Goal: Task Accomplishment & Management: Use online tool/utility

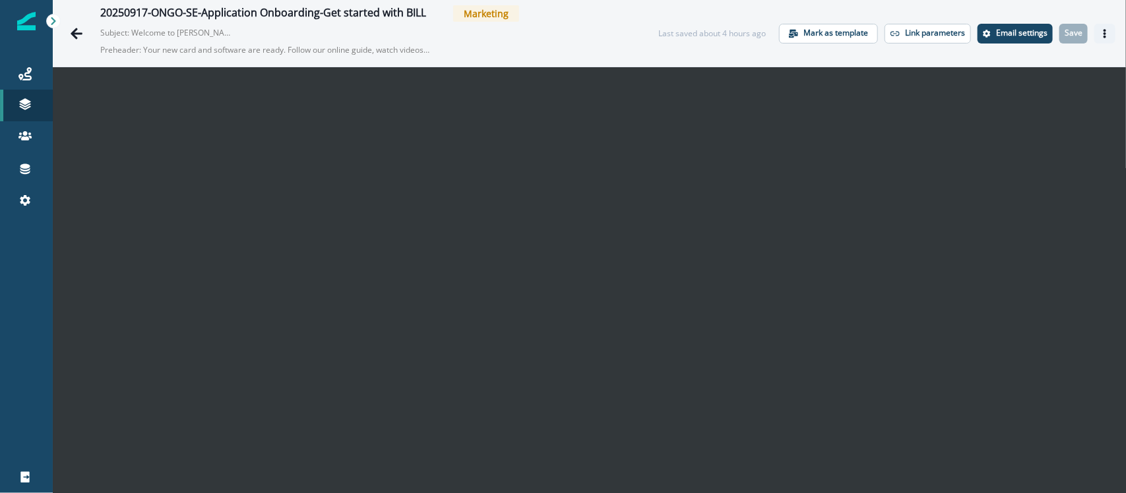
click at [1100, 32] on icon "Actions" at bounding box center [1104, 33] width 9 height 9
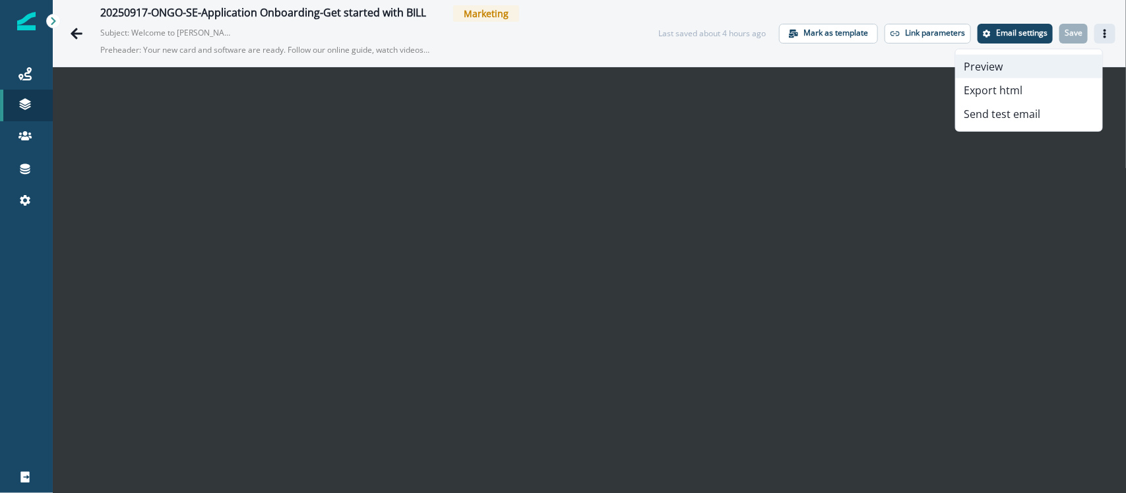
click at [1024, 60] on button "Preview" at bounding box center [1029, 67] width 146 height 24
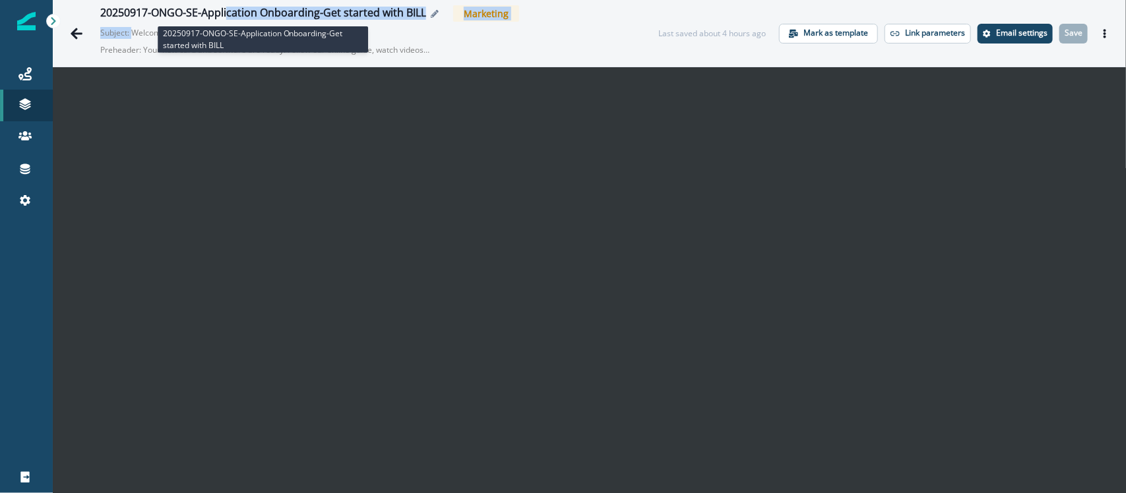
drag, startPoint x: 133, startPoint y: 24, endPoint x: 229, endPoint y: 20, distance: 96.4
click at [229, 20] on div "20250917-ONGO-SE-Application Onboarding-Get started with BILL Marketing Subject…" at bounding box center [366, 33] width 532 height 56
click at [152, 31] on p "Subject: Welcome to [PERSON_NAME] & Expense" at bounding box center [166, 30] width 132 height 17
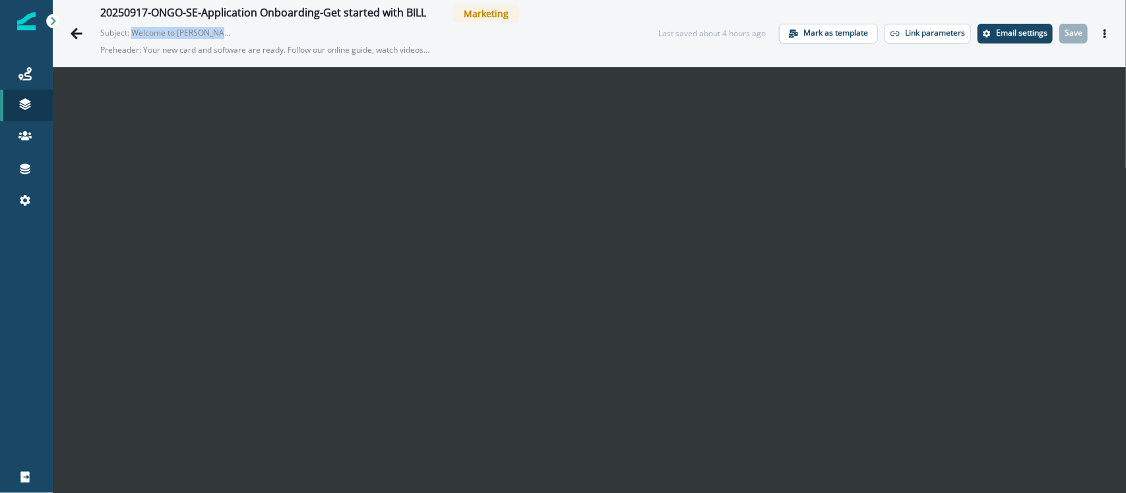
drag, startPoint x: 132, startPoint y: 34, endPoint x: 226, endPoint y: 34, distance: 94.3
click at [226, 34] on p "Subject: Welcome to [PERSON_NAME] & Expense" at bounding box center [166, 30] width 132 height 17
copy p "Welcome to [PERSON_NAME] &"
drag, startPoint x: 143, startPoint y: 47, endPoint x: 426, endPoint y: 56, distance: 283.0
click at [426, 56] on p "Preheader: Your new card and software are ready. Follow our online guide, watch…" at bounding box center [265, 50] width 330 height 22
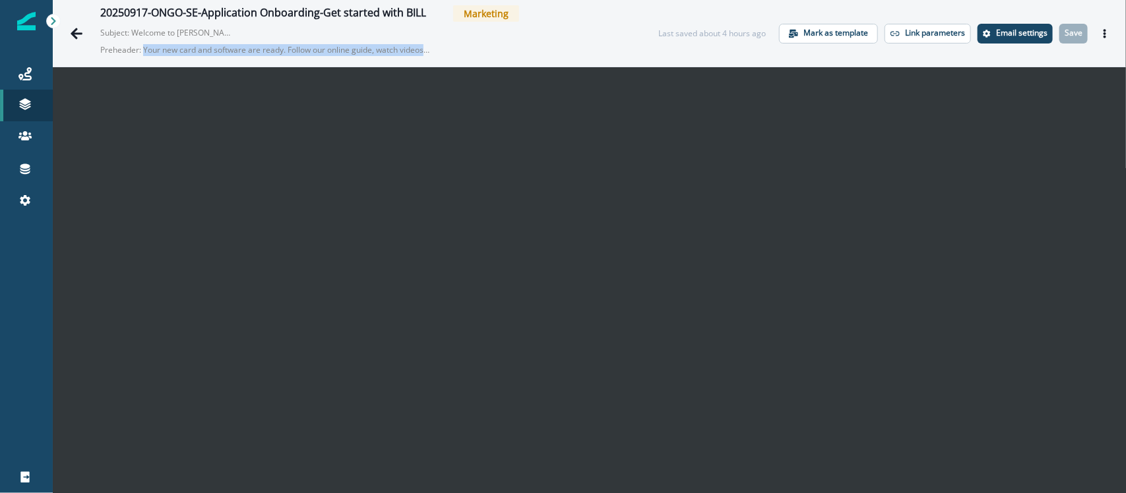
copy p "Your new card and software are ready. Follow our online guide, watch videos"
click at [1097, 28] on button "Actions" at bounding box center [1104, 34] width 21 height 20
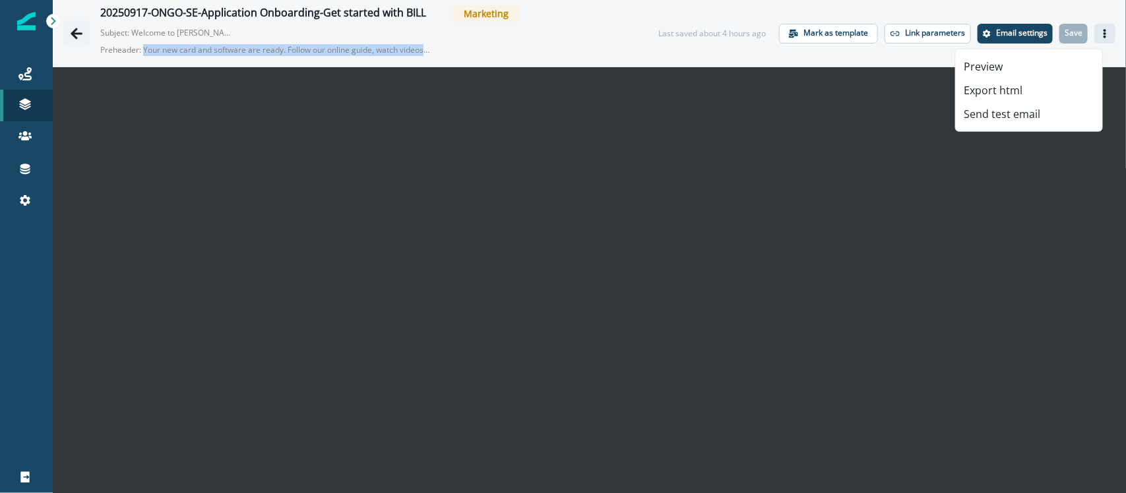
click at [76, 35] on icon "Go back" at bounding box center [76, 33] width 13 height 13
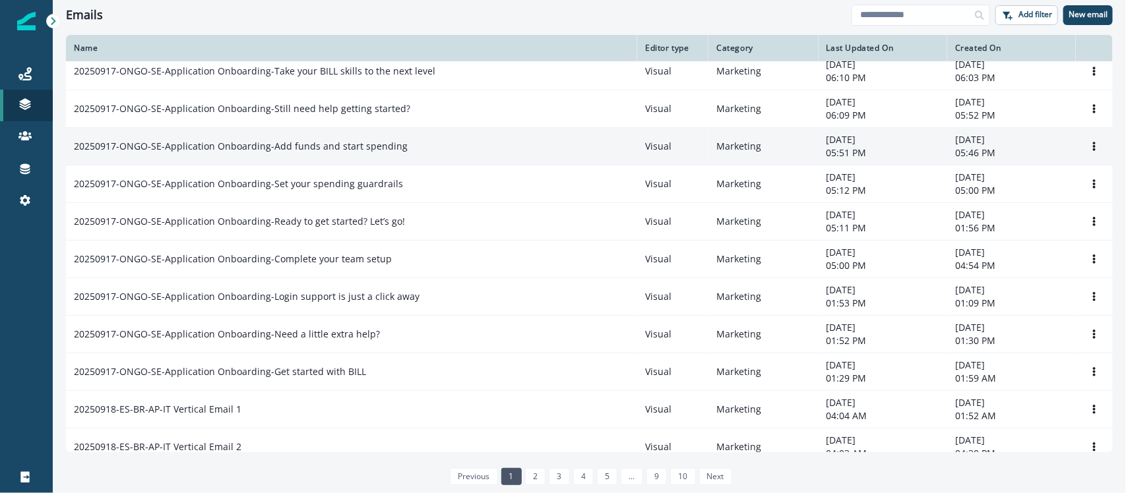
scroll to position [247, 0]
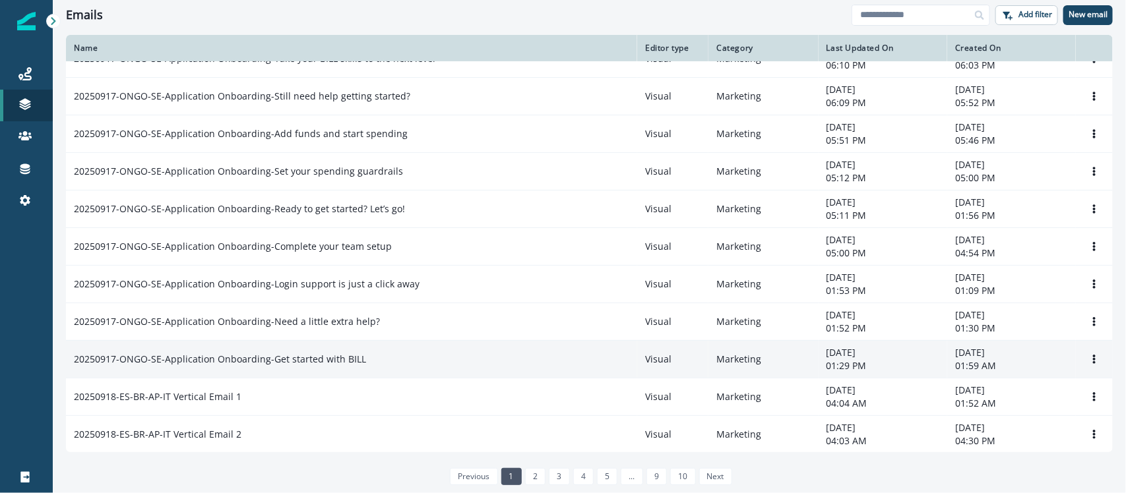
click at [299, 363] on p "20250917-ONGO-SE-Application Onboarding-Get started with BILL" at bounding box center [220, 359] width 292 height 13
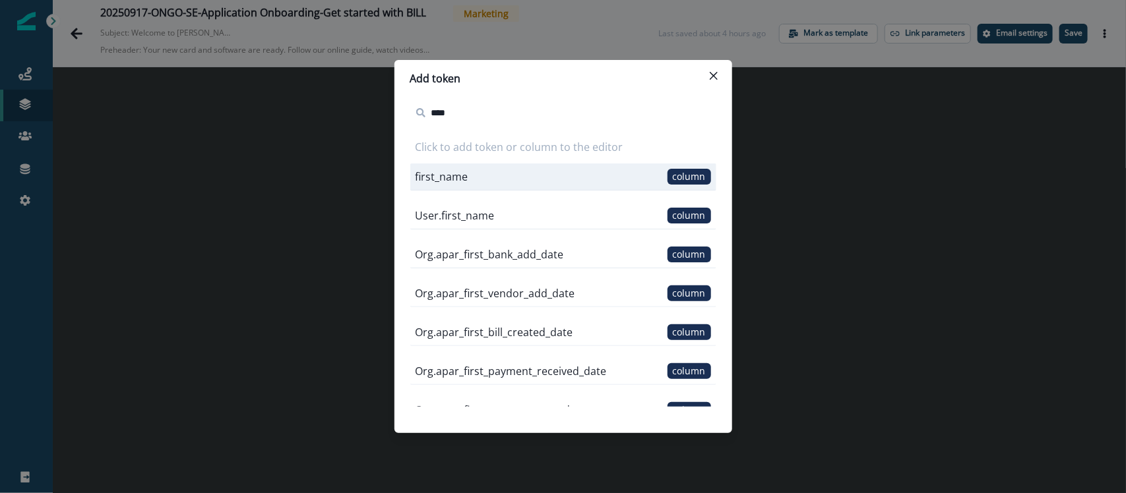
type input "****"
click at [542, 176] on div "first_name column" at bounding box center [563, 177] width 306 height 27
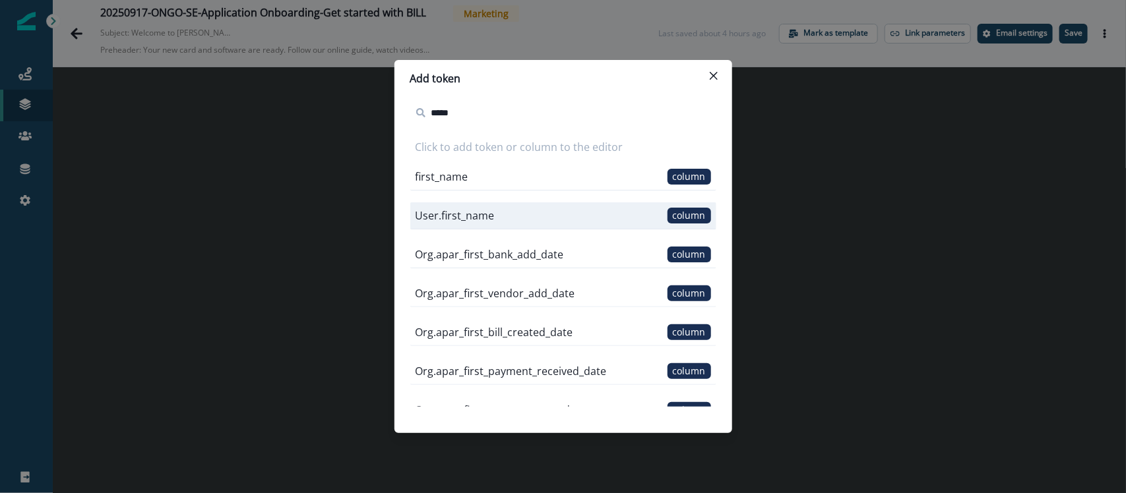
type input "*****"
click at [505, 216] on div "User.first_name column" at bounding box center [563, 215] width 306 height 27
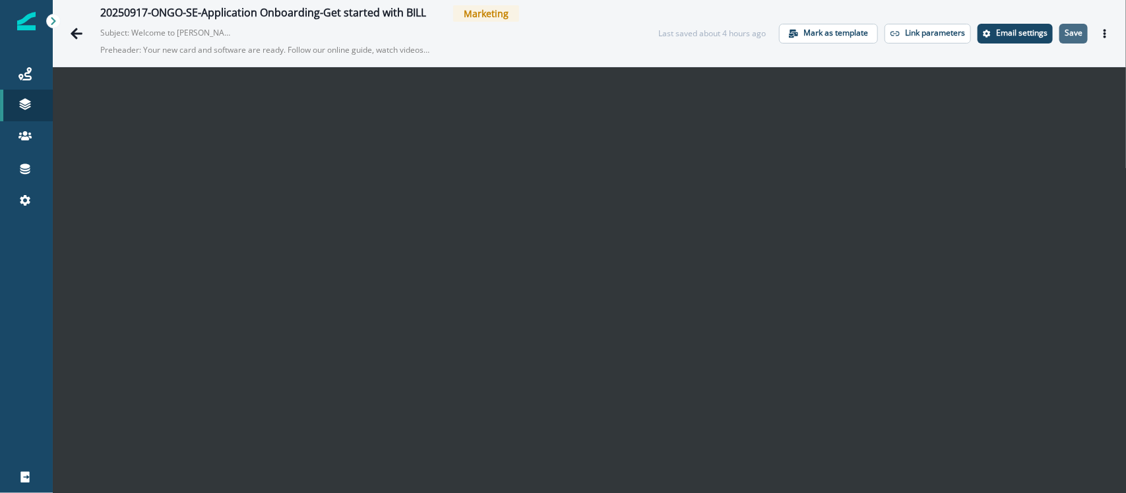
click at [1064, 36] on p "Save" at bounding box center [1073, 32] width 18 height 9
click at [1100, 34] on icon "Actions" at bounding box center [1104, 33] width 9 height 9
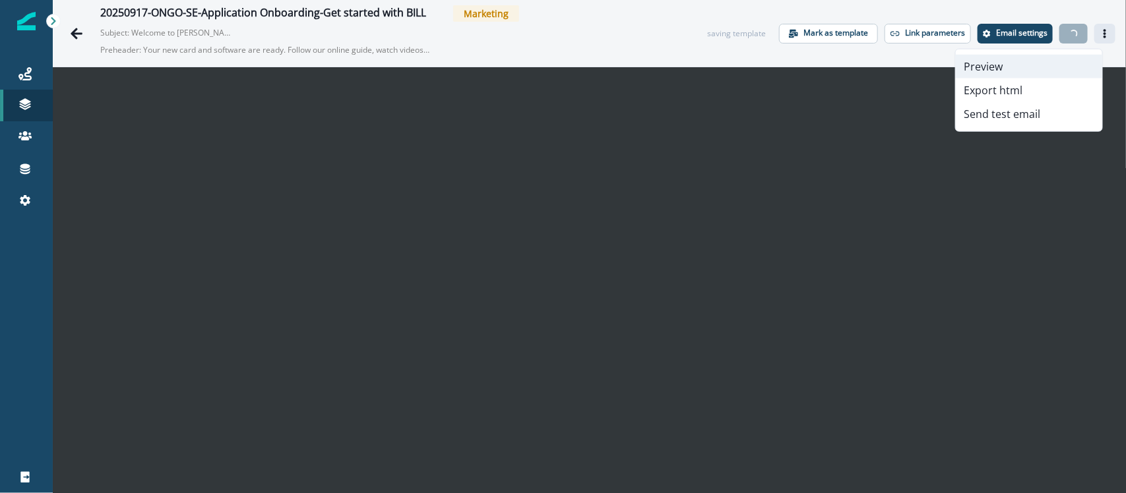
click at [1009, 63] on button "Preview" at bounding box center [1029, 67] width 146 height 24
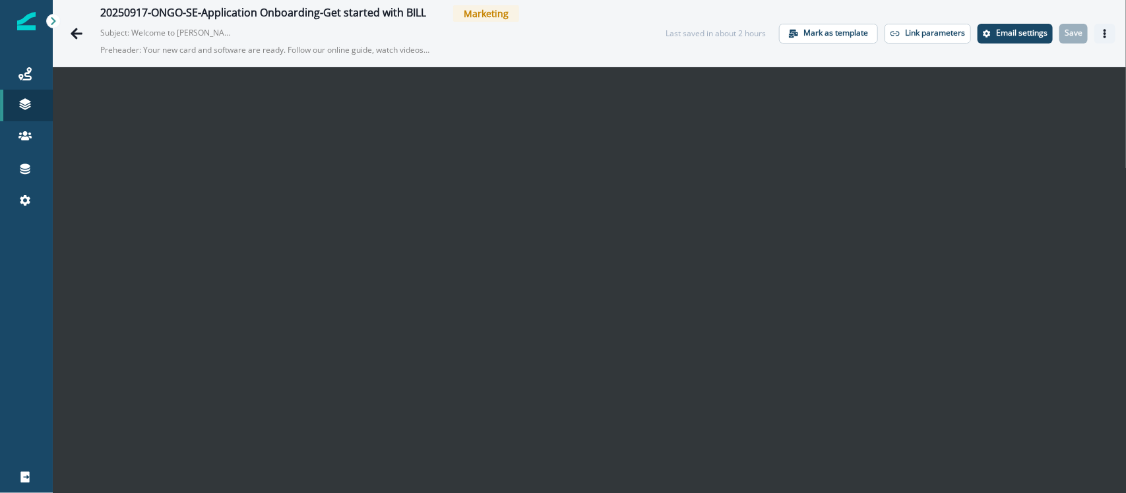
click at [1100, 32] on icon "Actions" at bounding box center [1104, 33] width 9 height 9
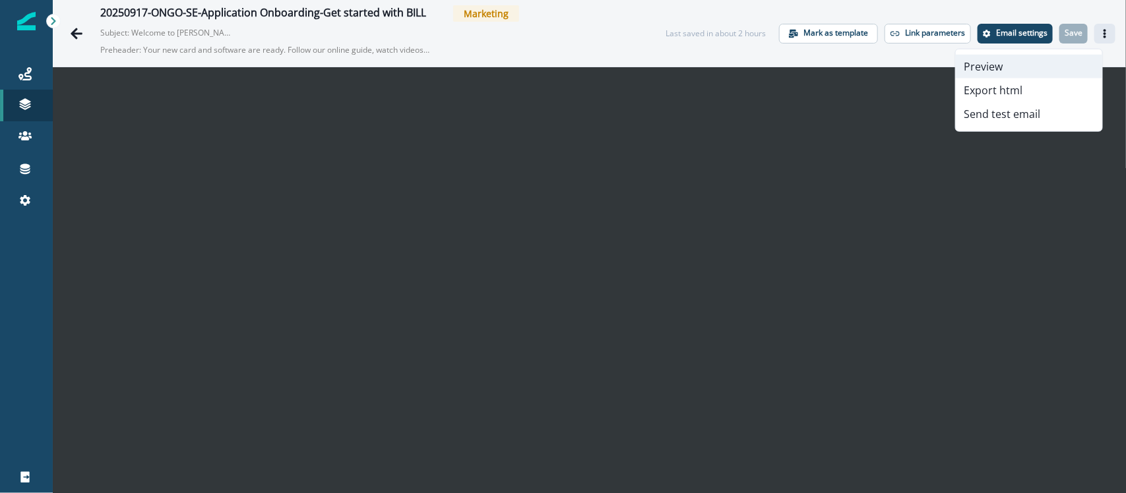
click at [1013, 73] on button "Preview" at bounding box center [1029, 67] width 146 height 24
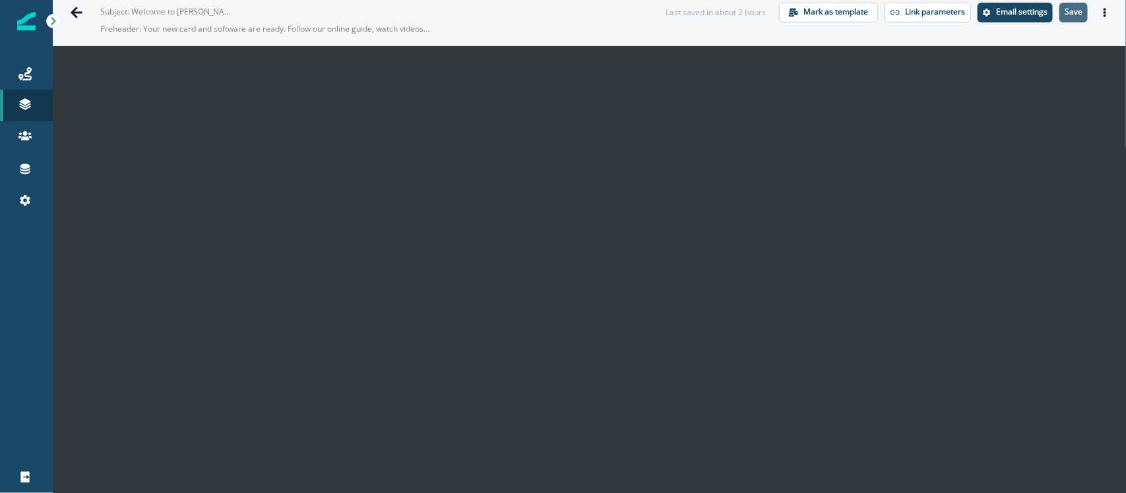
click at [1064, 7] on p "Save" at bounding box center [1073, 11] width 18 height 9
click at [1100, 15] on icon "Actions" at bounding box center [1104, 12] width 9 height 9
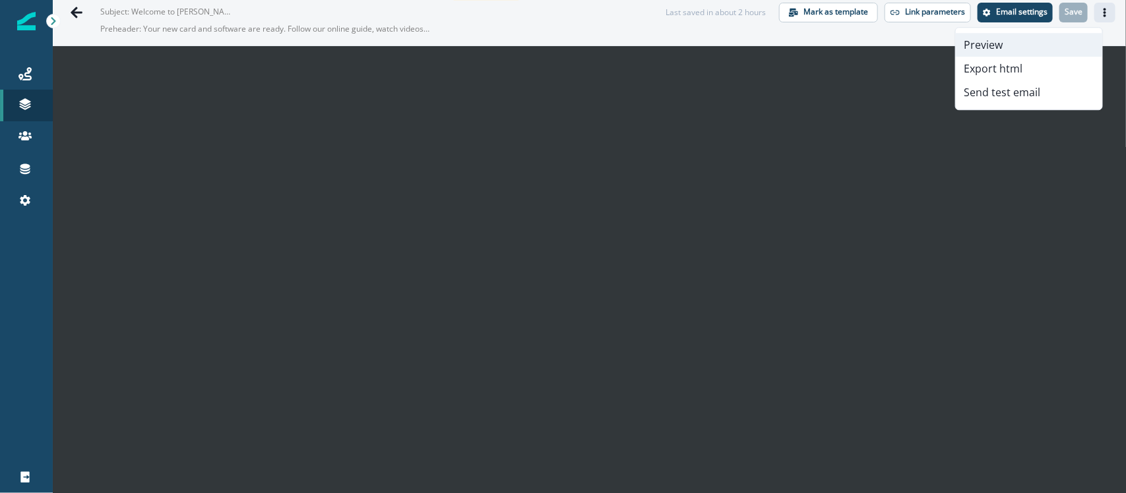
click at [1035, 38] on button "Preview" at bounding box center [1029, 45] width 146 height 24
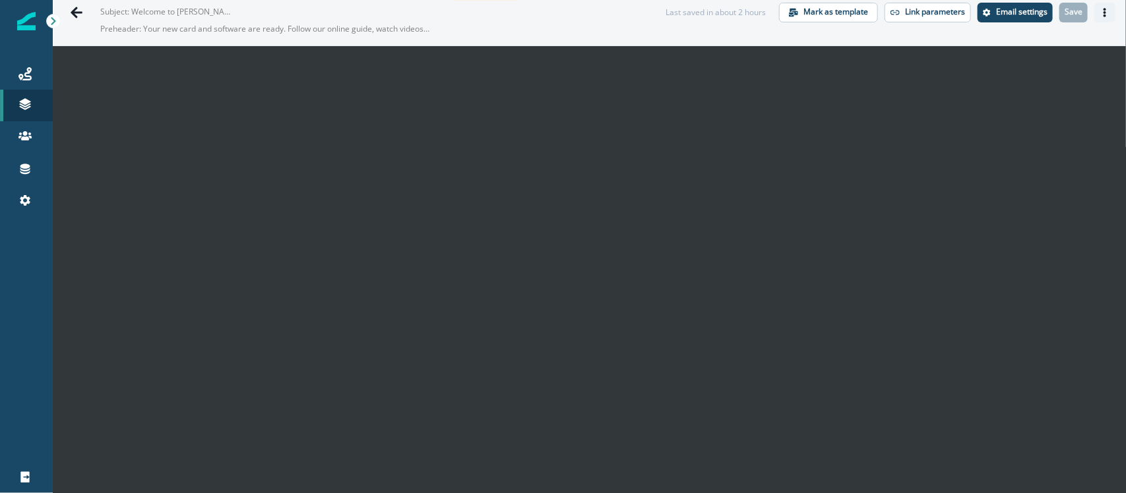
click at [1100, 13] on icon "Actions" at bounding box center [1104, 12] width 9 height 9
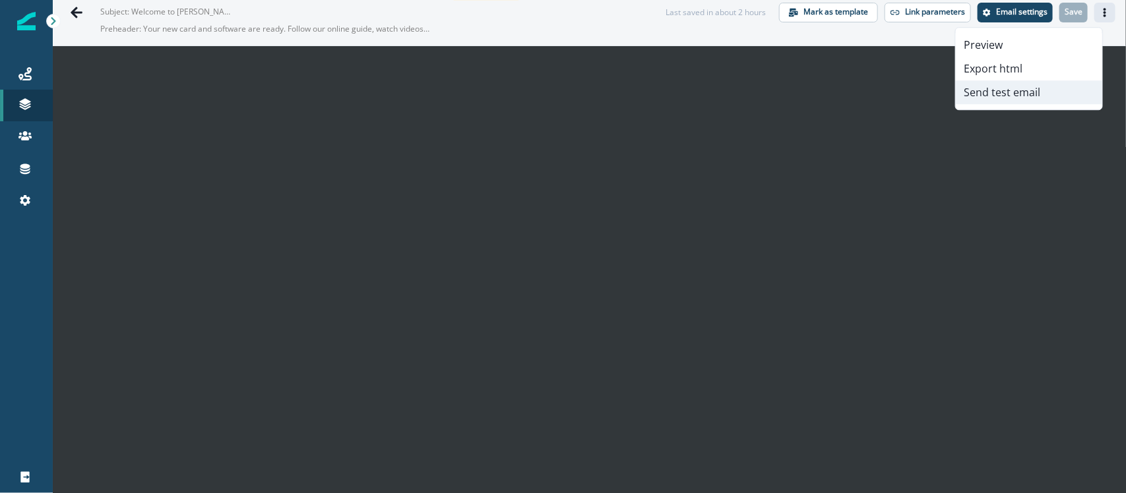
click at [991, 101] on button "Send test email" at bounding box center [1029, 92] width 146 height 24
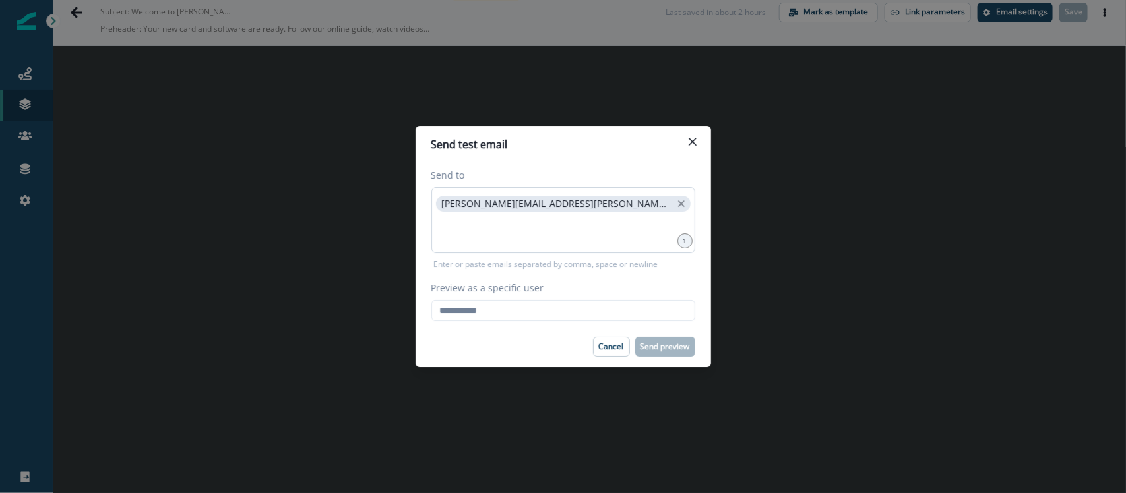
click at [588, 213] on div "nidhi.singh@hq.bill.com" at bounding box center [563, 220] width 264 height 66
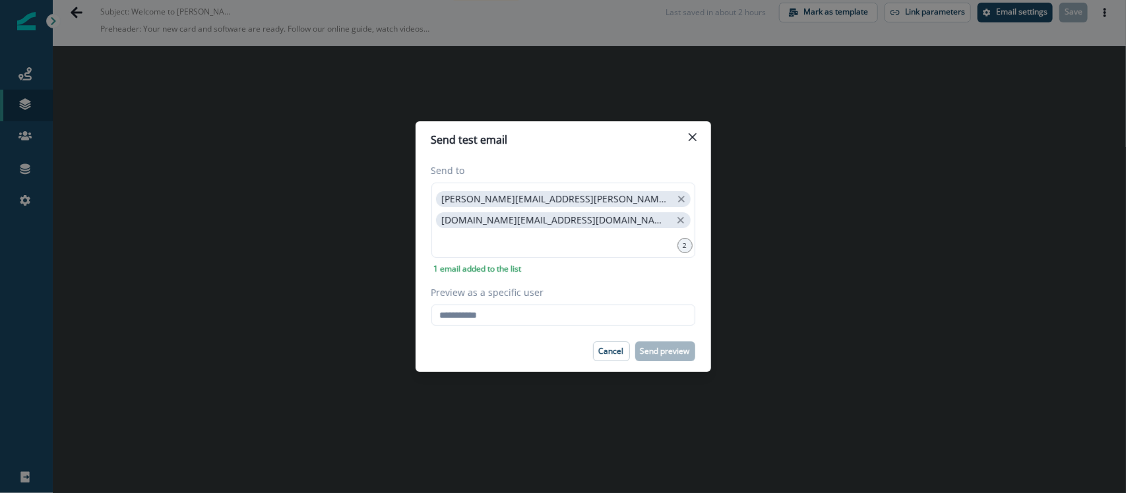
click at [495, 330] on div "Send to nidhi.singh@hq.bill.com paige.smart@divvypay.com 2 1 email added to the…" at bounding box center [562, 244] width 295 height 173
click at [495, 322] on input "Preview as a specific user" at bounding box center [563, 315] width 264 height 21
paste input "**********"
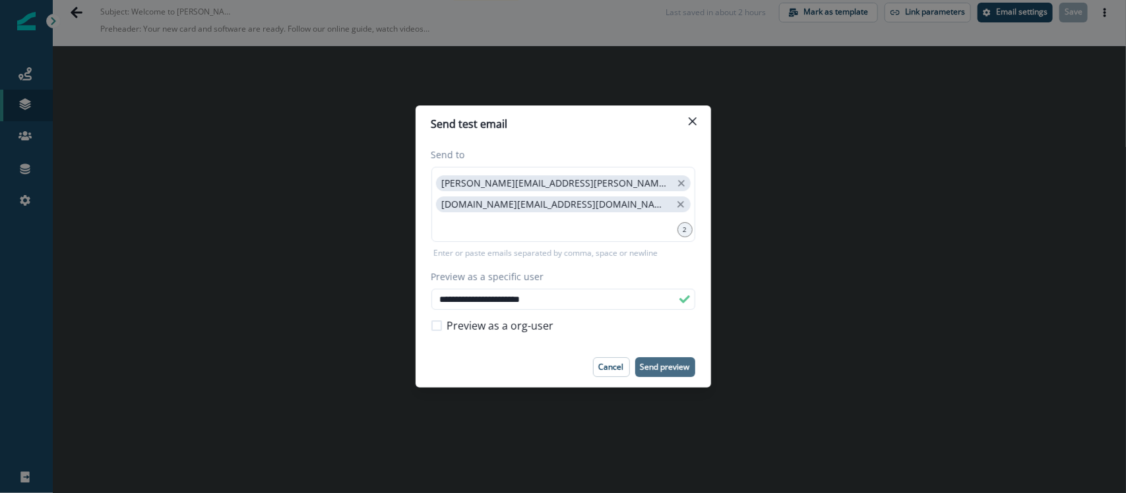
type input "**********"
click at [658, 364] on p "Send preview" at bounding box center [664, 367] width 49 height 9
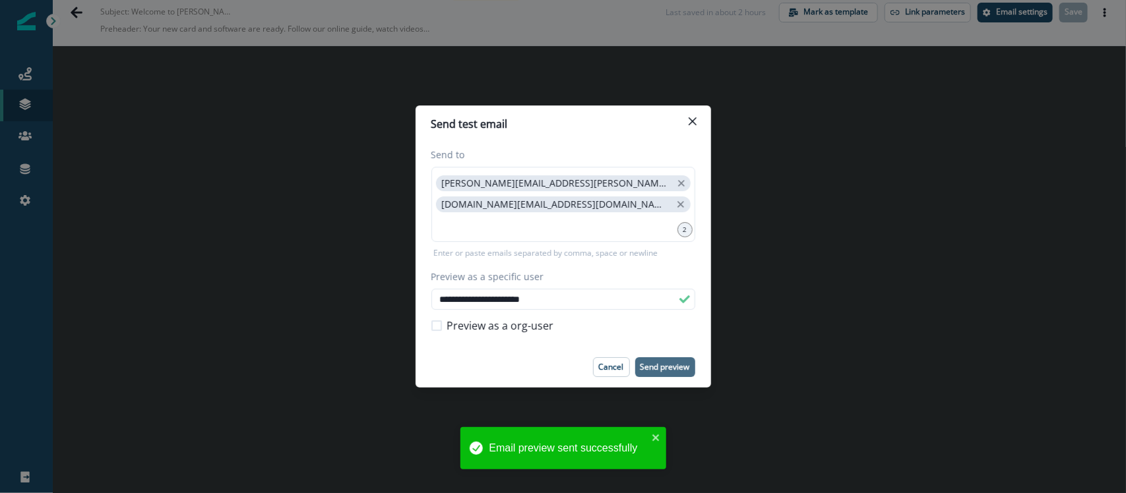
click at [690, 123] on icon "Close" at bounding box center [692, 121] width 8 height 8
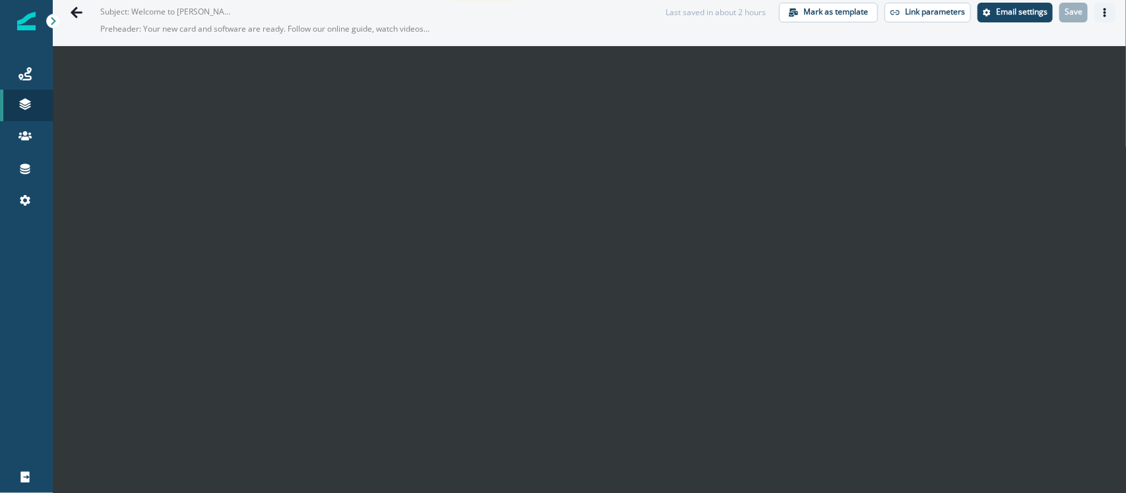
click at [1100, 15] on icon "Actions" at bounding box center [1104, 12] width 9 height 9
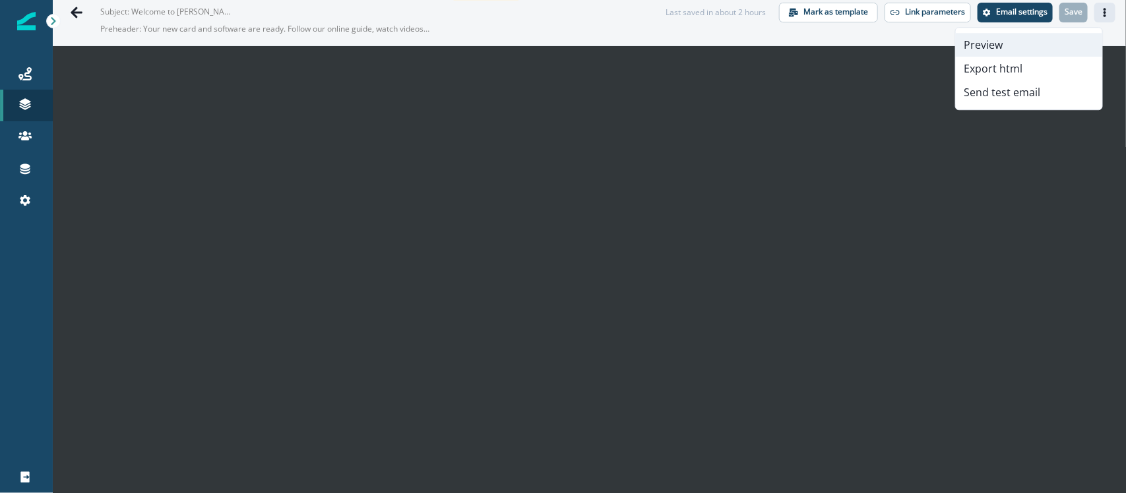
click at [1034, 46] on button "Preview" at bounding box center [1029, 45] width 146 height 24
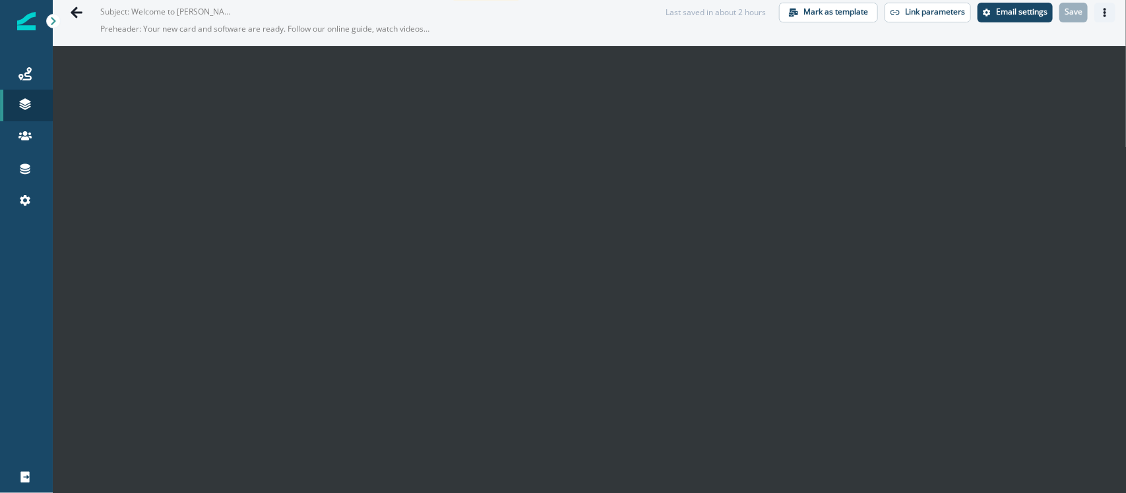
click at [1100, 14] on icon "Actions" at bounding box center [1104, 12] width 9 height 9
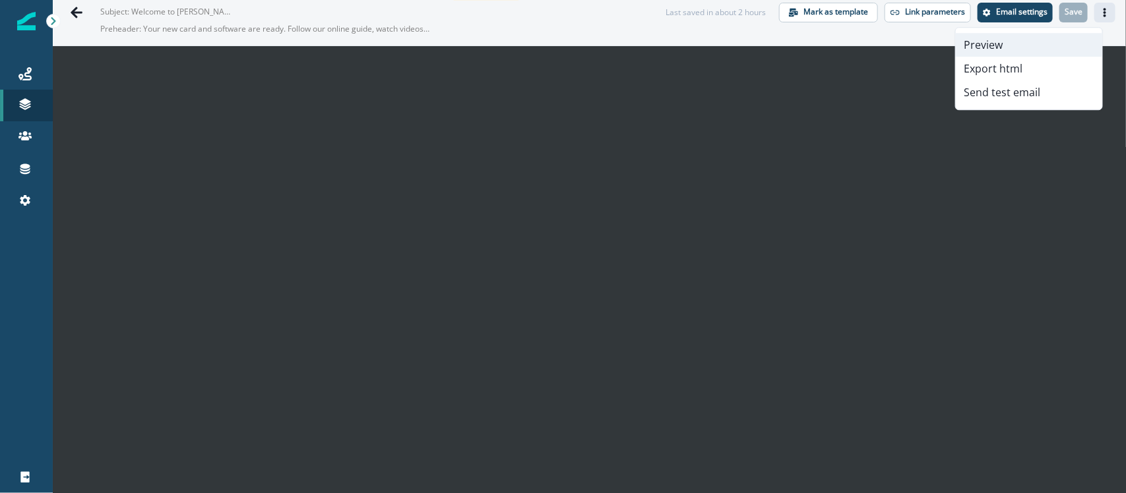
click at [1050, 36] on button "Preview" at bounding box center [1029, 45] width 146 height 24
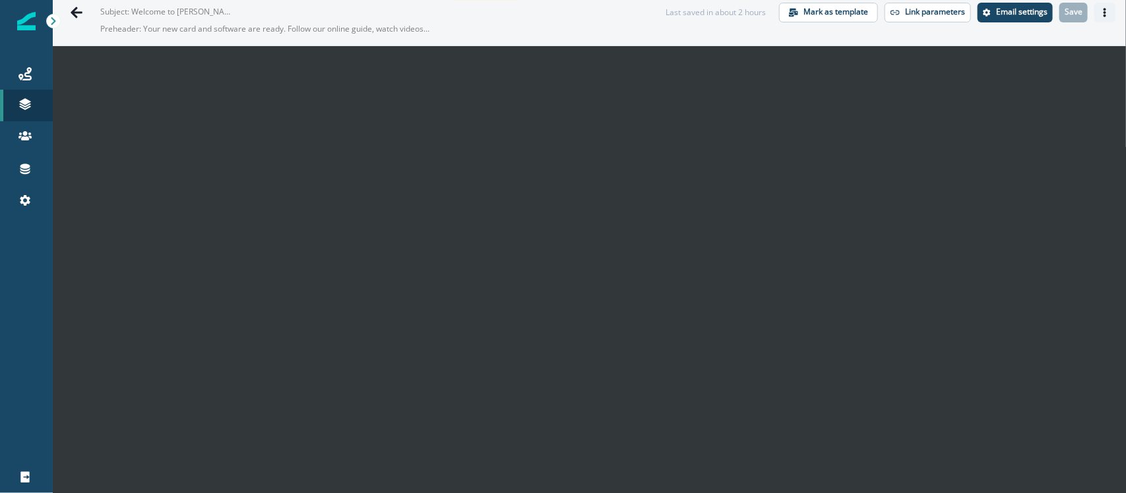
click at [1094, 18] on button "Actions" at bounding box center [1104, 13] width 21 height 20
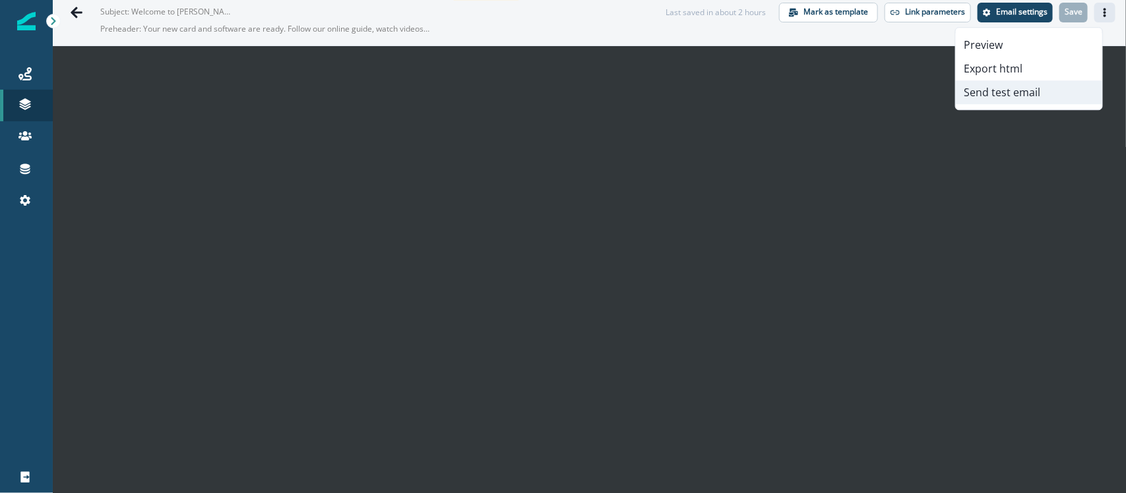
click at [1030, 94] on button "Send test email" at bounding box center [1029, 92] width 146 height 24
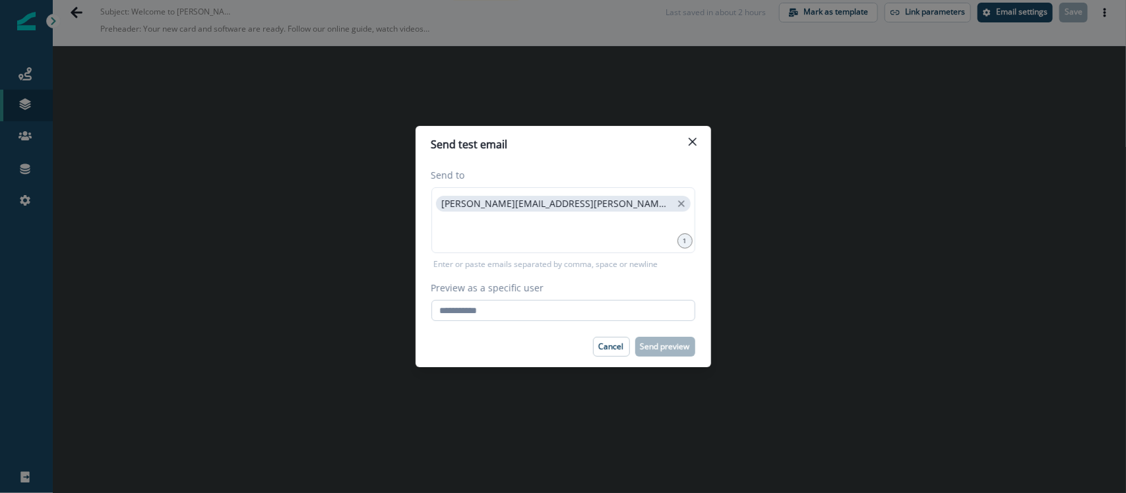
click at [512, 312] on input "Preview as a specific user" at bounding box center [563, 310] width 264 height 21
click at [1036, 189] on div "Send test email Send to [PERSON_NAME][EMAIL_ADDRESS][PERSON_NAME][DOMAIN_NAME] …" at bounding box center [563, 246] width 1126 height 493
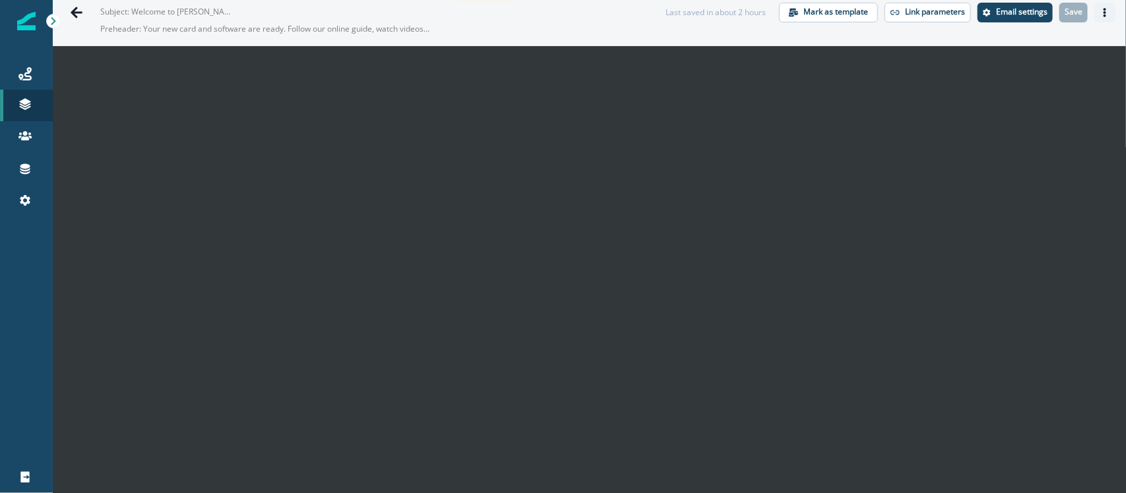
click at [1100, 14] on icon "Actions" at bounding box center [1104, 12] width 9 height 9
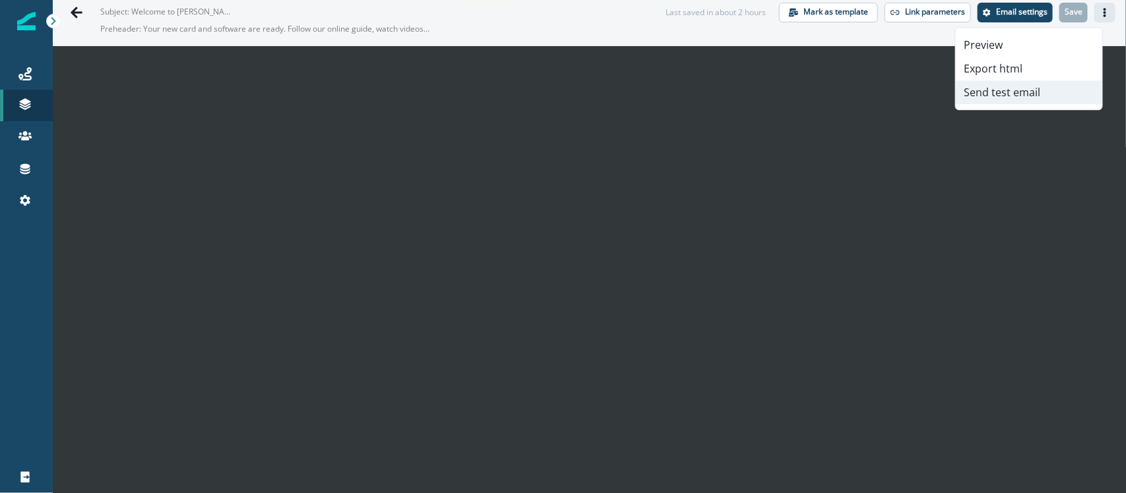
click at [1052, 89] on button "Send test email" at bounding box center [1029, 92] width 146 height 24
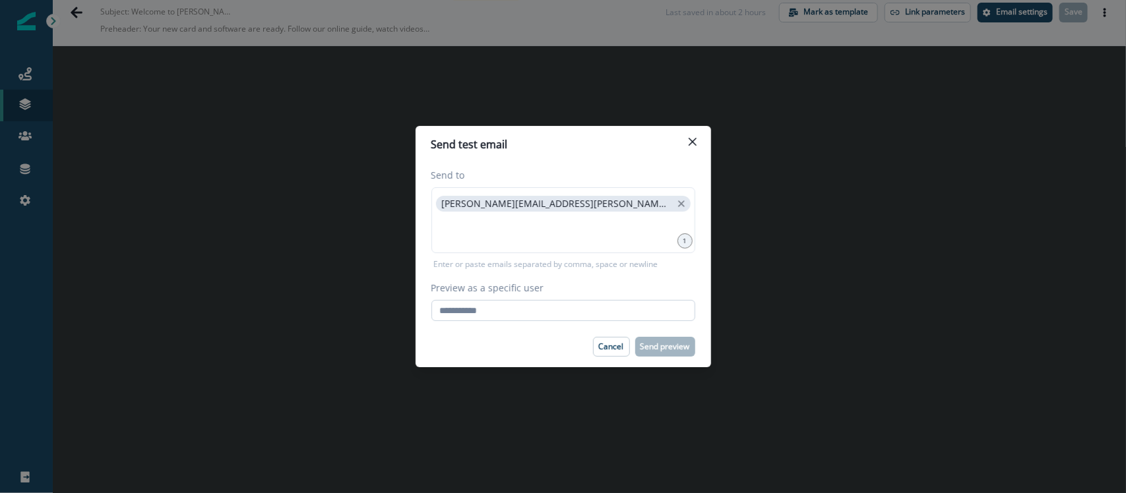
click at [569, 304] on input "Preview as a specific user" at bounding box center [563, 310] width 264 height 21
paste input "**********"
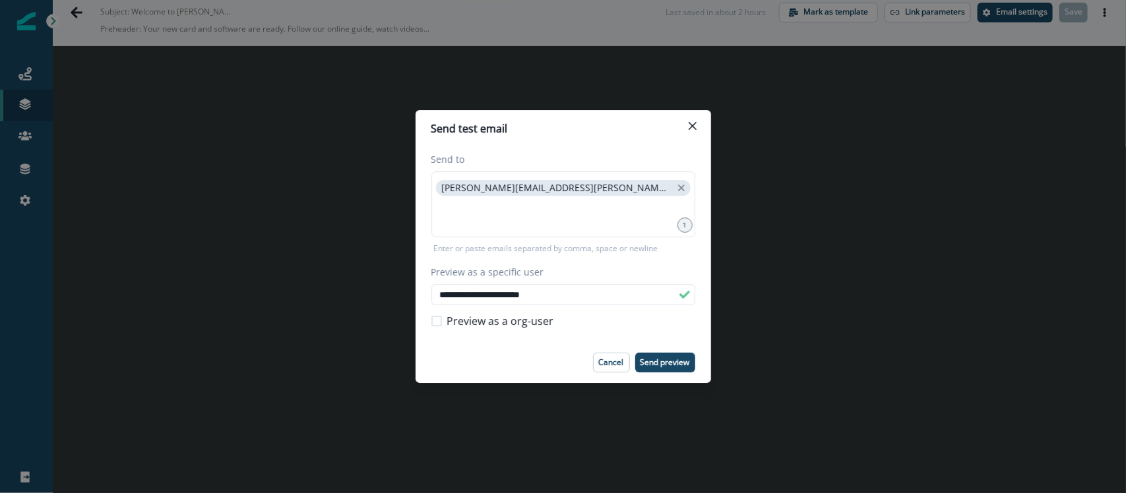
type input "**********"
drag, startPoint x: 600, startPoint y: 135, endPoint x: 478, endPoint y: 127, distance: 122.3
click at [455, 172] on section "**********" at bounding box center [562, 246] width 295 height 273
click at [486, 117] on header "Send test email" at bounding box center [562, 128] width 295 height 37
drag, startPoint x: 541, startPoint y: 125, endPoint x: 498, endPoint y: 160, distance: 55.3
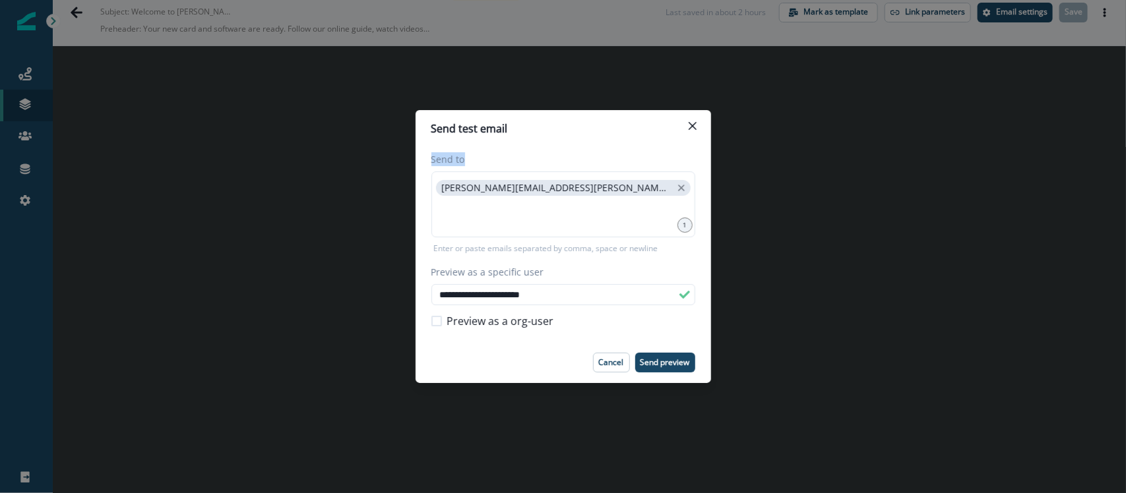
click at [498, 160] on section "**********" at bounding box center [562, 246] width 295 height 273
click at [770, 226] on div "**********" at bounding box center [563, 246] width 1126 height 493
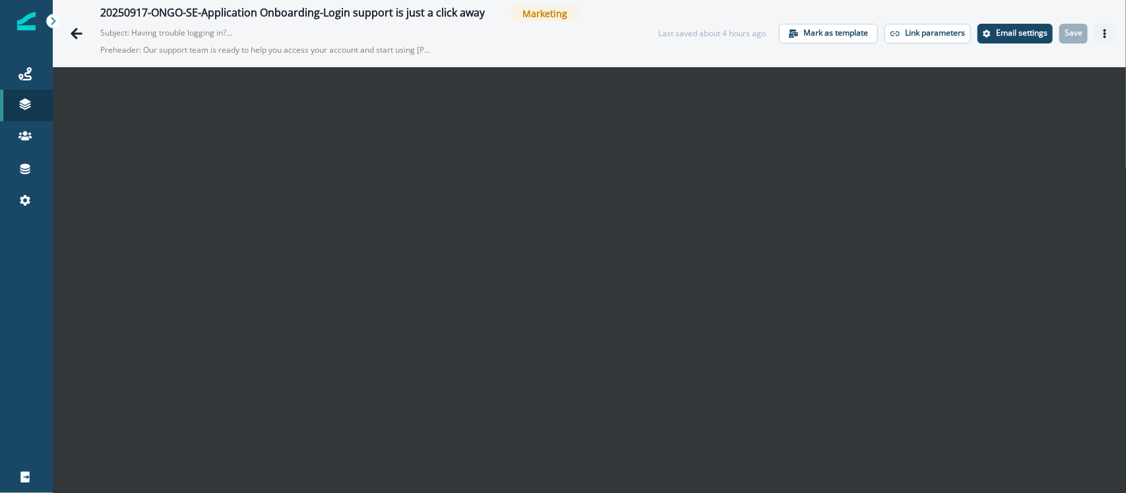
click at [900, 34] on icon "Actions" at bounding box center [1104, 33] width 9 height 9
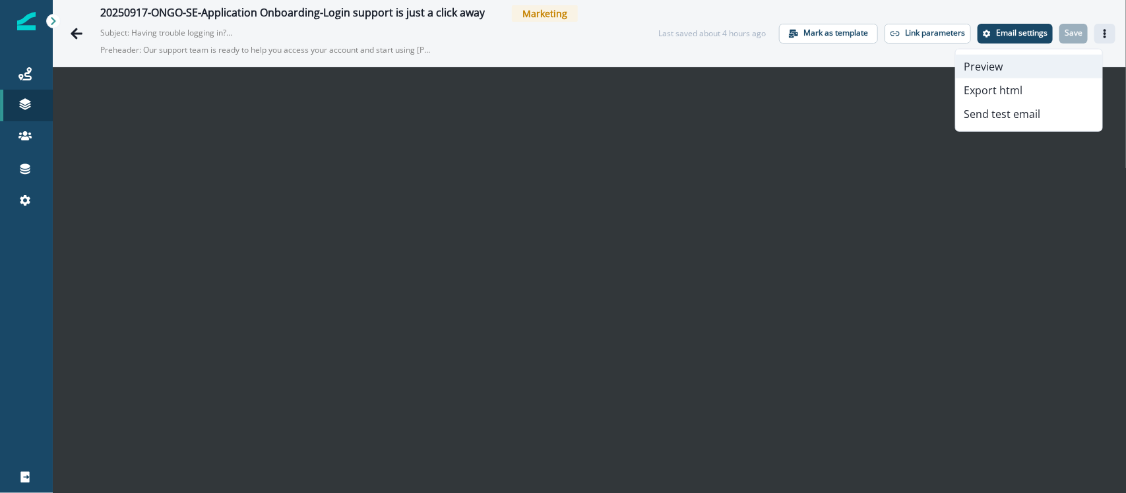
click at [900, 60] on button "Preview" at bounding box center [1029, 67] width 146 height 24
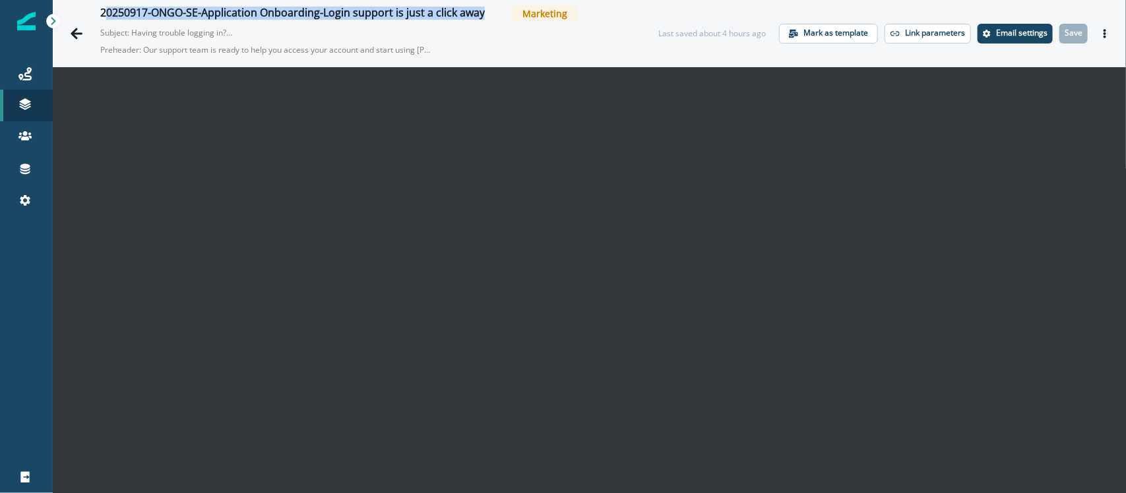
drag, startPoint x: 104, startPoint y: 12, endPoint x: 492, endPoint y: 24, distance: 388.6
click at [492, 24] on div "20250917-ONGO-SE-Application Onboarding-Login support is just a click away Mark…" at bounding box center [366, 33] width 532 height 56
click at [489, 13] on icon "Edit name" at bounding box center [493, 14] width 8 height 8
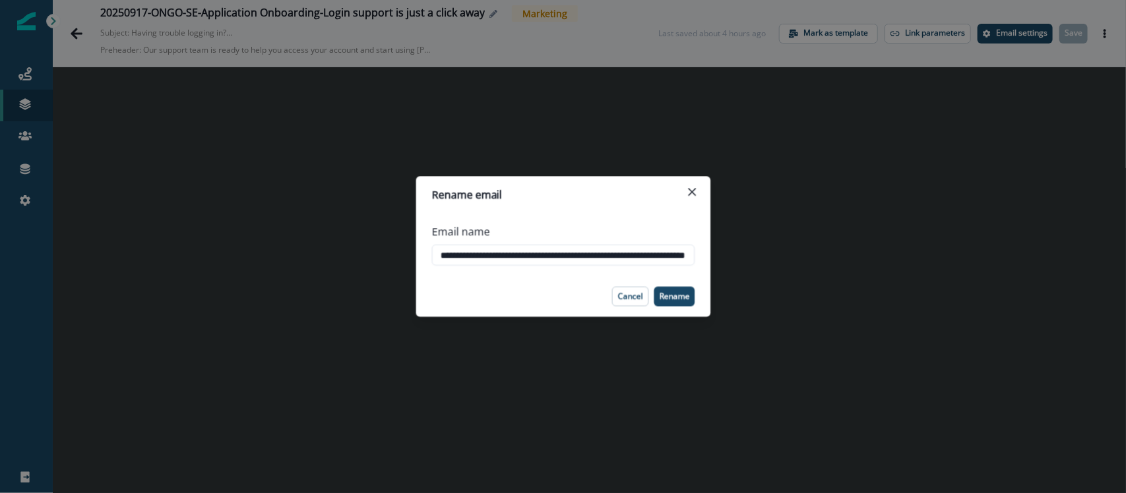
scroll to position [0, 87]
click at [627, 292] on p "Cancel" at bounding box center [630, 296] width 25 height 9
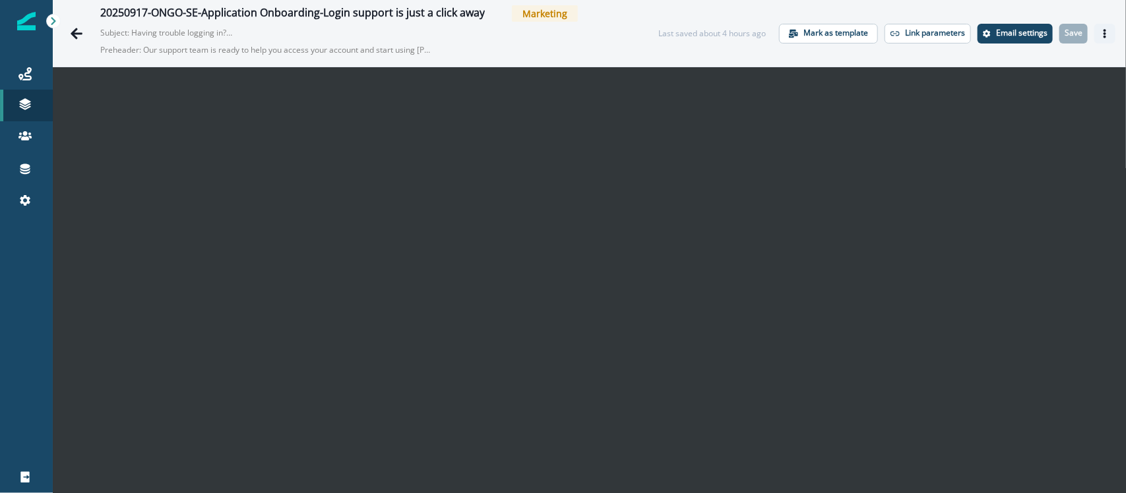
click at [900, 28] on button "Actions" at bounding box center [1104, 34] width 21 height 20
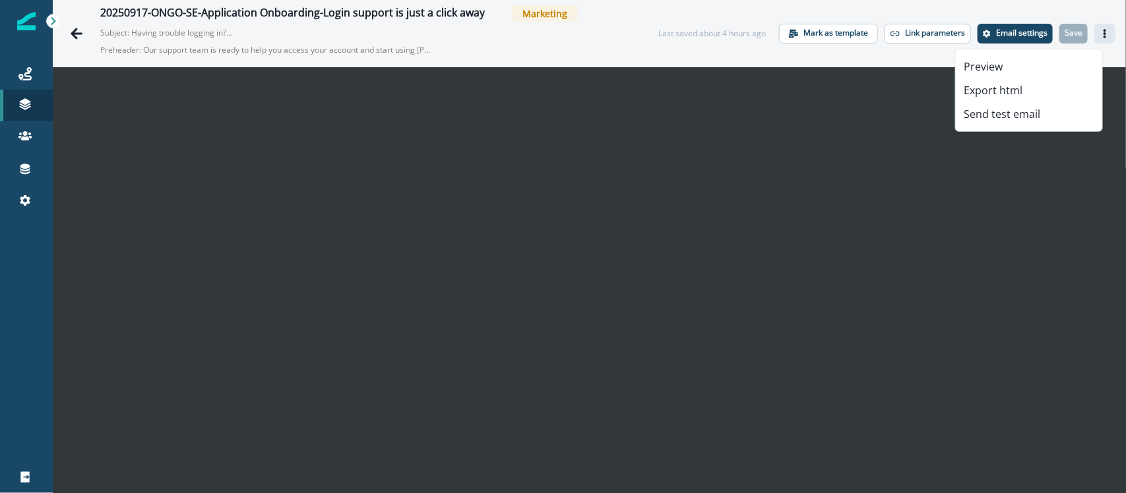
click at [900, 30] on icon "Actions" at bounding box center [1104, 33] width 3 height 9
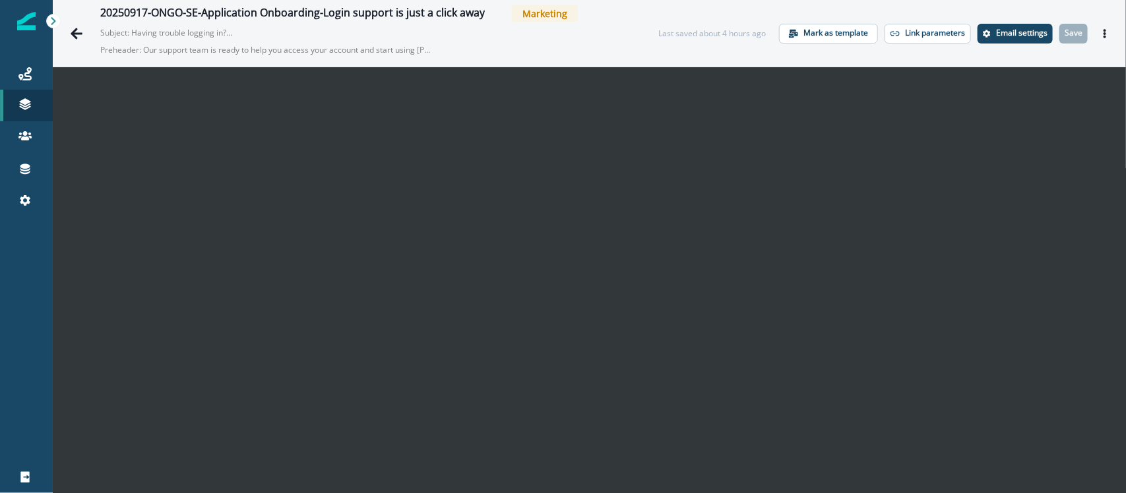
scroll to position [21, 0]
click at [1098, 33] on button "Actions" at bounding box center [1104, 34] width 21 height 20
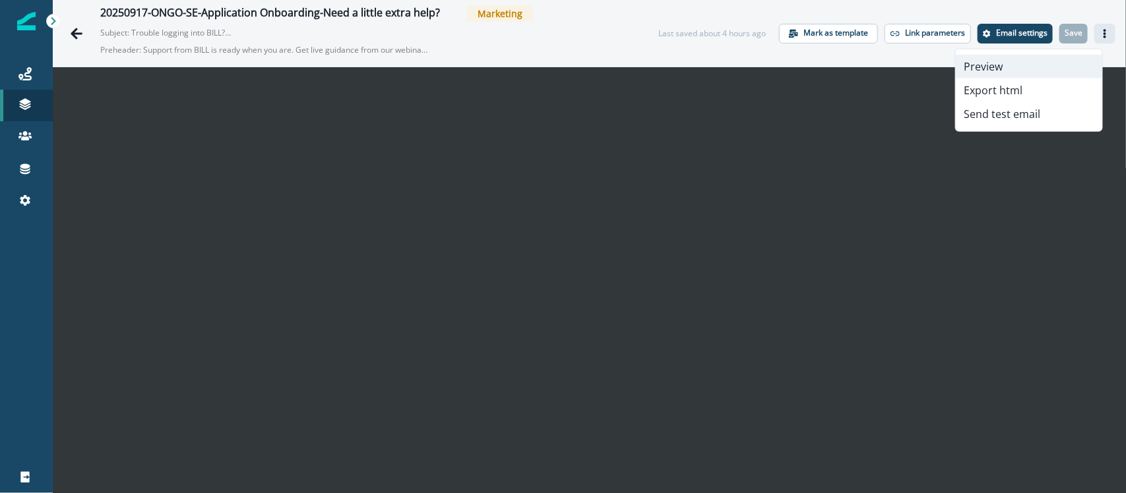
click at [1036, 67] on button "Preview" at bounding box center [1029, 67] width 146 height 24
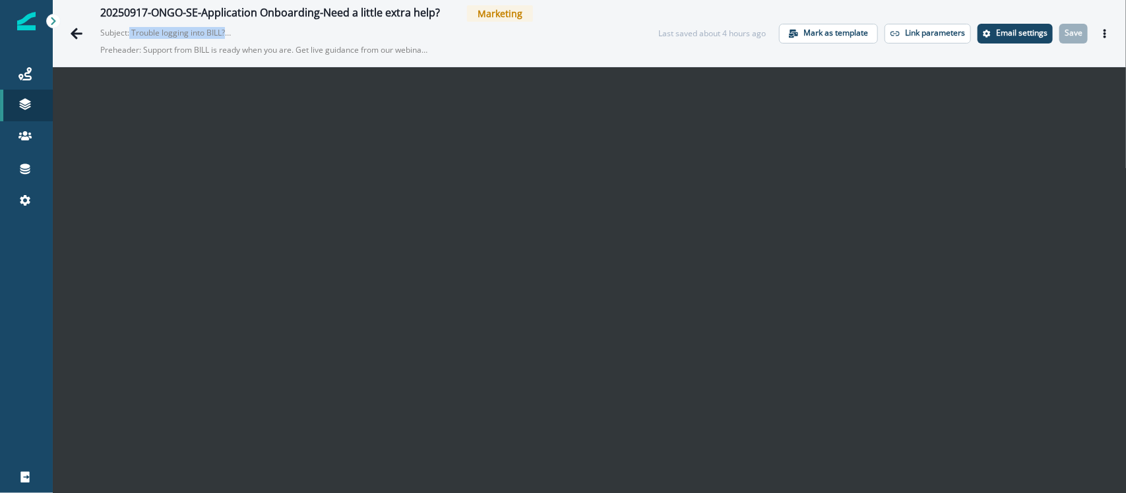
drag, startPoint x: 131, startPoint y: 34, endPoint x: 231, endPoint y: 32, distance: 100.9
click at [231, 32] on p "Subject: Trouble logging into BILL? Get help now." at bounding box center [166, 30] width 132 height 17
click at [1097, 35] on button "Actions" at bounding box center [1104, 34] width 21 height 20
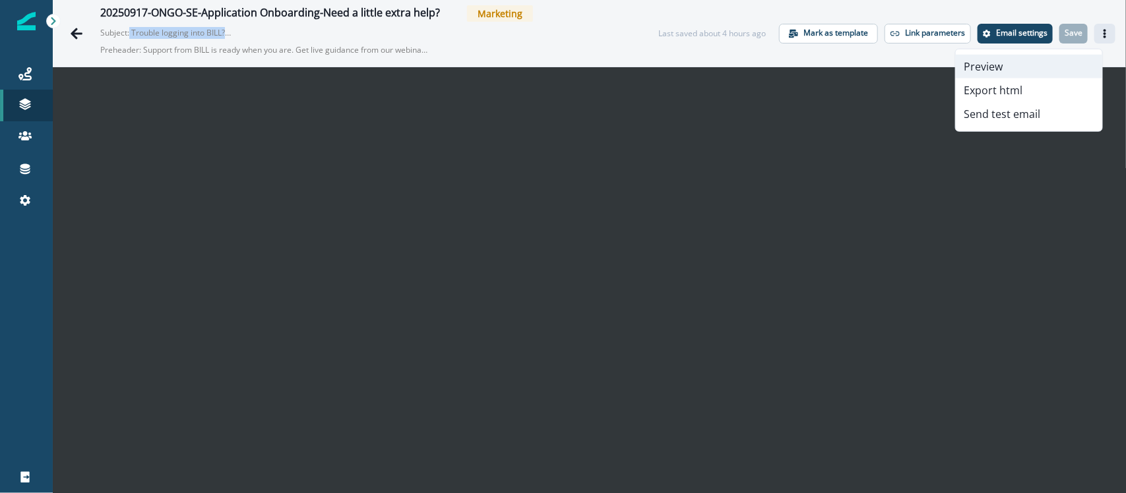
click at [1009, 60] on button "Preview" at bounding box center [1029, 67] width 146 height 24
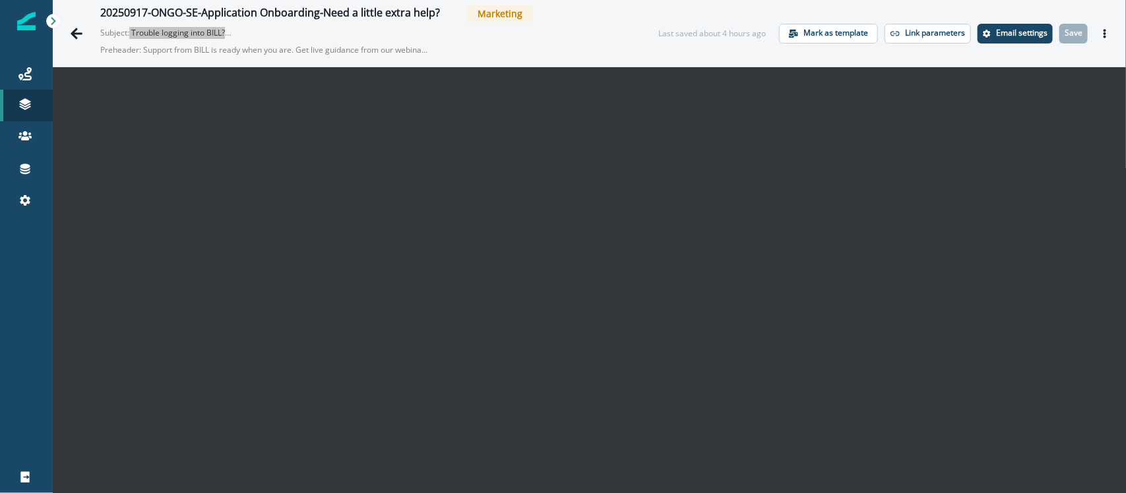
scroll to position [21, 0]
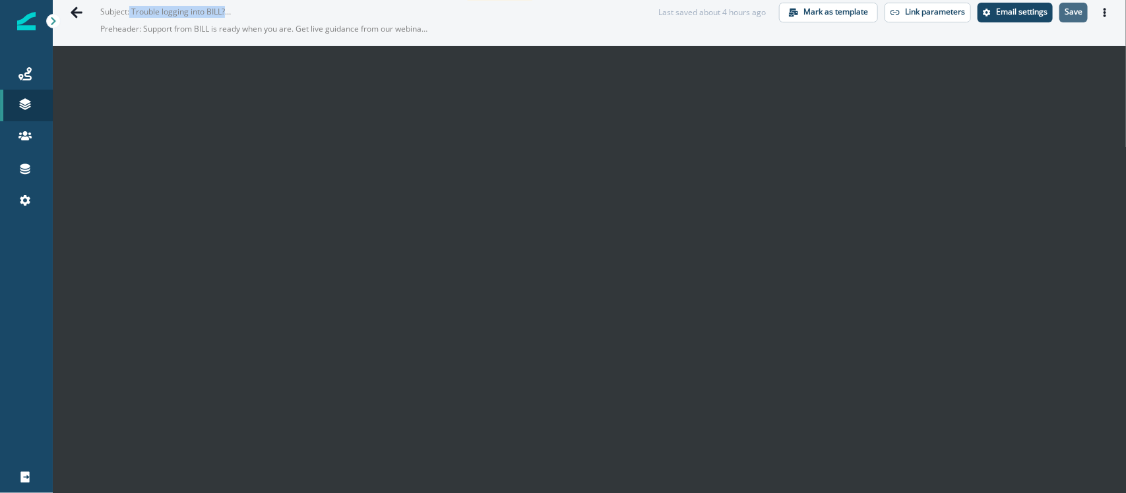
click at [1066, 10] on p "Save" at bounding box center [1073, 11] width 18 height 9
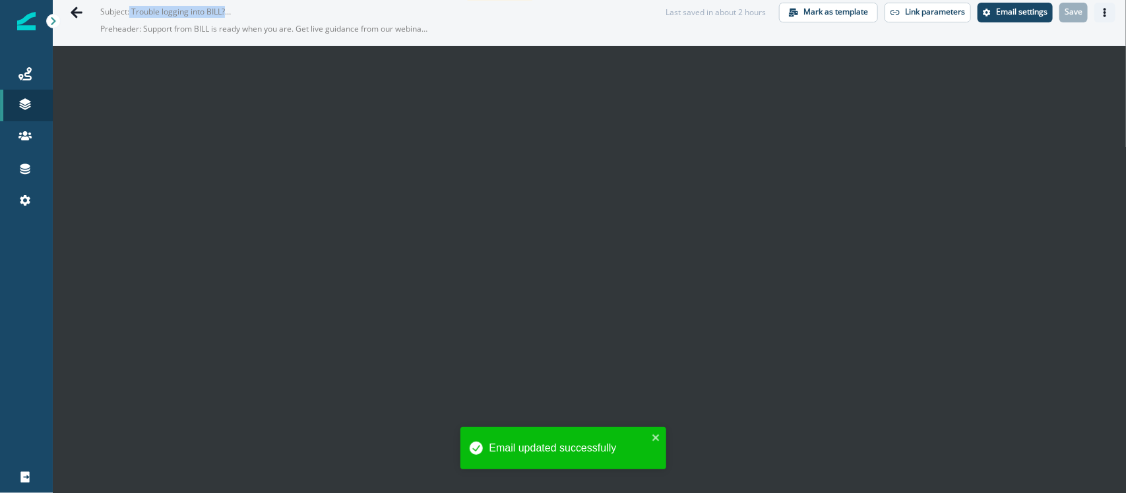
click at [1100, 10] on icon "Actions" at bounding box center [1104, 12] width 9 height 9
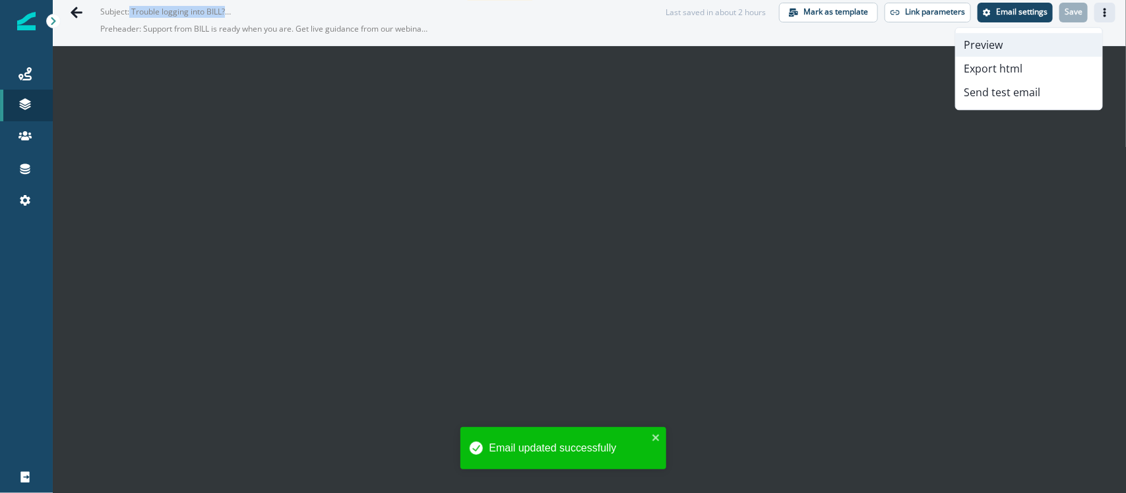
click at [1019, 41] on button "Preview" at bounding box center [1029, 45] width 146 height 24
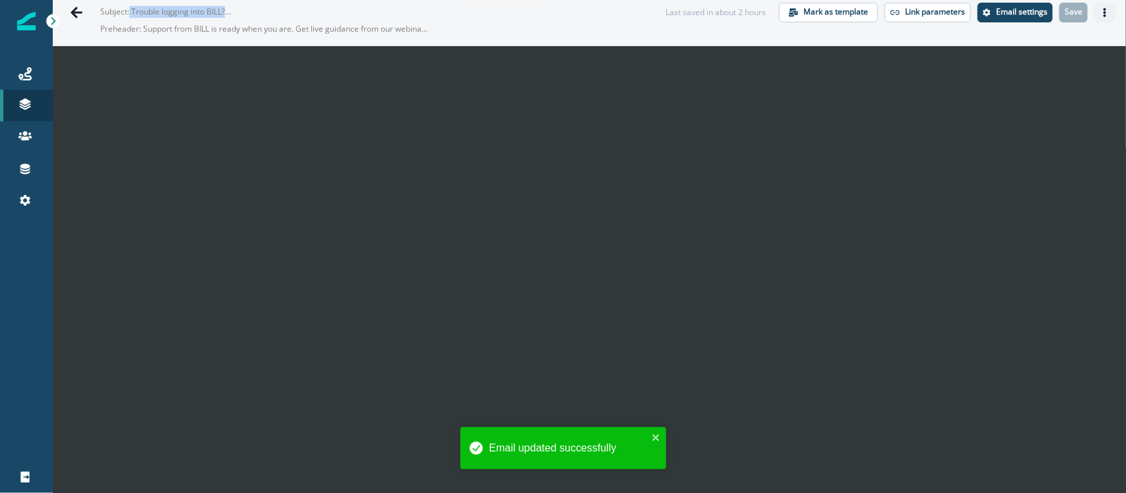
click at [1100, 11] on icon "Actions" at bounding box center [1104, 12] width 9 height 9
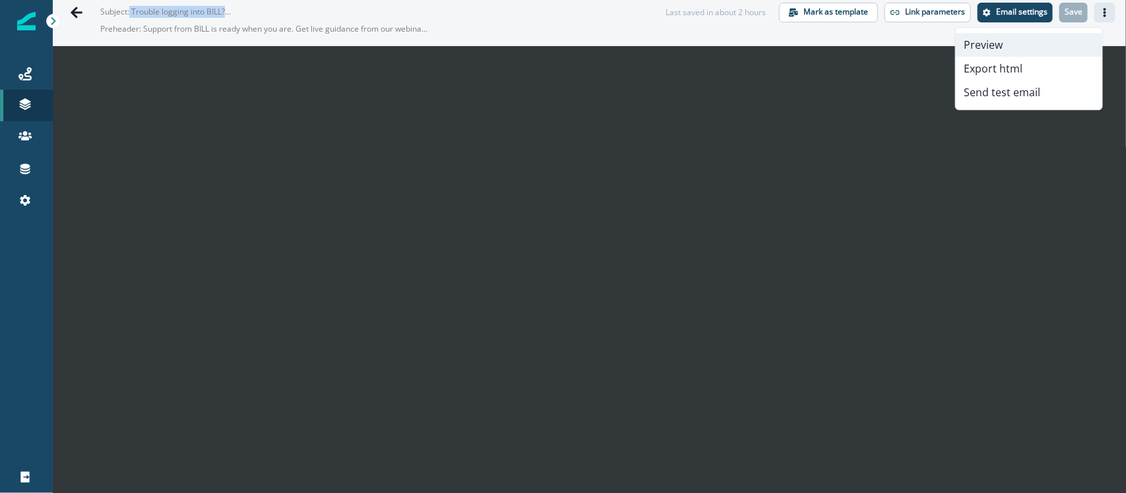
click at [1021, 40] on button "Preview" at bounding box center [1029, 45] width 146 height 24
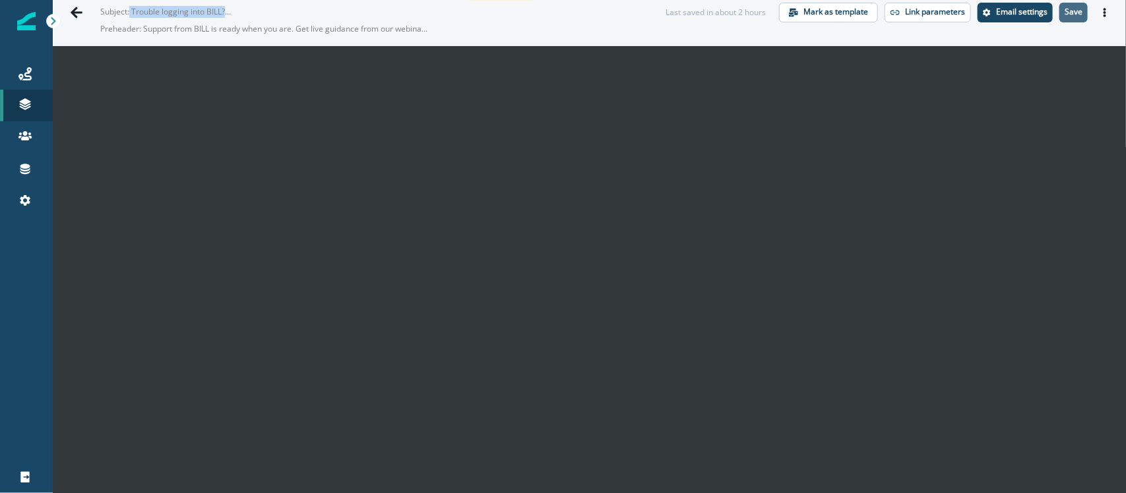
click at [1065, 11] on p "Save" at bounding box center [1073, 11] width 18 height 9
click at [1099, 11] on button "Actions" at bounding box center [1104, 13] width 21 height 20
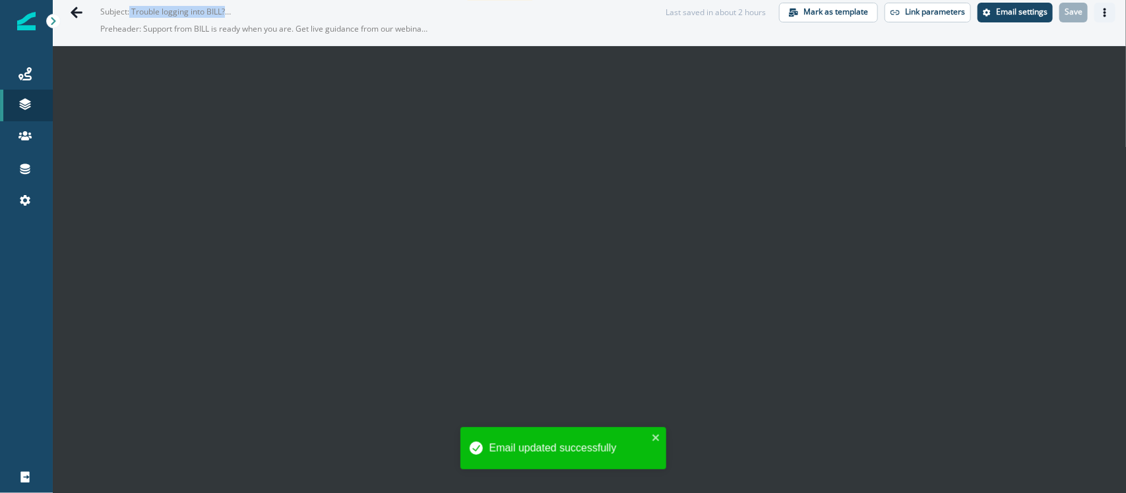
click at [1098, 12] on button "Actions" at bounding box center [1104, 13] width 21 height 20
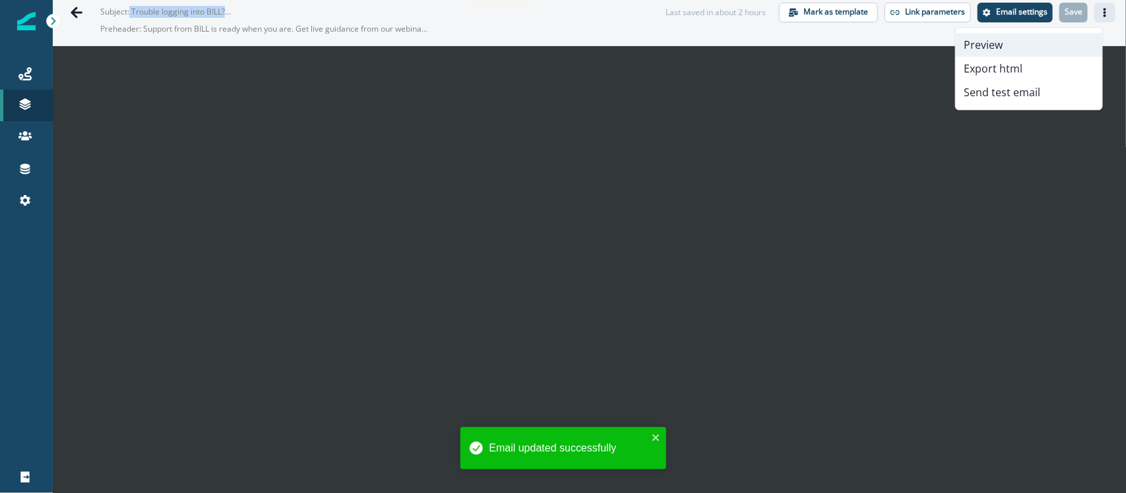
click at [1046, 38] on button "Preview" at bounding box center [1029, 45] width 146 height 24
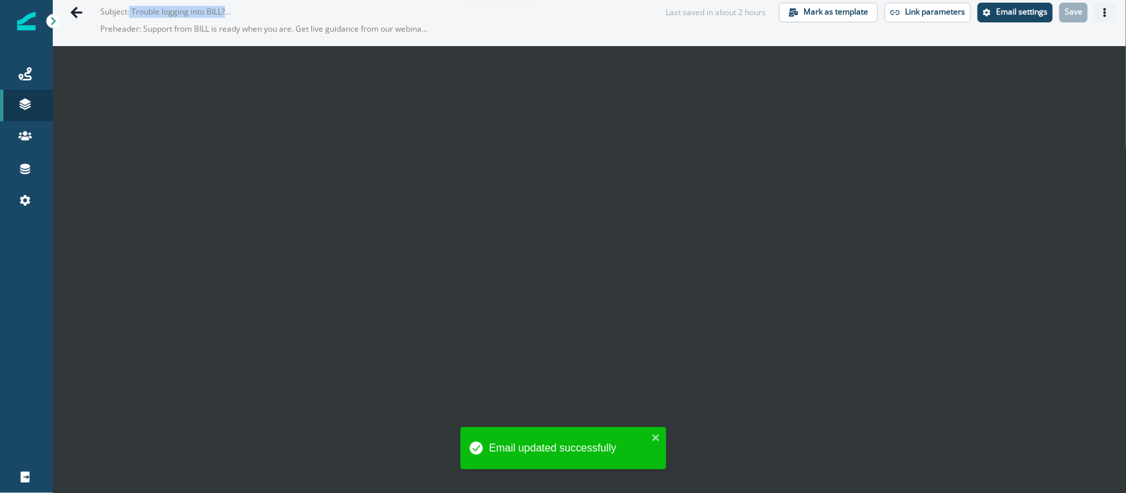
click at [1100, 11] on icon "Actions" at bounding box center [1104, 12] width 9 height 9
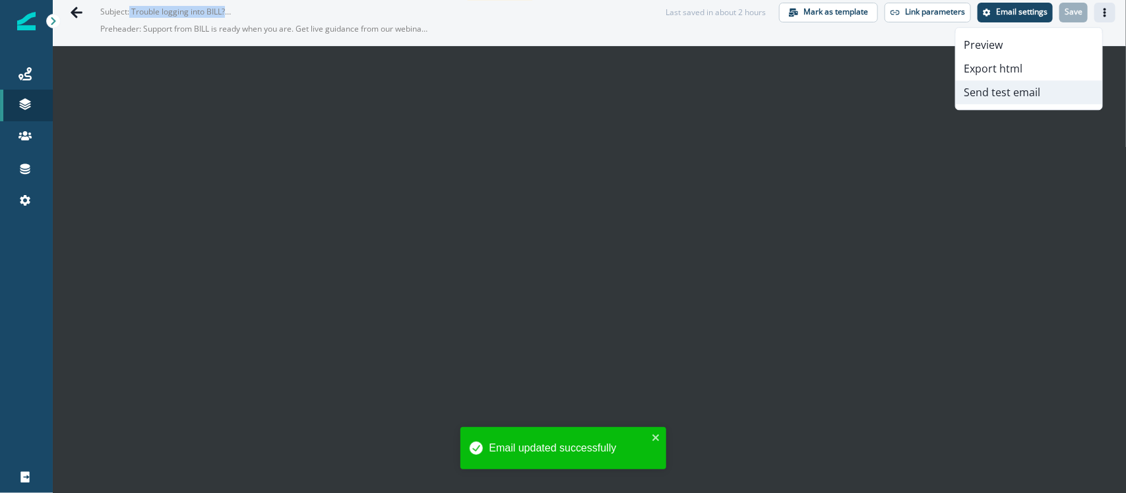
click at [1042, 94] on button "Send test email" at bounding box center [1029, 92] width 146 height 24
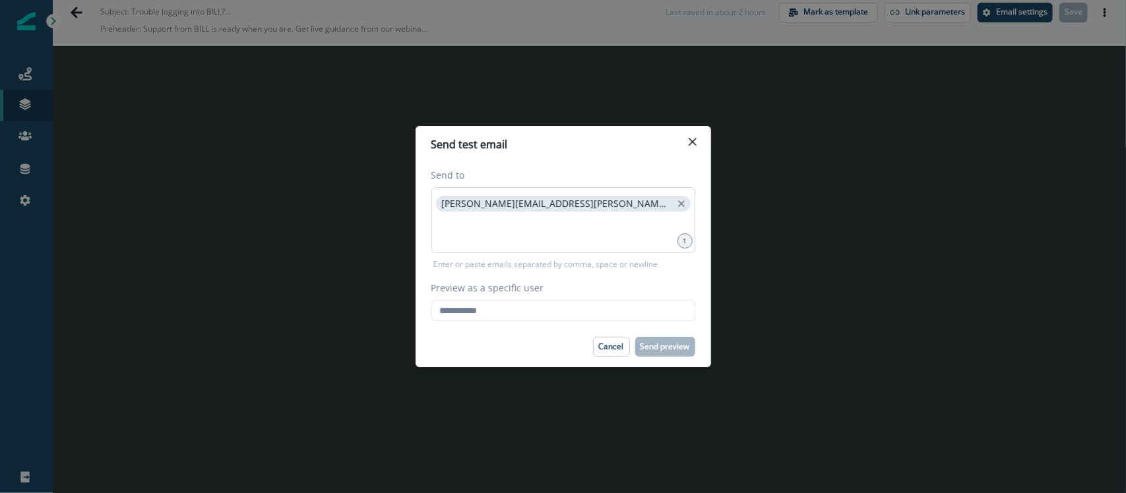
click at [608, 214] on div "[PERSON_NAME][EMAIL_ADDRESS][PERSON_NAME][DOMAIN_NAME]" at bounding box center [563, 220] width 264 height 66
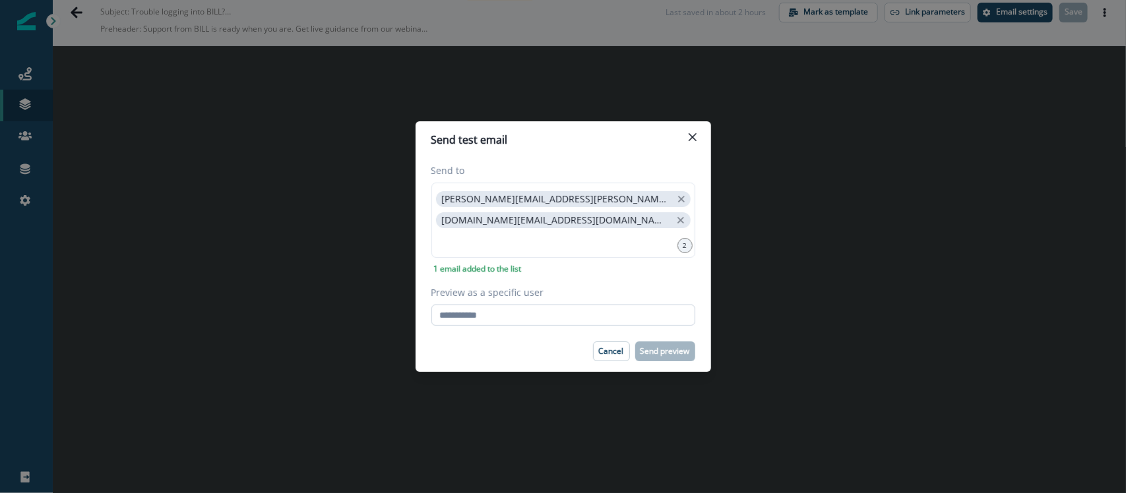
drag, startPoint x: 500, startPoint y: 300, endPoint x: 498, endPoint y: 308, distance: 8.2
click at [499, 301] on div "Preview as a specific user Loading... Person data unavailable" at bounding box center [563, 306] width 264 height 40
click at [497, 312] on input "Preview as a specific user" at bounding box center [563, 315] width 264 height 21
paste input "**********"
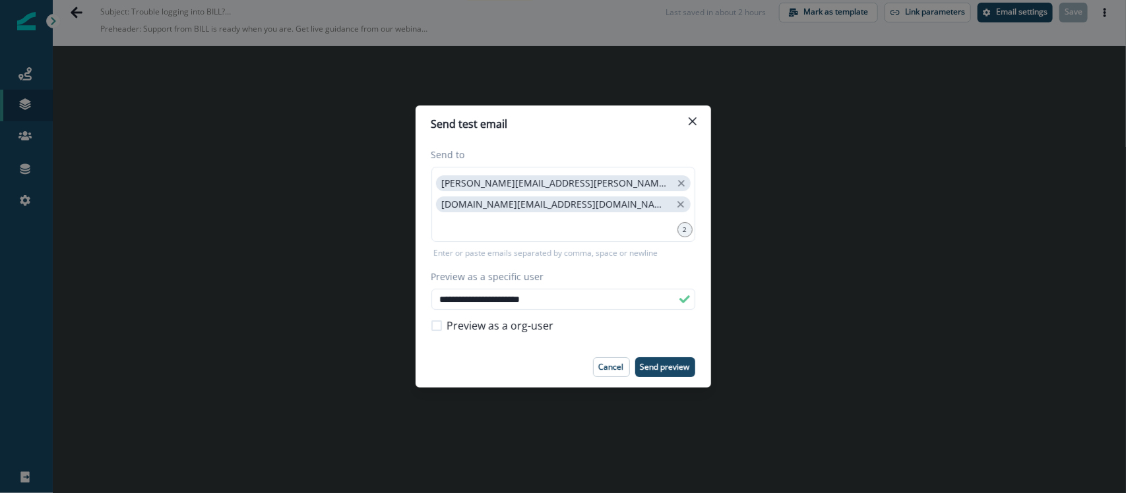
click at [513, 330] on span "Preview as a org-user" at bounding box center [500, 326] width 107 height 16
type input "**********"
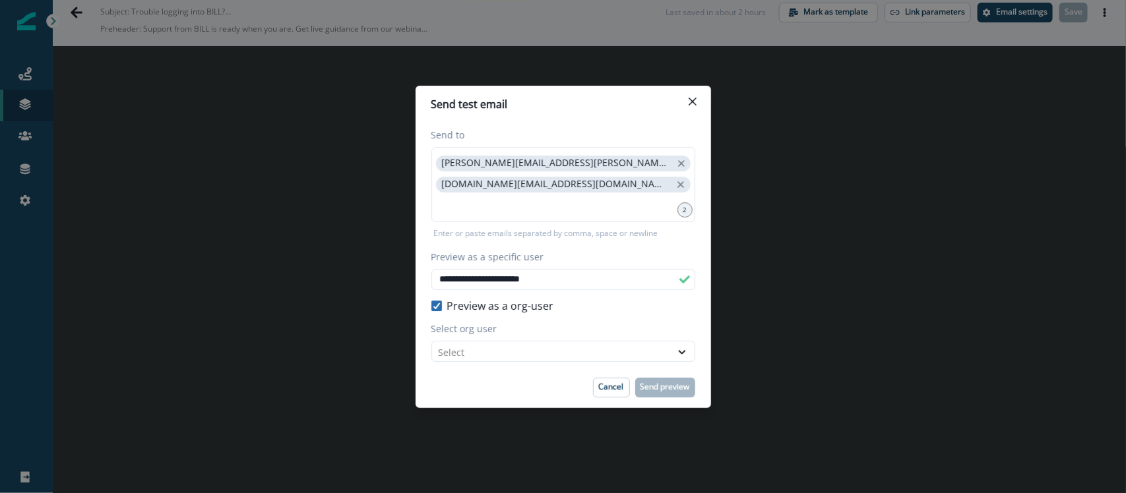
click at [440, 307] on icon at bounding box center [437, 306] width 8 height 7
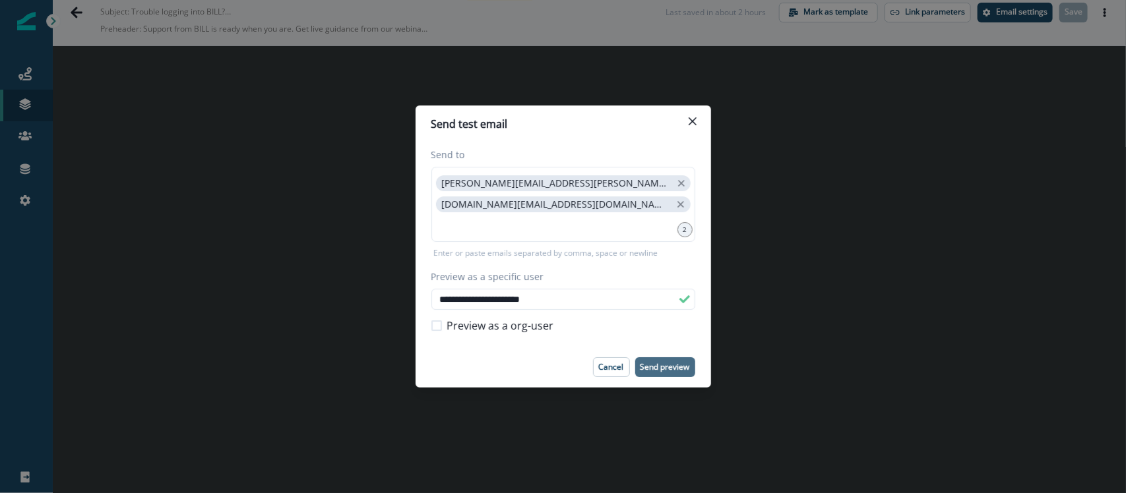
click at [673, 364] on p "Send preview" at bounding box center [664, 367] width 49 height 9
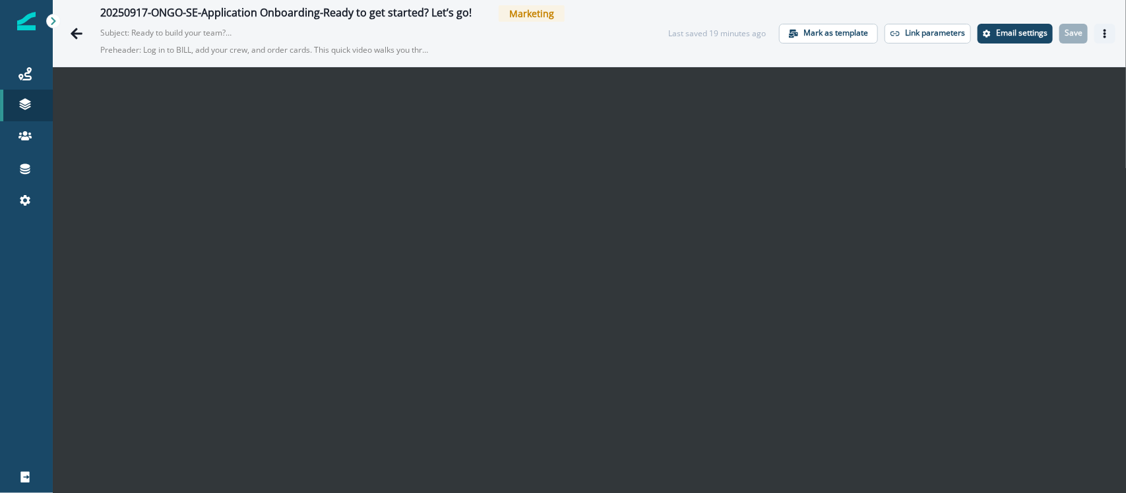
click at [1100, 37] on icon "Actions" at bounding box center [1104, 33] width 9 height 9
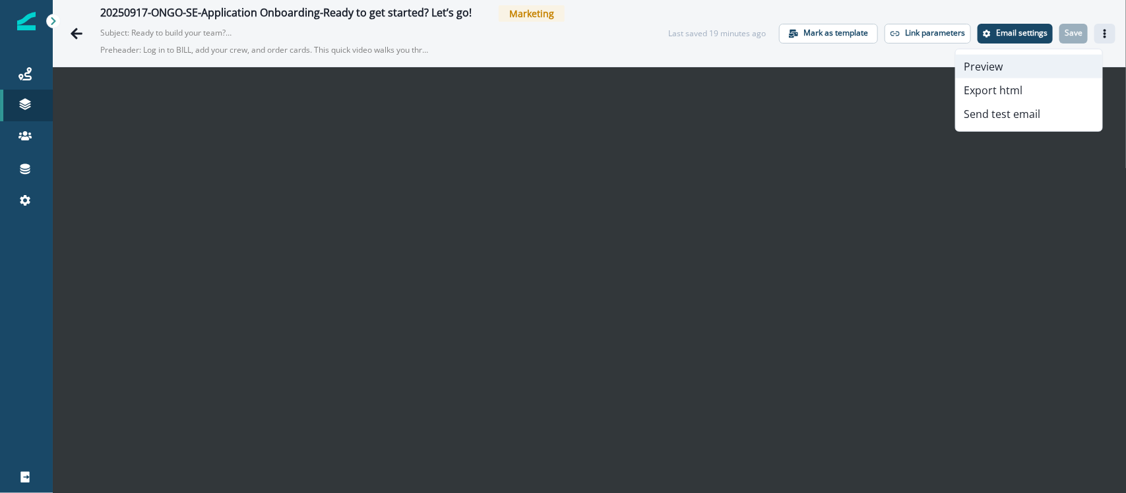
click at [1043, 67] on button "Preview" at bounding box center [1029, 67] width 146 height 24
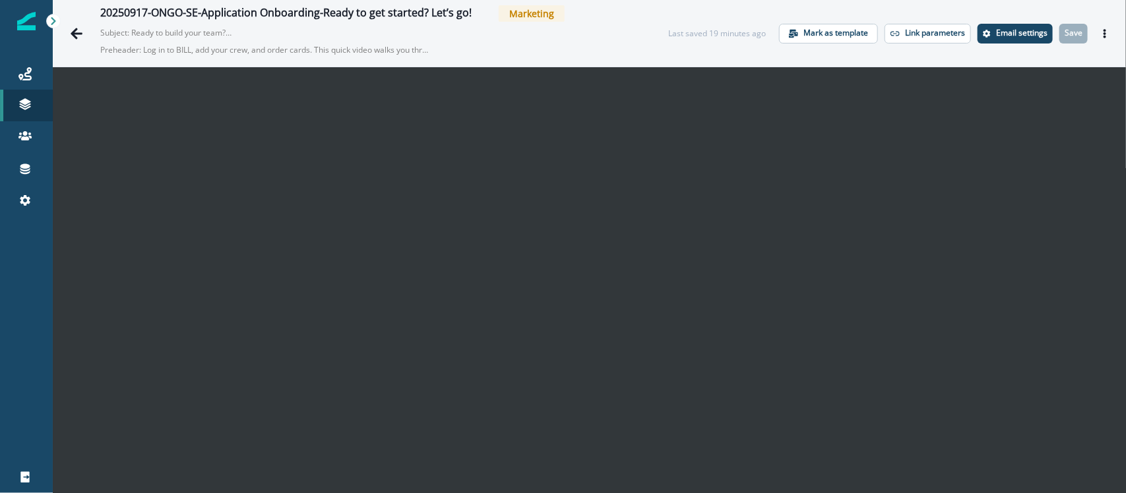
scroll to position [21, 0]
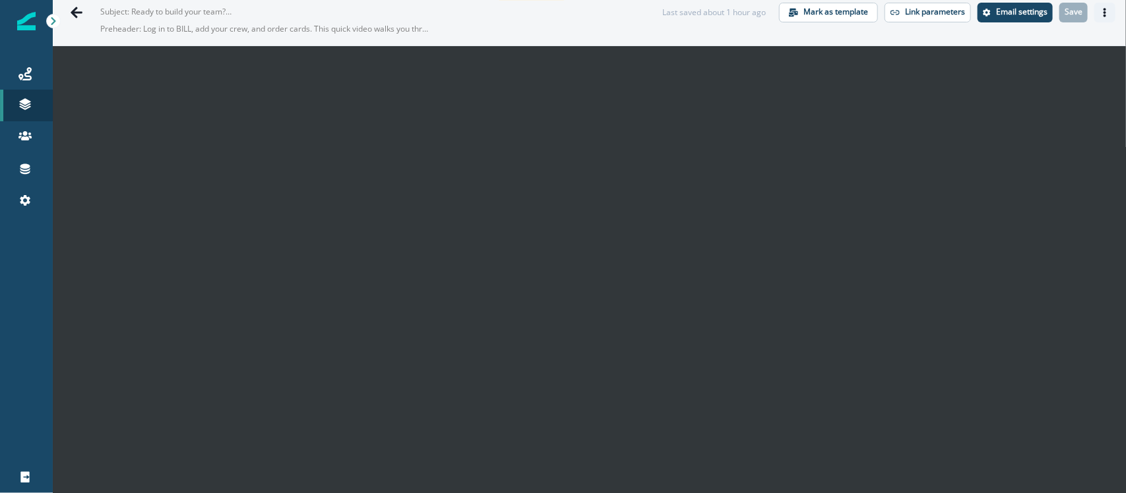
click at [1094, 20] on button "Actions" at bounding box center [1104, 13] width 21 height 20
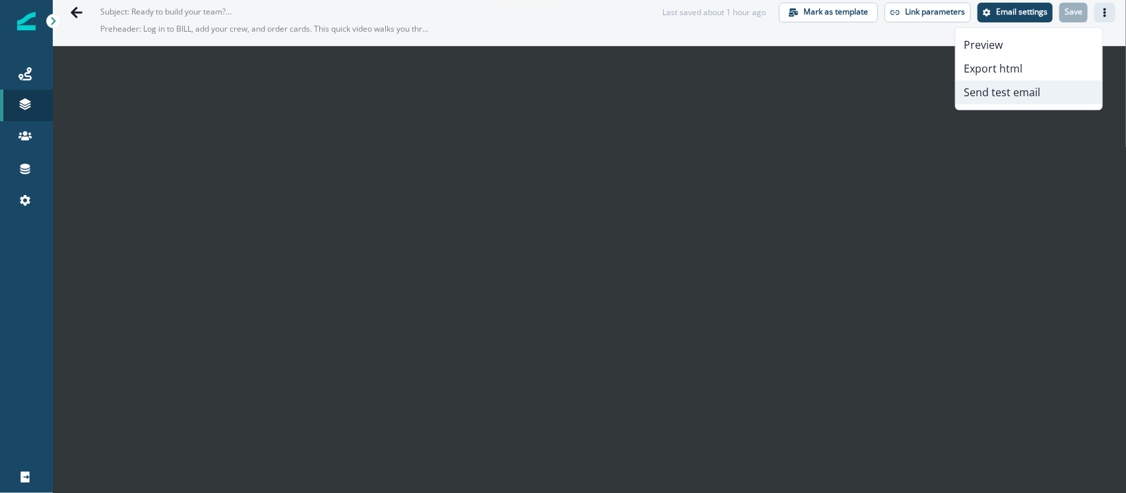
click at [1043, 97] on button "Send test email" at bounding box center [1029, 92] width 146 height 24
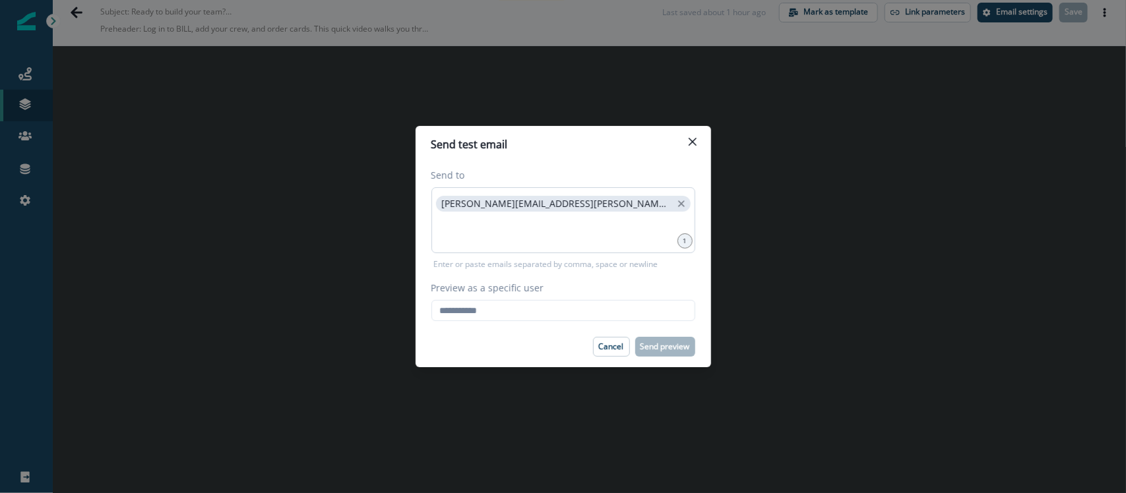
click at [615, 213] on div "[PERSON_NAME][EMAIL_ADDRESS][PERSON_NAME][DOMAIN_NAME]" at bounding box center [563, 220] width 264 height 66
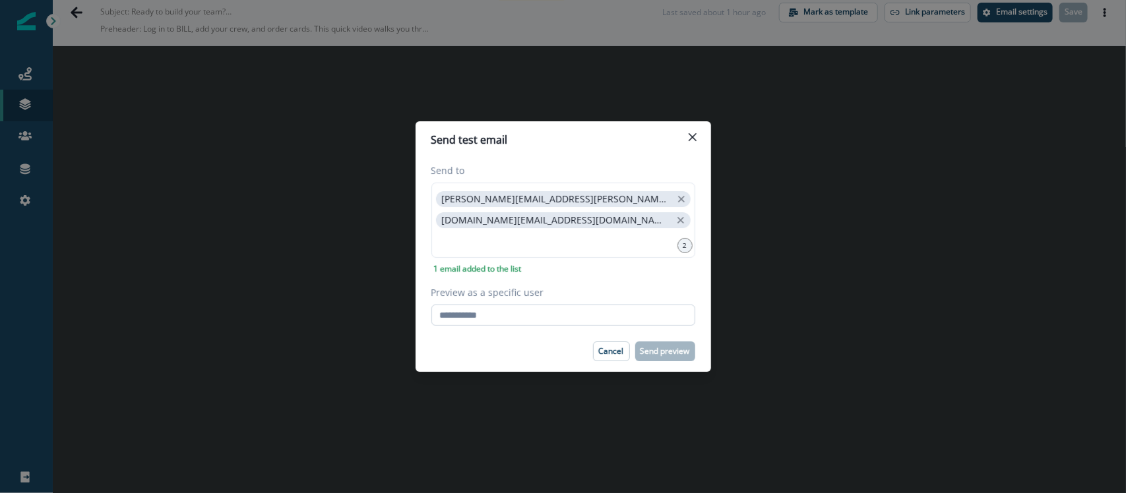
click at [492, 307] on input "Preview as a specific user" at bounding box center [563, 315] width 264 height 21
paste input "**********"
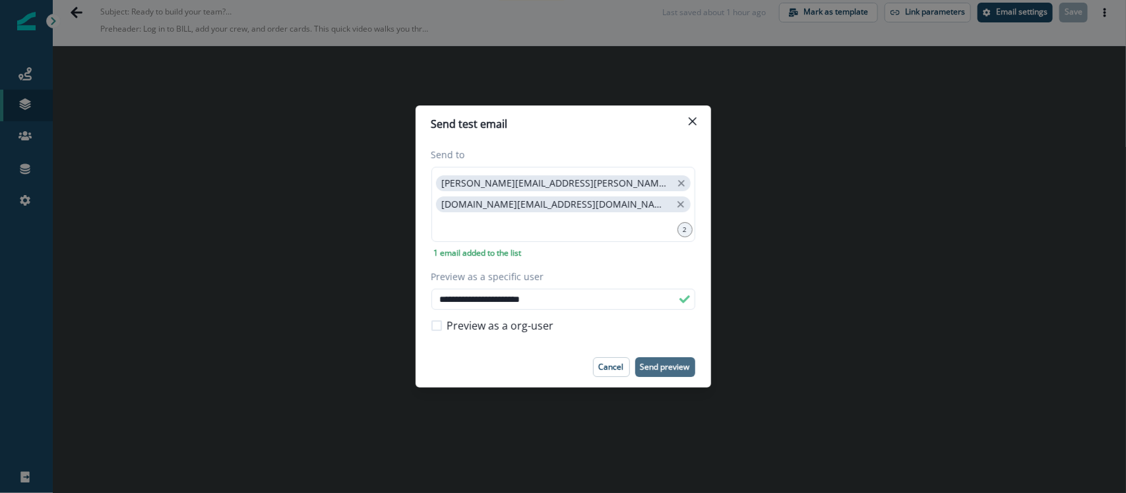
type input "**********"
click at [666, 367] on p "Send preview" at bounding box center [664, 367] width 49 height 9
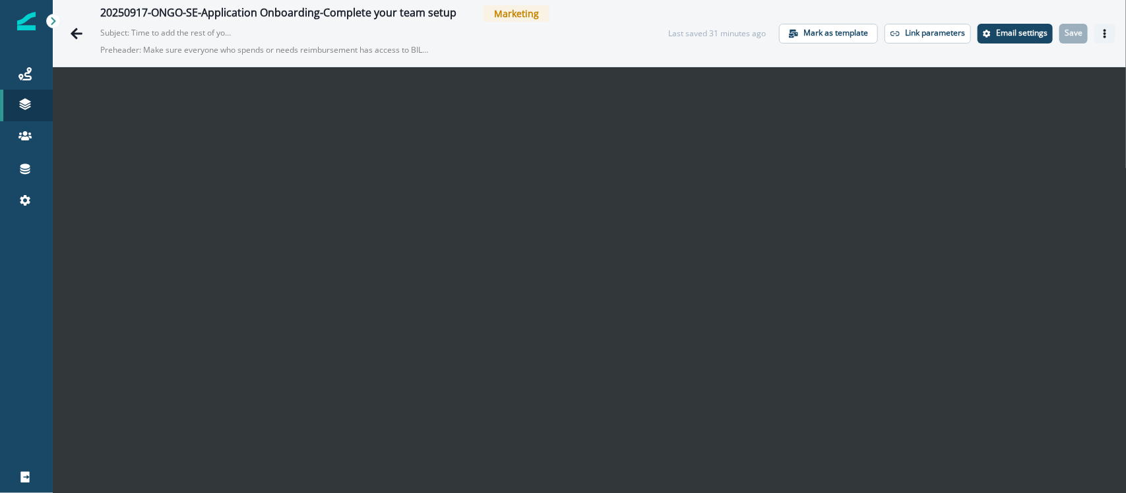
click at [900, 37] on button "Actions" at bounding box center [1104, 34] width 21 height 20
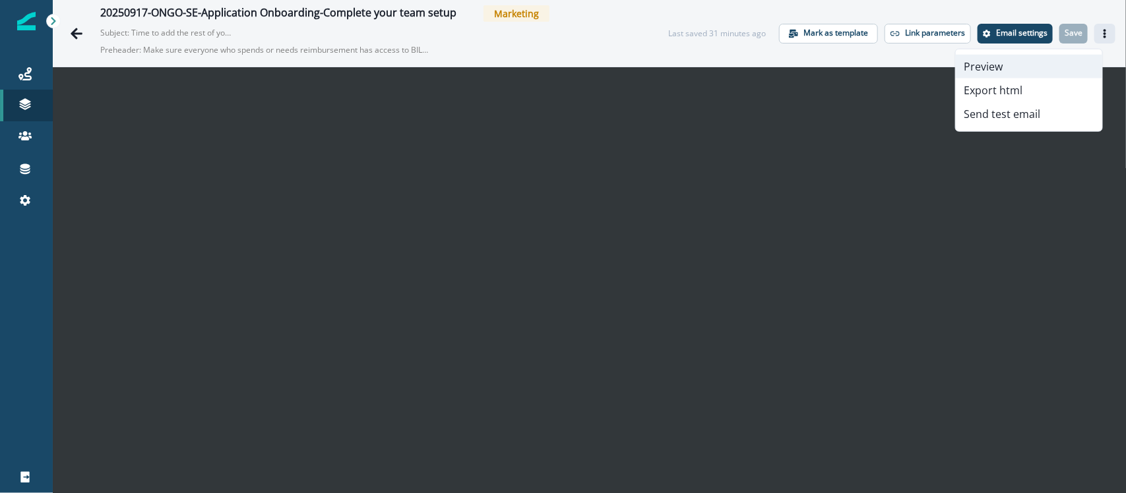
click at [900, 73] on button "Preview" at bounding box center [1029, 67] width 146 height 24
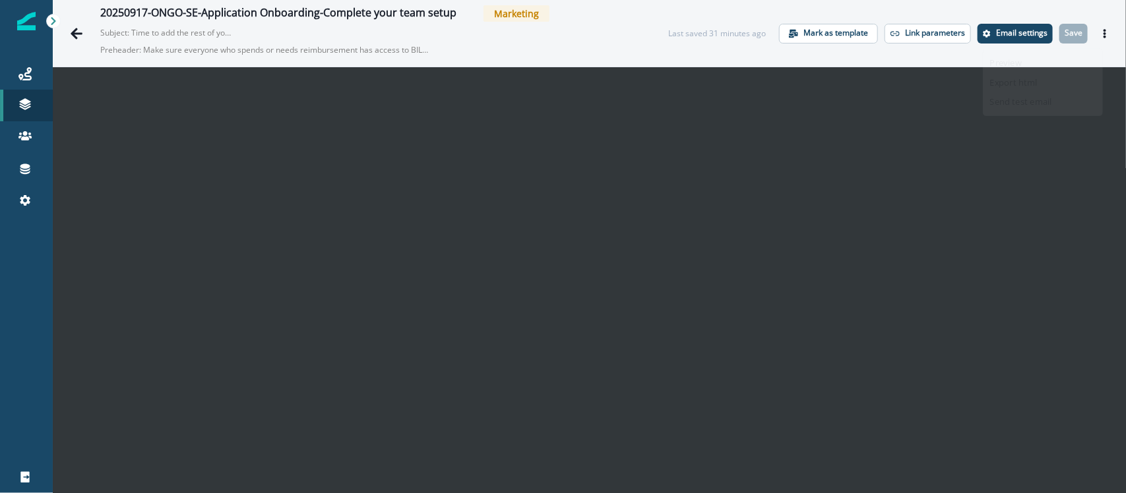
scroll to position [21, 0]
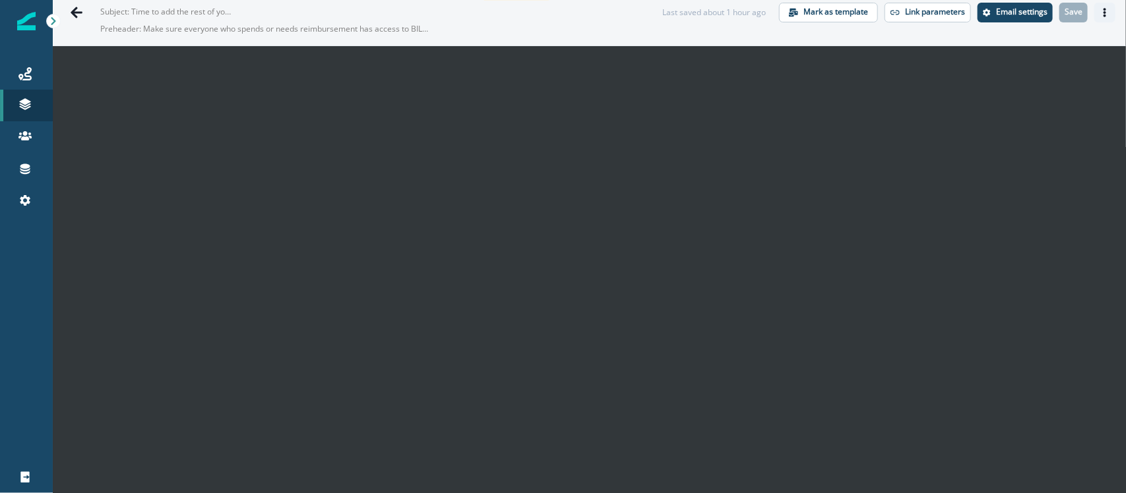
click at [900, 14] on icon "Actions" at bounding box center [1104, 12] width 9 height 9
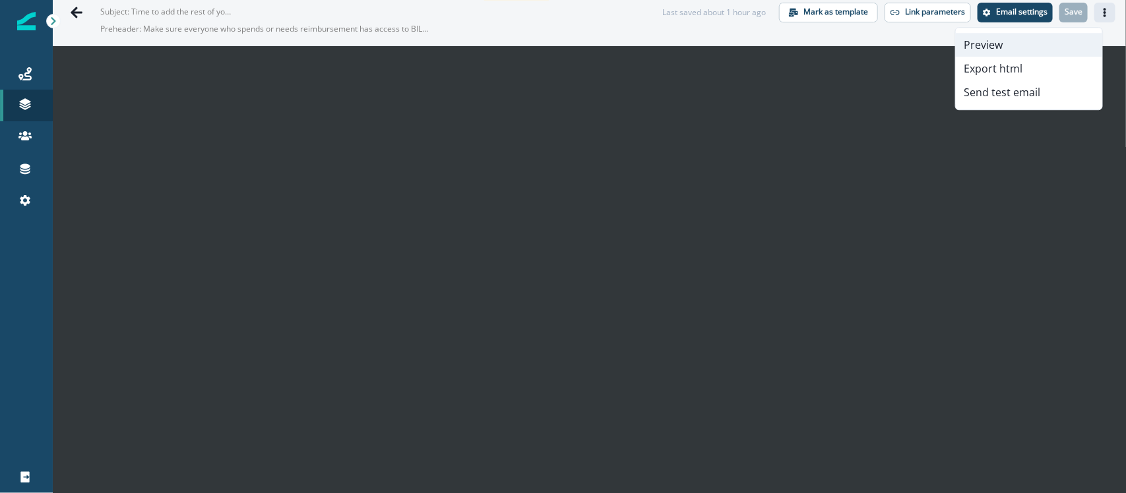
click at [900, 37] on button "Preview" at bounding box center [1029, 45] width 146 height 24
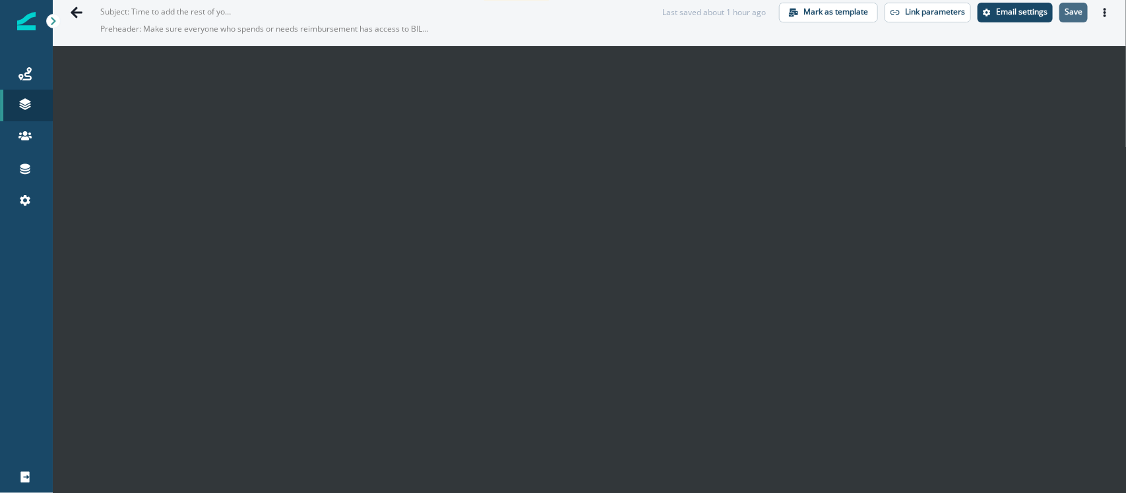
click at [900, 11] on p "Save" at bounding box center [1073, 11] width 18 height 9
click at [900, 15] on icon "Actions" at bounding box center [1104, 12] width 3 height 9
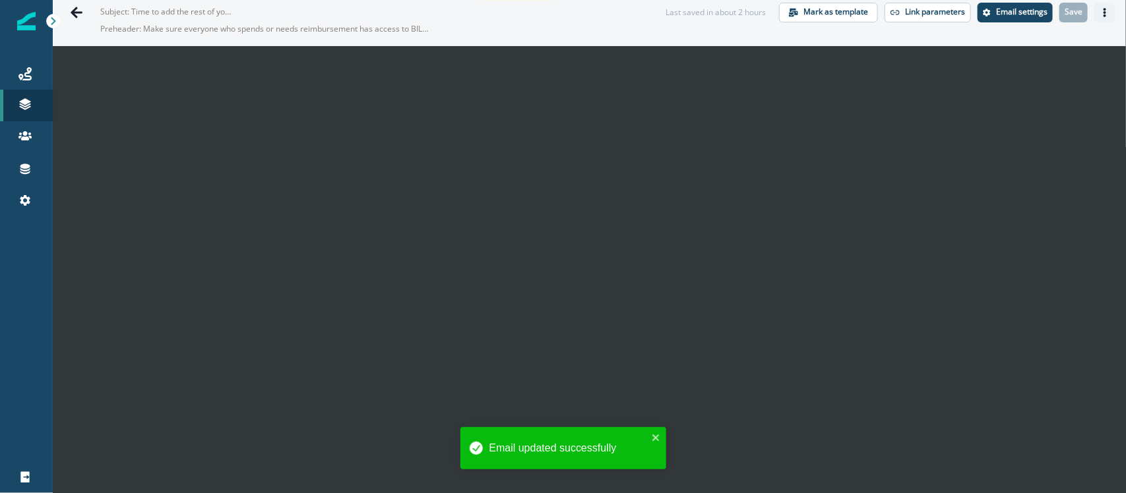
click at [900, 12] on icon "Actions" at bounding box center [1104, 12] width 3 height 9
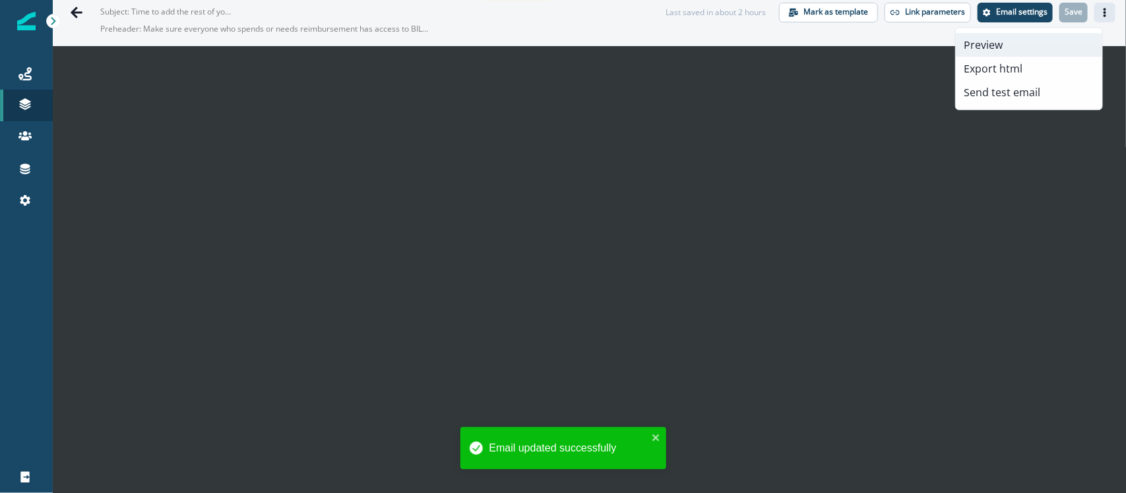
click at [900, 34] on button "Preview" at bounding box center [1029, 45] width 146 height 24
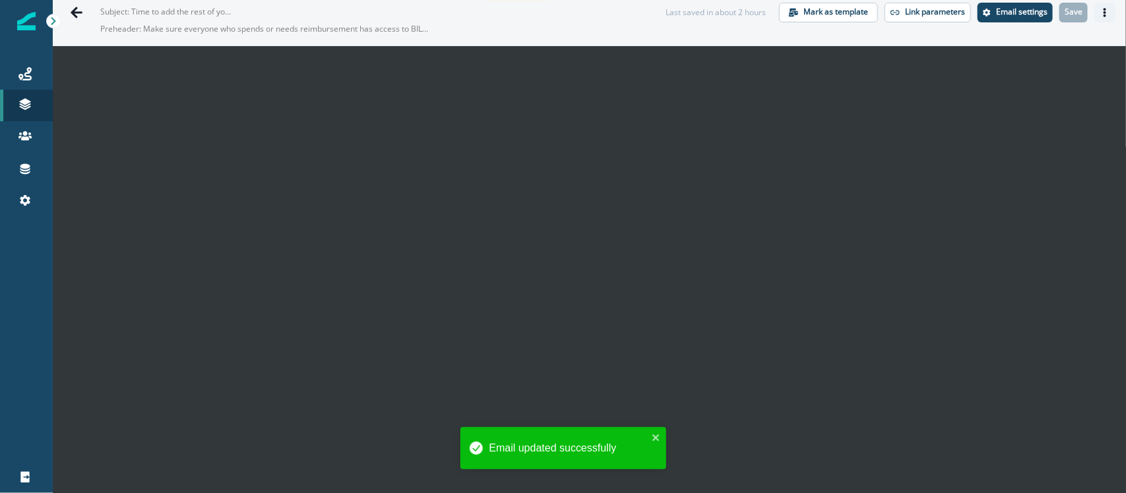
click at [900, 11] on icon "Actions" at bounding box center [1104, 12] width 9 height 9
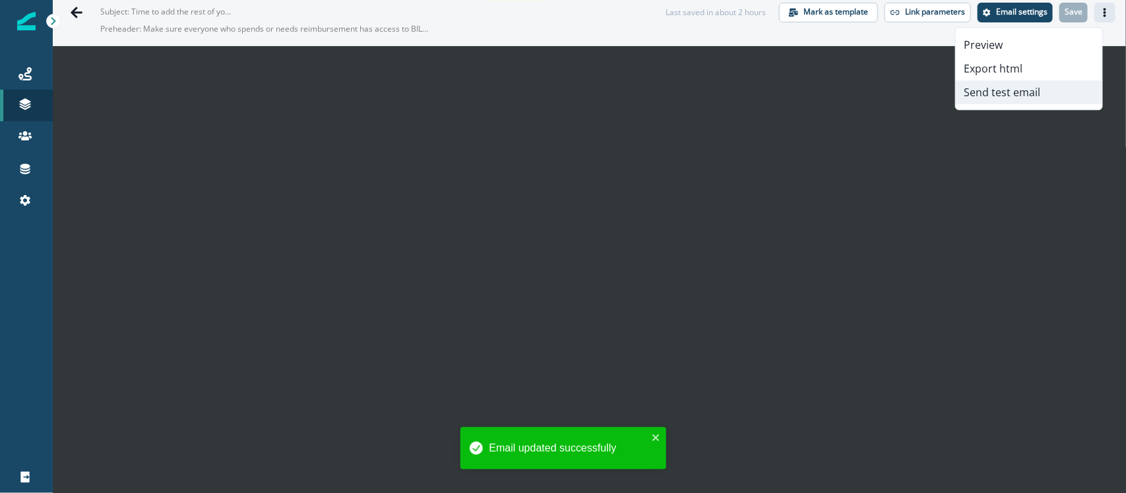
click at [900, 88] on button "Send test email" at bounding box center [1029, 92] width 146 height 24
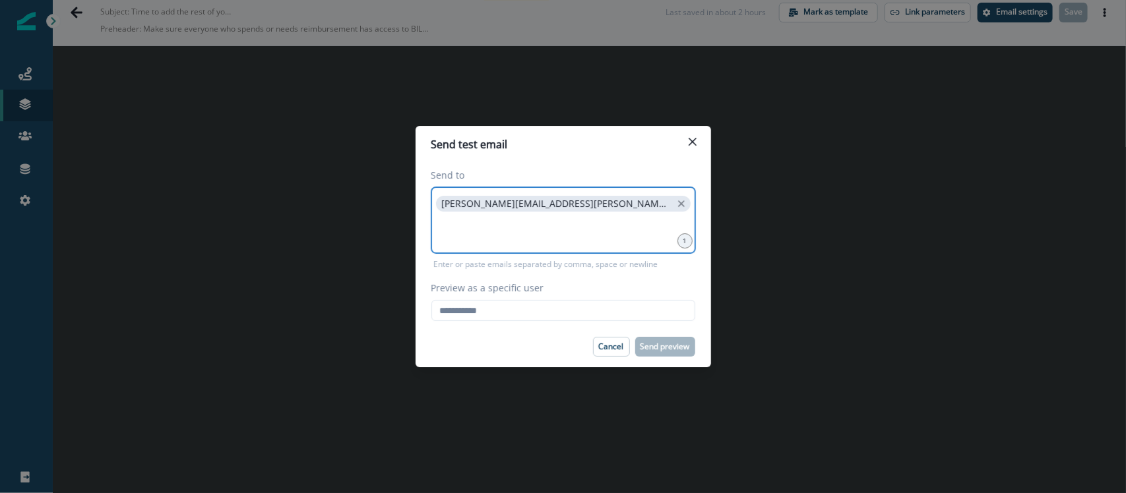
click at [602, 236] on input at bounding box center [563, 231] width 260 height 26
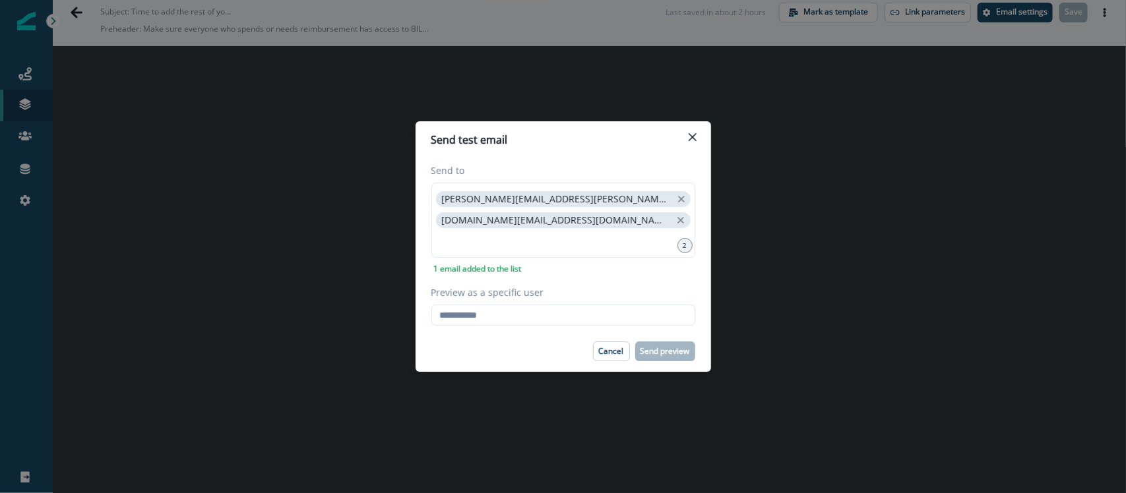
click at [539, 304] on div "Preview as a specific user Loading... Person data unavailable" at bounding box center [563, 306] width 264 height 40
click at [541, 314] on input "Preview as a specific user" at bounding box center [563, 315] width 264 height 21
paste input "**********"
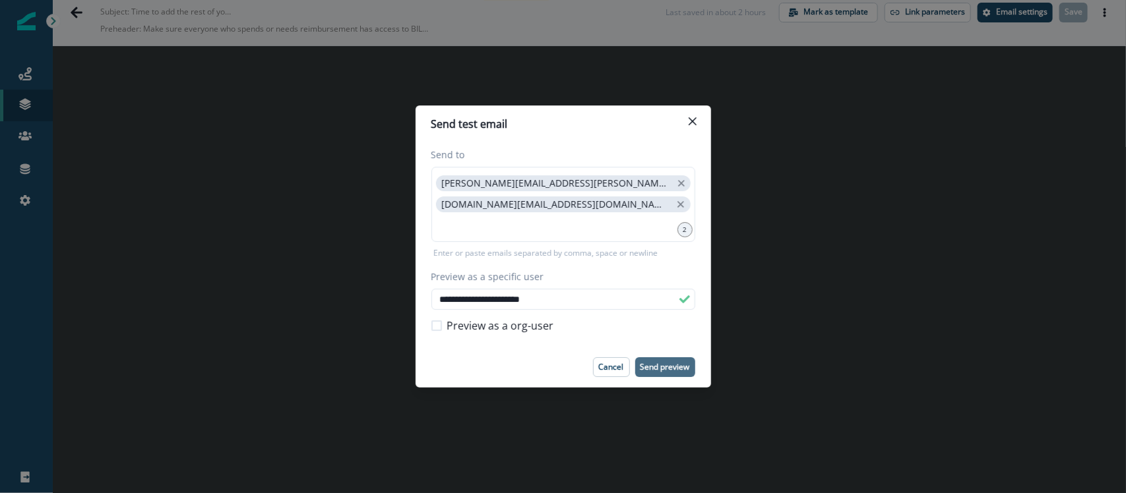
type input "**********"
click at [667, 357] on button "Send preview" at bounding box center [665, 367] width 60 height 20
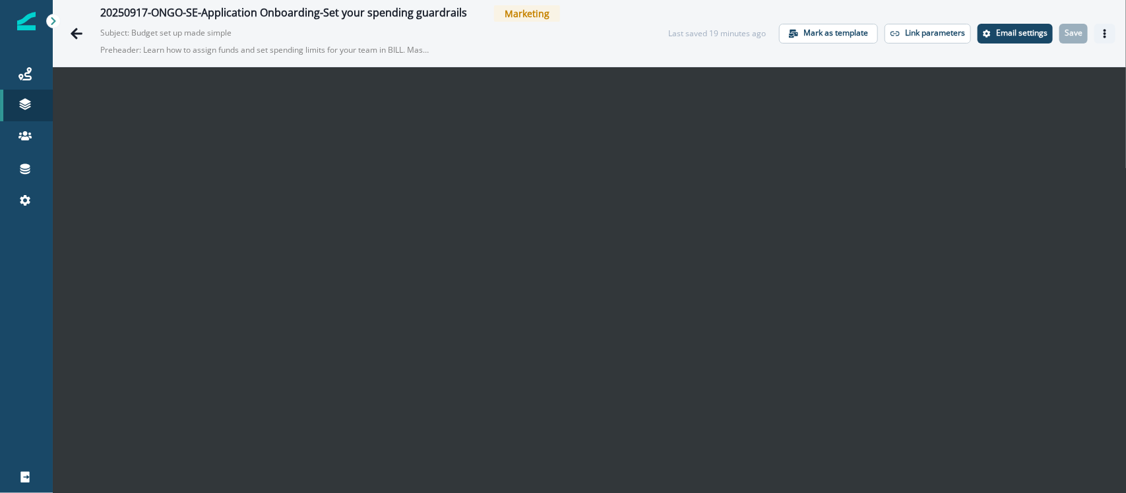
click at [900, 30] on button "Actions" at bounding box center [1104, 34] width 21 height 20
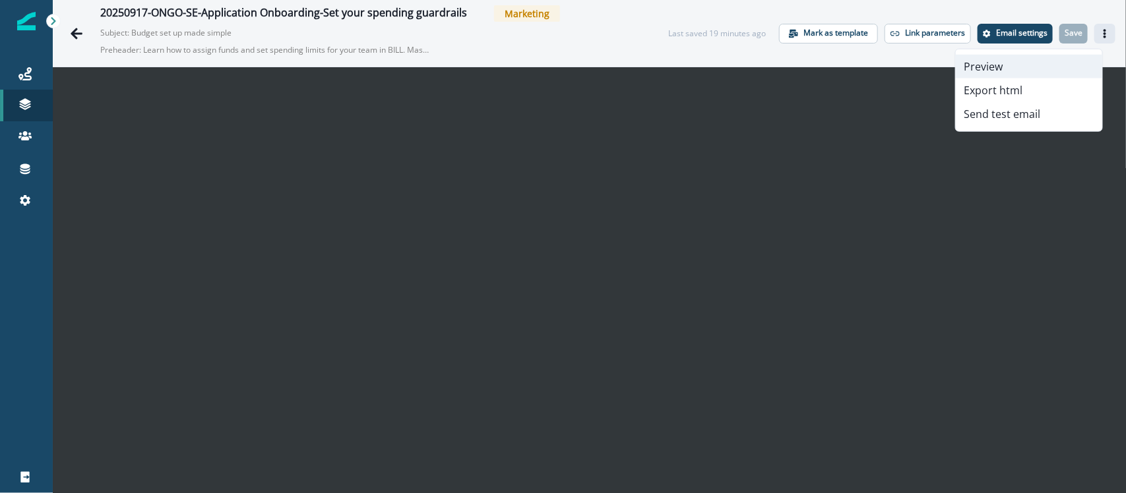
click at [900, 74] on button "Preview" at bounding box center [1029, 67] width 146 height 24
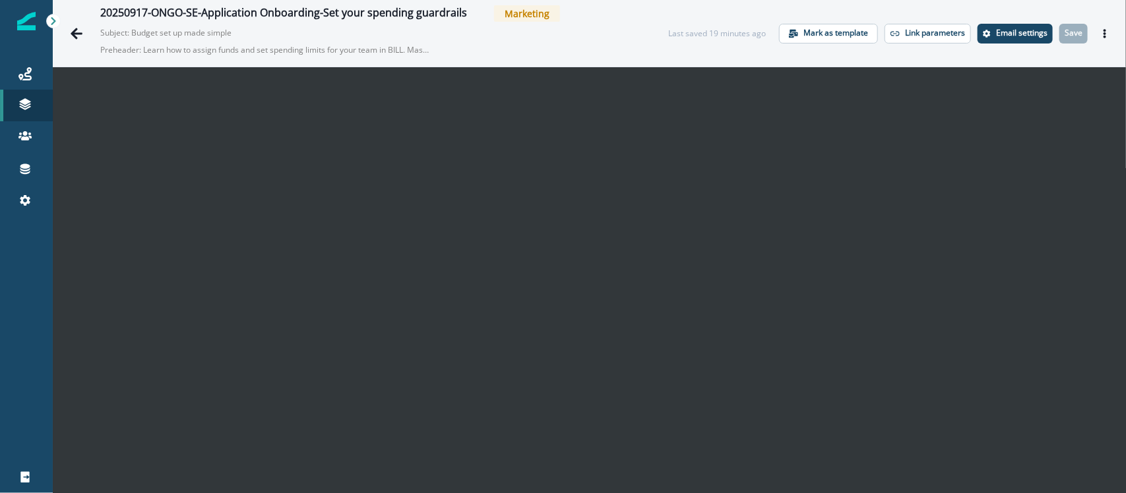
scroll to position [21, 0]
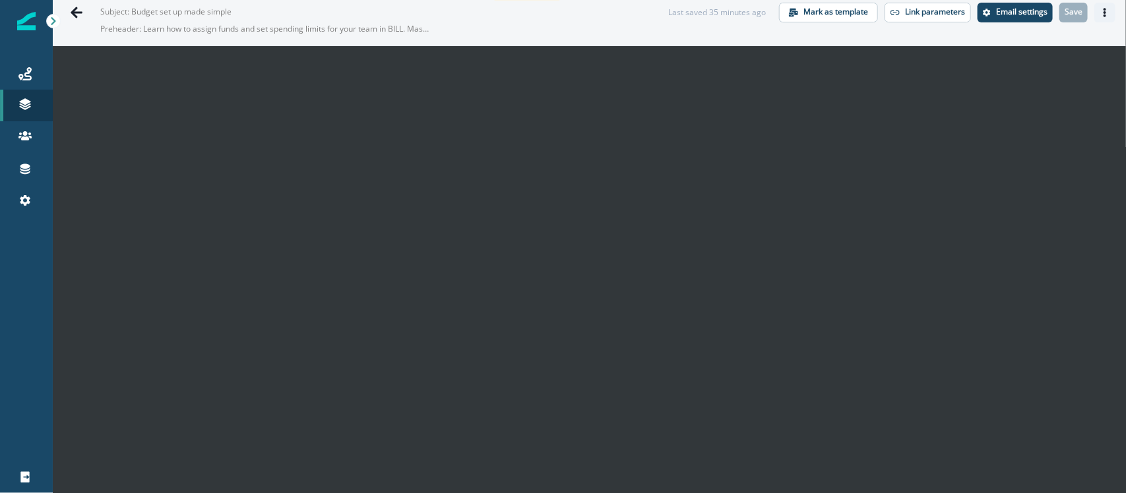
click at [900, 14] on button "Actions" at bounding box center [1104, 13] width 21 height 20
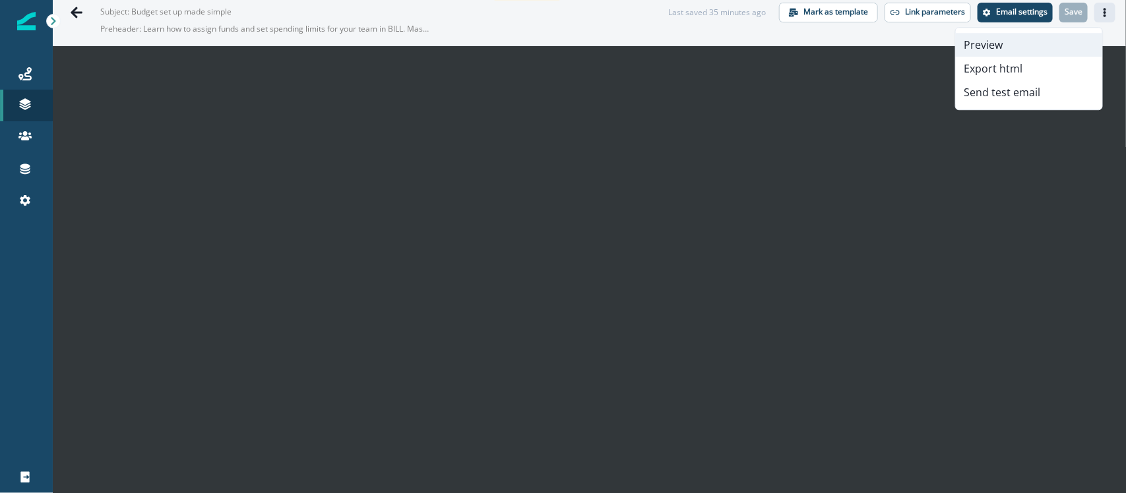
click at [900, 35] on button "Preview" at bounding box center [1029, 45] width 146 height 24
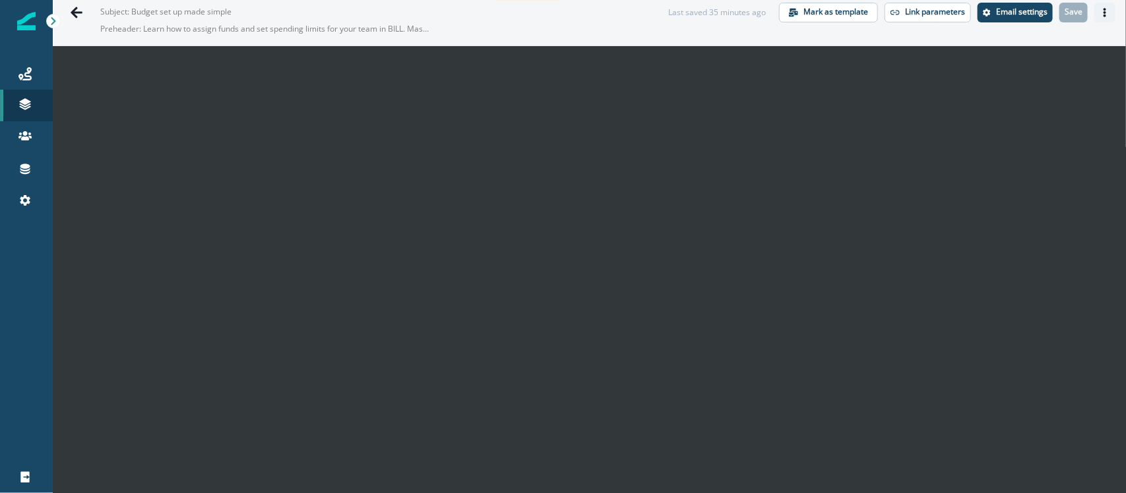
click at [900, 15] on button "Actions" at bounding box center [1104, 13] width 21 height 20
click at [900, 36] on div "20250917-ONGO-SE-Application Onboarding-Set your spending guardrails Marketing …" at bounding box center [589, 12] width 1073 height 67
click at [900, 12] on icon "Actions" at bounding box center [1104, 12] width 9 height 9
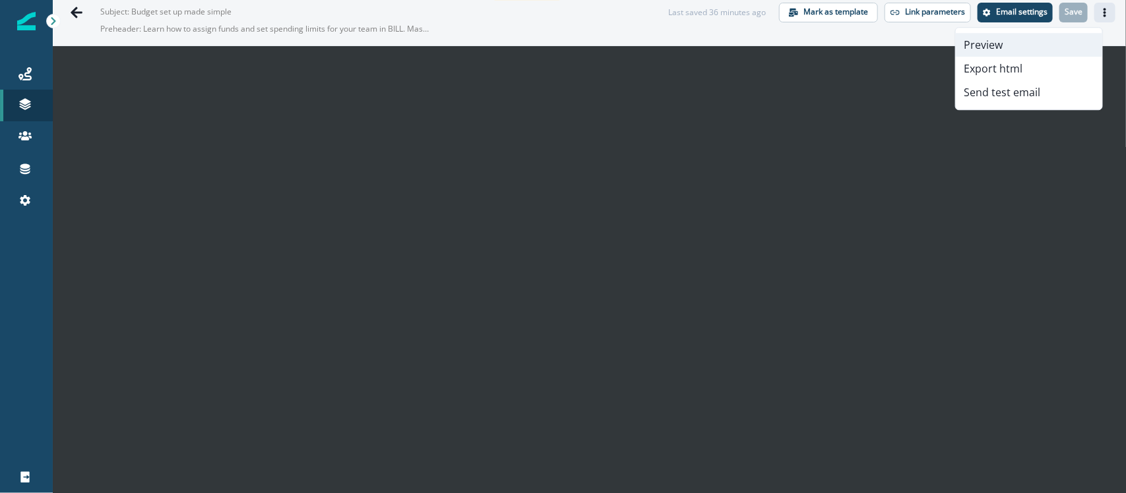
click at [900, 43] on button "Preview" at bounding box center [1029, 45] width 146 height 24
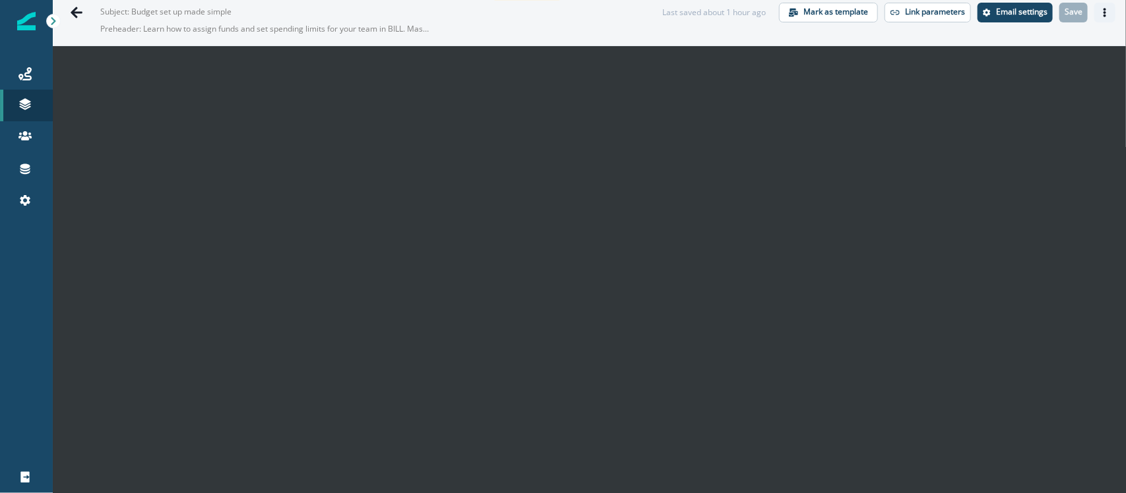
click at [900, 13] on icon "Actions" at bounding box center [1104, 12] width 9 height 9
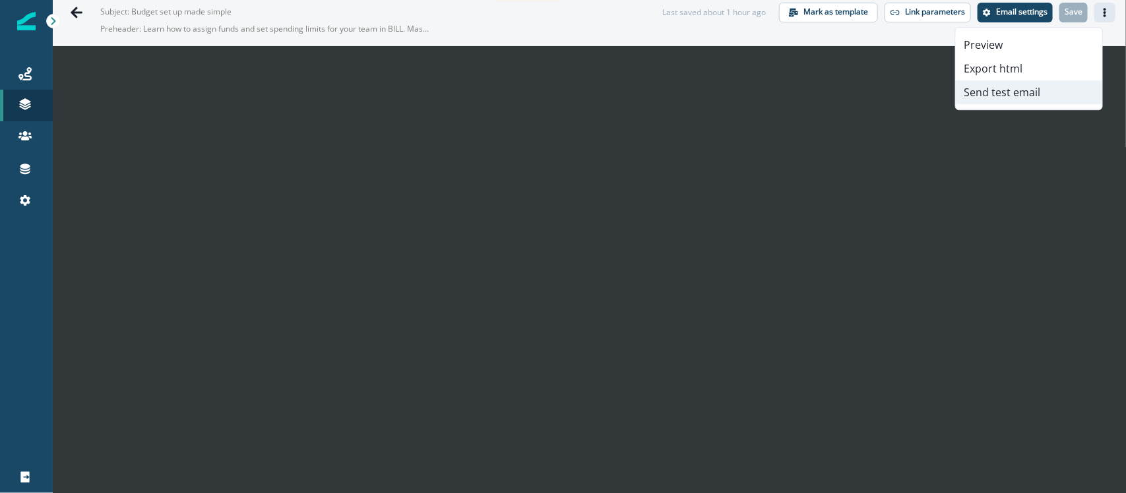
click at [900, 92] on button "Send test email" at bounding box center [1029, 92] width 146 height 24
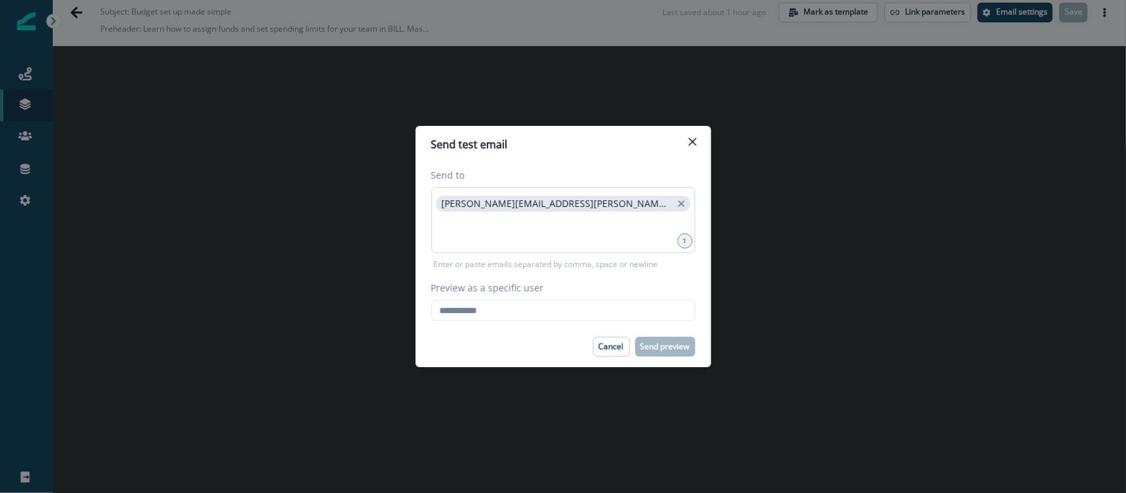
click at [611, 208] on div "[PERSON_NAME][EMAIL_ADDRESS][PERSON_NAME][DOMAIN_NAME]" at bounding box center [563, 220] width 264 height 66
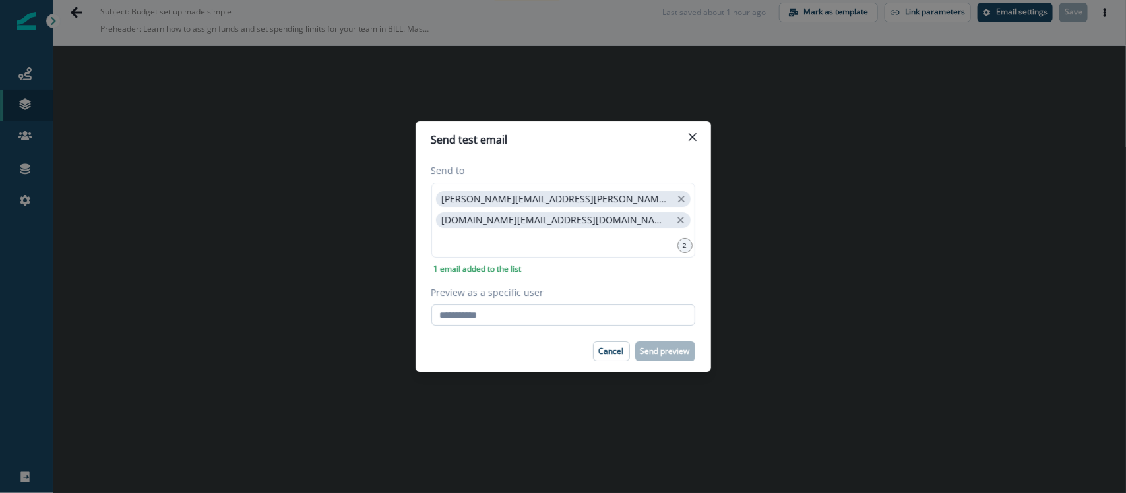
click at [595, 315] on input "Preview as a specific user" at bounding box center [563, 315] width 264 height 21
paste input "**********"
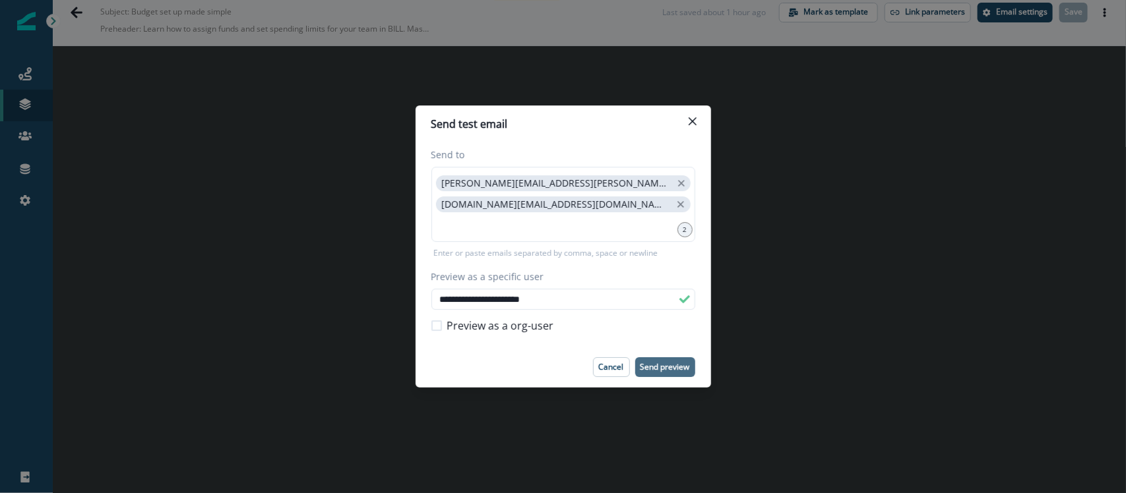
type input "**********"
click at [670, 363] on p "Send preview" at bounding box center [664, 367] width 49 height 9
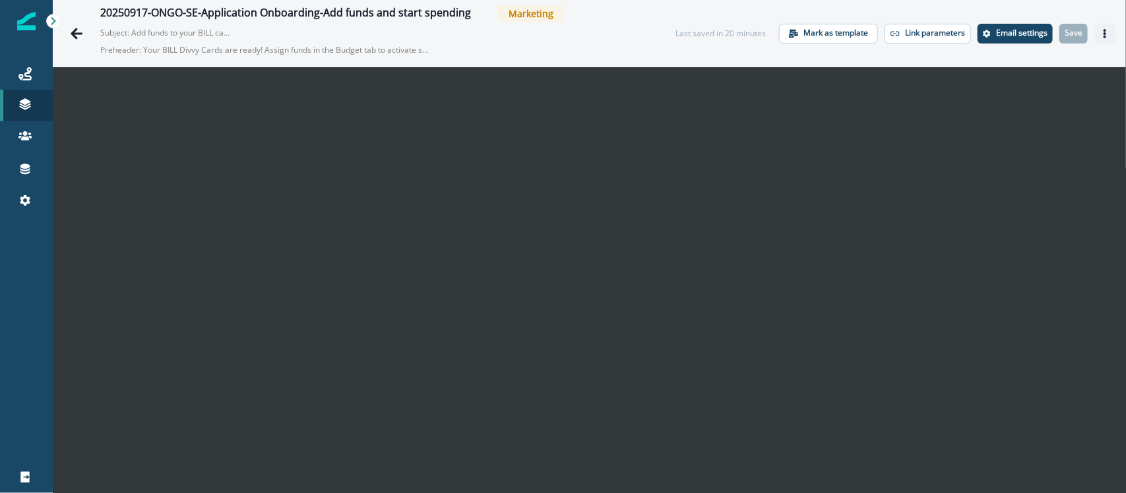
click at [900, 30] on icon "Actions" at bounding box center [1104, 33] width 9 height 9
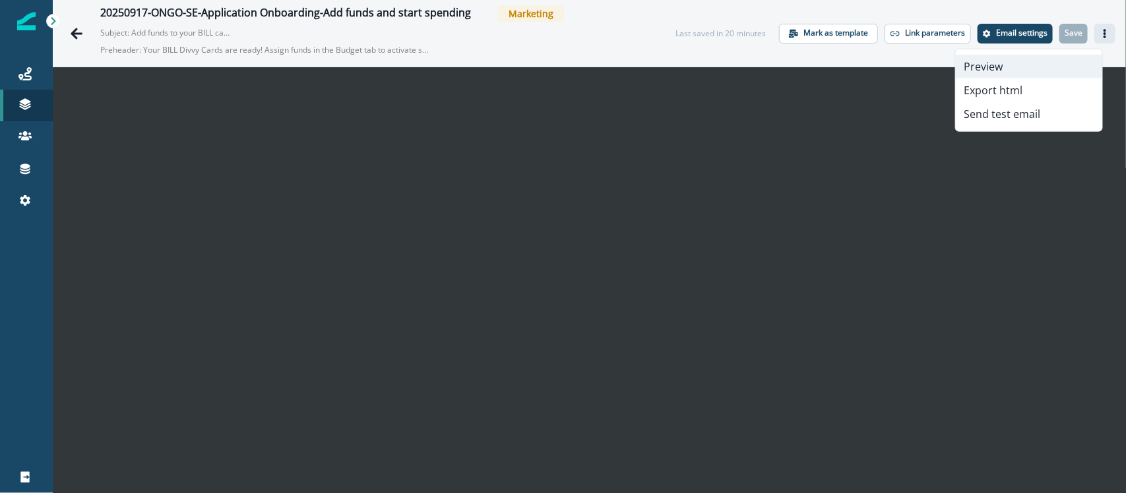
click at [900, 63] on button "Preview" at bounding box center [1029, 67] width 146 height 24
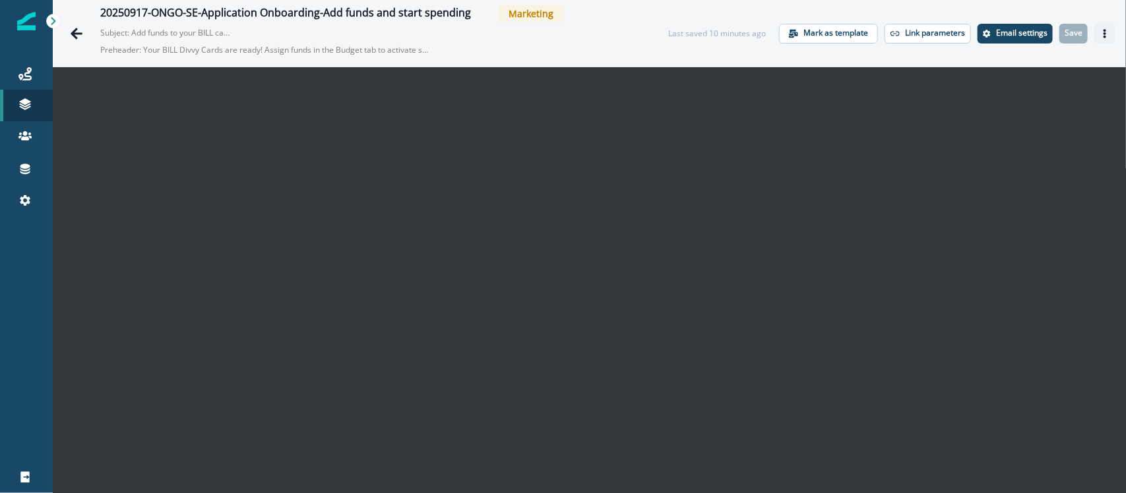
click at [900, 35] on icon "Actions" at bounding box center [1104, 33] width 3 height 9
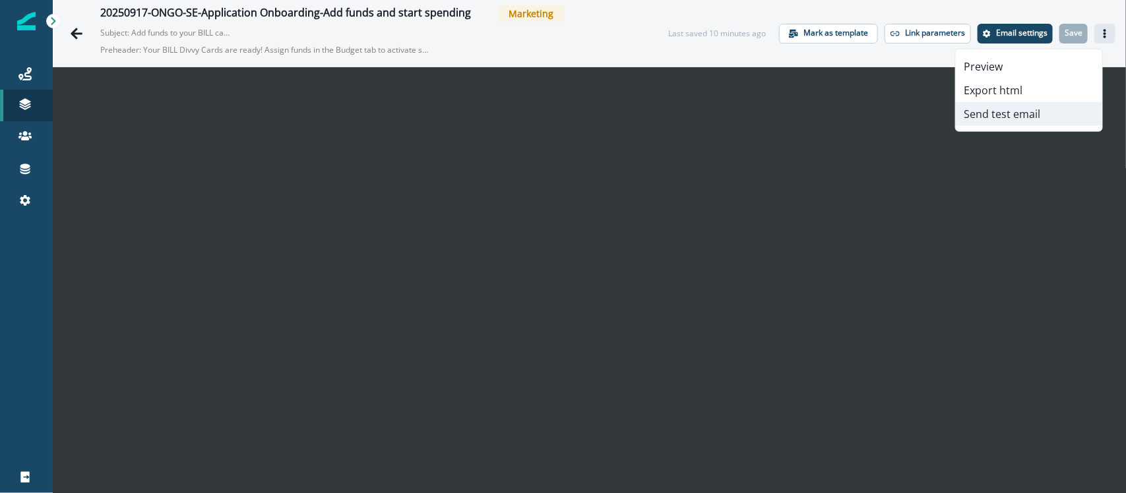
click at [900, 111] on button "Send test email" at bounding box center [1029, 114] width 146 height 24
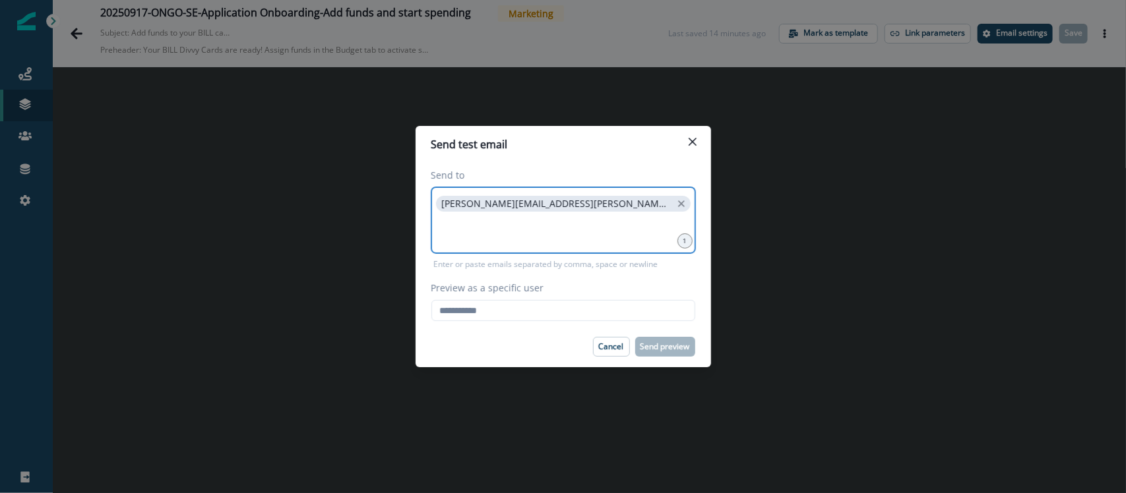
click at [611, 228] on input at bounding box center [563, 231] width 260 height 26
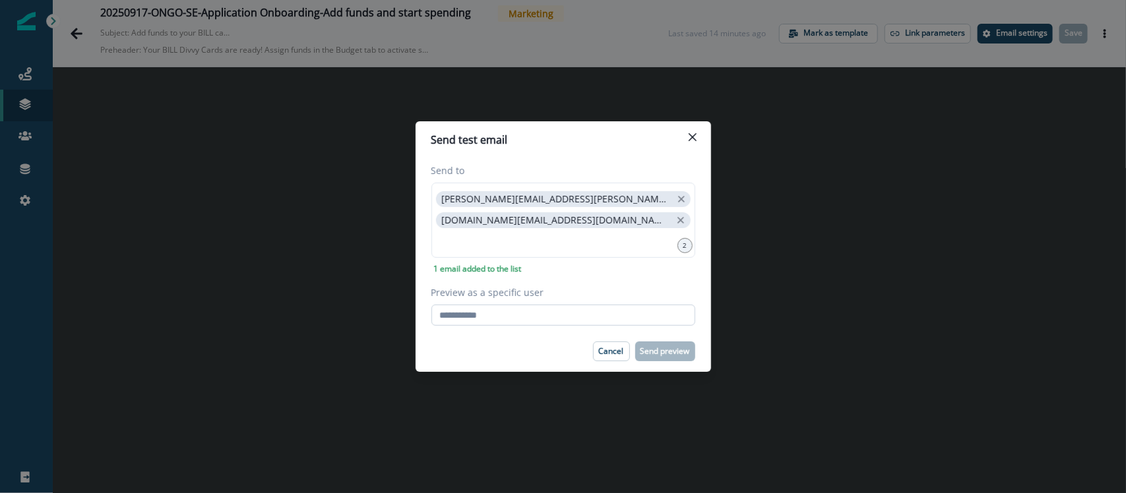
click at [506, 314] on input "Preview as a specific user" at bounding box center [563, 315] width 264 height 21
paste input "**********"
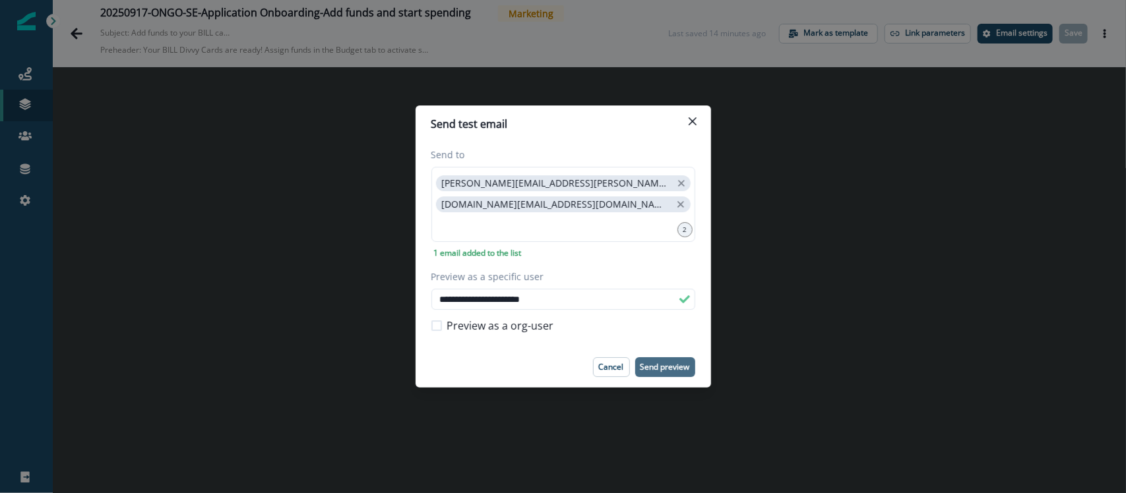
type input "**********"
click at [673, 363] on p "Send preview" at bounding box center [664, 367] width 49 height 9
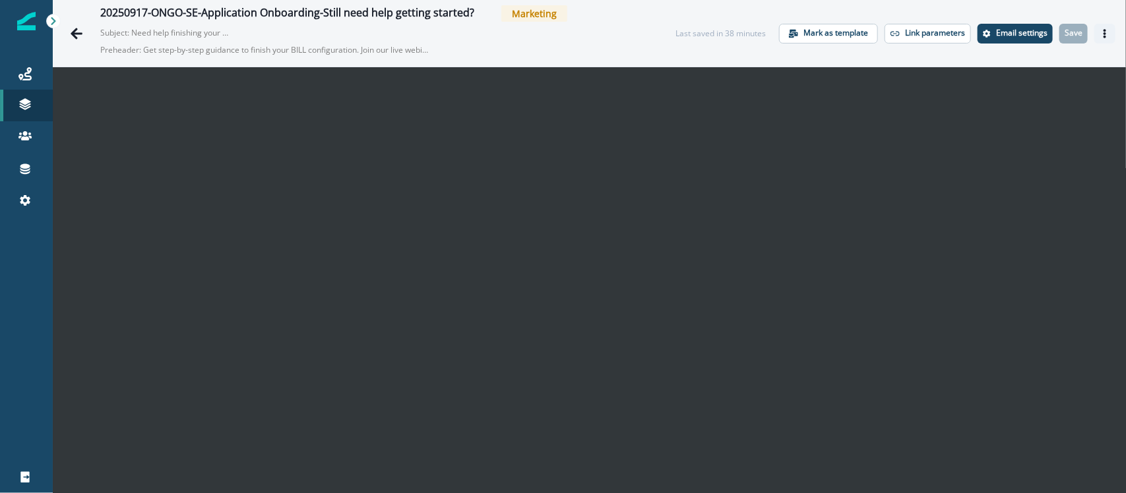
click at [900, 34] on button "Actions" at bounding box center [1104, 34] width 21 height 20
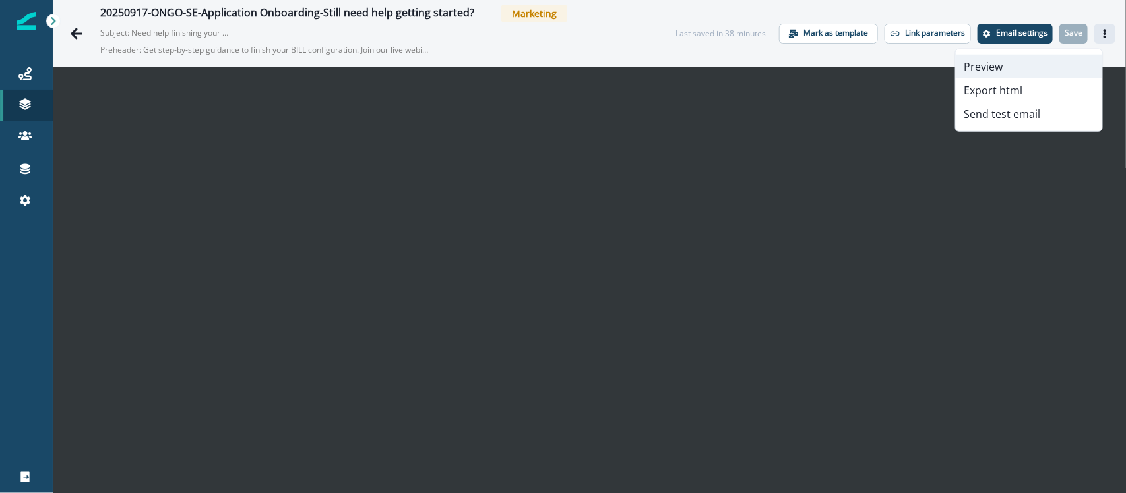
click at [900, 71] on button "Preview" at bounding box center [1029, 67] width 146 height 24
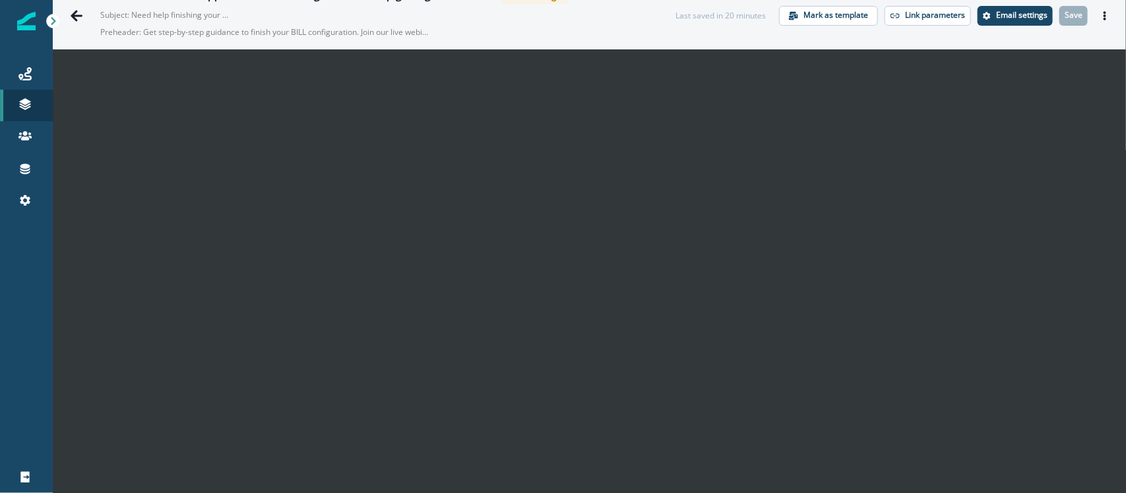
scroll to position [21, 0]
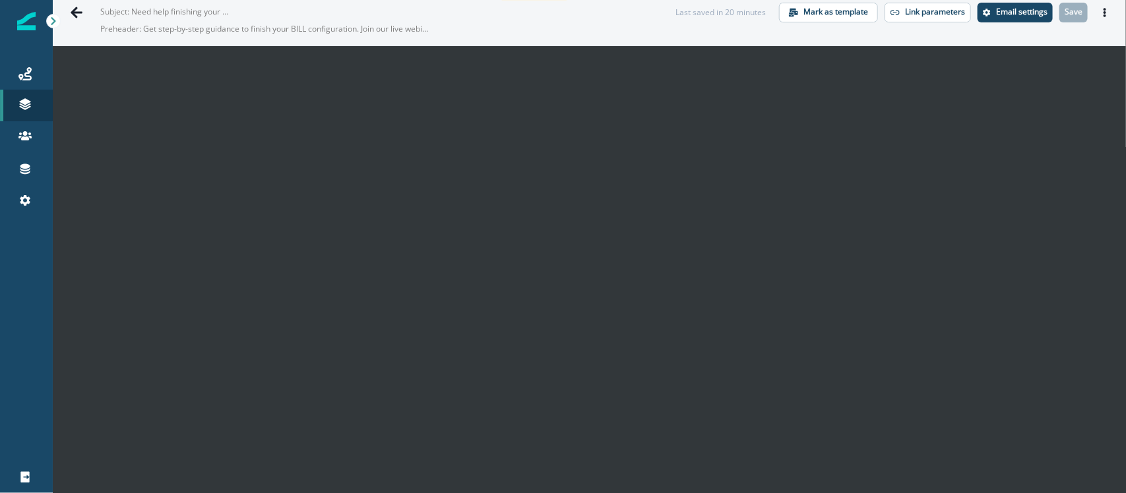
click at [900, 26] on div "20250917-ONGO-SE-Application Onboarding-Still need help getting started? Market…" at bounding box center [589, 12] width 1073 height 67
click at [900, 20] on button "Actions" at bounding box center [1104, 13] width 21 height 20
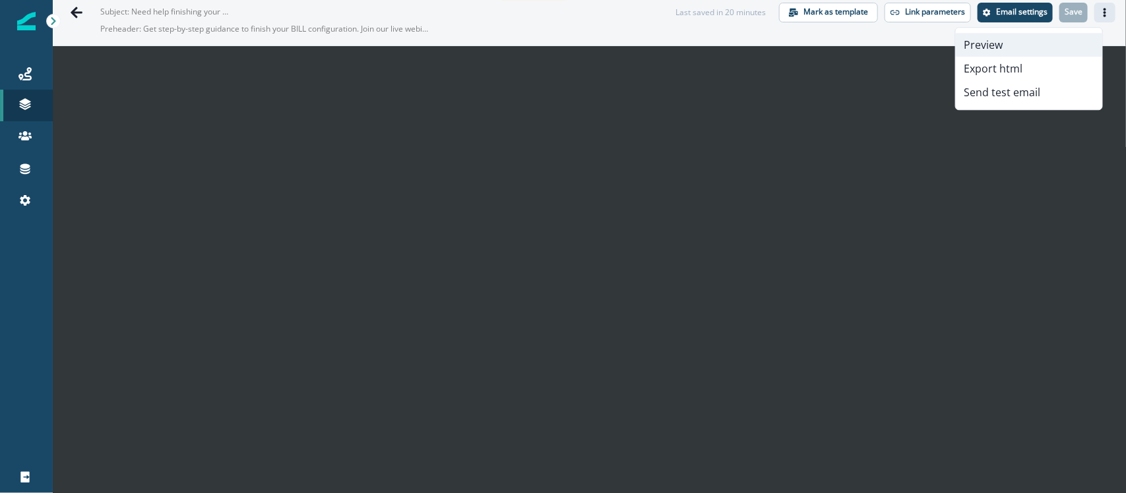
click at [900, 45] on button "Preview" at bounding box center [1029, 45] width 146 height 24
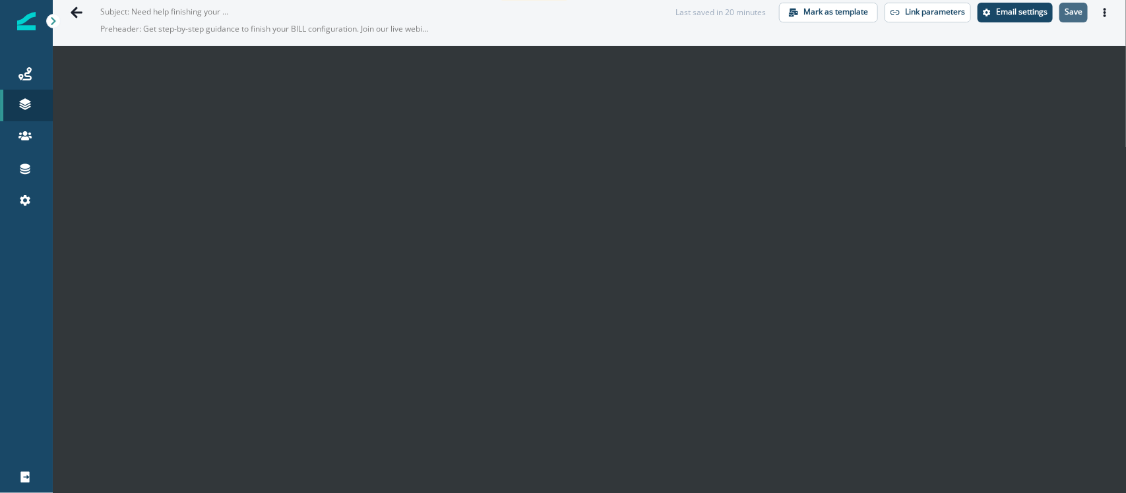
click at [900, 20] on button "Save" at bounding box center [1073, 13] width 28 height 20
click at [900, 12] on icon "Actions" at bounding box center [1104, 12] width 9 height 9
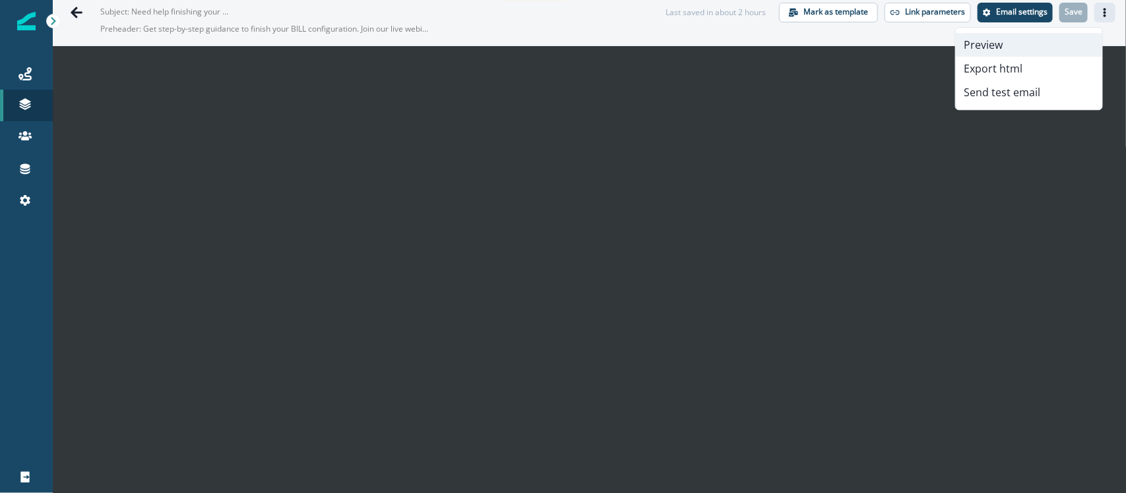
click at [900, 40] on button "Preview" at bounding box center [1029, 45] width 146 height 24
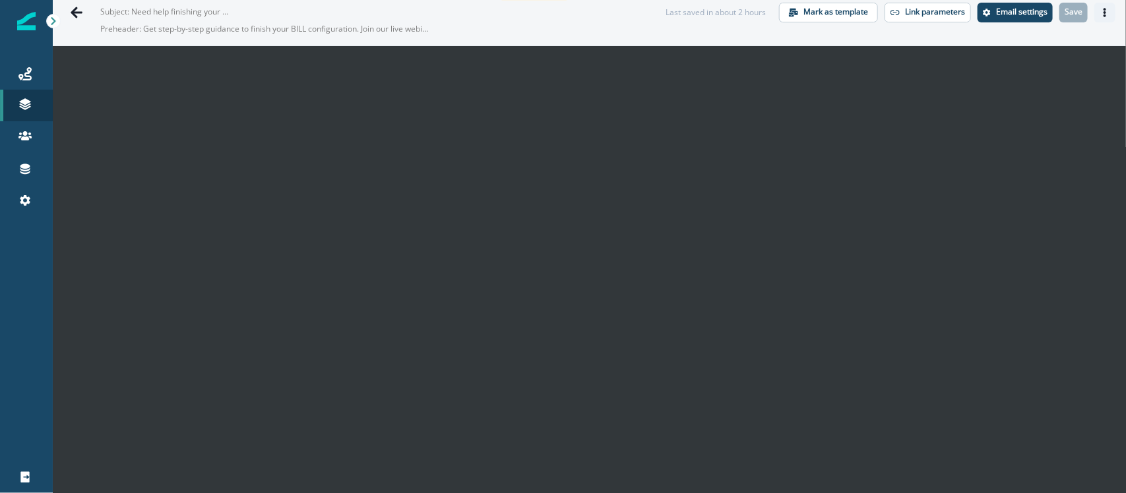
click at [900, 17] on button "Actions" at bounding box center [1104, 13] width 21 height 20
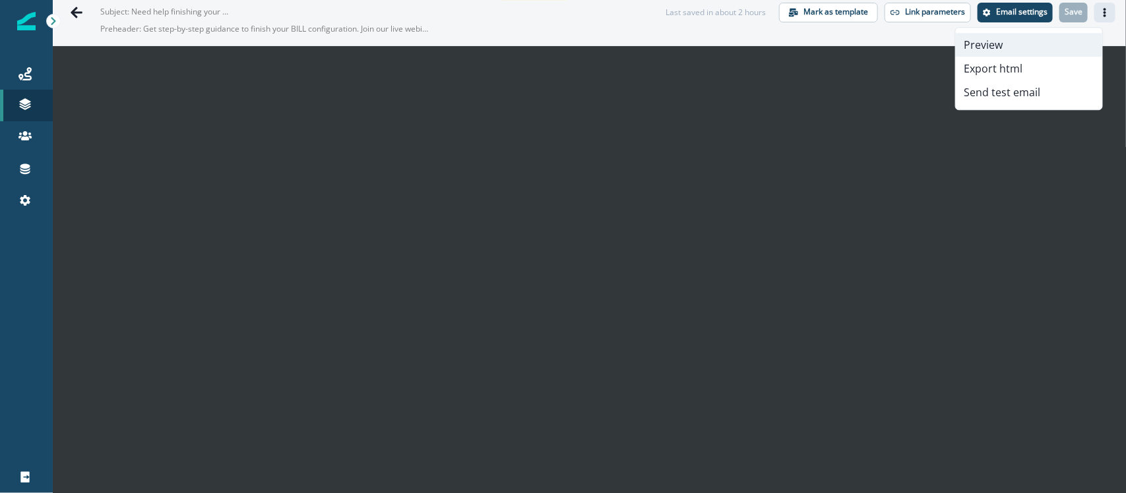
click at [900, 48] on button "Preview" at bounding box center [1029, 45] width 146 height 24
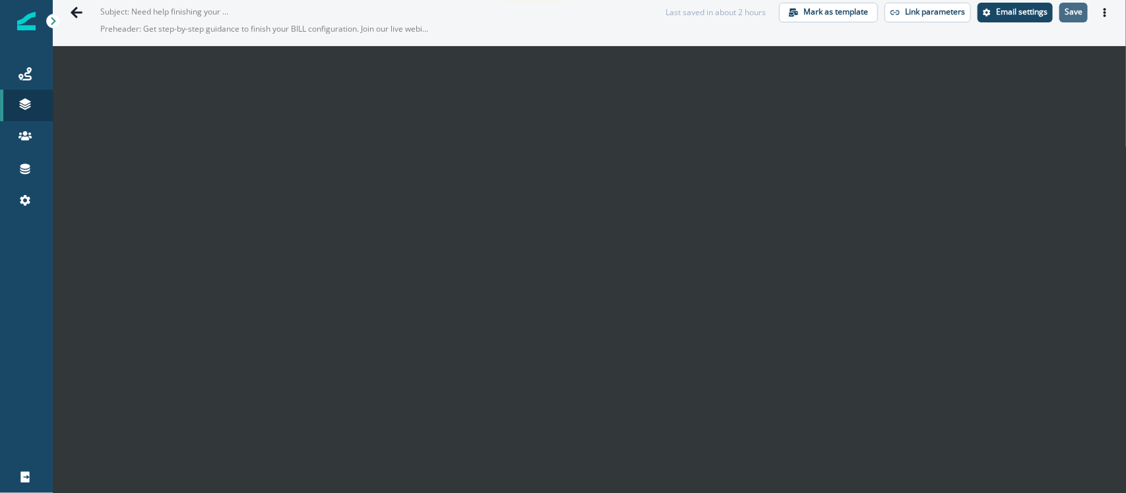
click at [900, 17] on button "Save" at bounding box center [1073, 13] width 28 height 20
click at [900, 15] on icon "Actions" at bounding box center [1104, 12] width 9 height 9
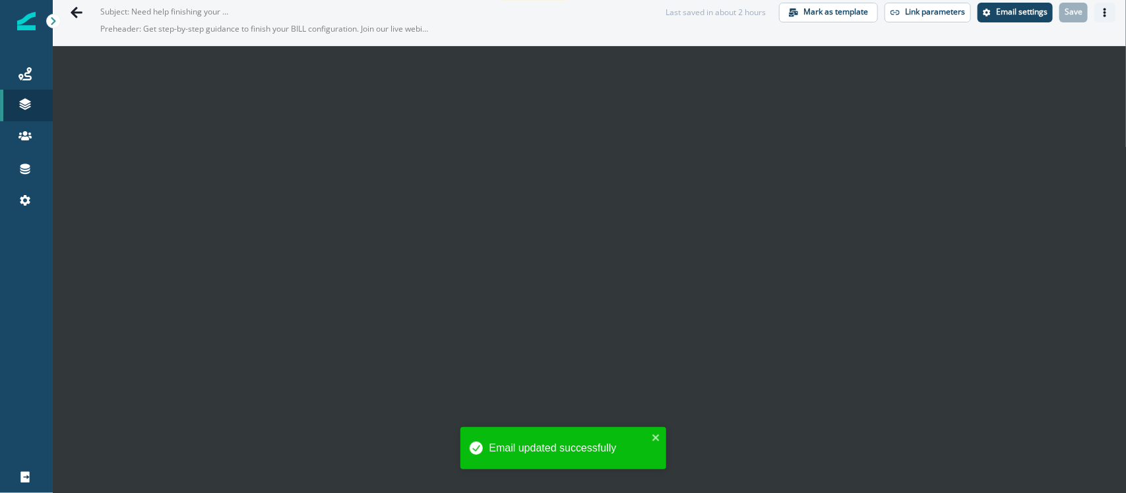
click at [900, 15] on icon "Actions" at bounding box center [1104, 12] width 9 height 9
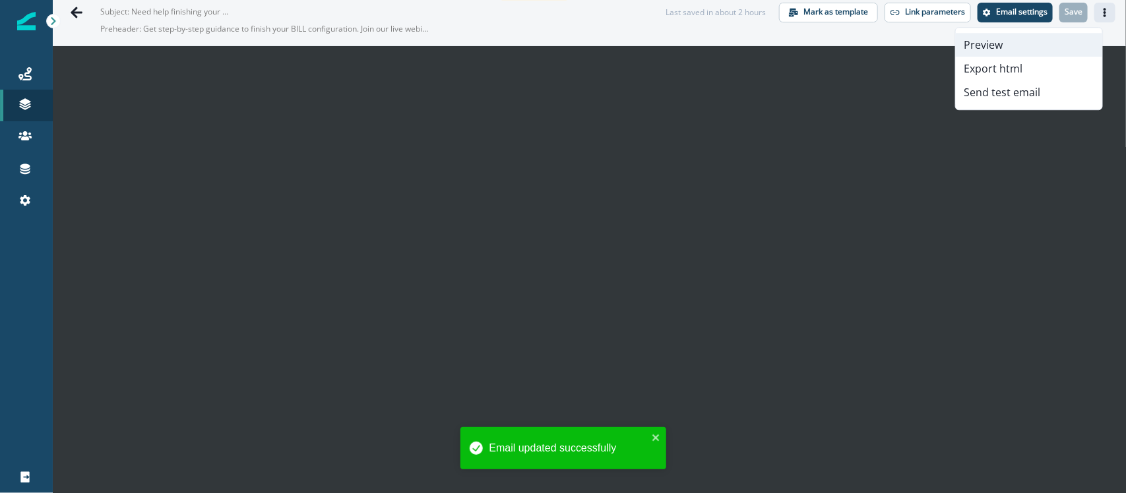
click at [900, 38] on button "Preview" at bounding box center [1029, 45] width 146 height 24
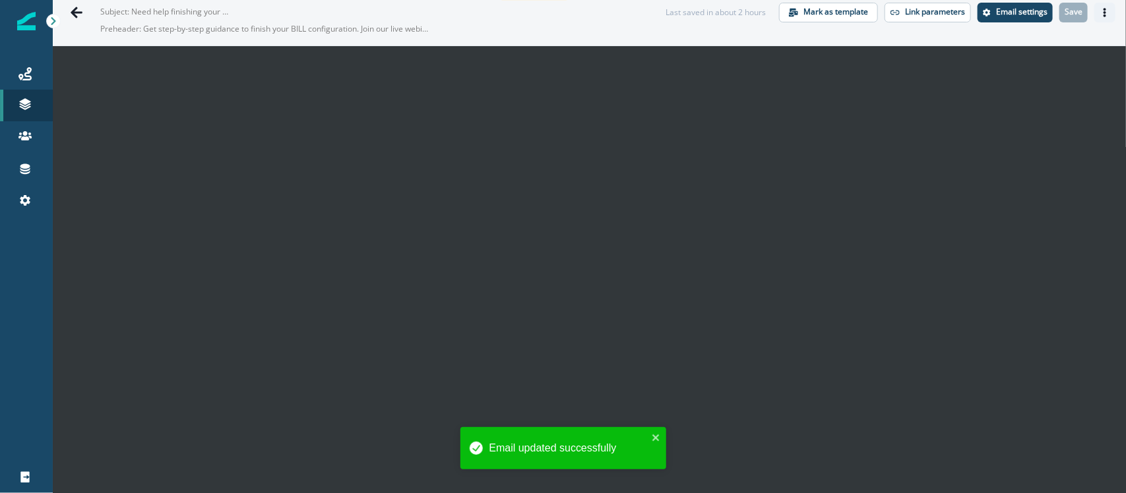
click at [900, 10] on icon "Actions" at bounding box center [1104, 12] width 9 height 9
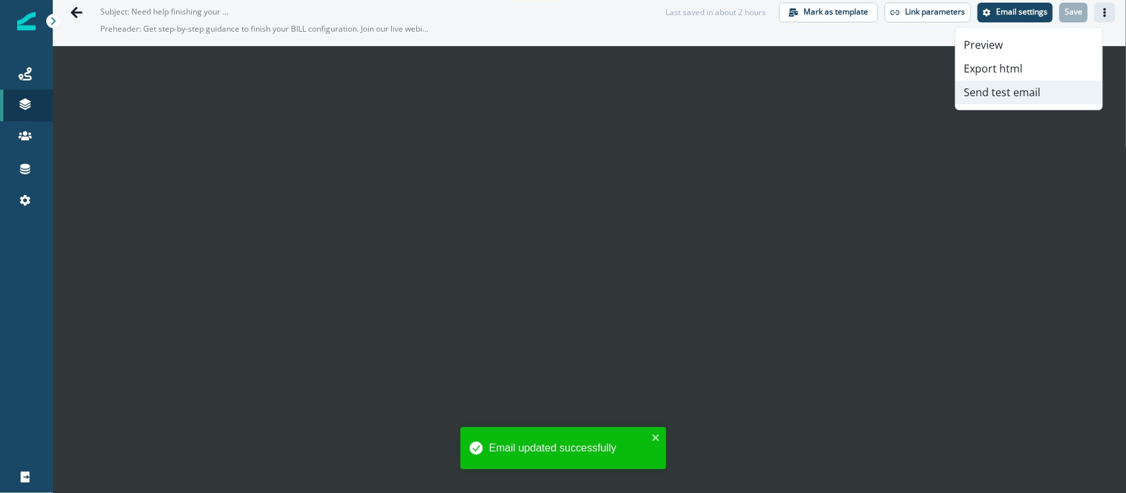
click at [900, 93] on button "Send test email" at bounding box center [1029, 92] width 146 height 24
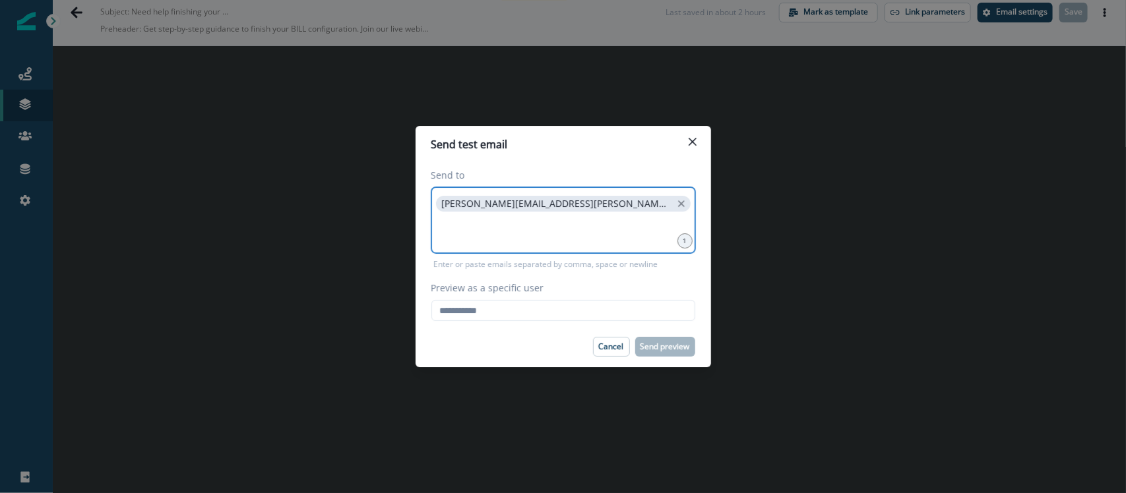
click at [601, 218] on input at bounding box center [563, 231] width 260 height 26
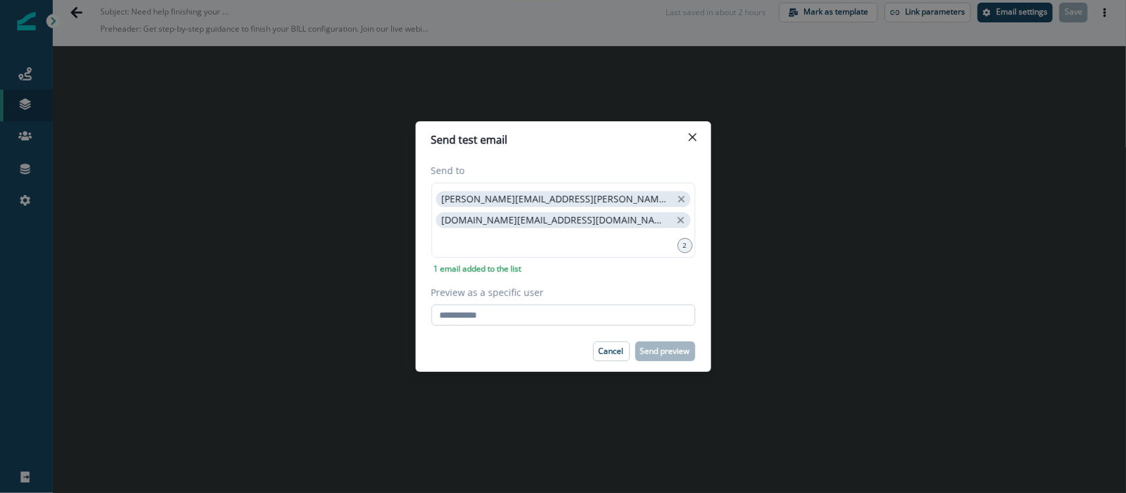
click at [549, 317] on input "Preview as a specific user" at bounding box center [563, 315] width 264 height 21
paste input "**********"
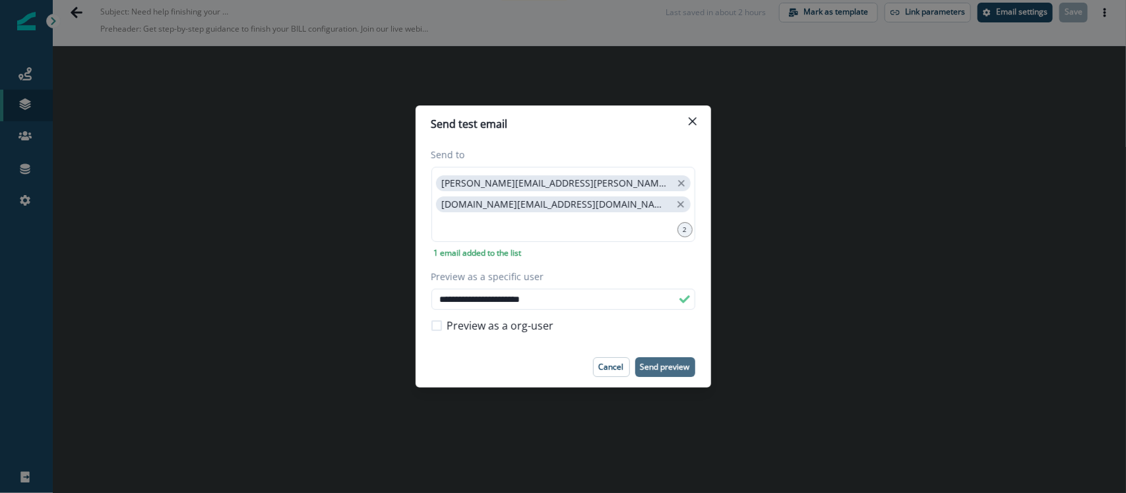
type input "**********"
click at [664, 364] on p "Send preview" at bounding box center [664, 367] width 49 height 9
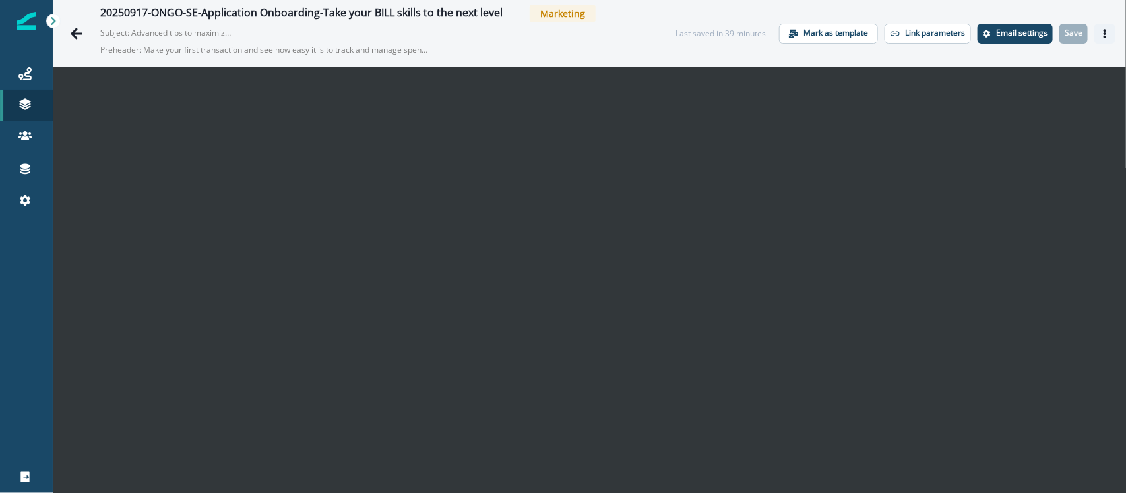
click at [900, 34] on button "Actions" at bounding box center [1104, 34] width 21 height 20
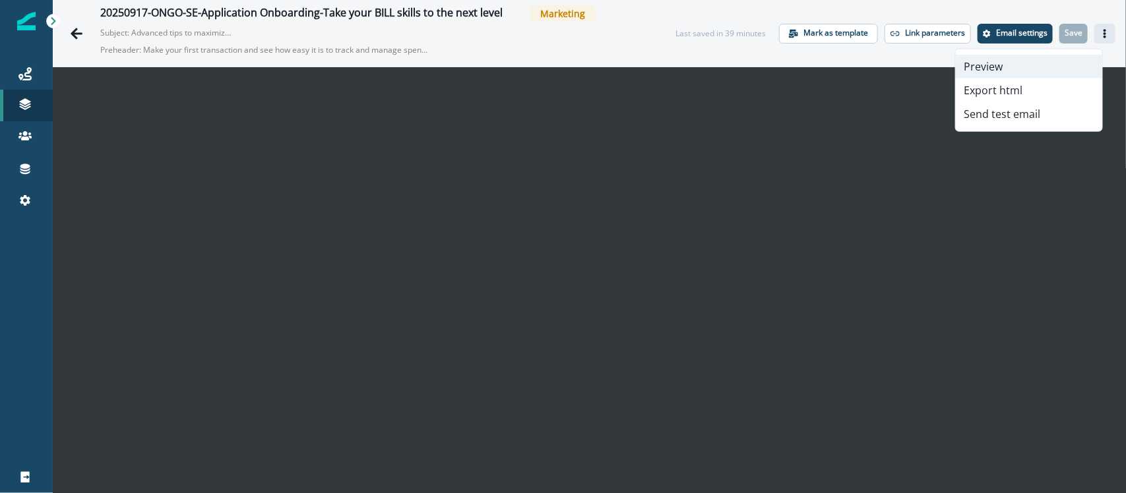
click at [900, 57] on button "Preview" at bounding box center [1029, 67] width 146 height 24
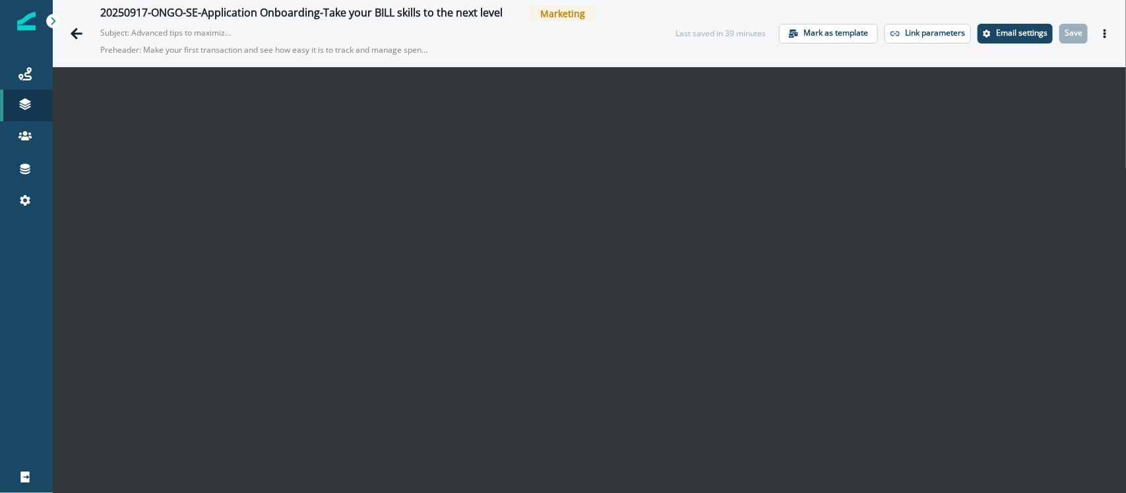
scroll to position [21, 0]
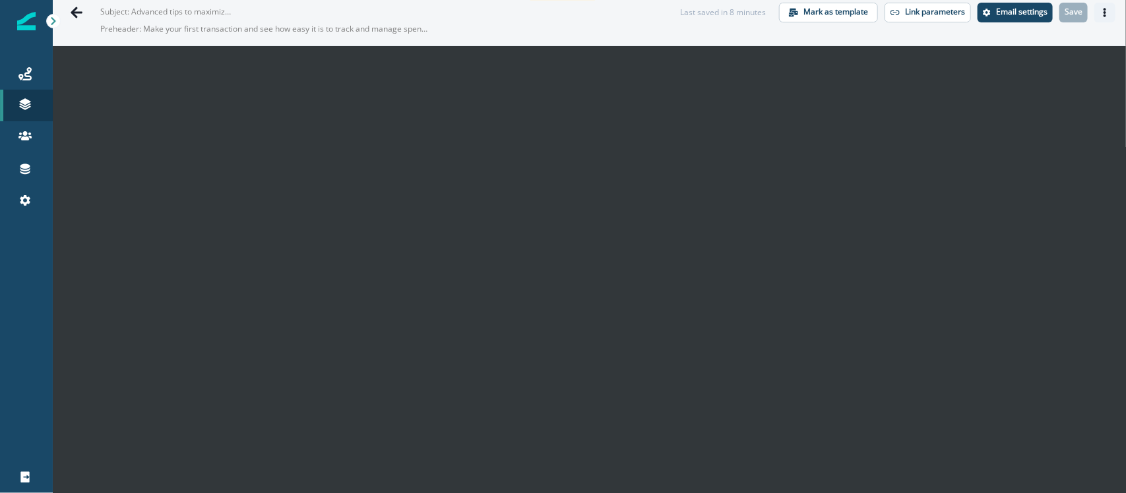
click at [900, 11] on icon "Actions" at bounding box center [1104, 12] width 9 height 9
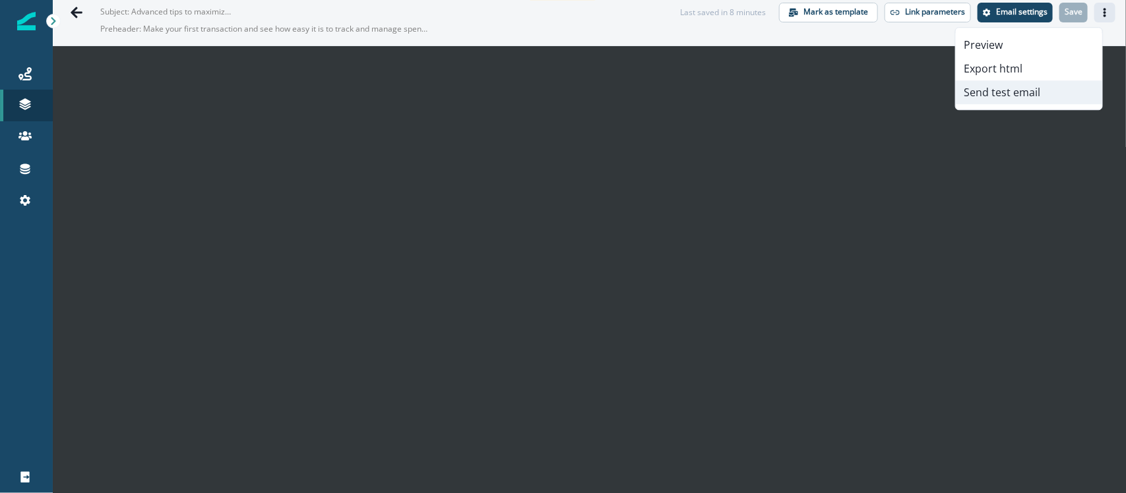
click at [900, 96] on button "Send test email" at bounding box center [1029, 92] width 146 height 24
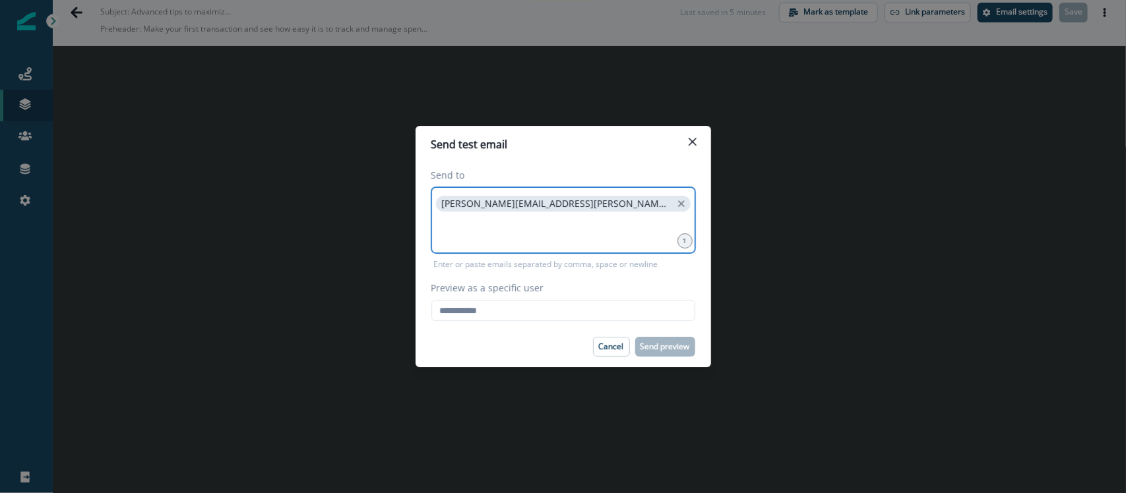
click at [617, 239] on input at bounding box center [563, 231] width 260 height 26
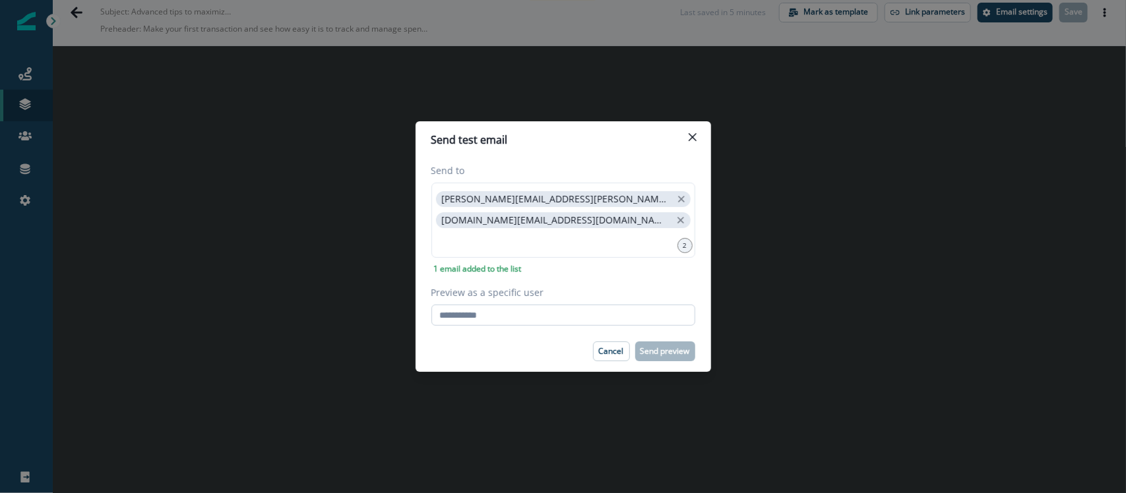
click at [509, 311] on input "Preview as a specific user" at bounding box center [563, 315] width 264 height 21
paste input "**********"
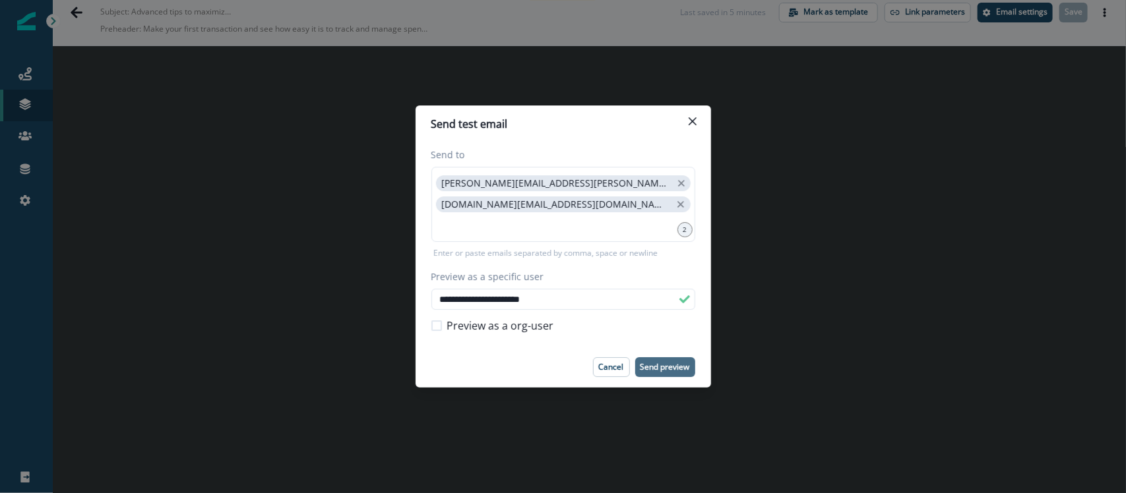
type input "**********"
click at [671, 366] on p "Send preview" at bounding box center [664, 367] width 49 height 9
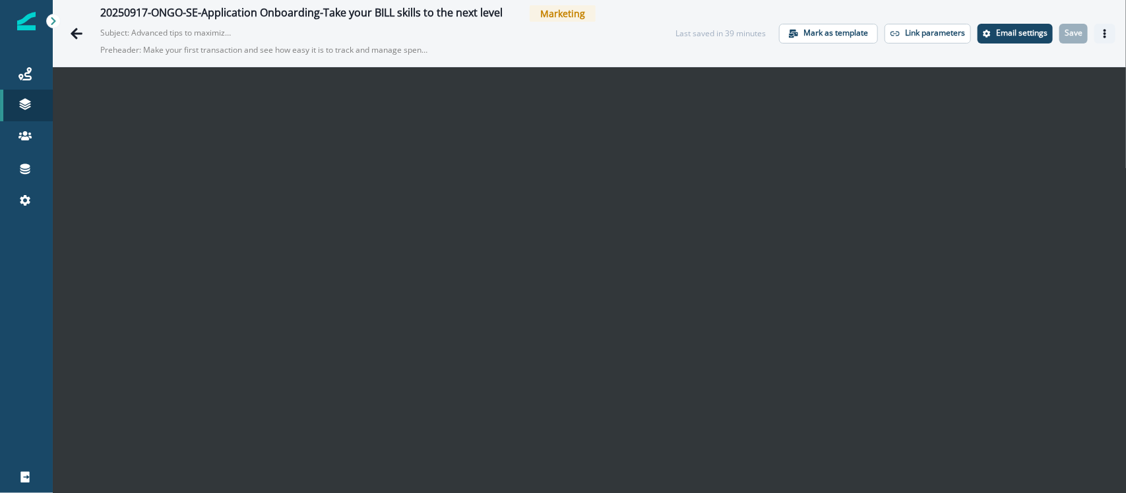
click at [1100, 34] on icon "Actions" at bounding box center [1104, 33] width 9 height 9
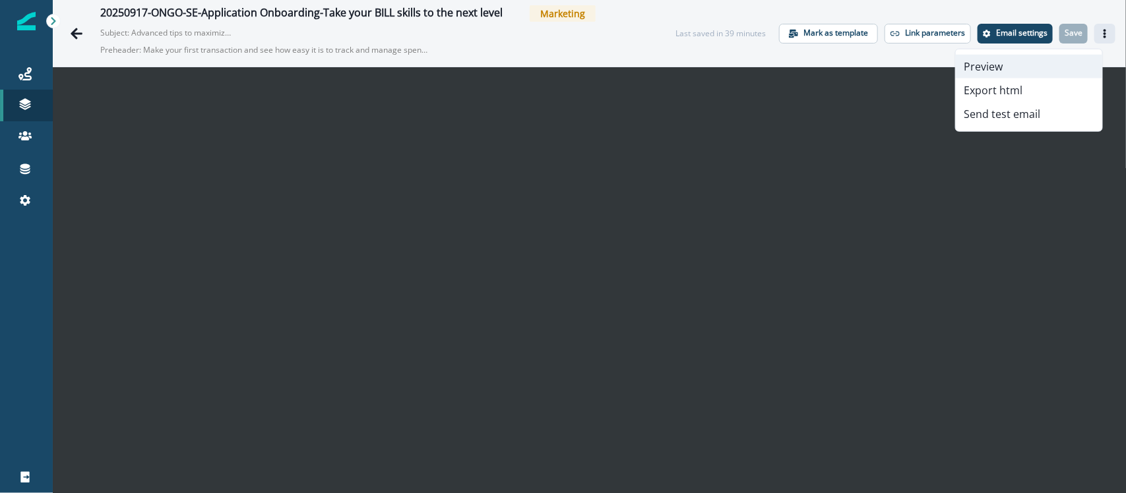
click at [1022, 57] on button "Preview" at bounding box center [1029, 67] width 146 height 24
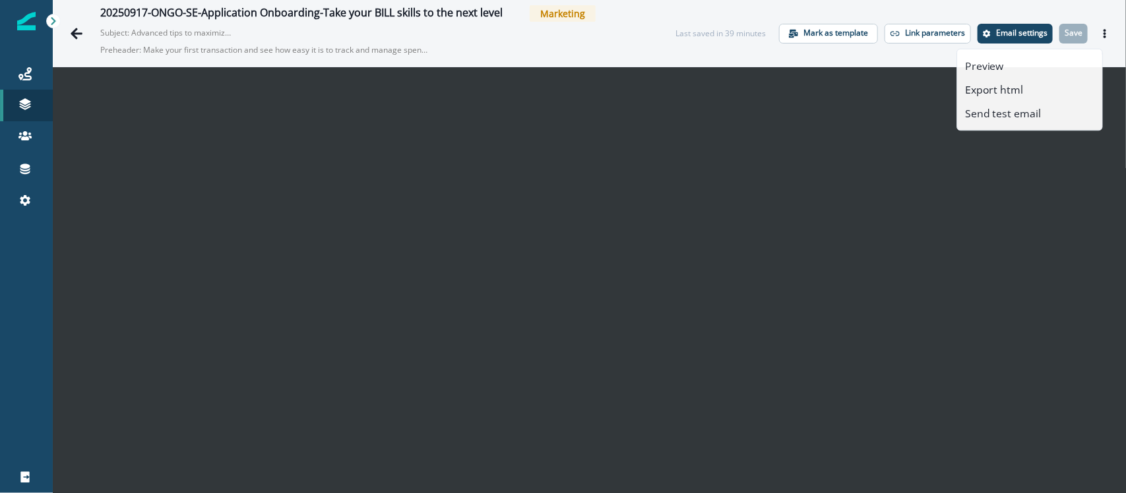
scroll to position [21, 0]
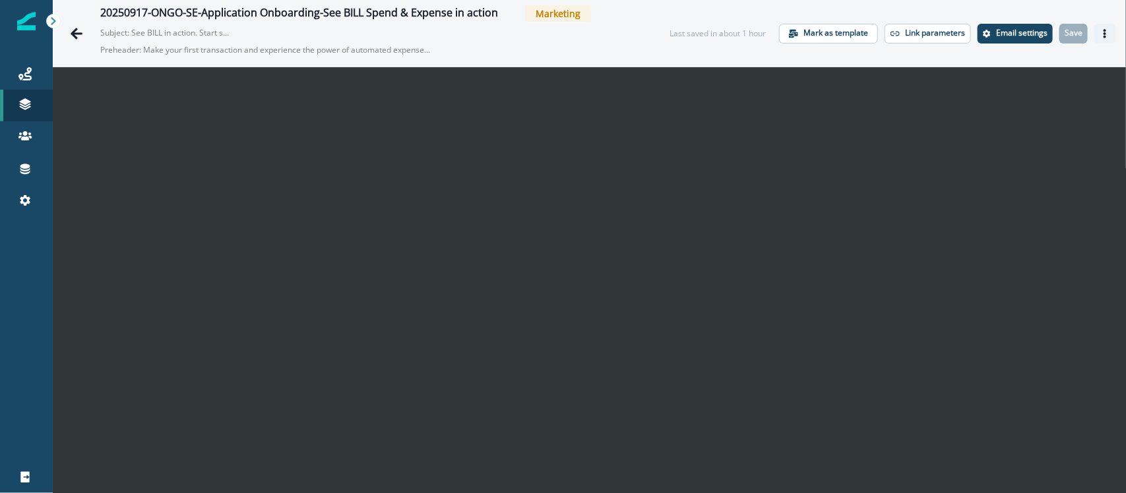
click at [1094, 30] on button "Actions" at bounding box center [1104, 34] width 21 height 20
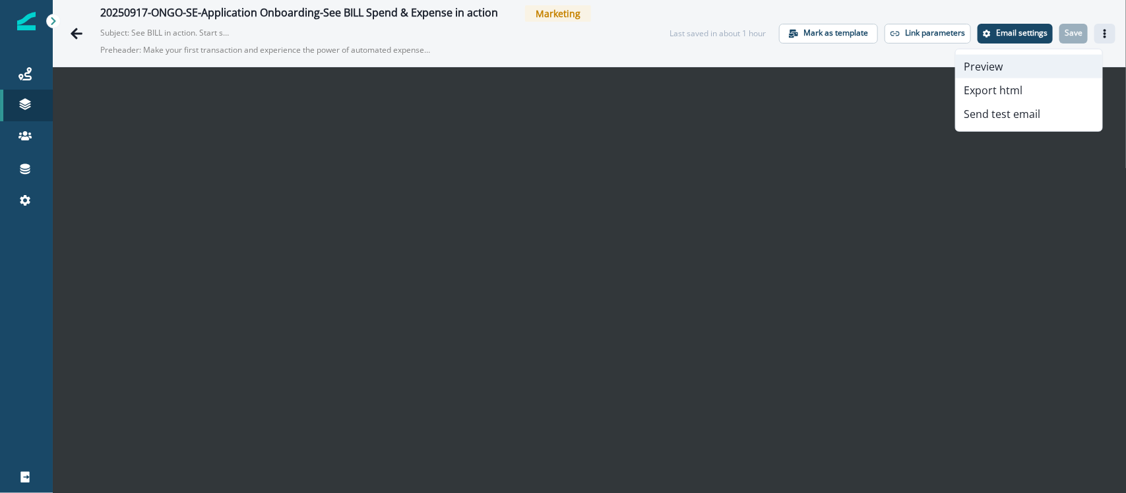
click at [1057, 59] on button "Preview" at bounding box center [1029, 67] width 146 height 24
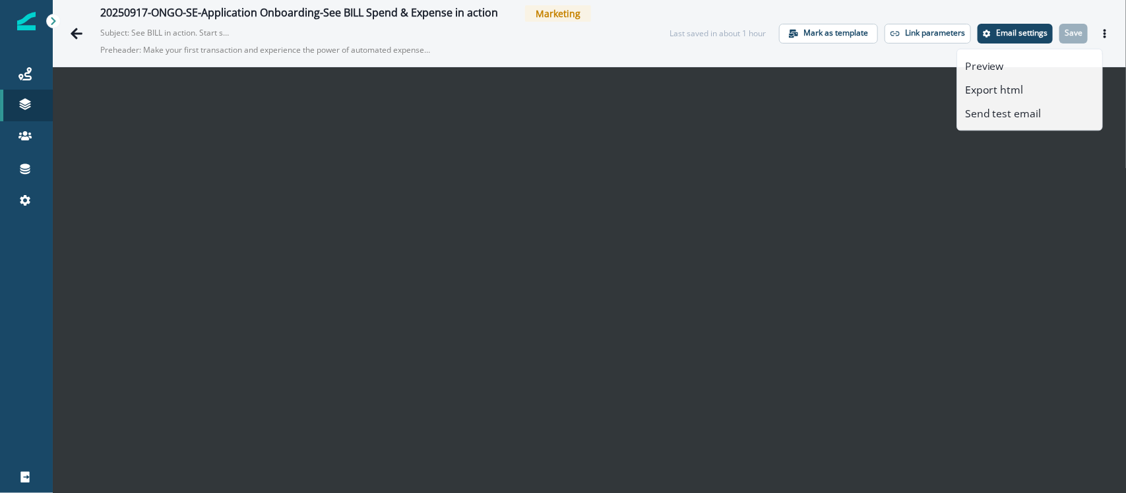
scroll to position [21, 0]
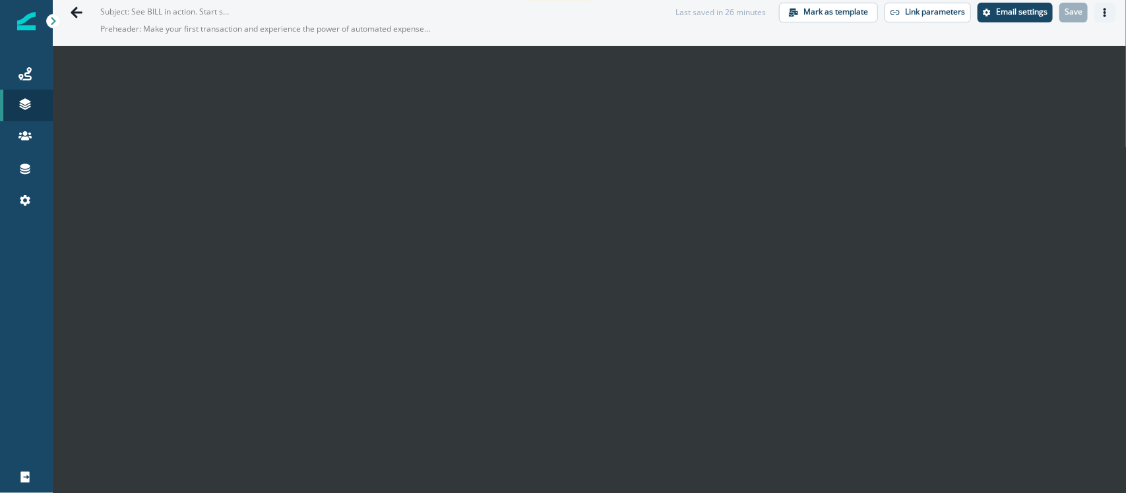
click at [1099, 11] on button "Actions" at bounding box center [1104, 13] width 21 height 20
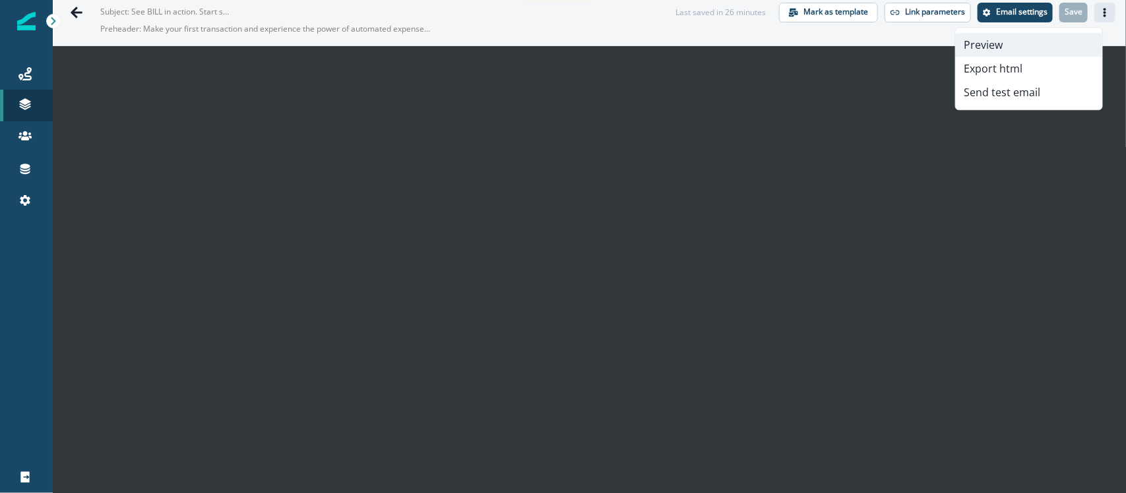
click at [1020, 41] on button "Preview" at bounding box center [1029, 45] width 146 height 24
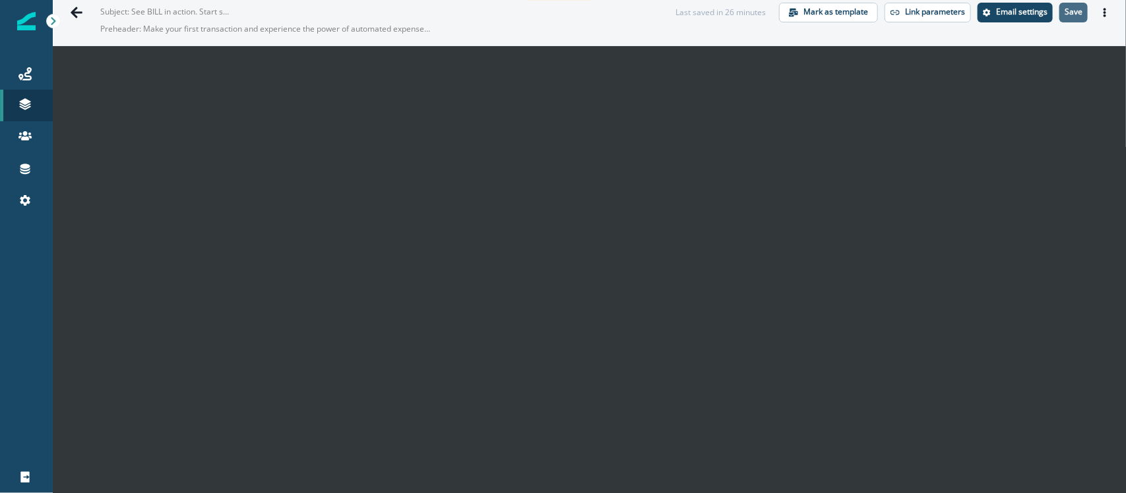
click at [1064, 16] on p "Save" at bounding box center [1073, 11] width 18 height 9
click at [1098, 11] on button "Actions" at bounding box center [1104, 13] width 21 height 20
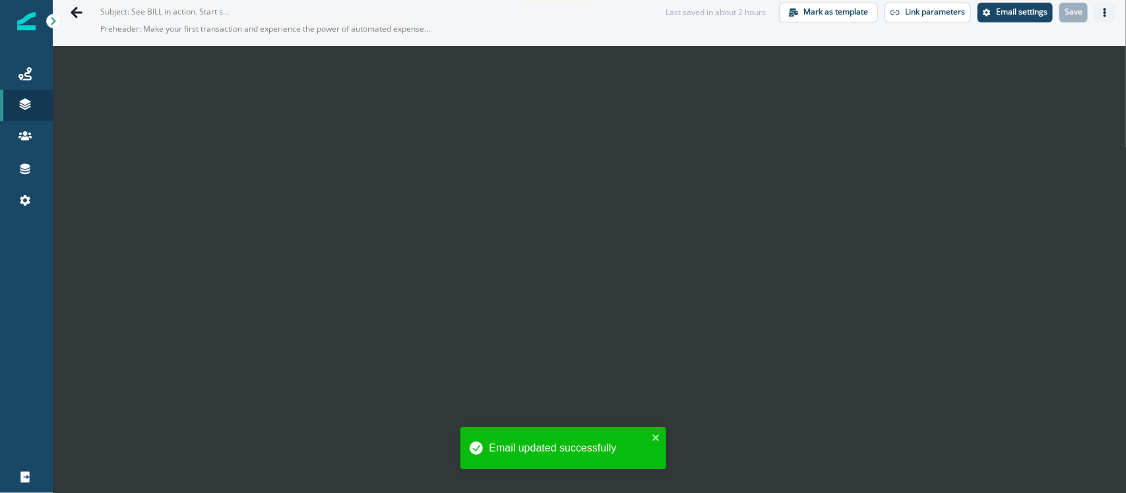
click at [1100, 14] on icon "Actions" at bounding box center [1104, 12] width 9 height 9
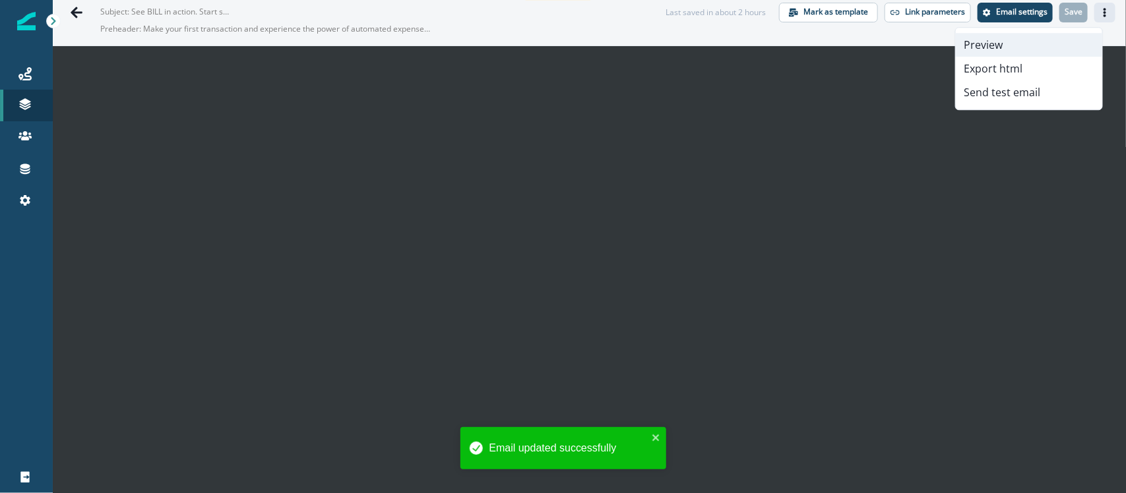
click at [1050, 38] on button "Preview" at bounding box center [1029, 45] width 146 height 24
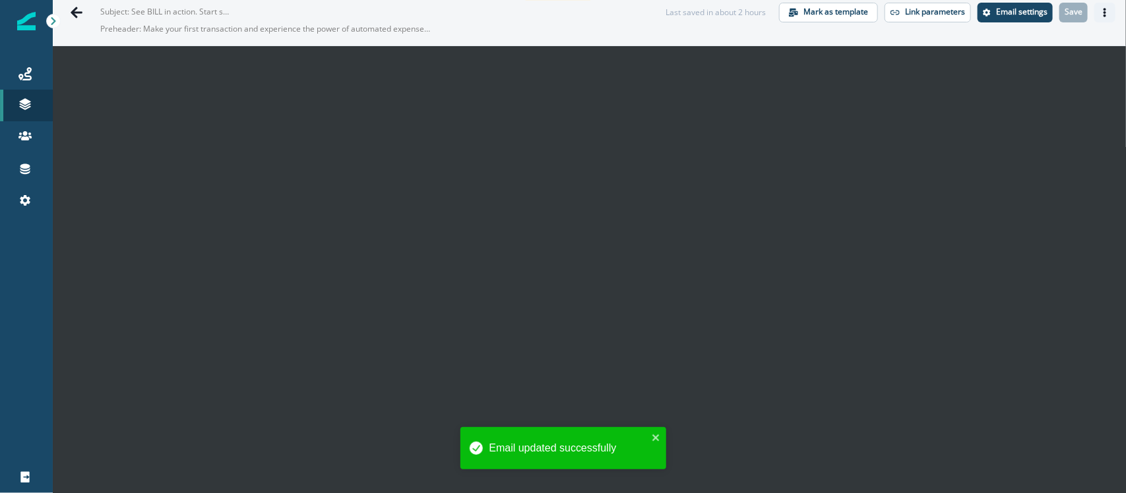
click at [1094, 15] on button "Actions" at bounding box center [1104, 13] width 21 height 20
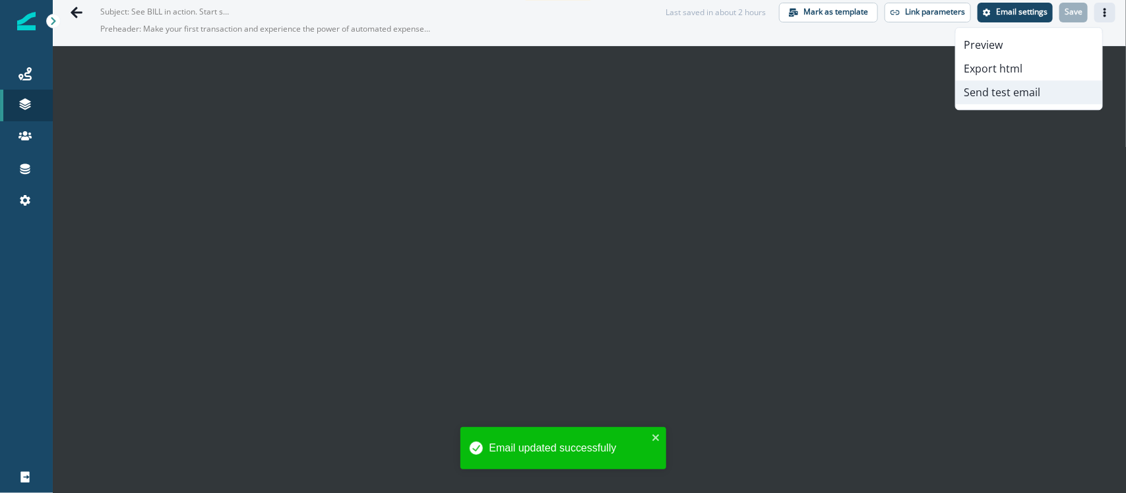
click at [1019, 90] on button "Send test email" at bounding box center [1029, 92] width 146 height 24
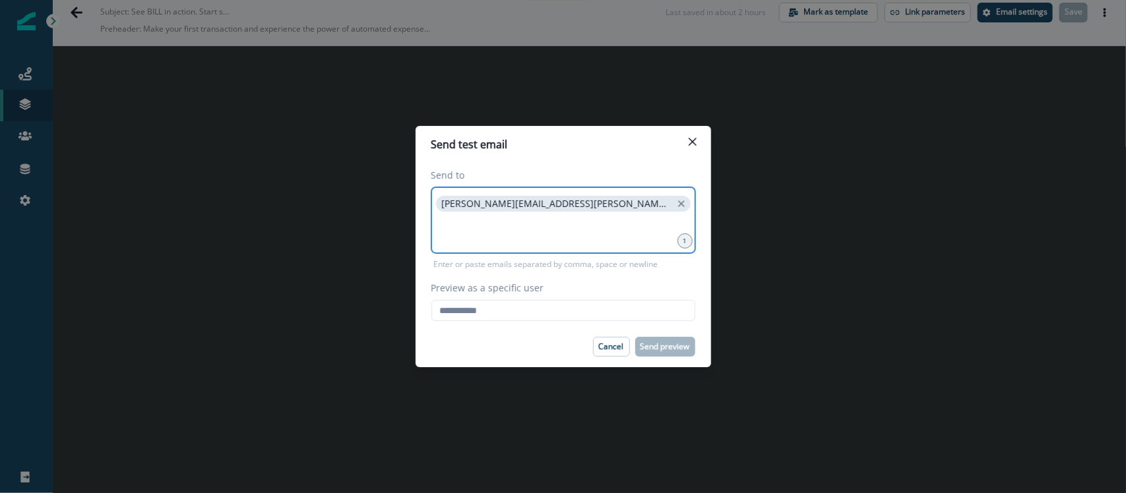
click at [584, 232] on input at bounding box center [563, 231] width 260 height 26
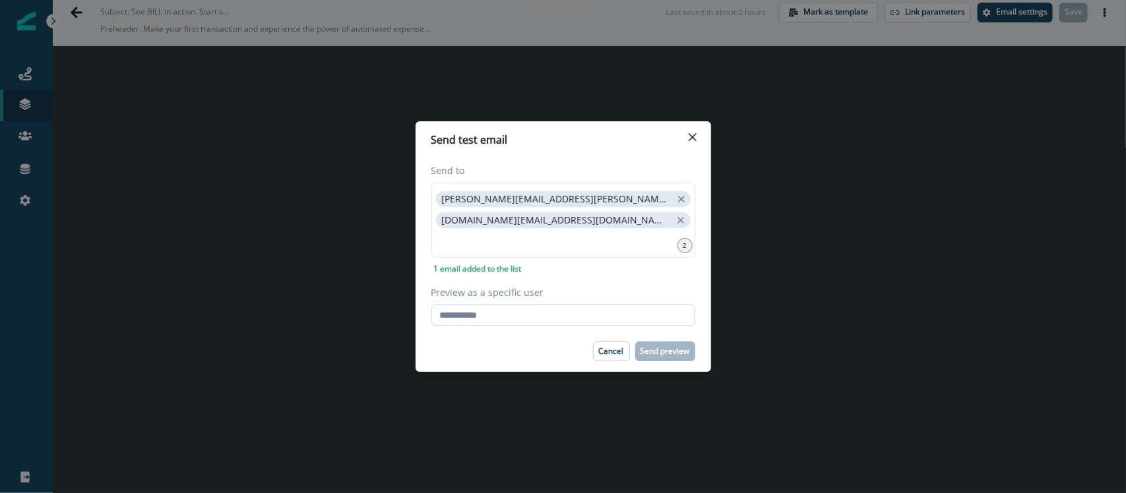
click at [555, 310] on input "Preview as a specific user" at bounding box center [563, 315] width 264 height 21
paste input "**********"
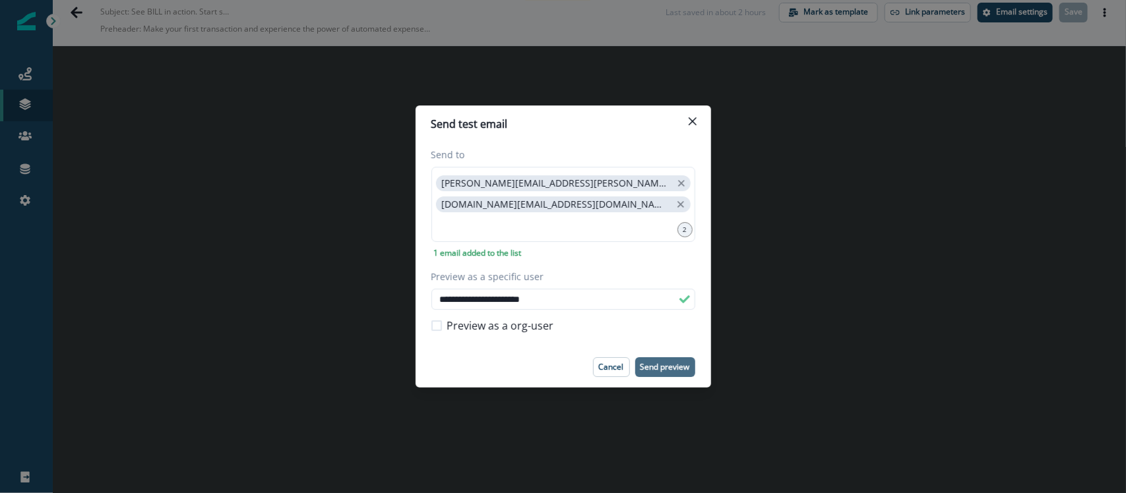
type input "**********"
click at [668, 365] on p "Send preview" at bounding box center [664, 367] width 49 height 9
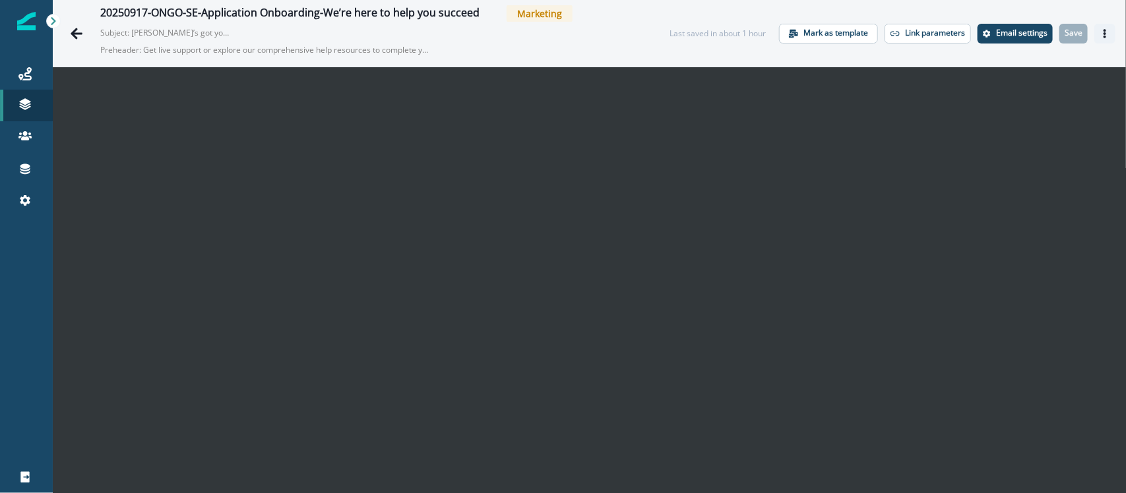
click at [1100, 34] on icon "Actions" at bounding box center [1104, 33] width 9 height 9
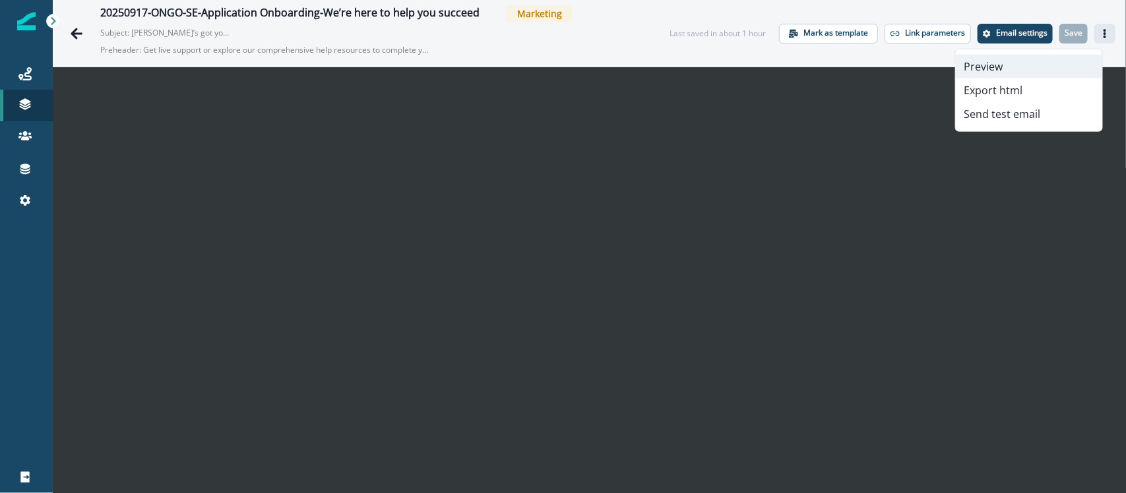
click at [1043, 61] on button "Preview" at bounding box center [1029, 67] width 146 height 24
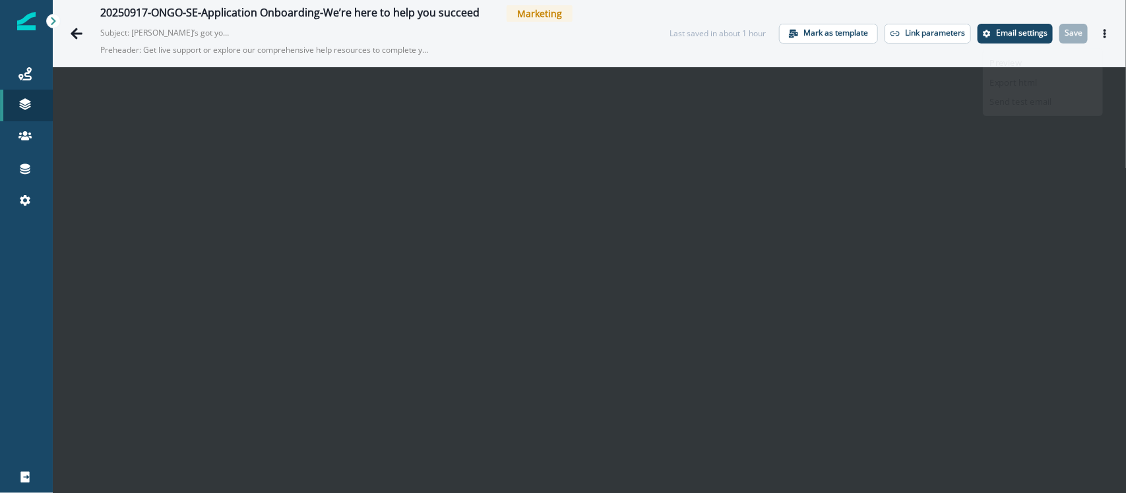
scroll to position [21, 0]
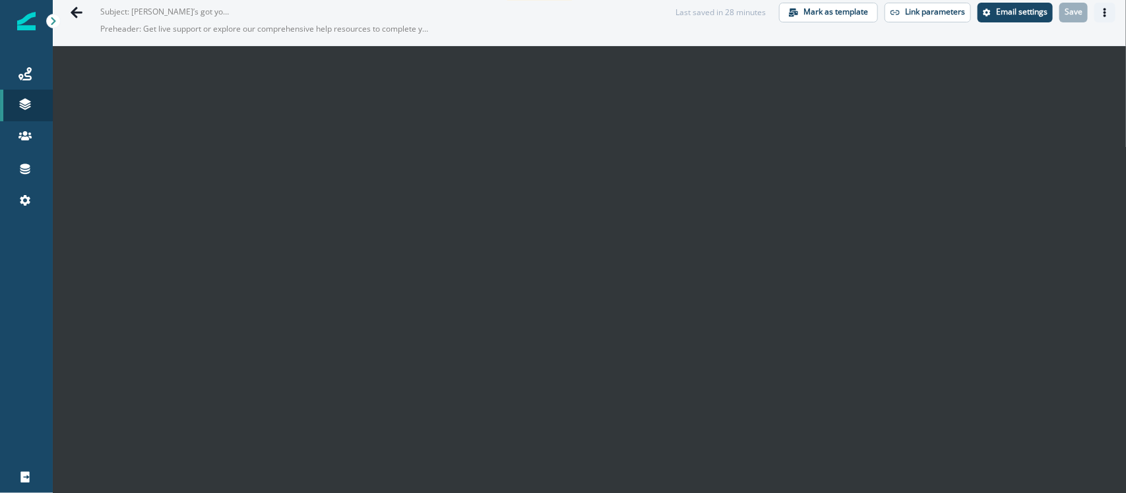
click at [1094, 17] on button "Actions" at bounding box center [1104, 13] width 21 height 20
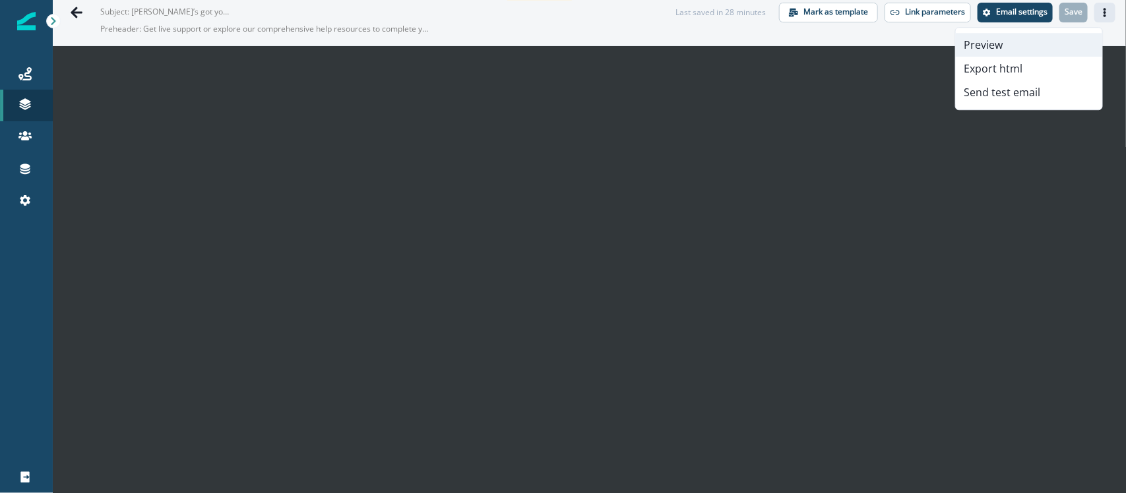
click at [1037, 51] on button "Preview" at bounding box center [1029, 45] width 146 height 24
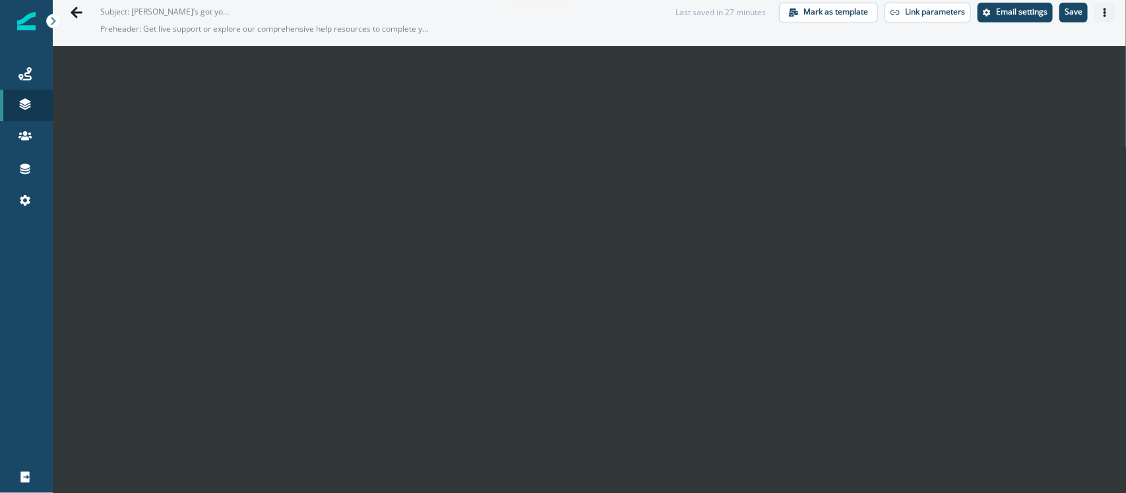
click at [1100, 11] on icon "Actions" at bounding box center [1104, 12] width 9 height 9
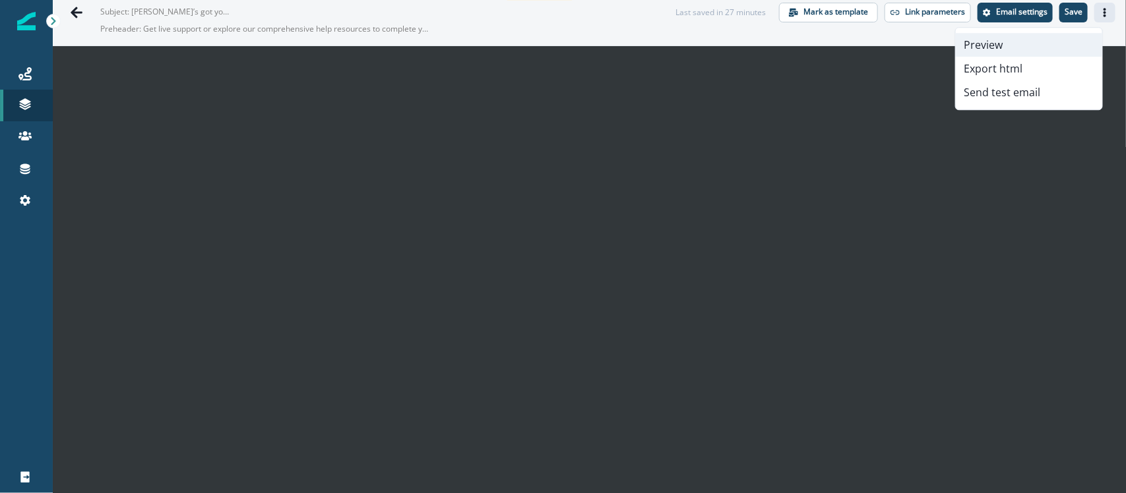
click at [1060, 37] on button "Preview" at bounding box center [1029, 45] width 146 height 24
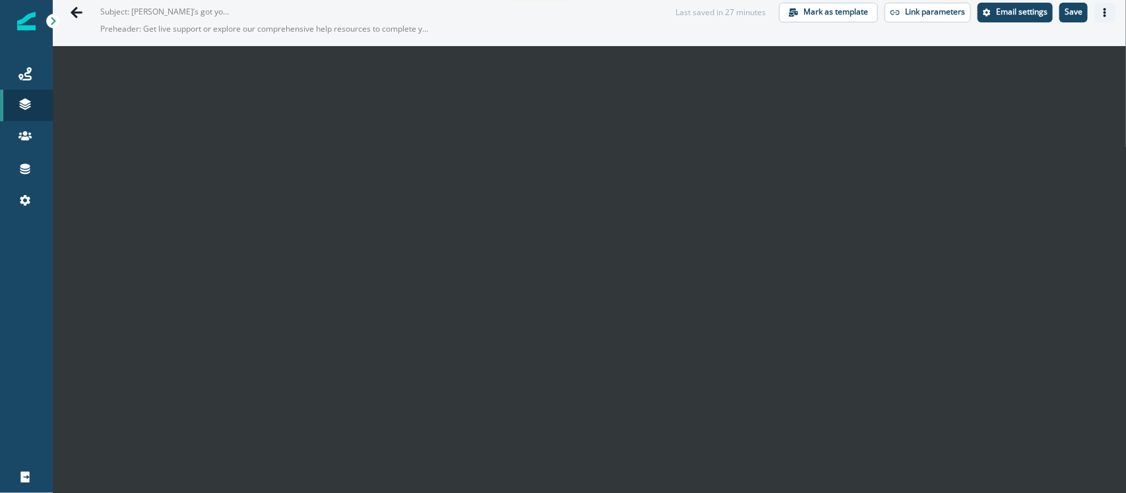
click at [1100, 15] on icon "Actions" at bounding box center [1104, 12] width 9 height 9
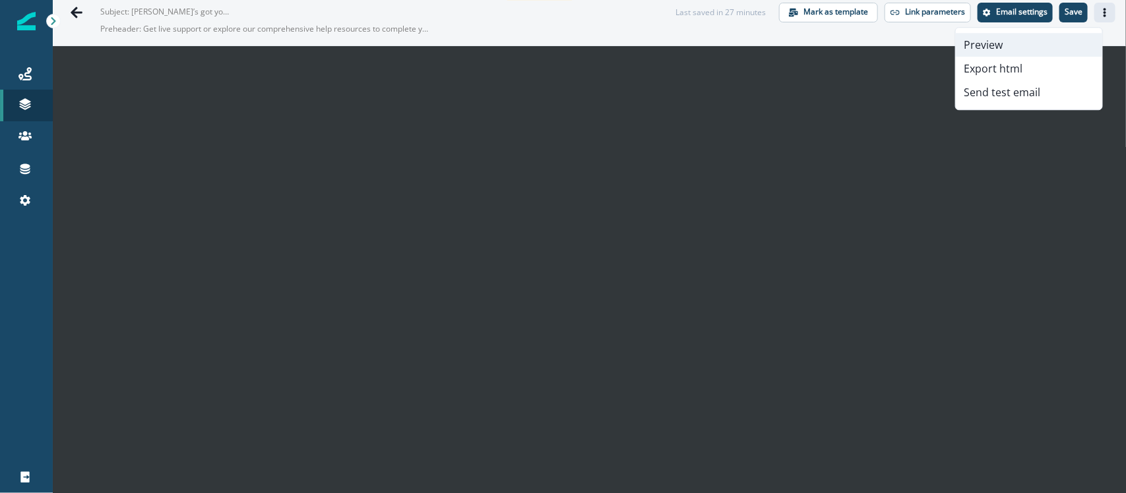
click at [1047, 44] on button "Preview" at bounding box center [1029, 45] width 146 height 24
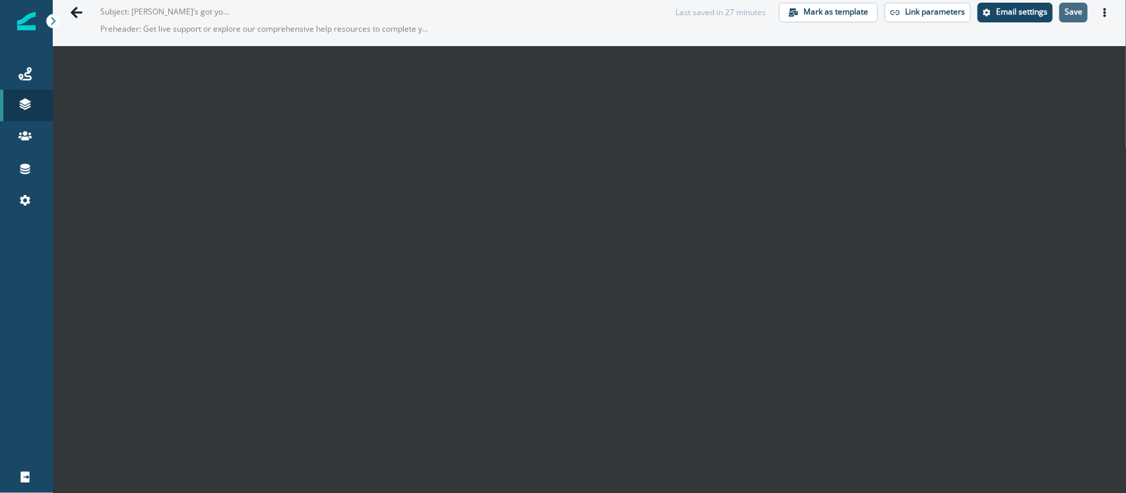
click at [1066, 9] on p "Save" at bounding box center [1073, 11] width 18 height 9
click at [1103, 12] on icon "Actions" at bounding box center [1104, 12] width 3 height 9
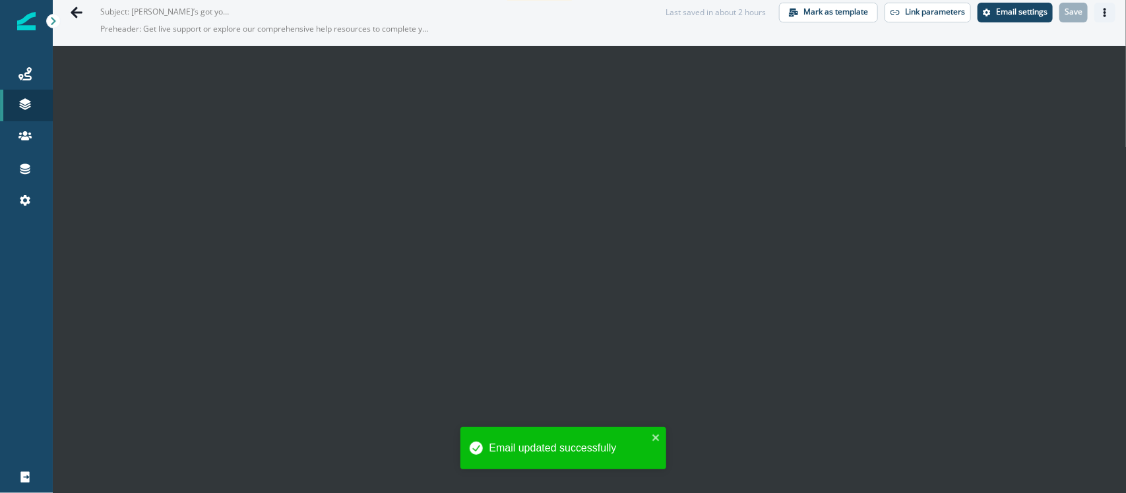
click at [1100, 8] on icon "Actions" at bounding box center [1104, 12] width 9 height 9
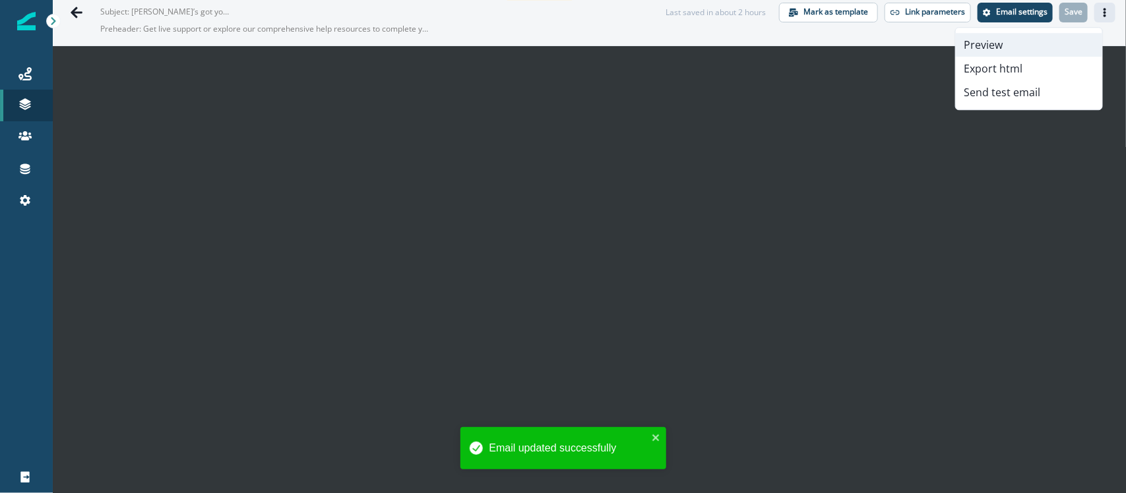
click at [1042, 38] on button "Preview" at bounding box center [1029, 45] width 146 height 24
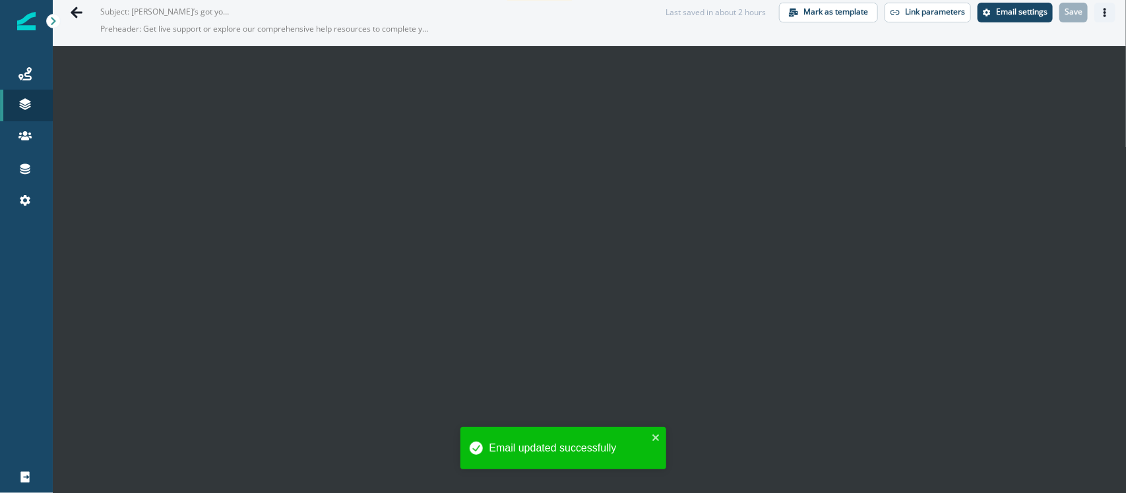
click at [1094, 10] on button "Actions" at bounding box center [1104, 13] width 21 height 20
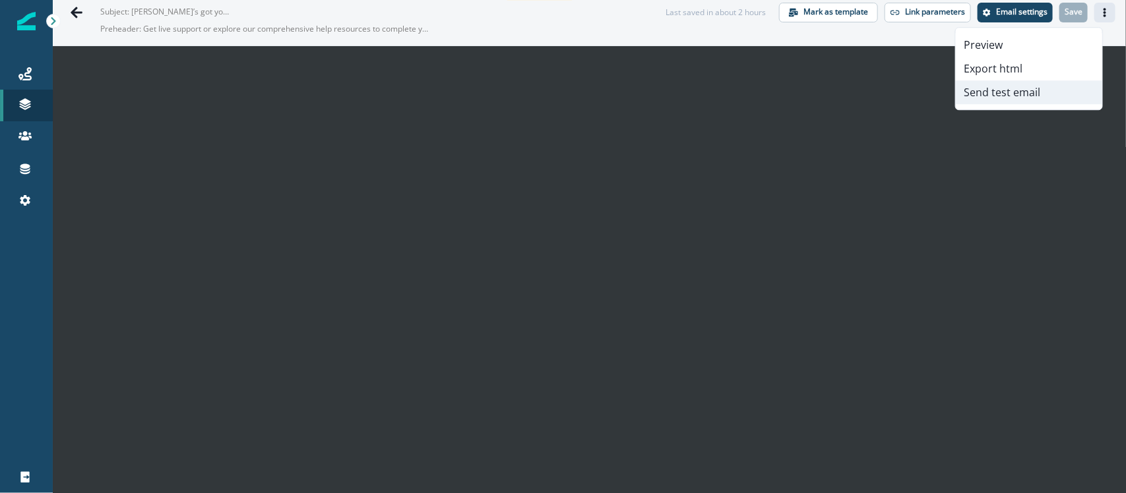
click at [1019, 97] on button "Send test email" at bounding box center [1029, 92] width 146 height 24
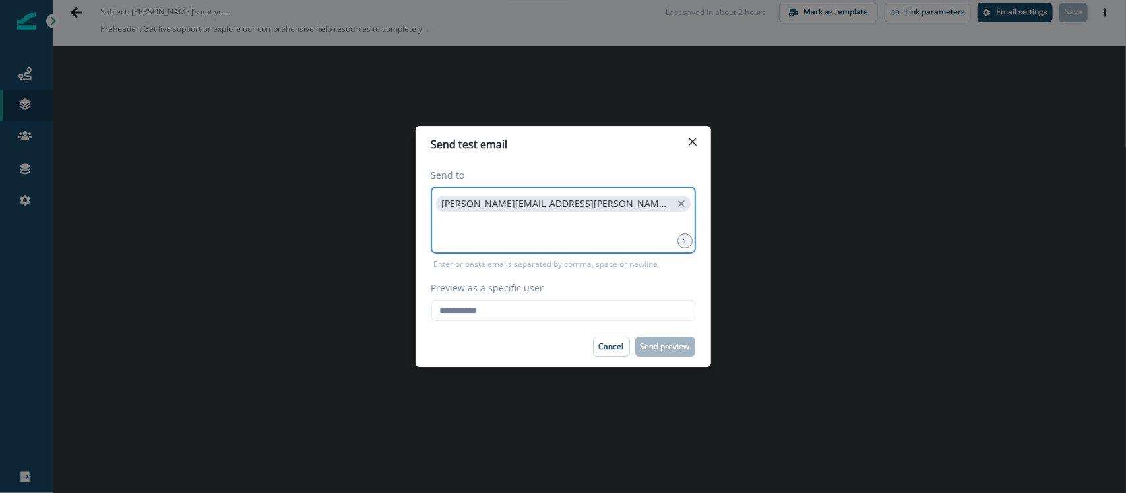
click at [579, 233] on input at bounding box center [563, 231] width 260 height 26
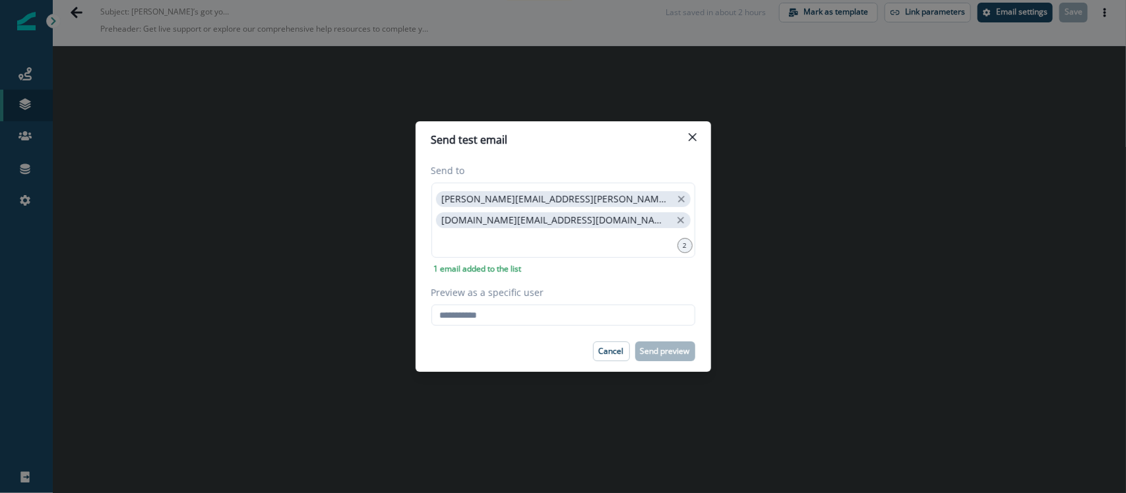
click at [512, 328] on div "Send to nidhi.singh@hq.bill.com paige.smart@divvypay.com 2 1 email added to the…" at bounding box center [562, 244] width 295 height 173
click at [511, 323] on input "Preview as a specific user" at bounding box center [563, 315] width 264 height 21
paste input "**********"
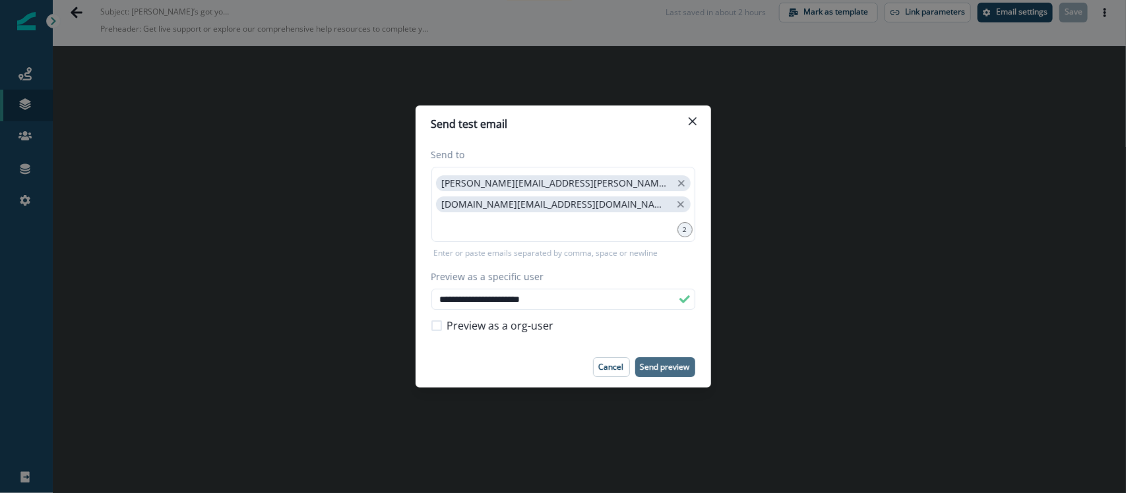
type input "**********"
click at [658, 364] on p "Send preview" at bounding box center [664, 367] width 49 height 9
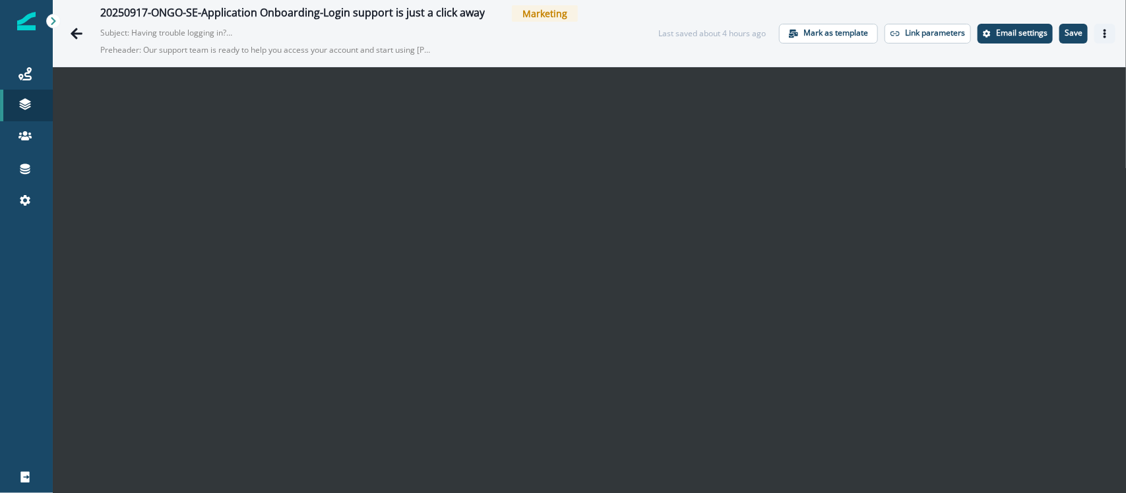
click at [1100, 34] on icon "Actions" at bounding box center [1104, 33] width 9 height 9
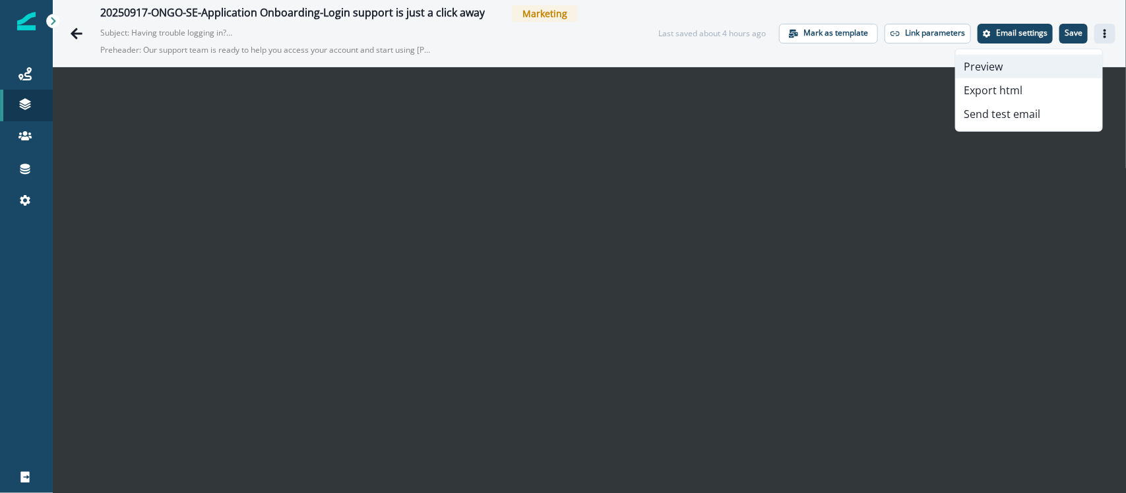
click at [1041, 59] on button "Preview" at bounding box center [1029, 67] width 146 height 24
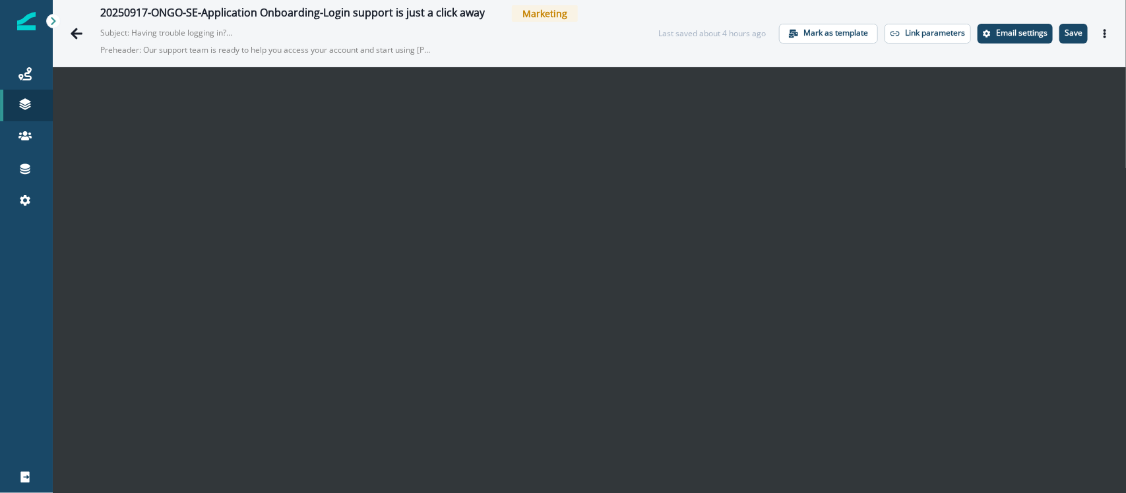
scroll to position [21, 0]
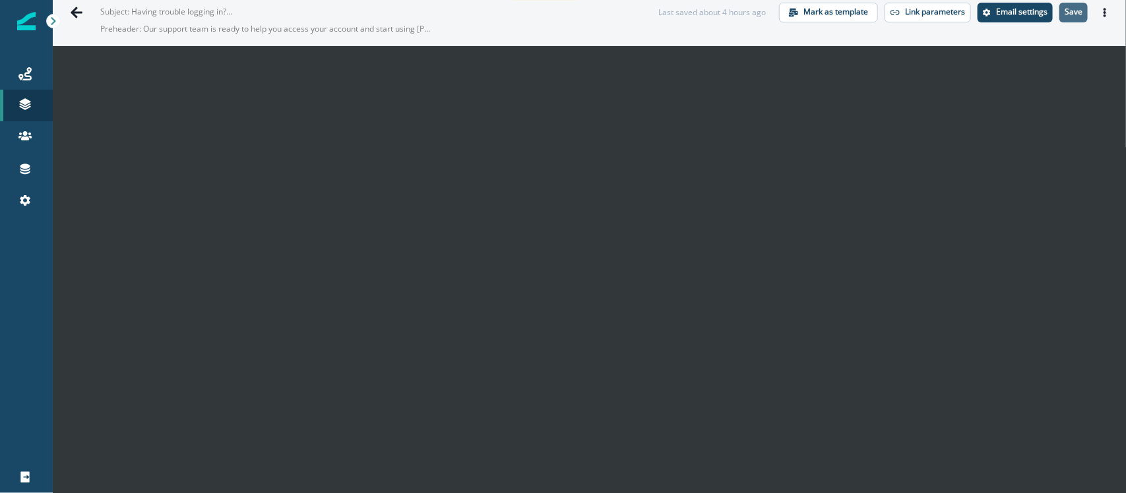
click at [1066, 13] on p "Save" at bounding box center [1073, 11] width 18 height 9
click at [1100, 8] on icon "Actions" at bounding box center [1104, 12] width 9 height 9
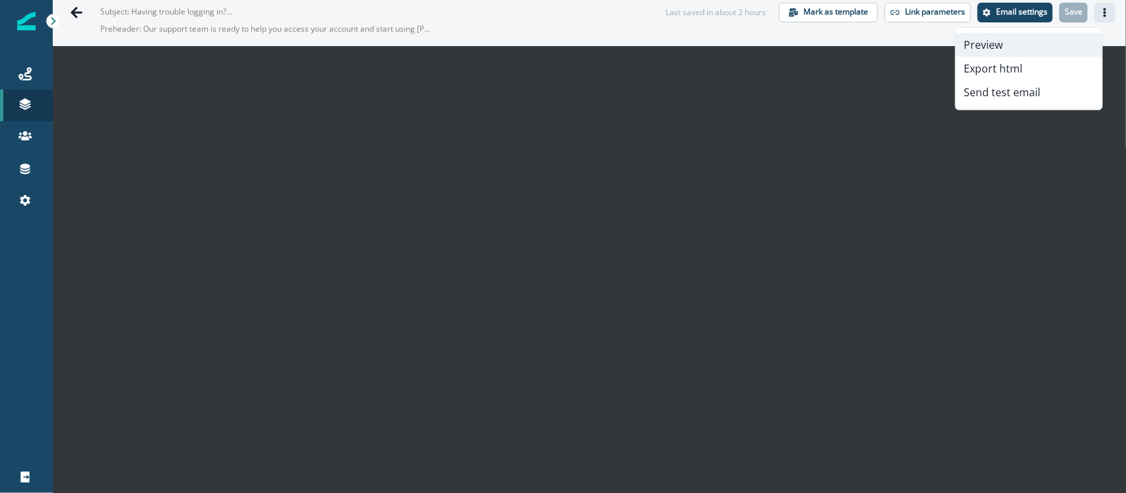
click at [1034, 40] on button "Preview" at bounding box center [1029, 45] width 146 height 24
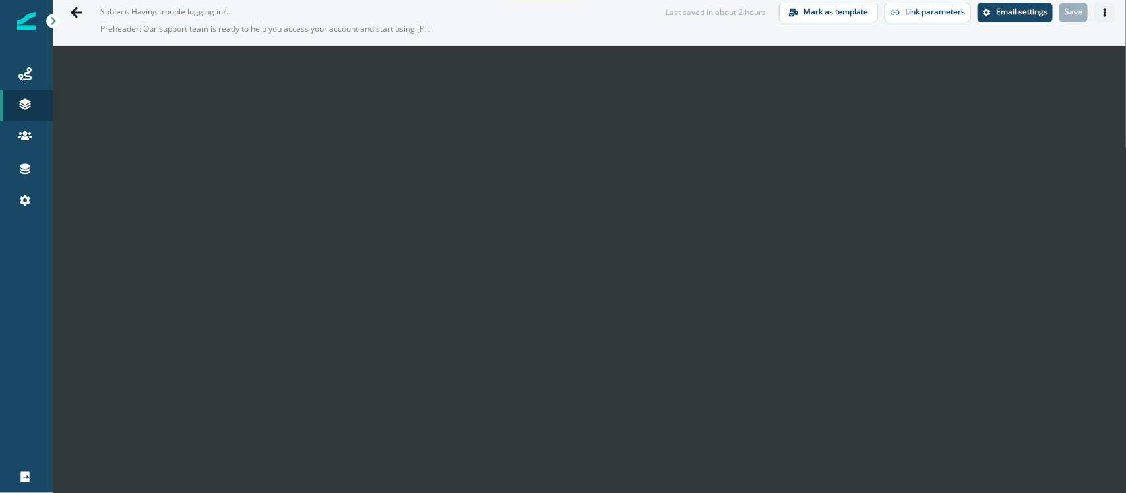
click at [1100, 9] on icon "Actions" at bounding box center [1104, 12] width 9 height 9
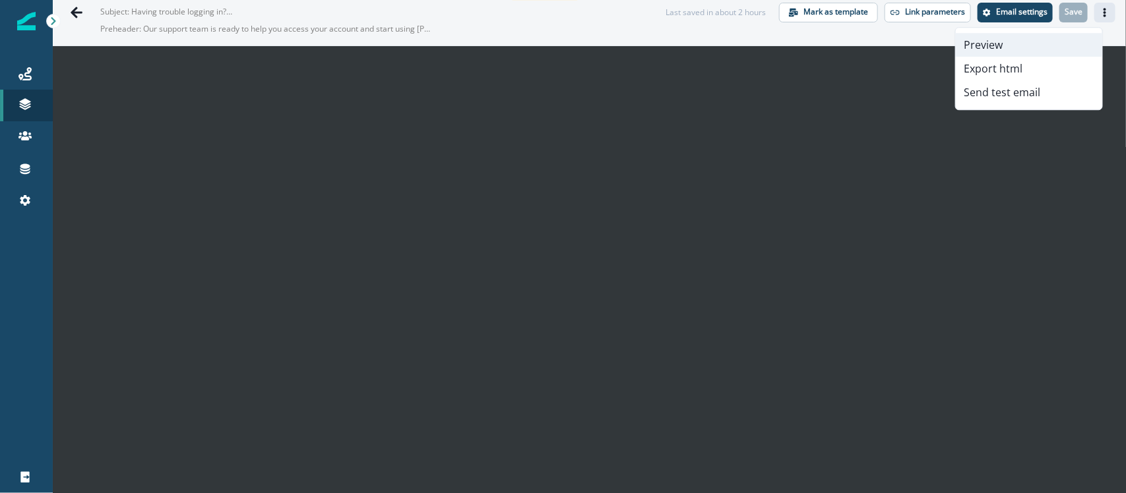
click at [1010, 43] on button "Preview" at bounding box center [1029, 45] width 146 height 24
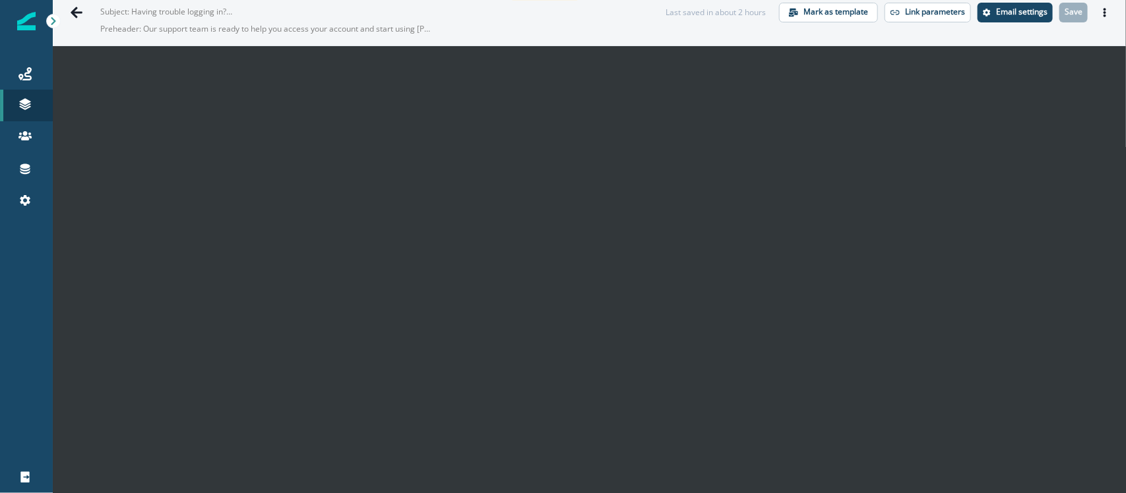
click at [1080, 11] on div "Last saved in about 2 hours Mark as template Link parameters Email settings Sav…" at bounding box center [890, 13] width 450 height 20
click at [1103, 12] on icon "Actions" at bounding box center [1104, 12] width 3 height 9
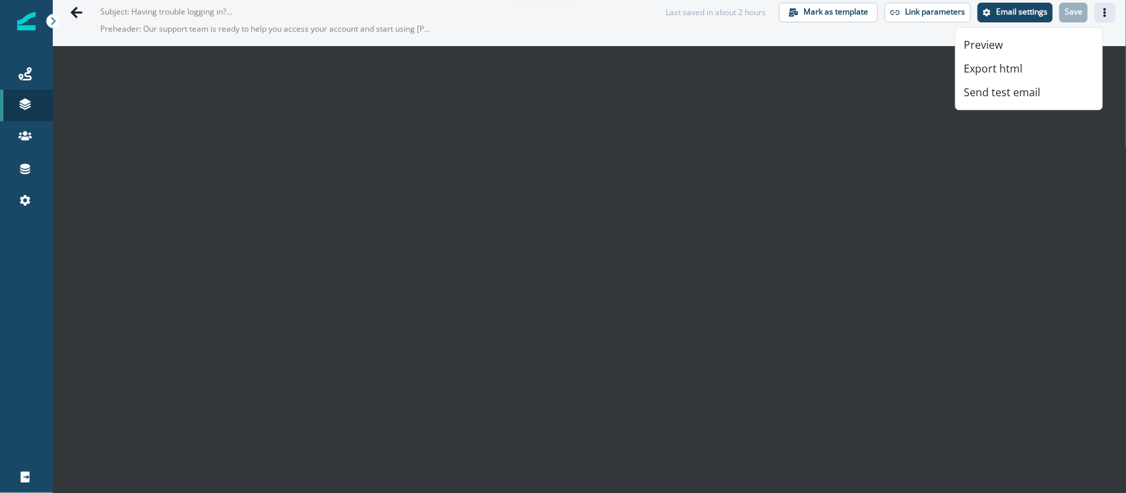
click at [1033, 106] on div "Preview Export html Send test email" at bounding box center [1029, 68] width 148 height 83
click at [1031, 94] on button "Send test email" at bounding box center [1029, 92] width 146 height 24
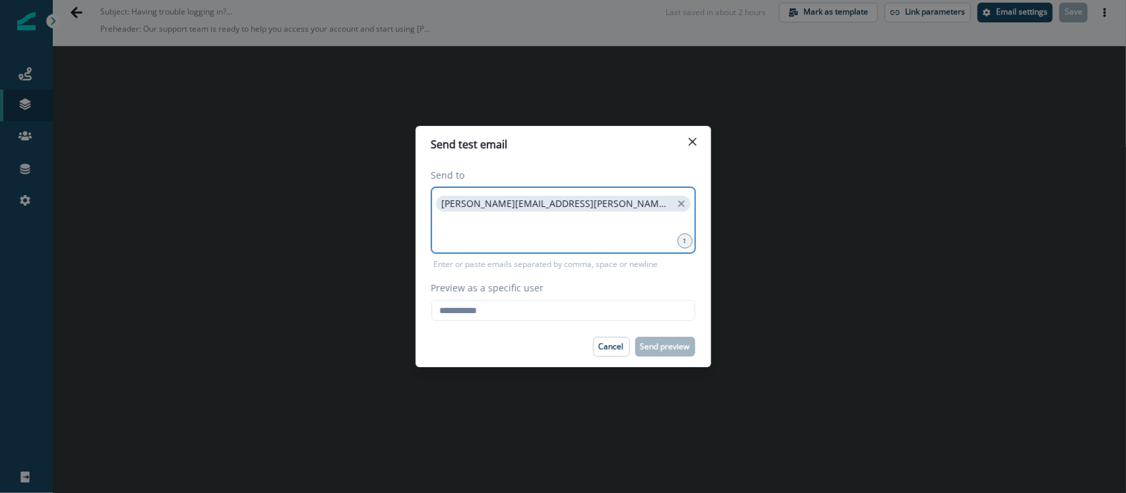
click at [611, 228] on input at bounding box center [563, 231] width 260 height 26
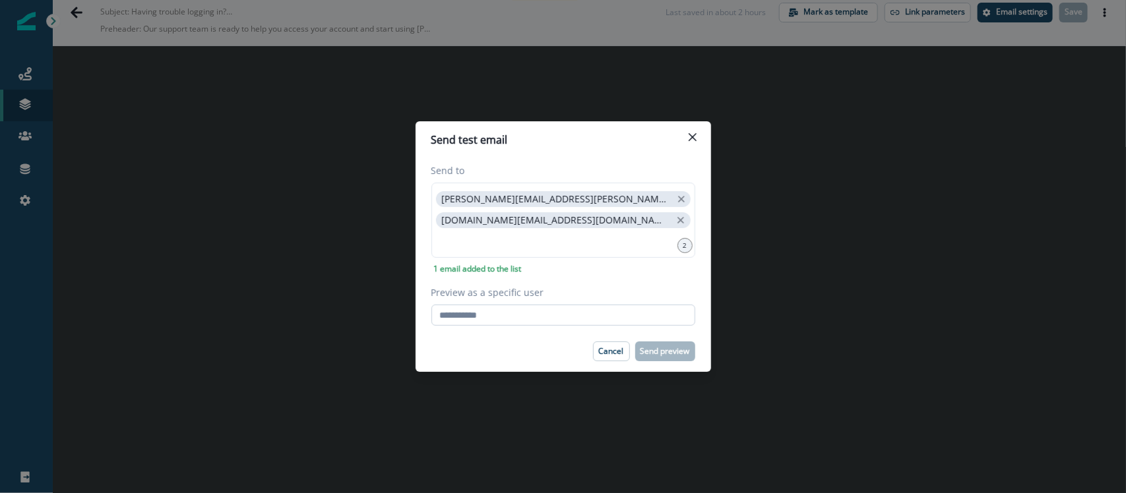
click at [501, 315] on input "Preview as a specific user" at bounding box center [563, 315] width 264 height 21
paste input "**********"
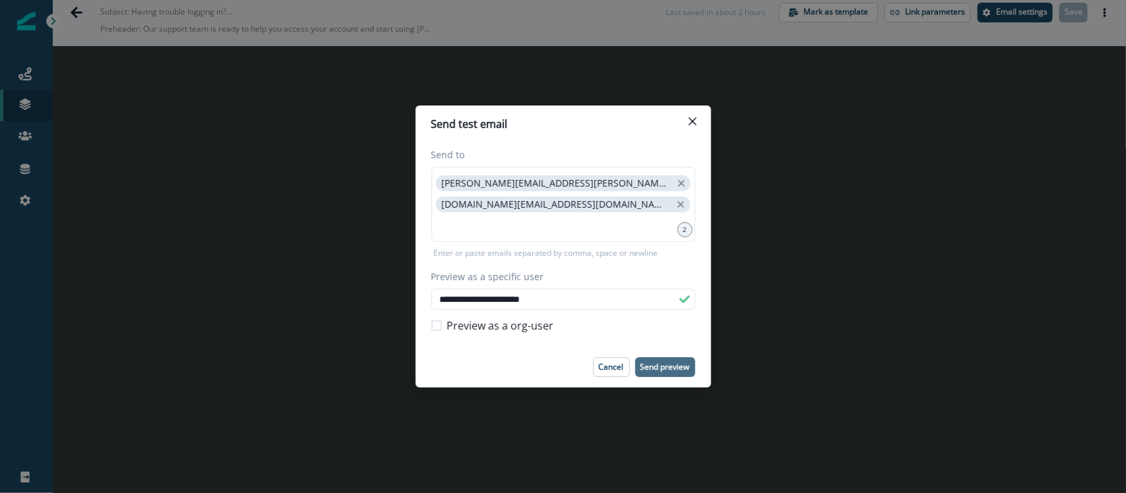
type input "**********"
click at [664, 361] on button "Send preview" at bounding box center [665, 367] width 60 height 20
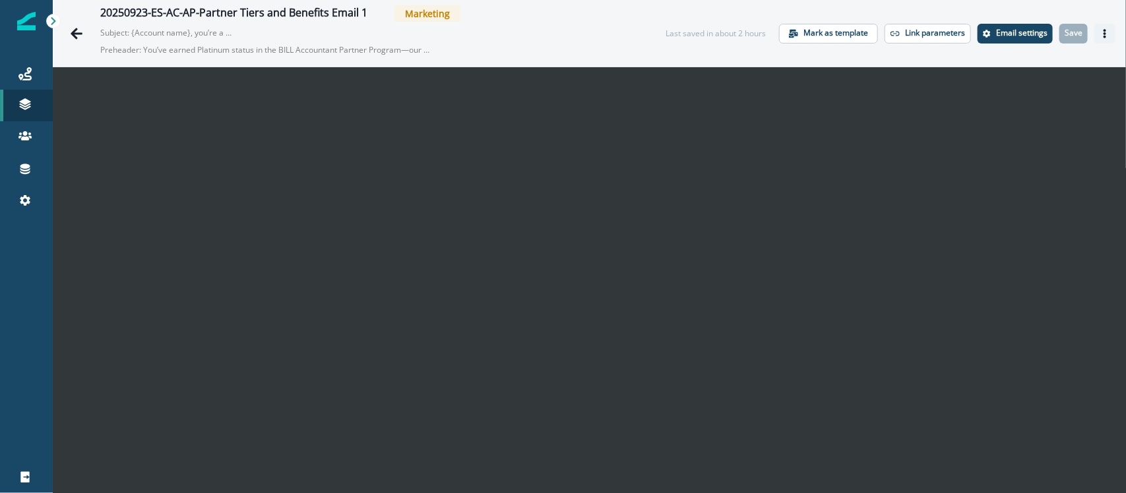
click at [900, 34] on button "Actions" at bounding box center [1104, 34] width 21 height 20
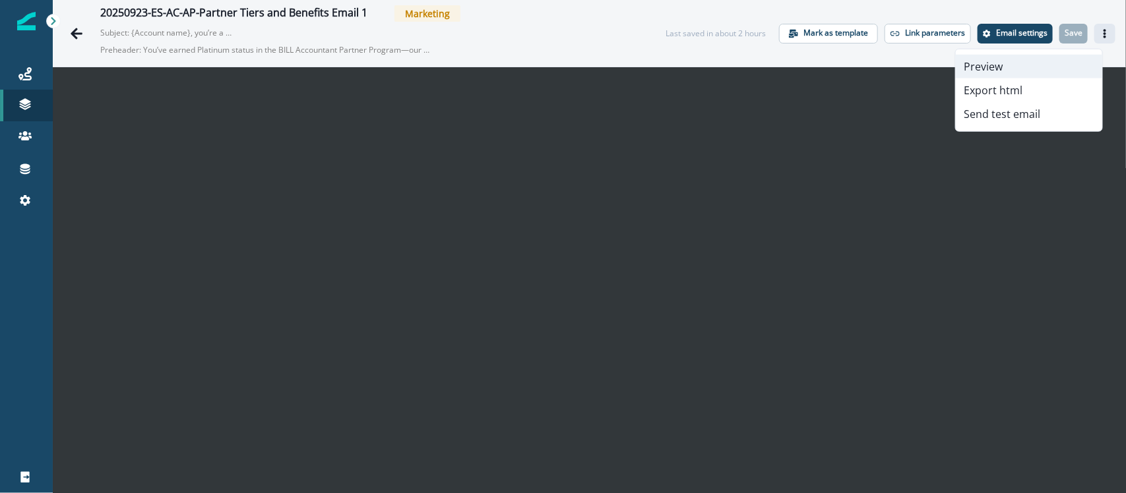
click at [900, 61] on button "Preview" at bounding box center [1029, 67] width 146 height 24
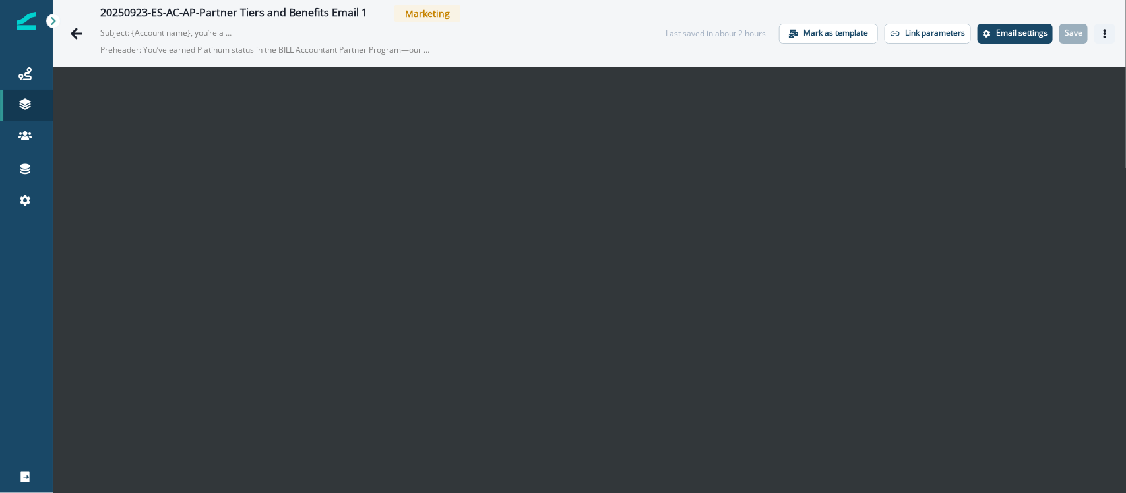
click at [900, 30] on icon "Actions" at bounding box center [1104, 33] width 9 height 9
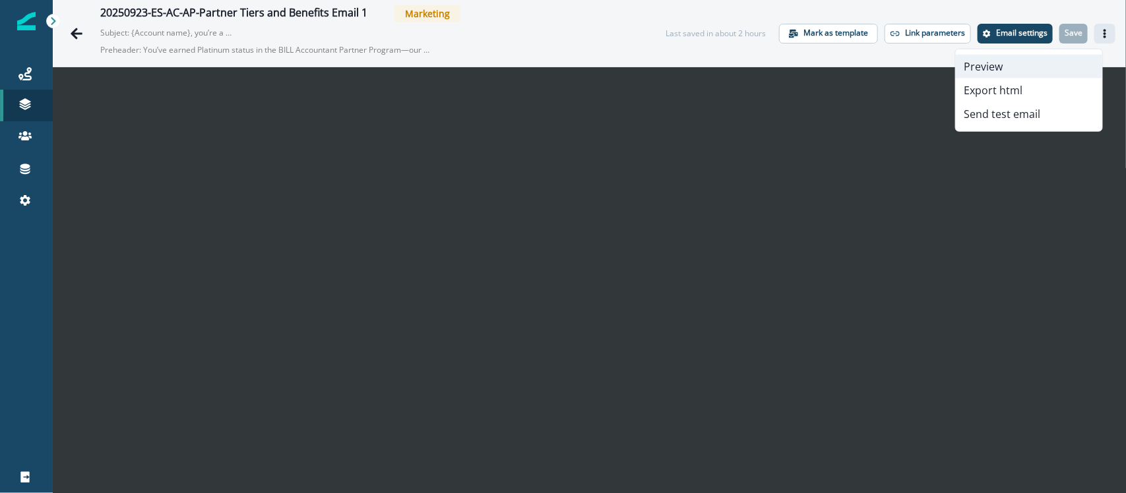
click at [900, 60] on button "Preview" at bounding box center [1029, 67] width 146 height 24
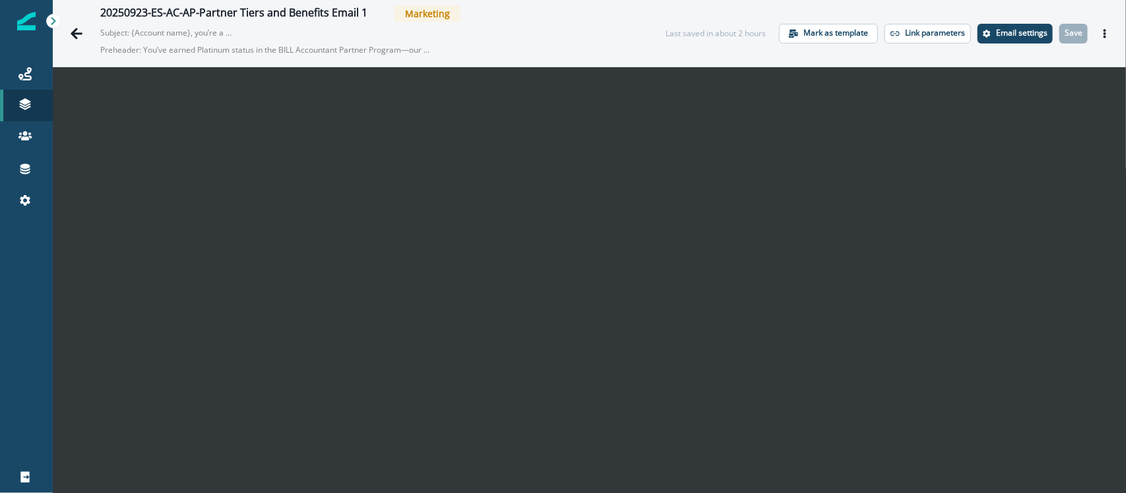
scroll to position [21, 0]
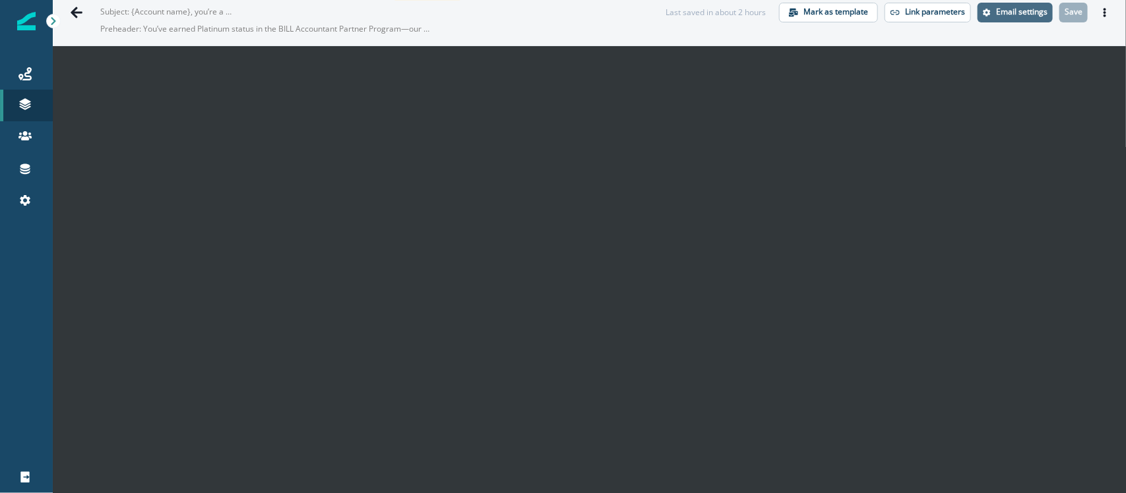
click at [900, 17] on button "Email settings" at bounding box center [1014, 13] width 75 height 20
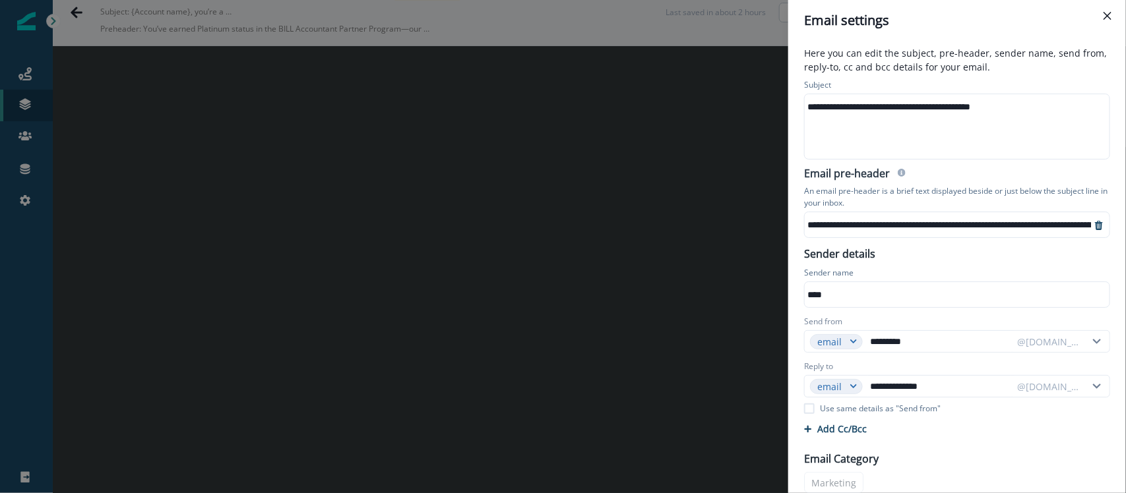
click at [875, 106] on div "**********" at bounding box center [950, 107] width 290 height 20
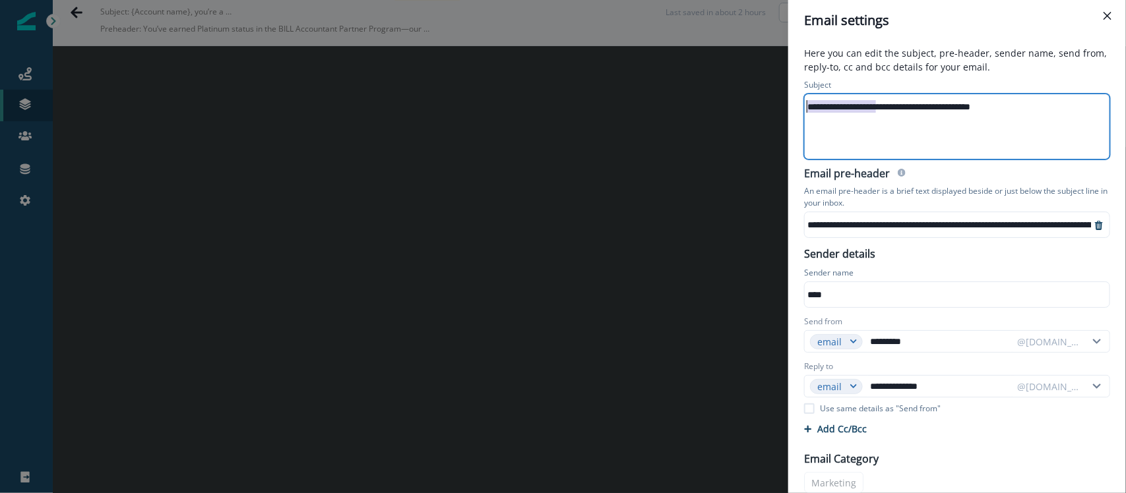
drag, startPoint x: 875, startPoint y: 106, endPoint x: 756, endPoint y: 106, distance: 118.7
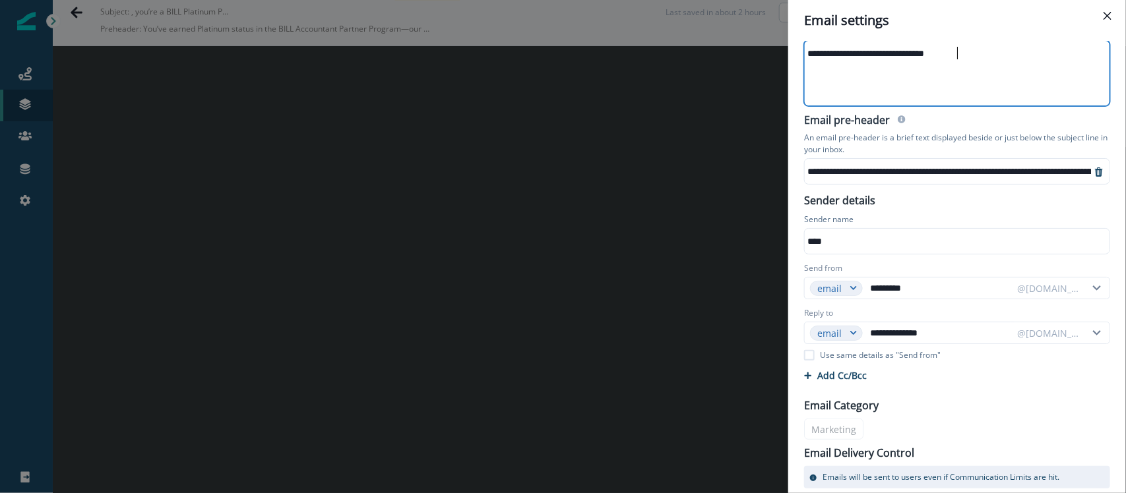
click at [816, 59] on div "**********" at bounding box center [950, 54] width 290 height 20
click at [814, 57] on div "**********" at bounding box center [950, 54] width 290 height 20
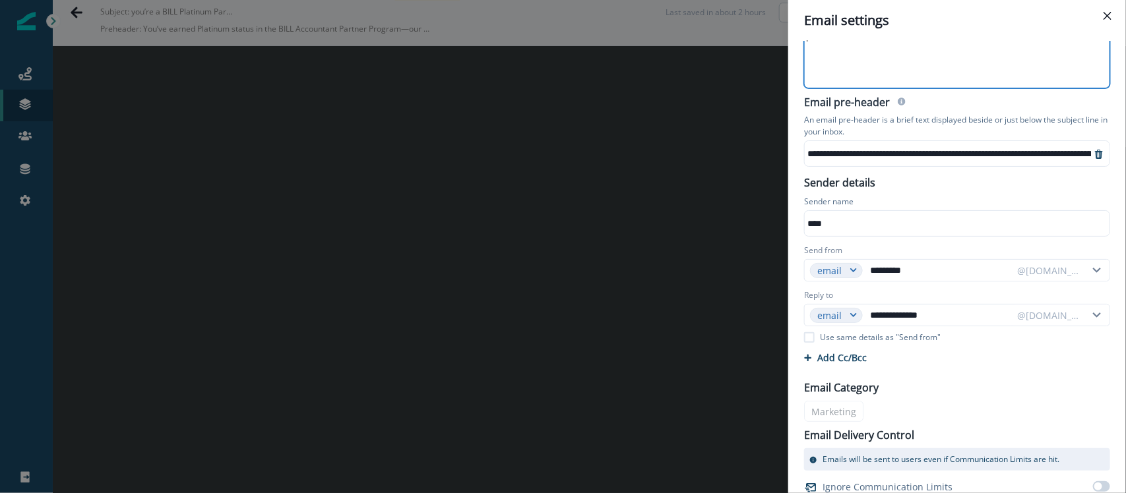
scroll to position [107, 0]
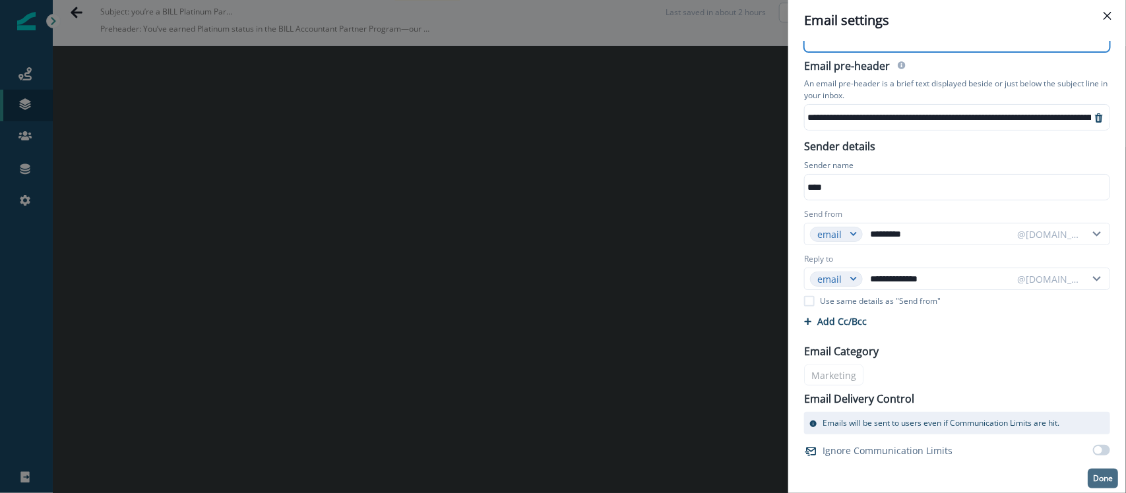
click at [900, 394] on button "Done" at bounding box center [1102, 479] width 30 height 20
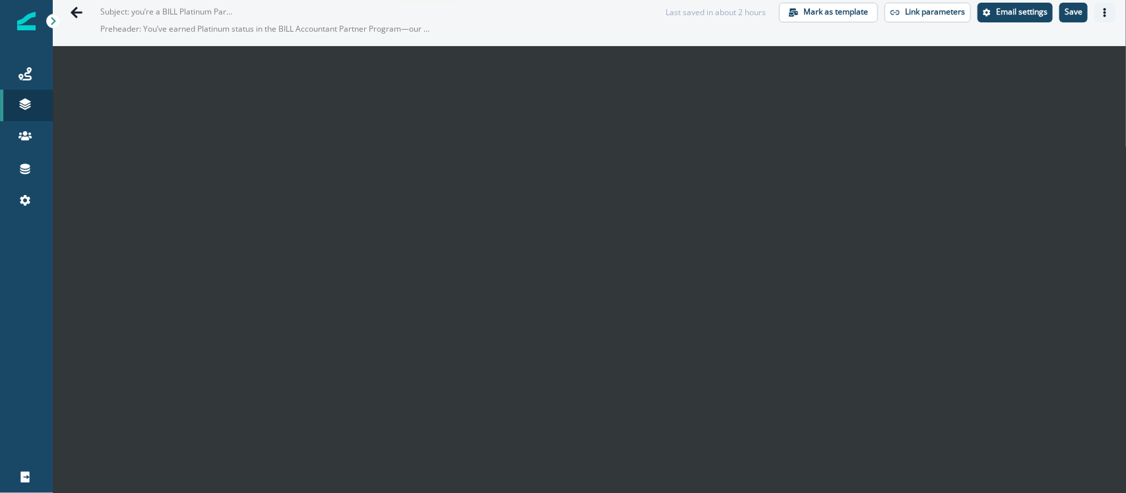
click at [900, 11] on button "Actions" at bounding box center [1104, 13] width 21 height 20
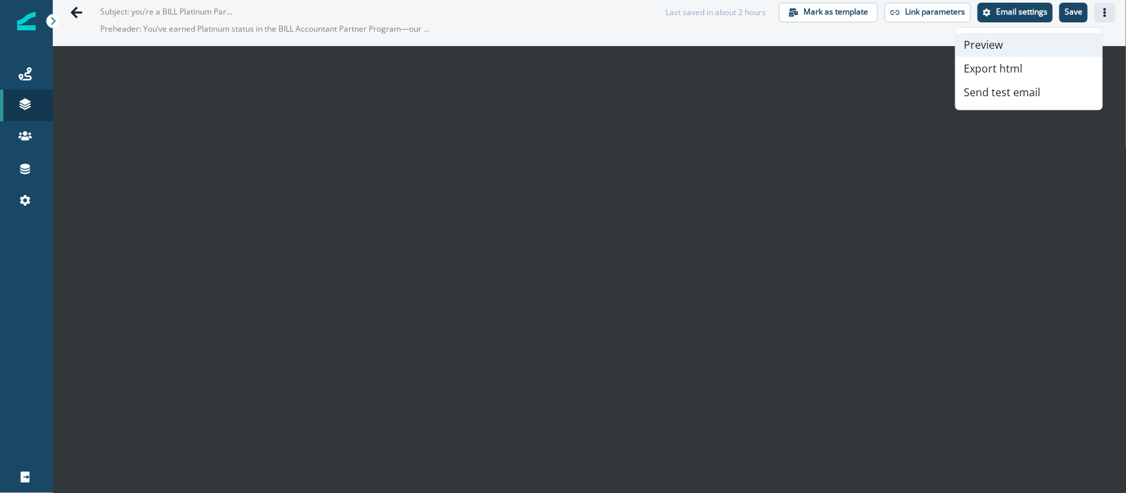
click at [900, 35] on button "Preview" at bounding box center [1029, 45] width 146 height 24
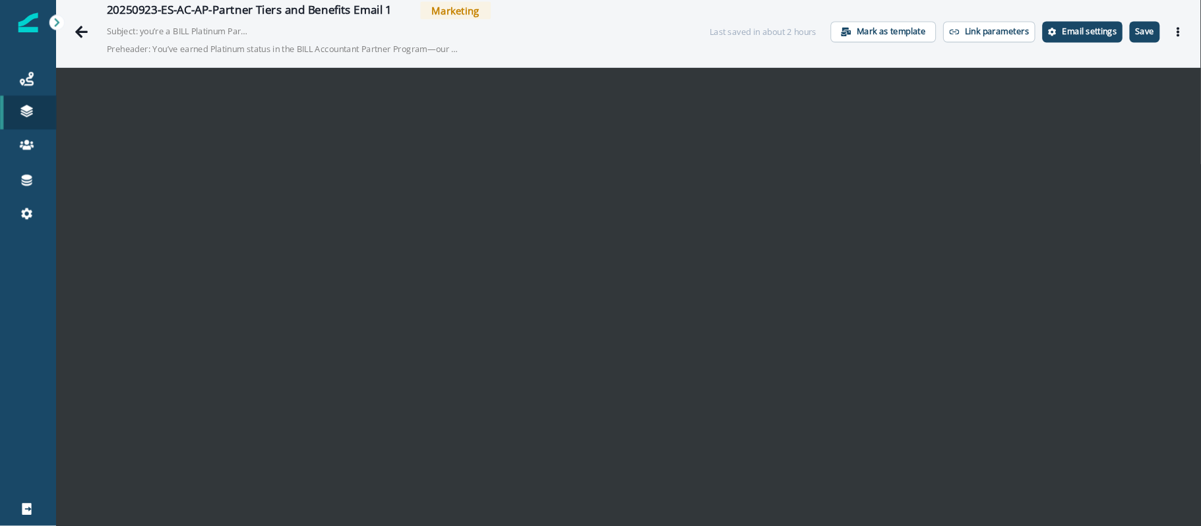
scroll to position [0, 0]
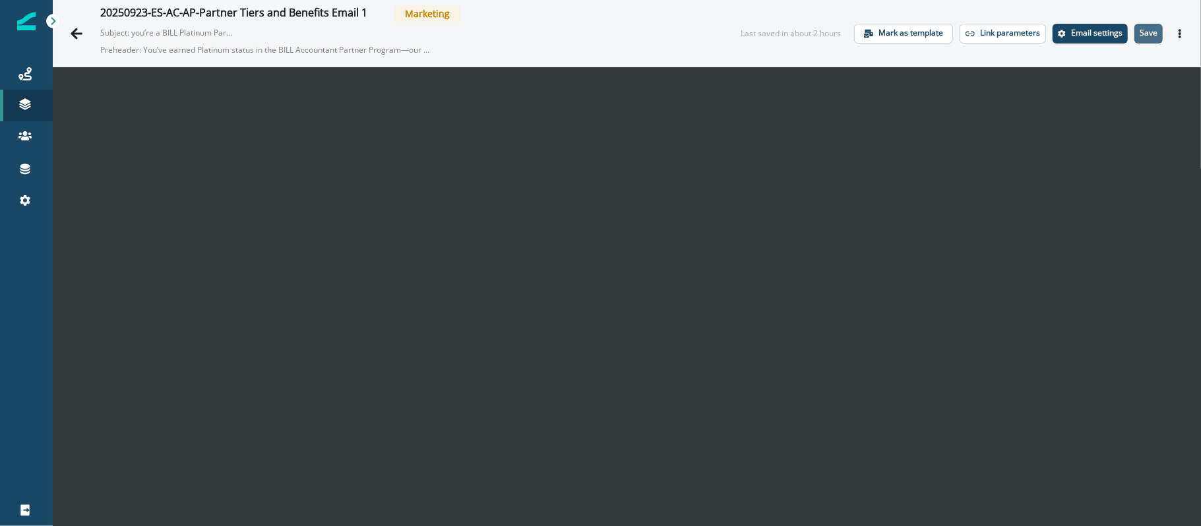
click at [900, 33] on p "Save" at bounding box center [1149, 32] width 18 height 9
click at [900, 34] on button "Actions" at bounding box center [1179, 34] width 21 height 20
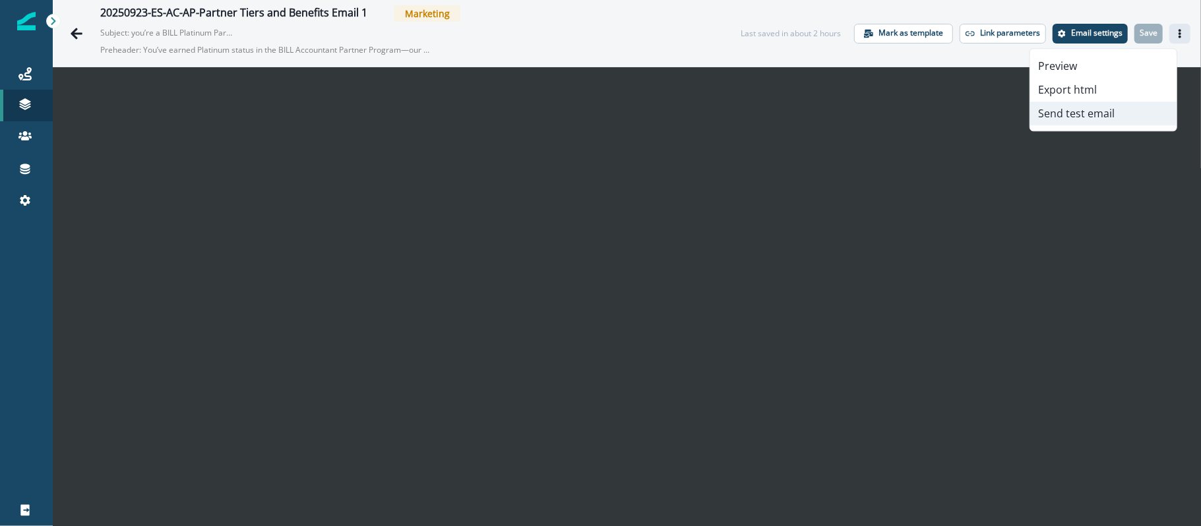
click at [900, 114] on button "Send test email" at bounding box center [1103, 114] width 146 height 24
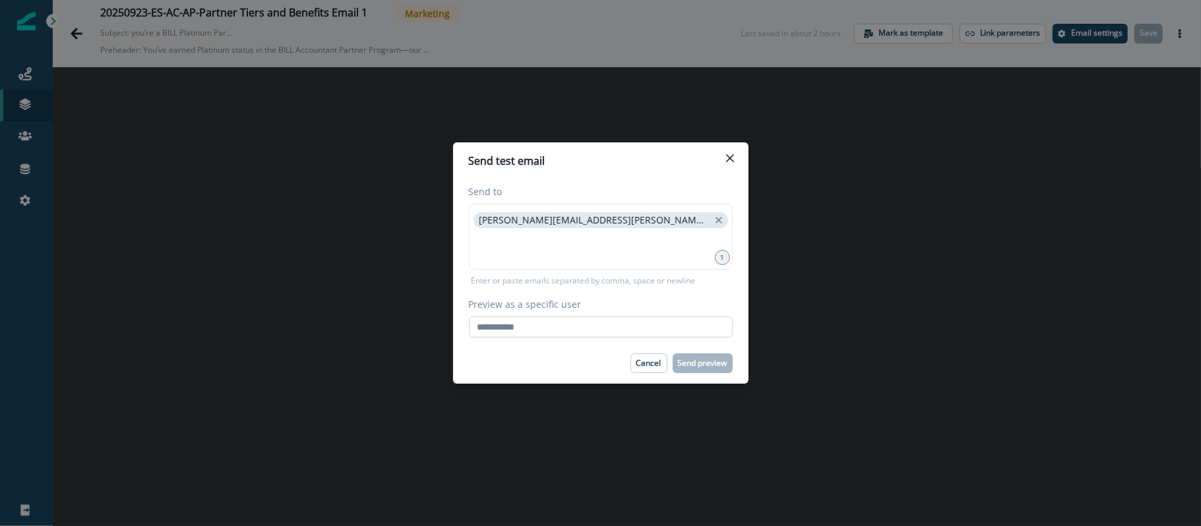
click at [599, 328] on input "Preview as a specific user" at bounding box center [601, 327] width 264 height 21
paste input "**********"
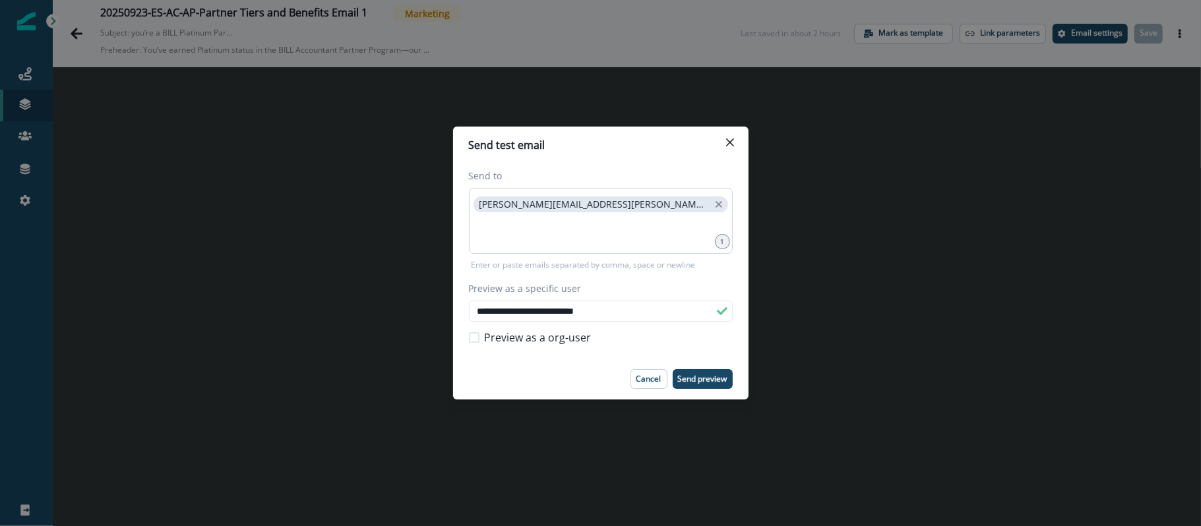
type input "**********"
click at [589, 228] on input at bounding box center [601, 231] width 260 height 26
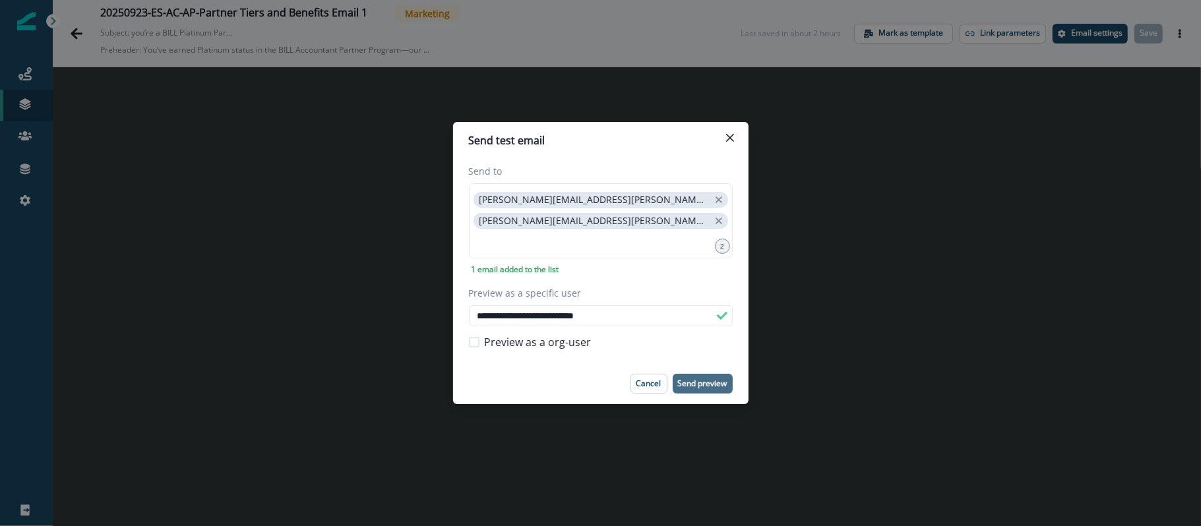
click at [710, 380] on p "Send preview" at bounding box center [702, 383] width 49 height 9
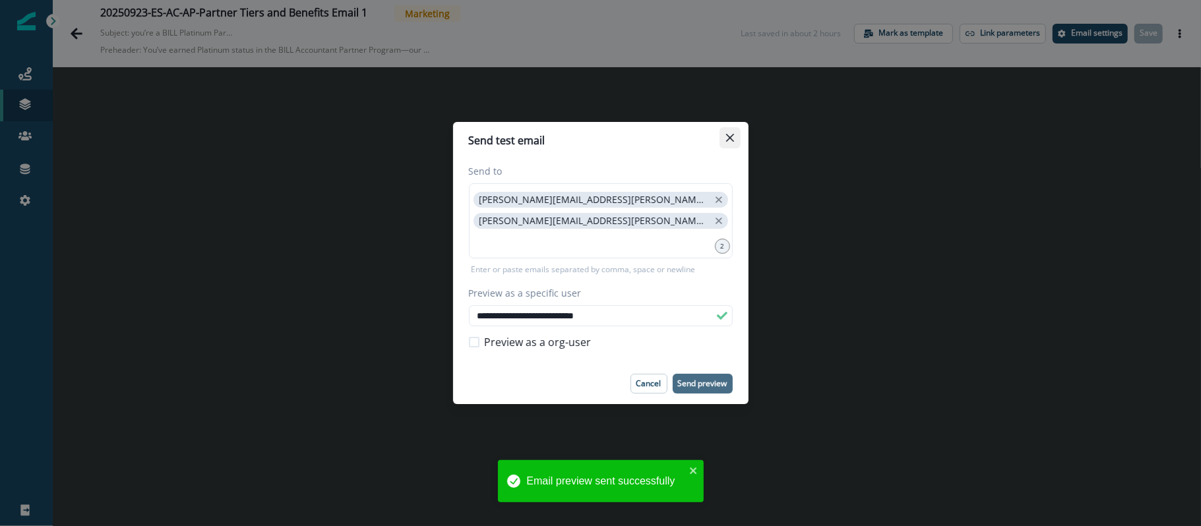
click at [732, 141] on icon "Close" at bounding box center [730, 138] width 8 height 8
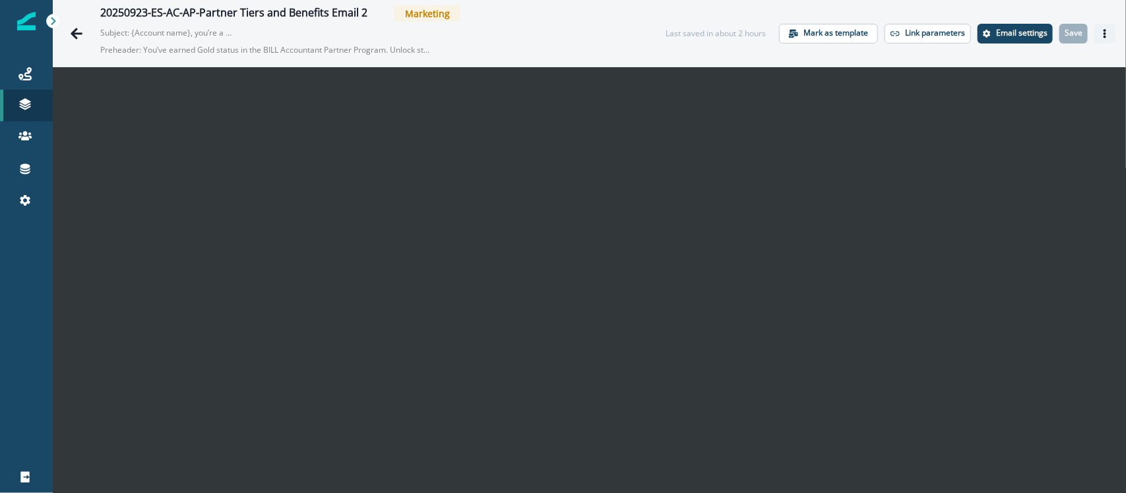
drag, startPoint x: 1091, startPoint y: 31, endPoint x: 1086, endPoint y: 38, distance: 8.4
click at [900, 30] on icon "Actions" at bounding box center [1104, 33] width 9 height 9
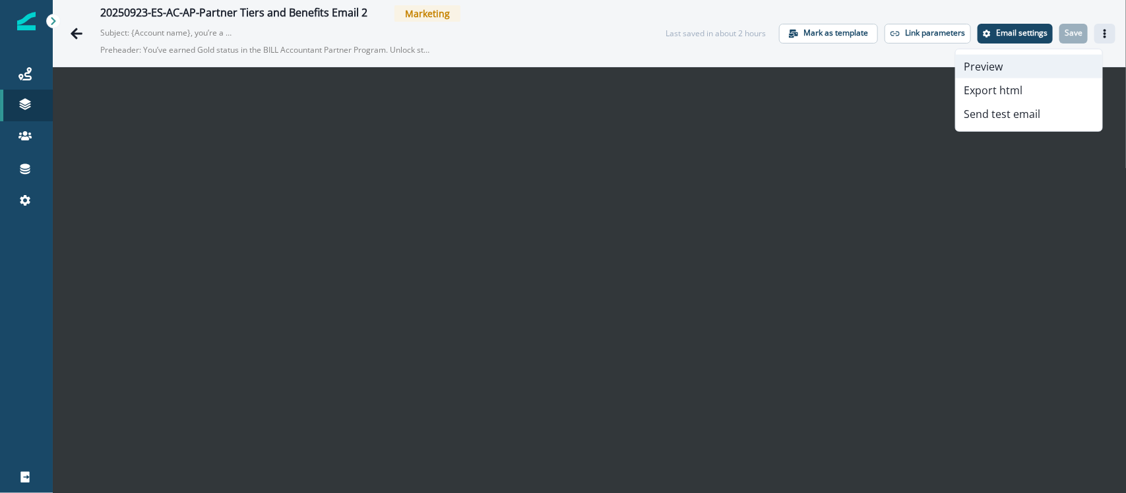
click at [900, 63] on button "Preview" at bounding box center [1029, 67] width 146 height 24
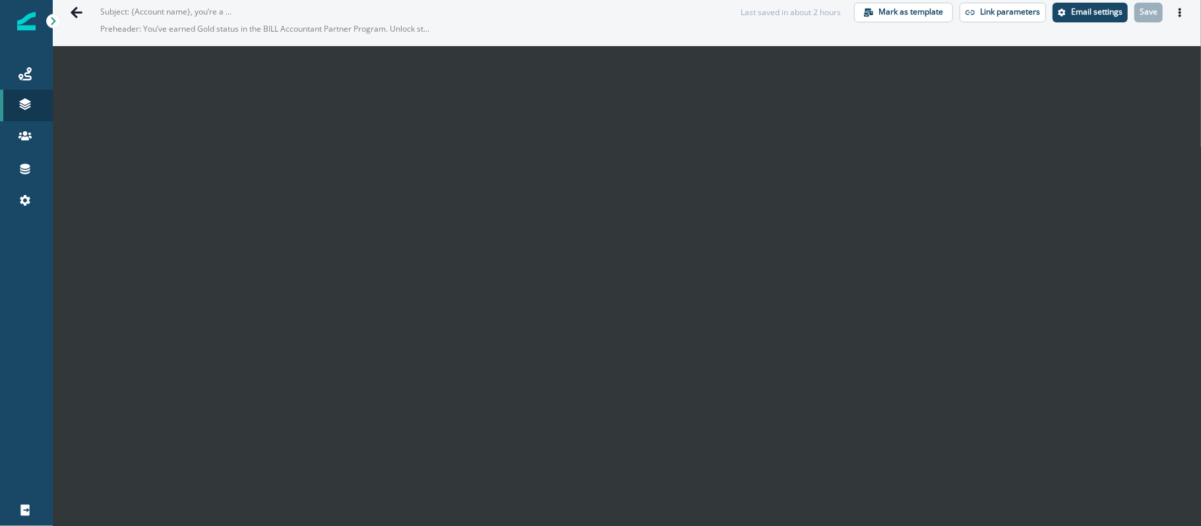
scroll to position [21, 0]
click at [900, 9] on button "Actions" at bounding box center [1179, 13] width 21 height 20
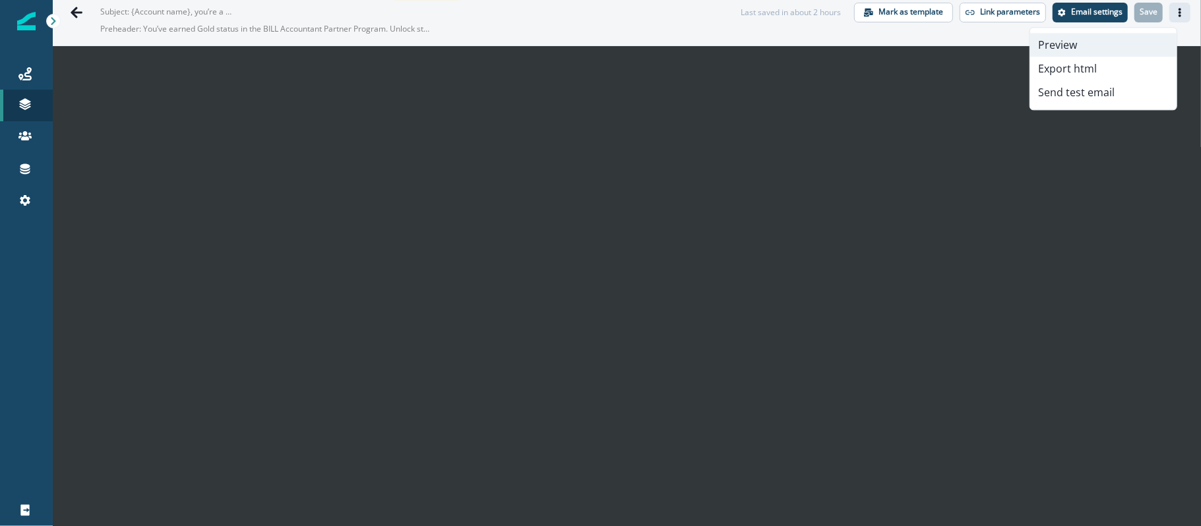
click at [900, 46] on button "Preview" at bounding box center [1103, 45] width 146 height 24
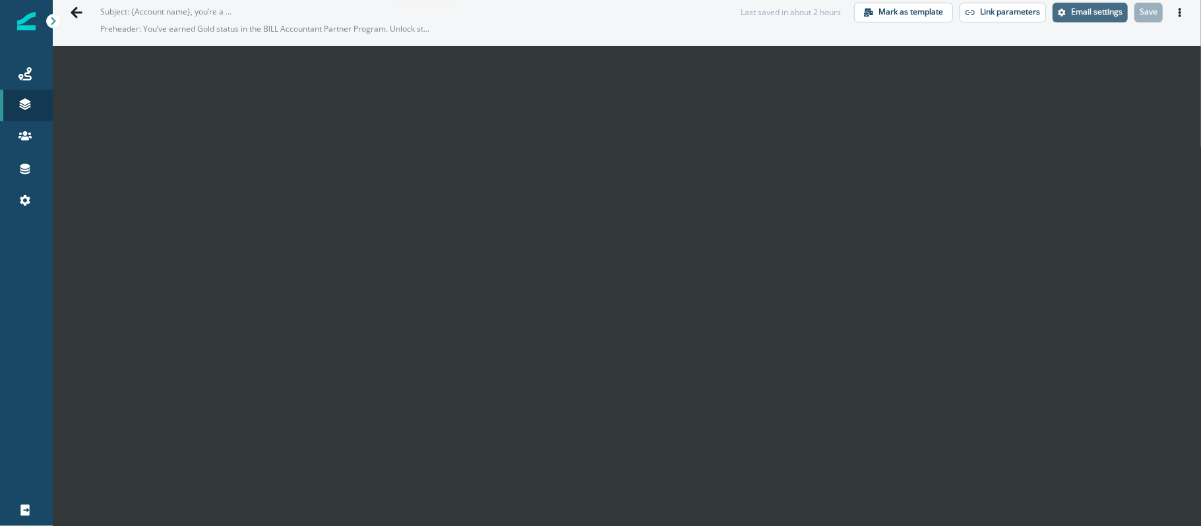
click at [900, 15] on p "Email settings" at bounding box center [1096, 11] width 51 height 9
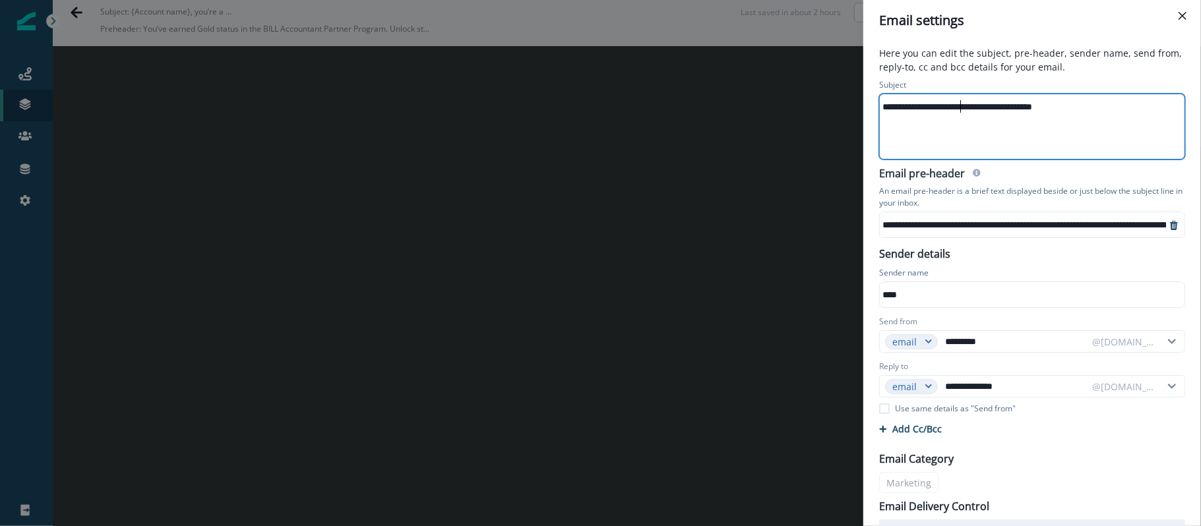
click at [900, 106] on div "**********" at bounding box center [1024, 107] width 289 height 20
drag, startPoint x: 958, startPoint y: 108, endPoint x: 795, endPoint y: 115, distance: 163.0
click at [795, 115] on div "**********" at bounding box center [600, 263] width 1201 height 526
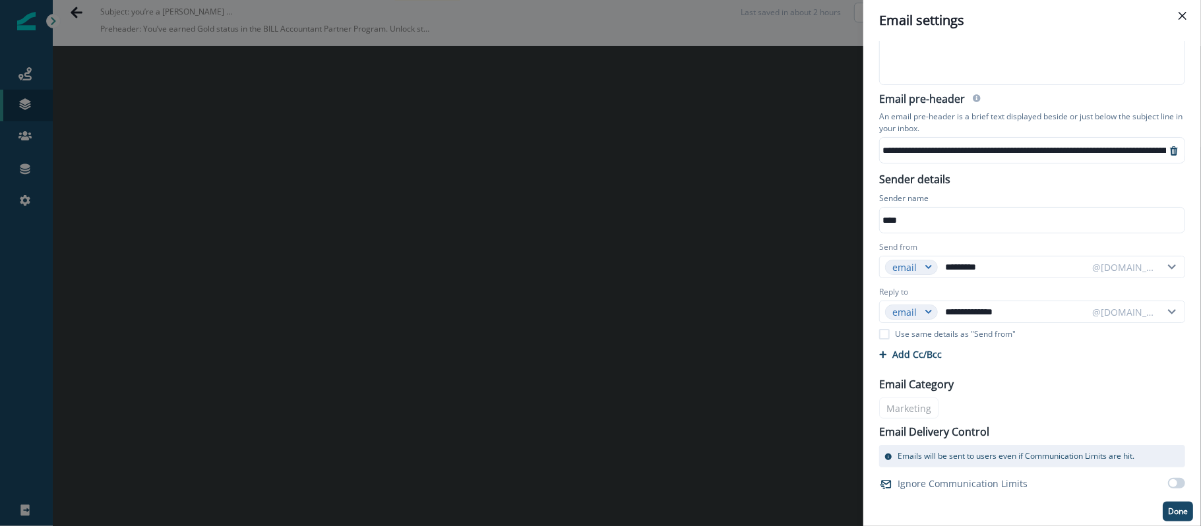
click at [900, 394] on div "**********" at bounding box center [1032, 262] width 322 height 520
click at [900, 394] on p "Done" at bounding box center [1178, 511] width 20 height 9
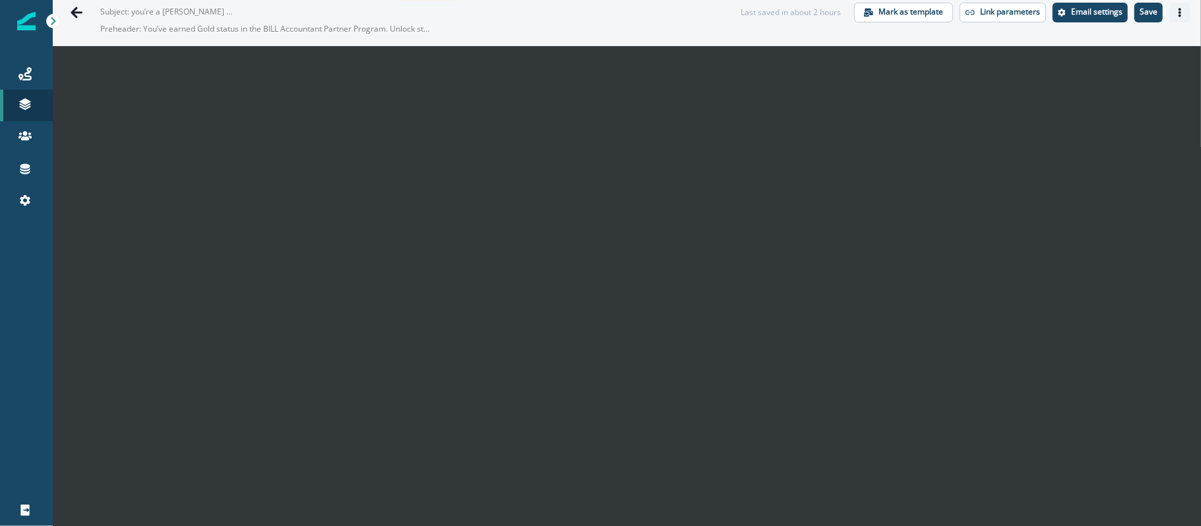
click at [900, 9] on icon "Actions" at bounding box center [1179, 12] width 3 height 9
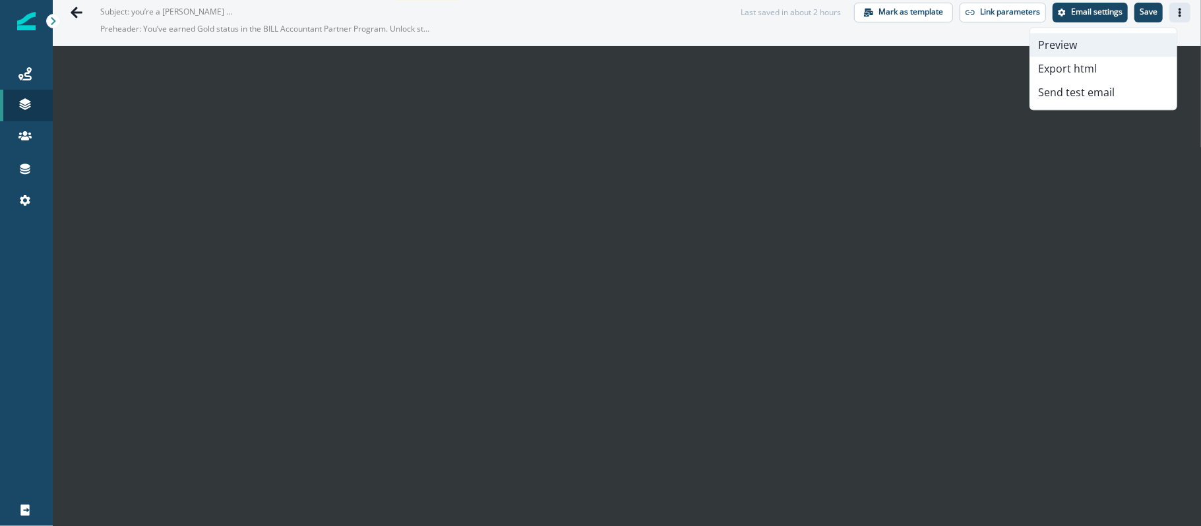
click at [900, 45] on button "Preview" at bounding box center [1103, 45] width 146 height 24
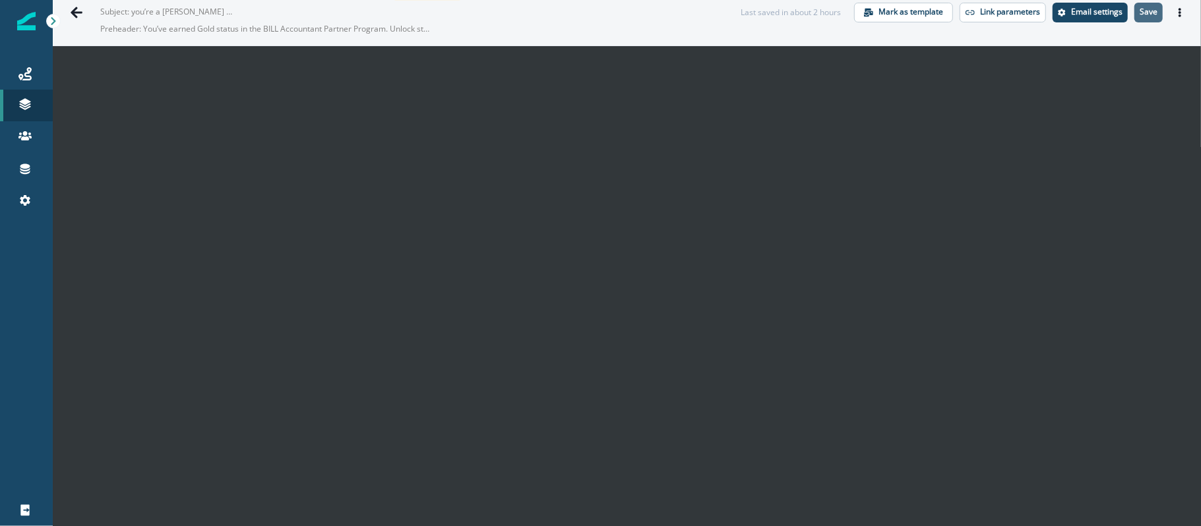
click at [900, 9] on p "Save" at bounding box center [1149, 11] width 18 height 9
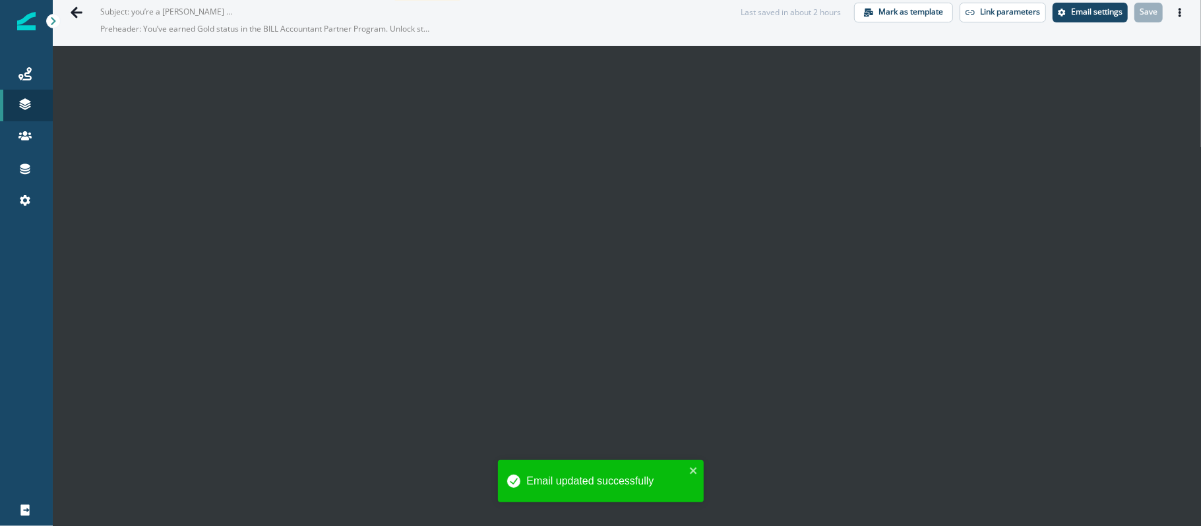
scroll to position [0, 0]
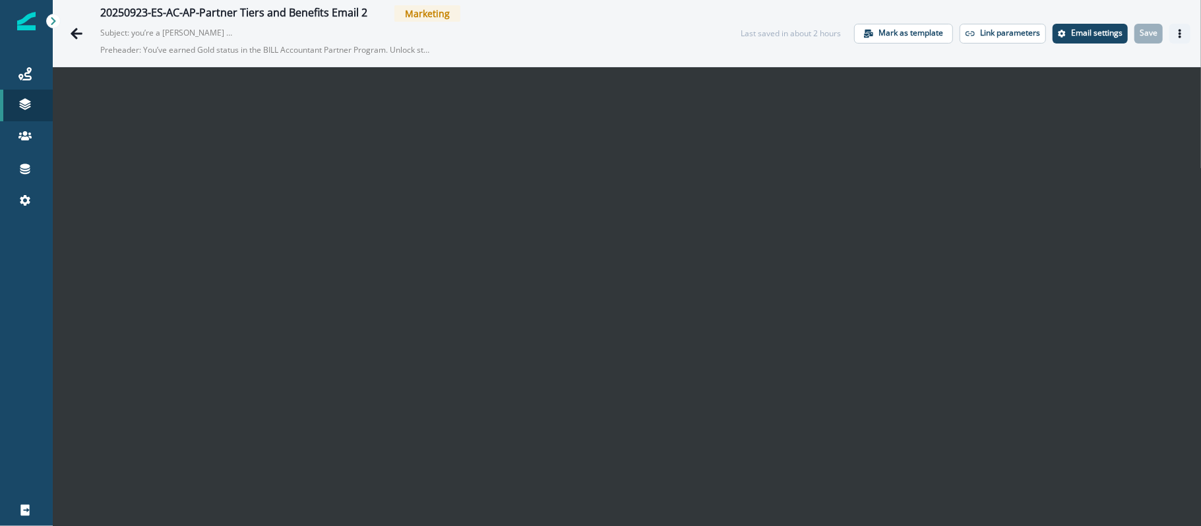
click at [900, 36] on icon "Actions" at bounding box center [1179, 33] width 9 height 9
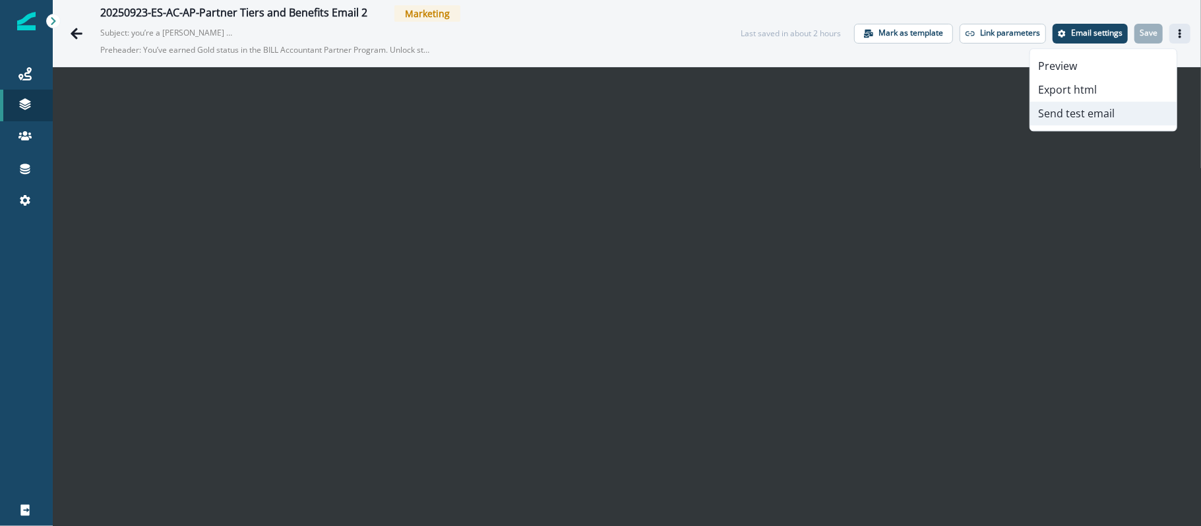
click at [900, 119] on button "Send test email" at bounding box center [1103, 114] width 146 height 24
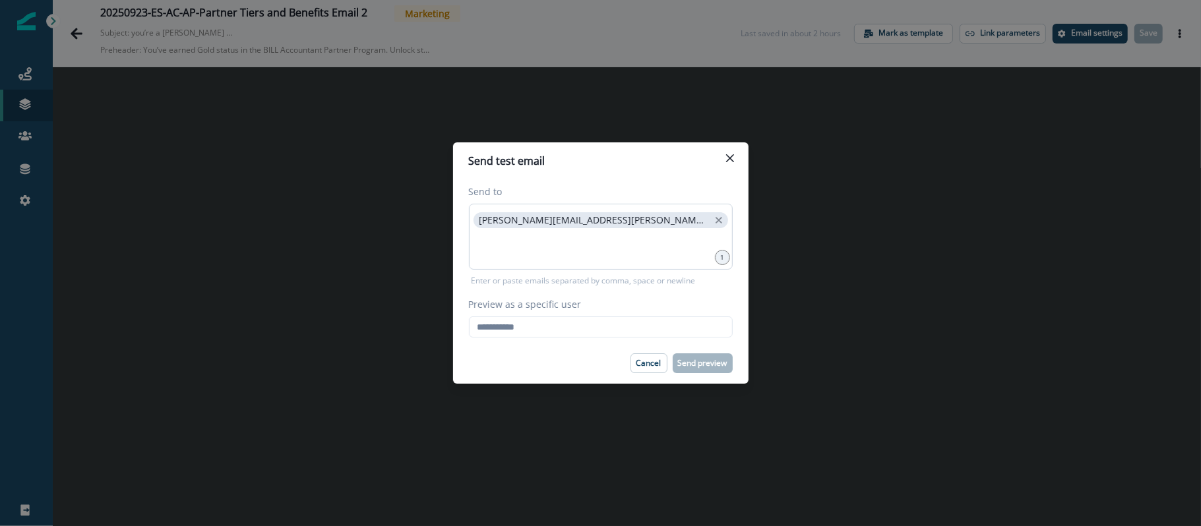
click at [655, 262] on div "[PERSON_NAME][EMAIL_ADDRESS][PERSON_NAME][DOMAIN_NAME]" at bounding box center [601, 237] width 264 height 66
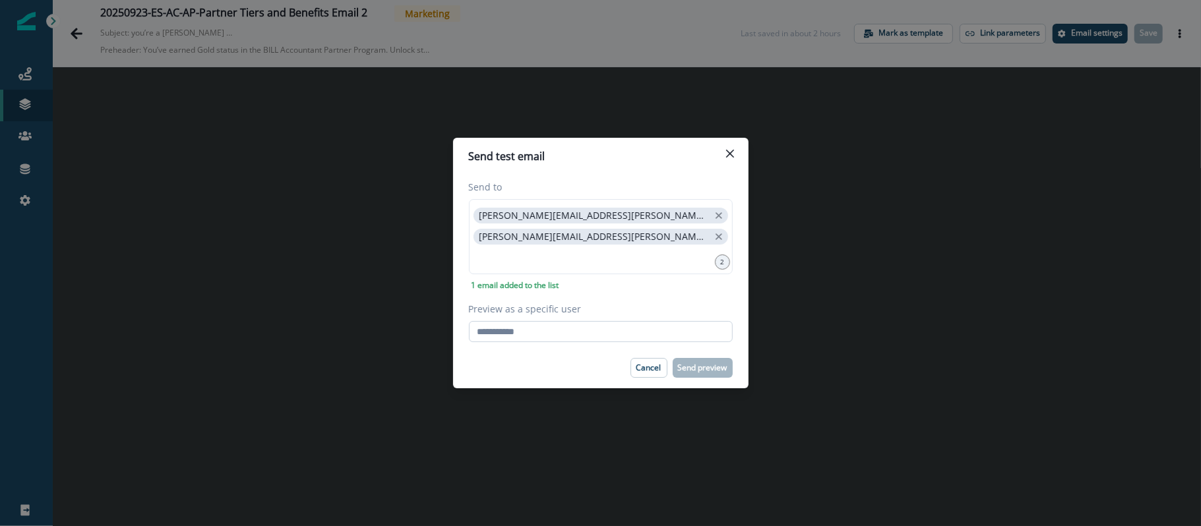
click at [555, 338] on input "Preview as a specific user" at bounding box center [601, 331] width 264 height 21
paste input "**********"
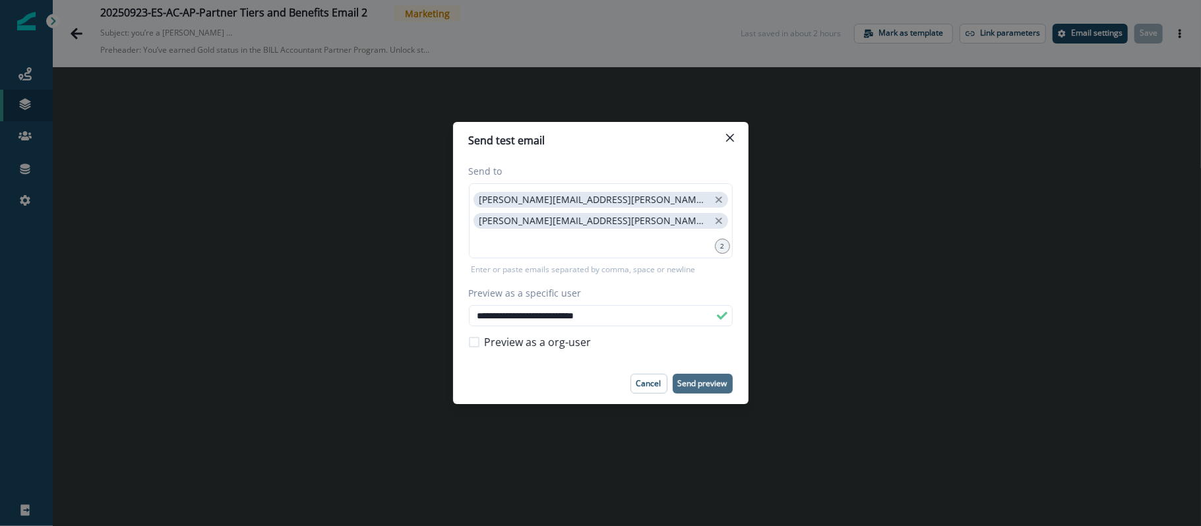
type input "**********"
click at [708, 385] on p "Send preview" at bounding box center [702, 383] width 49 height 9
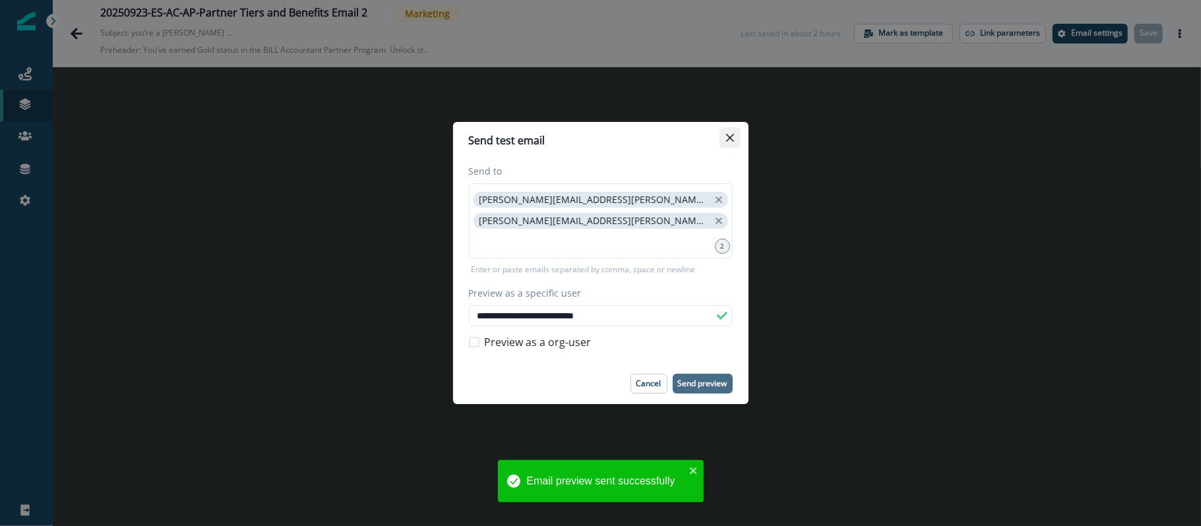
click at [729, 128] on button "Close" at bounding box center [729, 137] width 21 height 21
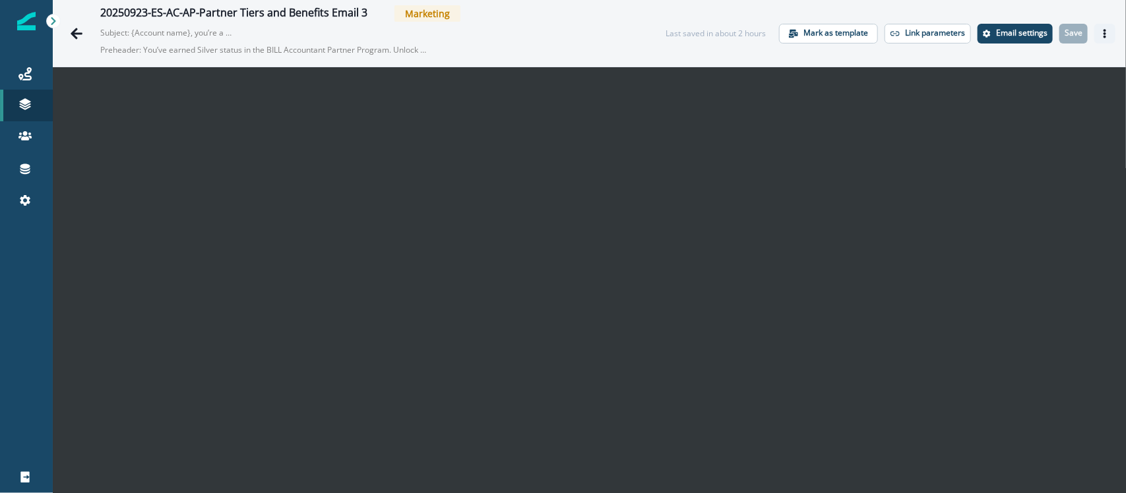
click at [1096, 38] on button "Actions" at bounding box center [1104, 34] width 21 height 20
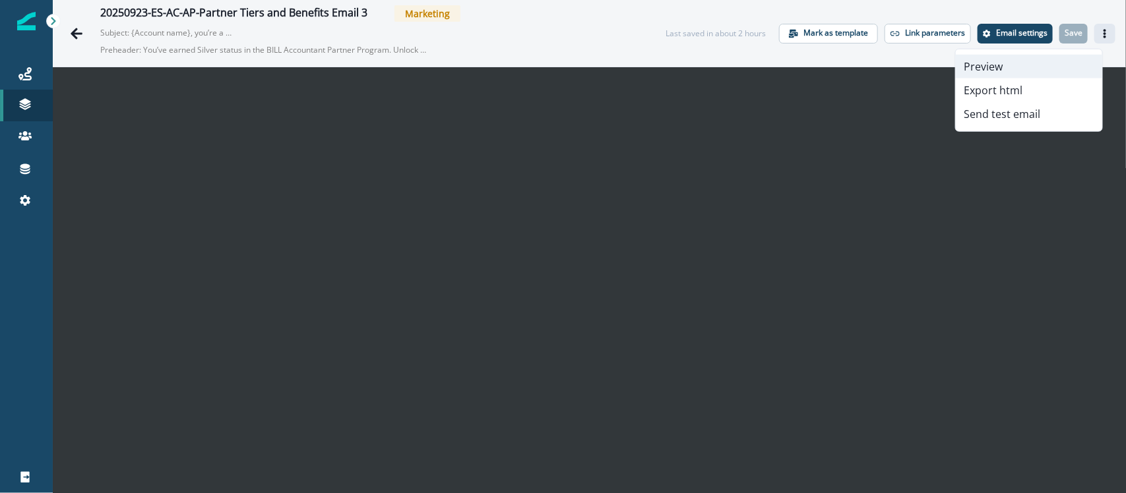
click at [1047, 67] on button "Preview" at bounding box center [1029, 67] width 146 height 24
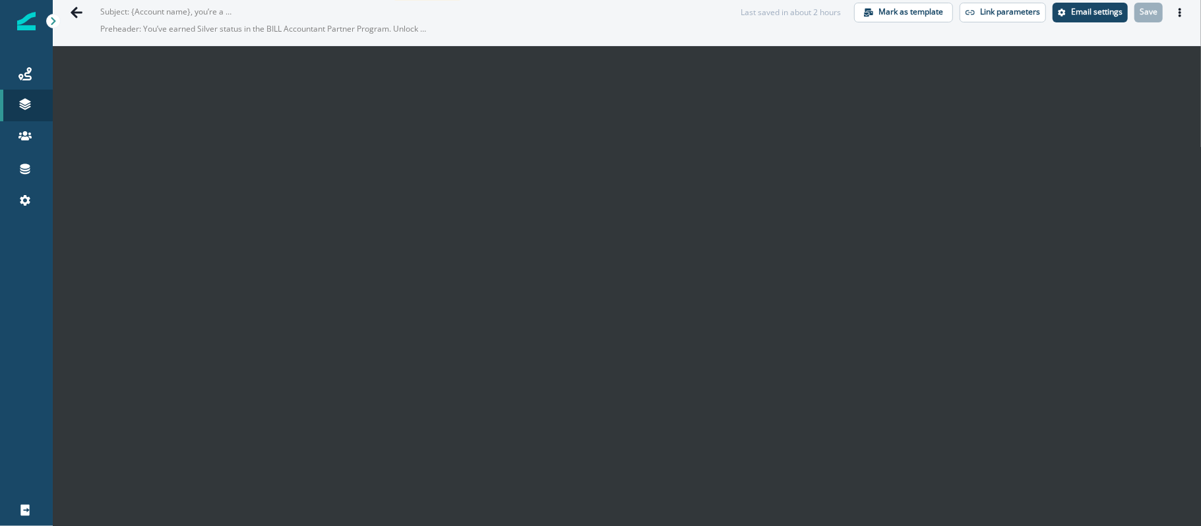
scroll to position [21, 0]
click at [1125, 9] on icon "Actions" at bounding box center [1179, 12] width 3 height 9
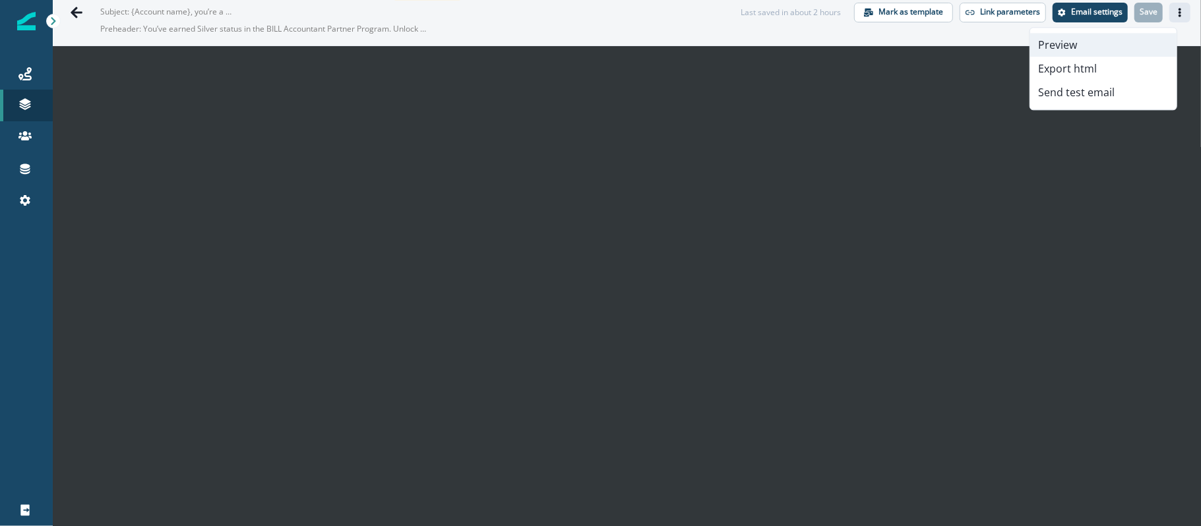
click at [1118, 40] on button "Preview" at bounding box center [1103, 45] width 146 height 24
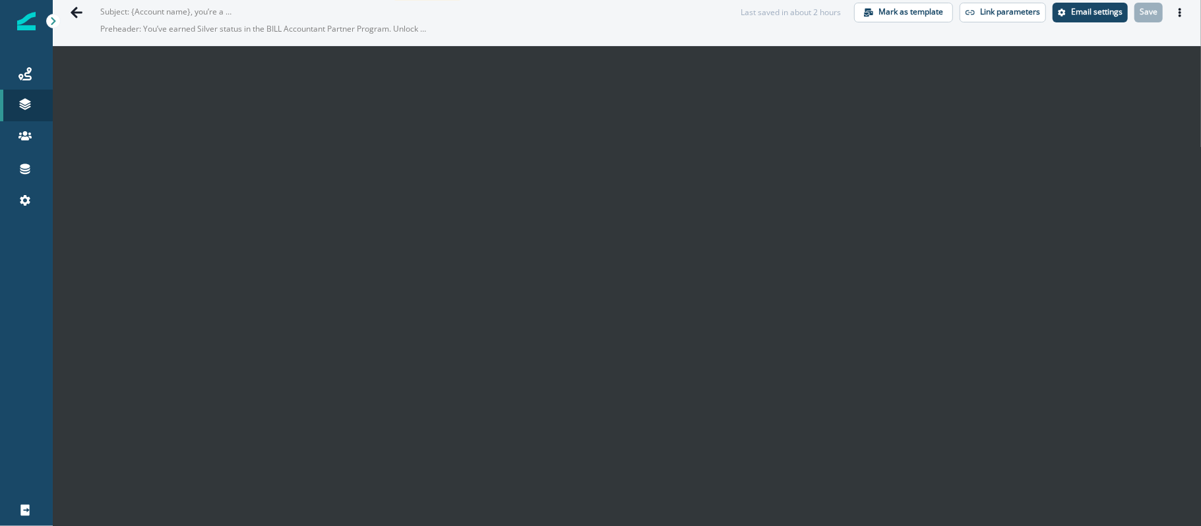
scroll to position [0, 0]
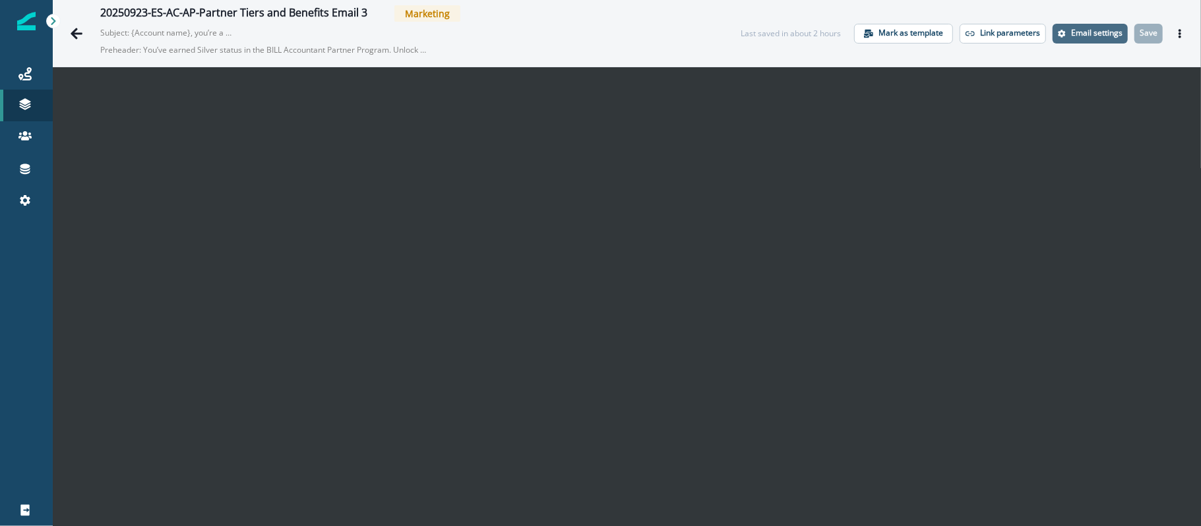
click at [1097, 37] on p "Email settings" at bounding box center [1096, 32] width 51 height 9
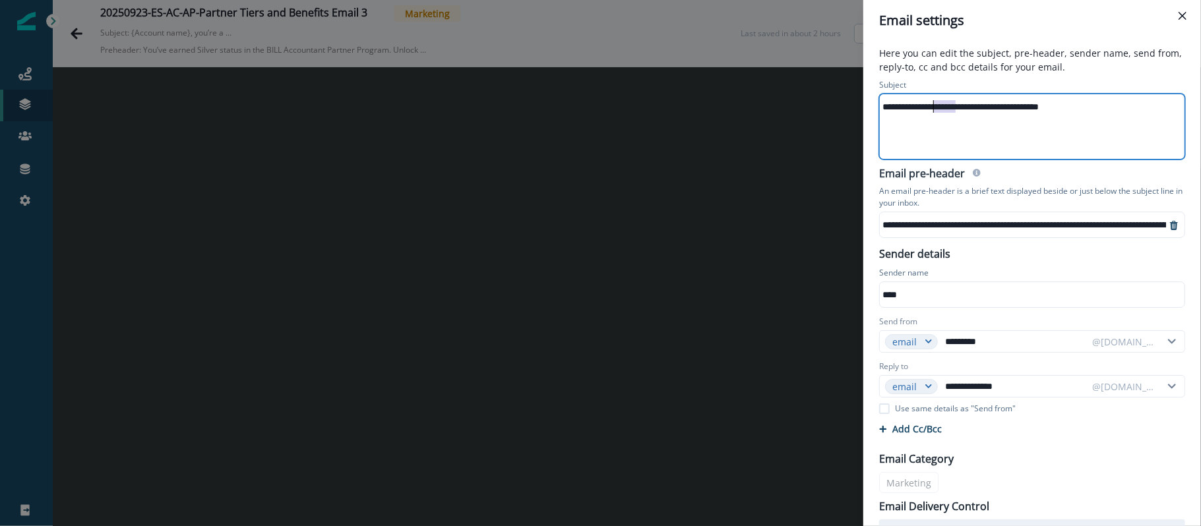
drag, startPoint x: 958, startPoint y: 109, endPoint x: 794, endPoint y: 125, distance: 164.9
click at [794, 125] on div "**********" at bounding box center [600, 263] width 1201 height 526
drag, startPoint x: 938, startPoint y: 146, endPoint x: 956, endPoint y: 122, distance: 30.6
click at [939, 146] on div "**********" at bounding box center [1031, 126] width 303 height 65
drag, startPoint x: 956, startPoint y: 111, endPoint x: 783, endPoint y: 95, distance: 173.6
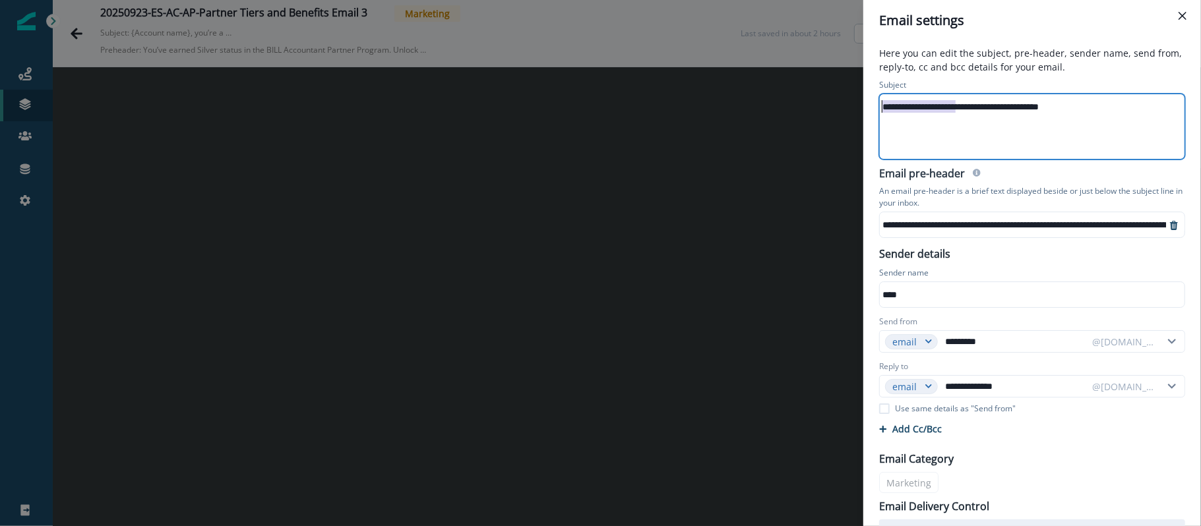
click at [783, 95] on div "**********" at bounding box center [600, 263] width 1201 height 526
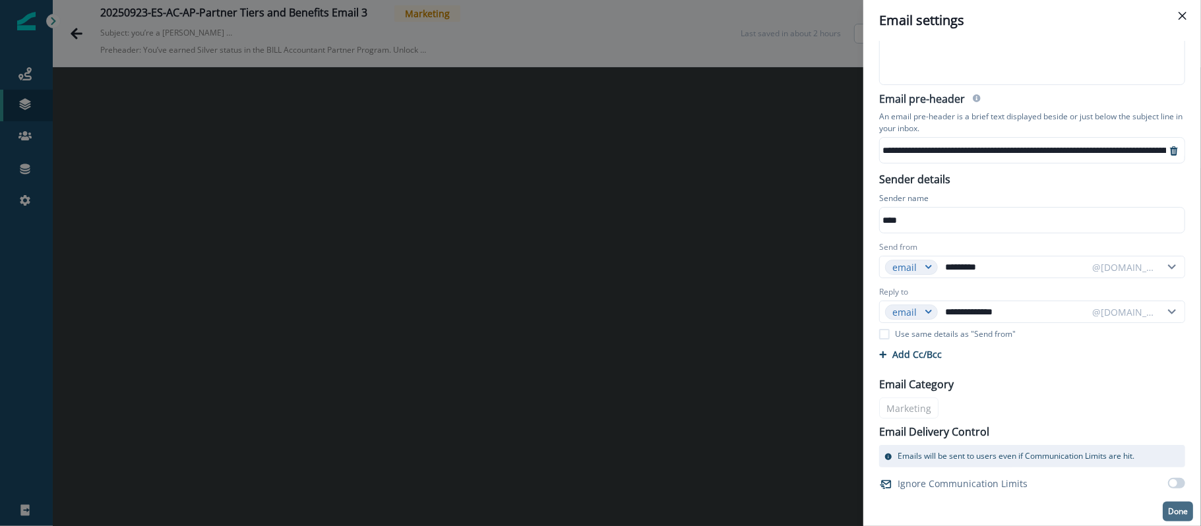
click at [1125, 493] on p "Done" at bounding box center [1178, 511] width 20 height 9
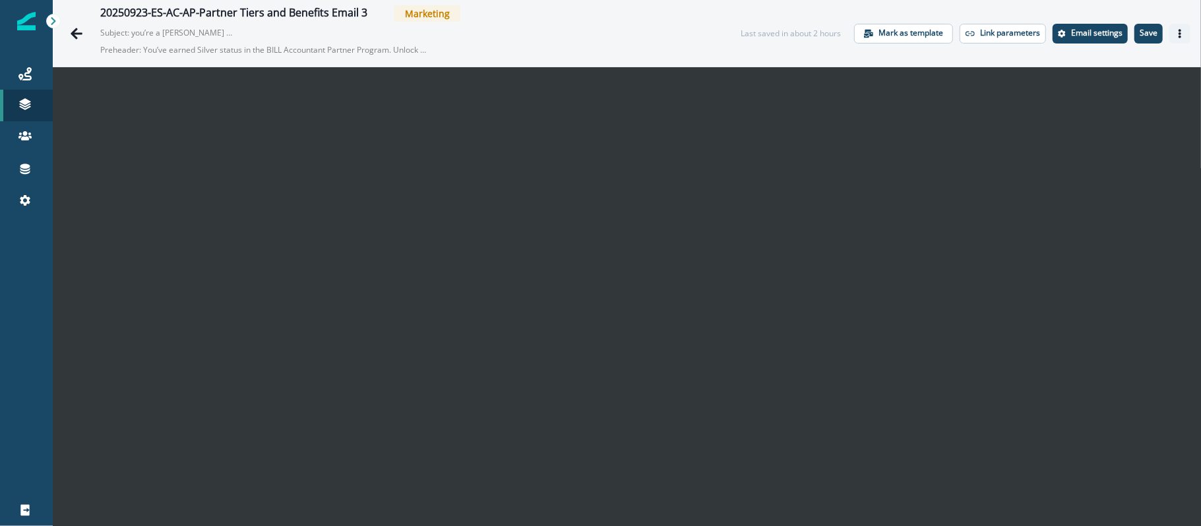
click at [1125, 33] on icon "Actions" at bounding box center [1179, 33] width 9 height 9
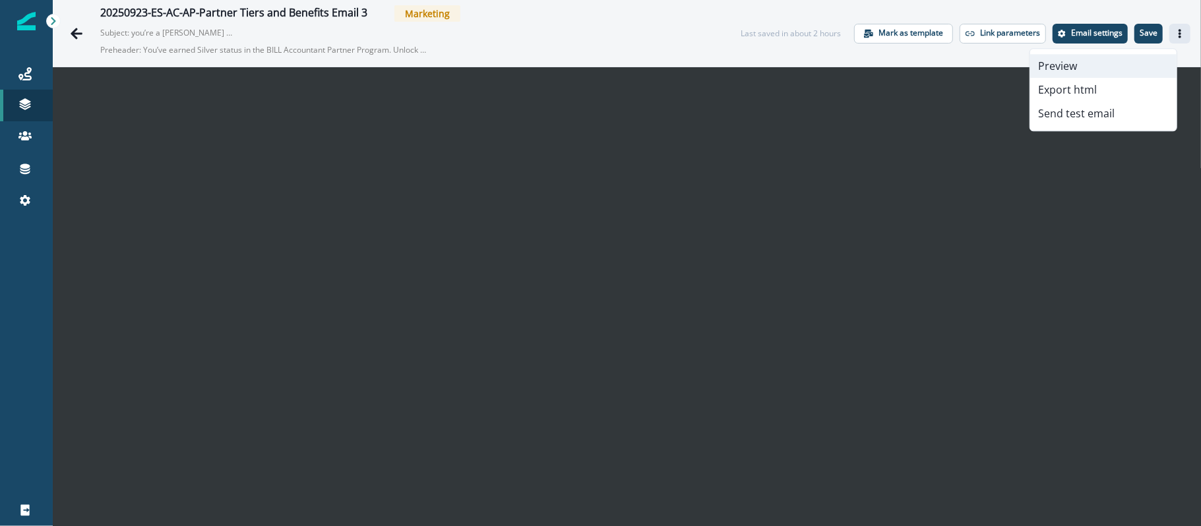
click at [1106, 71] on button "Preview" at bounding box center [1103, 66] width 146 height 24
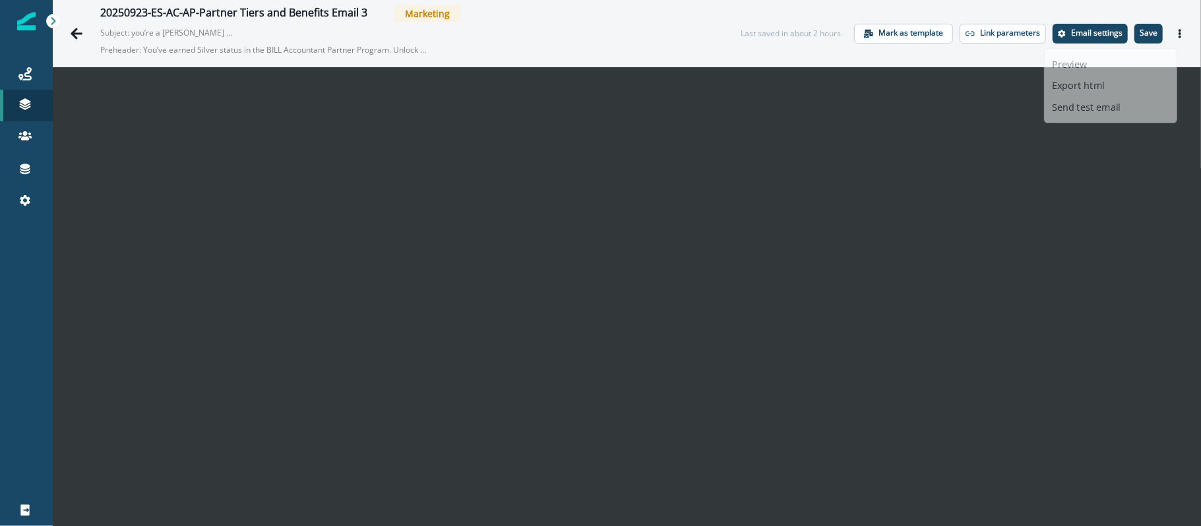
scroll to position [21, 0]
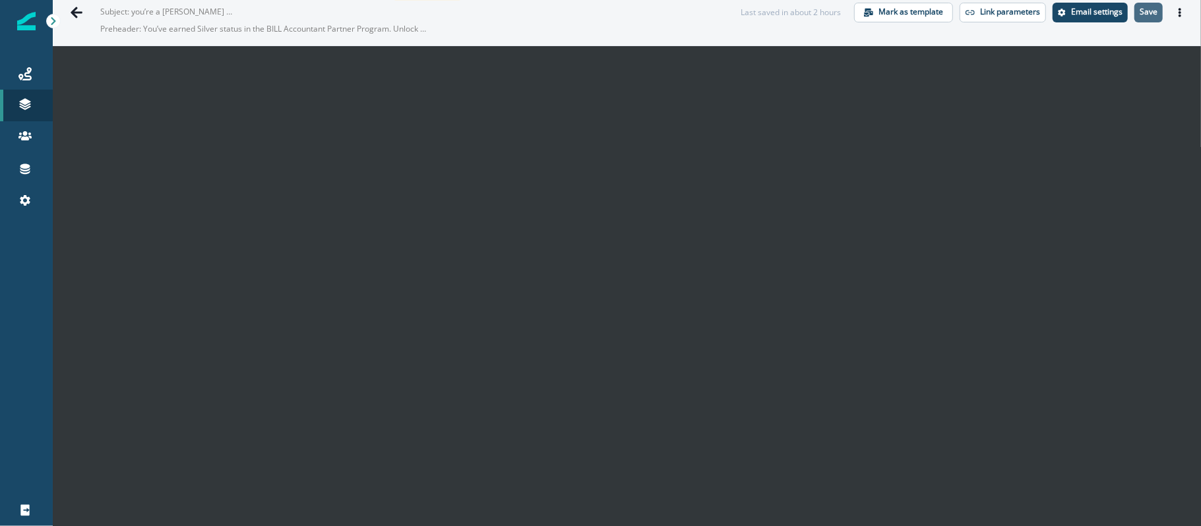
click at [1125, 9] on p "Save" at bounding box center [1149, 11] width 18 height 9
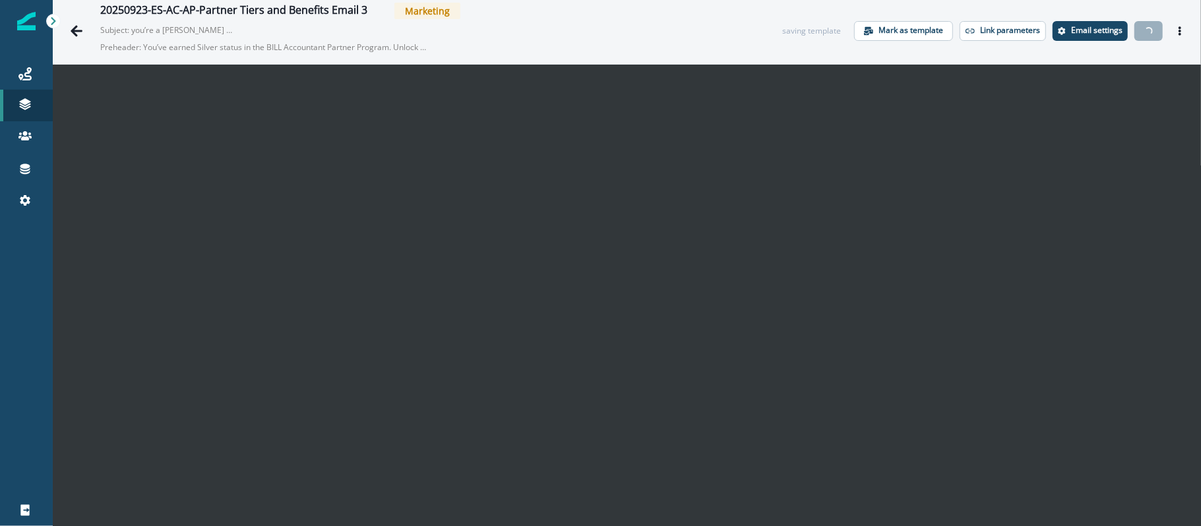
scroll to position [0, 0]
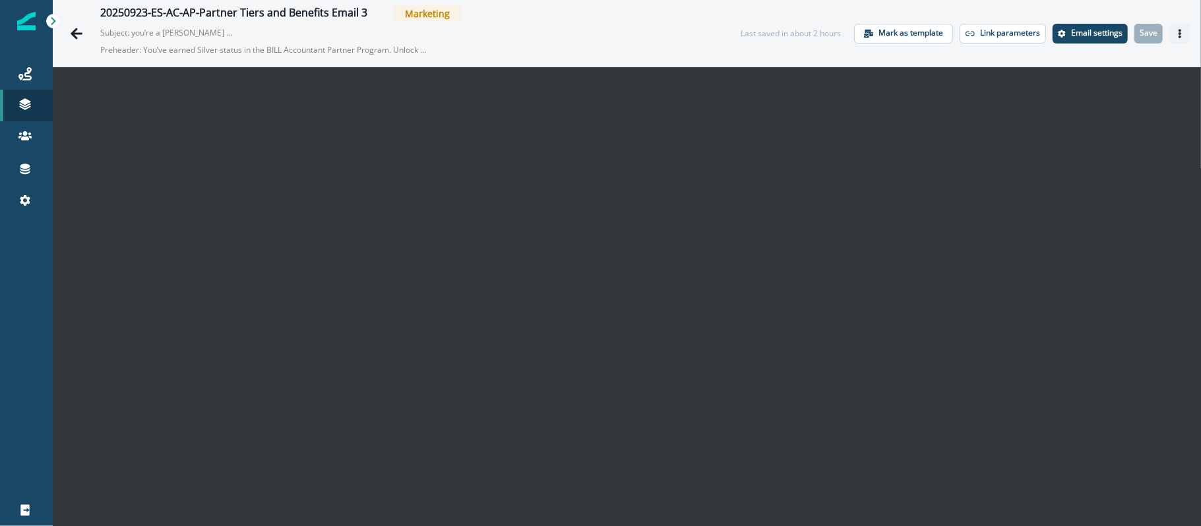
click at [1125, 34] on icon "Actions" at bounding box center [1179, 33] width 9 height 9
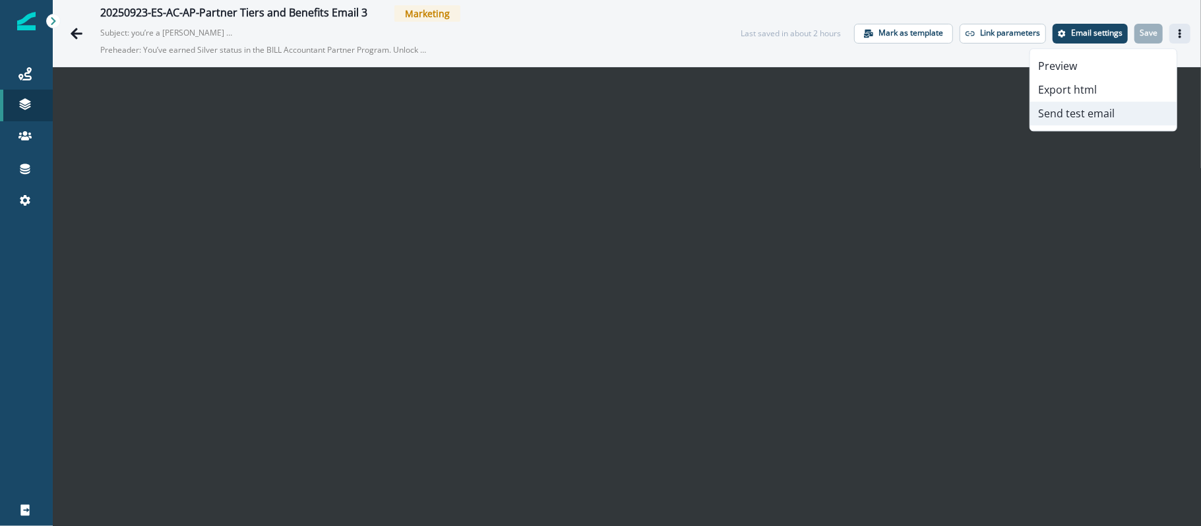
click at [1125, 106] on button "Send test email" at bounding box center [1103, 114] width 146 height 24
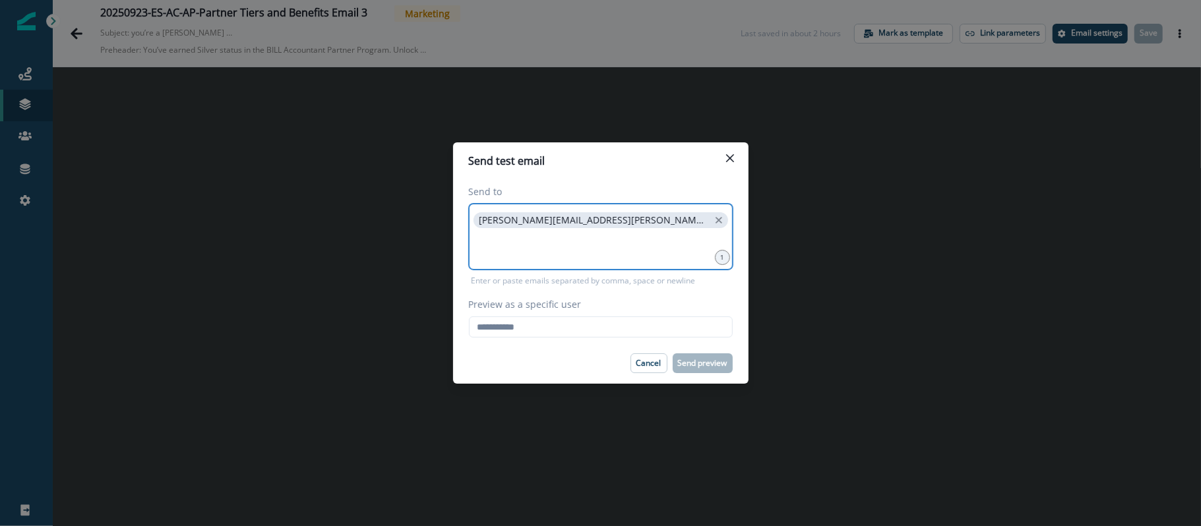
click at [628, 246] on input at bounding box center [601, 247] width 260 height 26
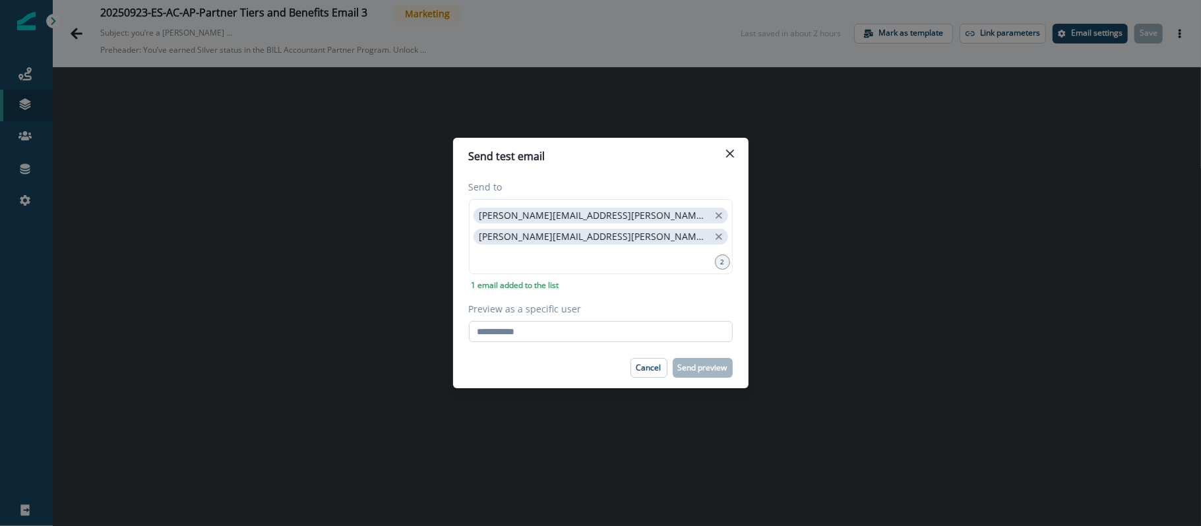
drag, startPoint x: 579, startPoint y: 322, endPoint x: 579, endPoint y: 333, distance: 10.6
click at [579, 322] on input "Preview as a specific user" at bounding box center [601, 331] width 264 height 21
paste input "**********"
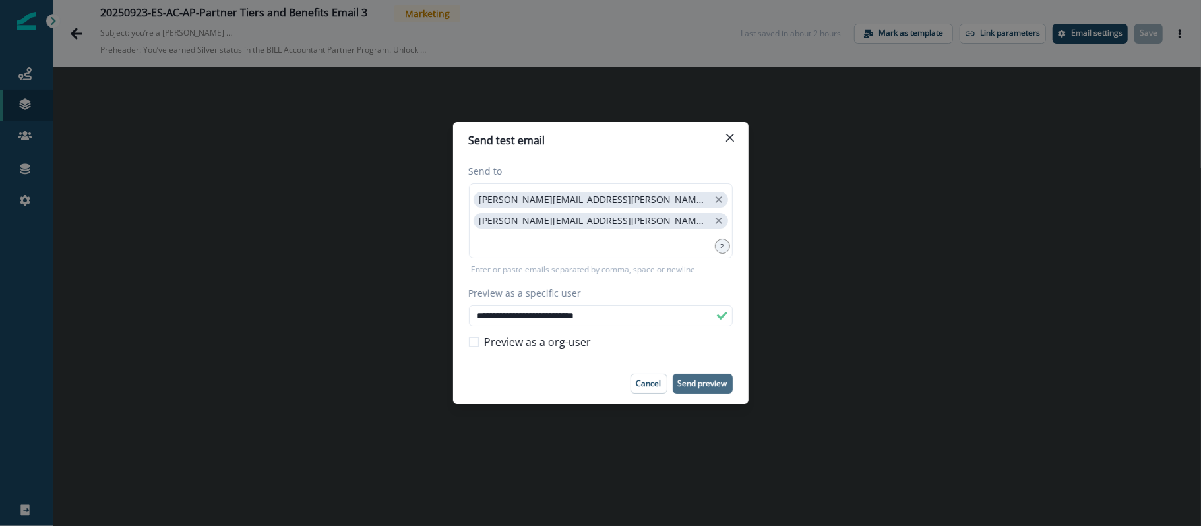
type input "**********"
click at [705, 380] on p "Send preview" at bounding box center [702, 383] width 49 height 9
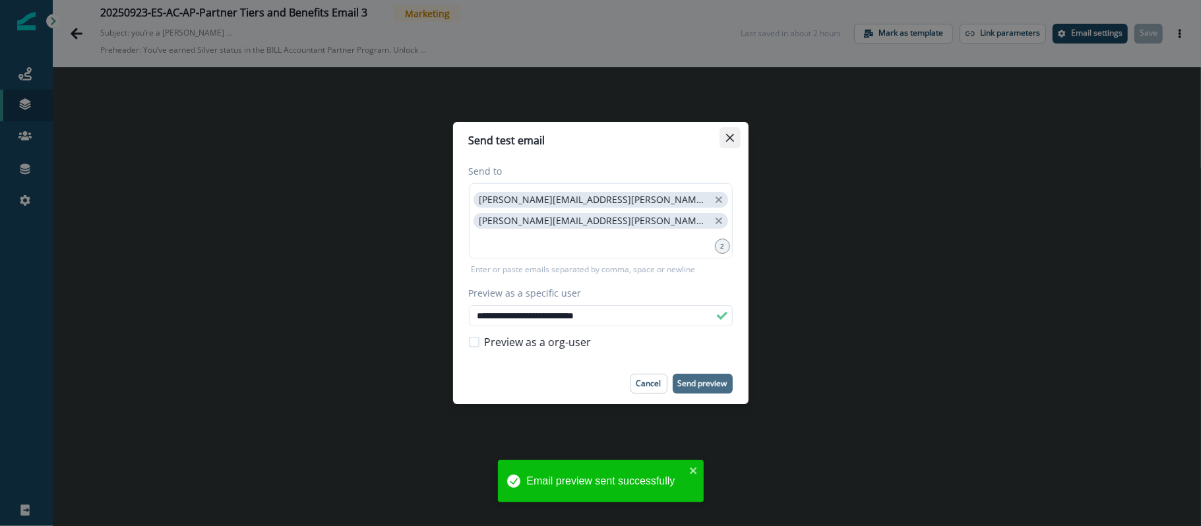
click at [723, 135] on button "Close" at bounding box center [729, 137] width 21 height 21
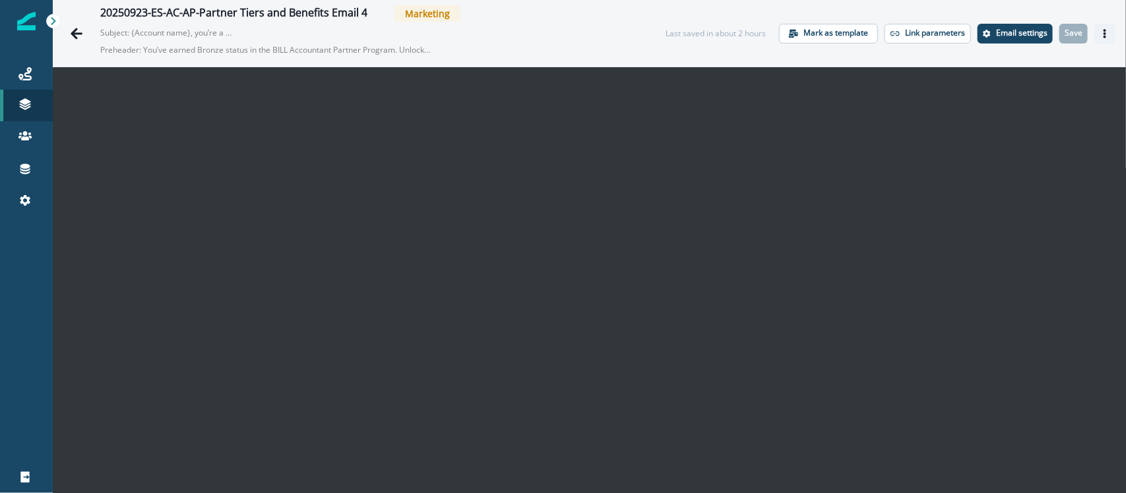
click at [1100, 26] on button "Actions" at bounding box center [1104, 34] width 21 height 20
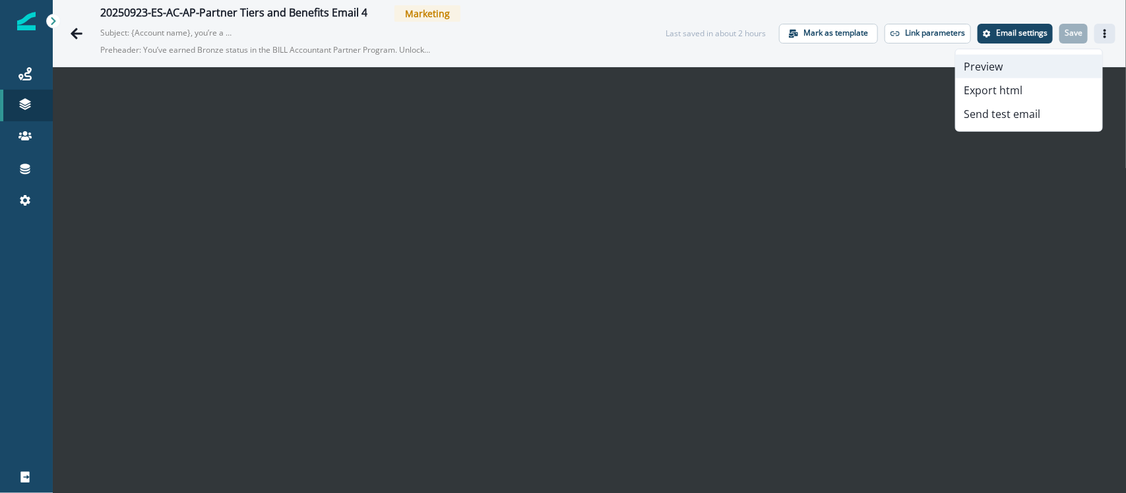
click at [1050, 59] on button "Preview" at bounding box center [1029, 67] width 146 height 24
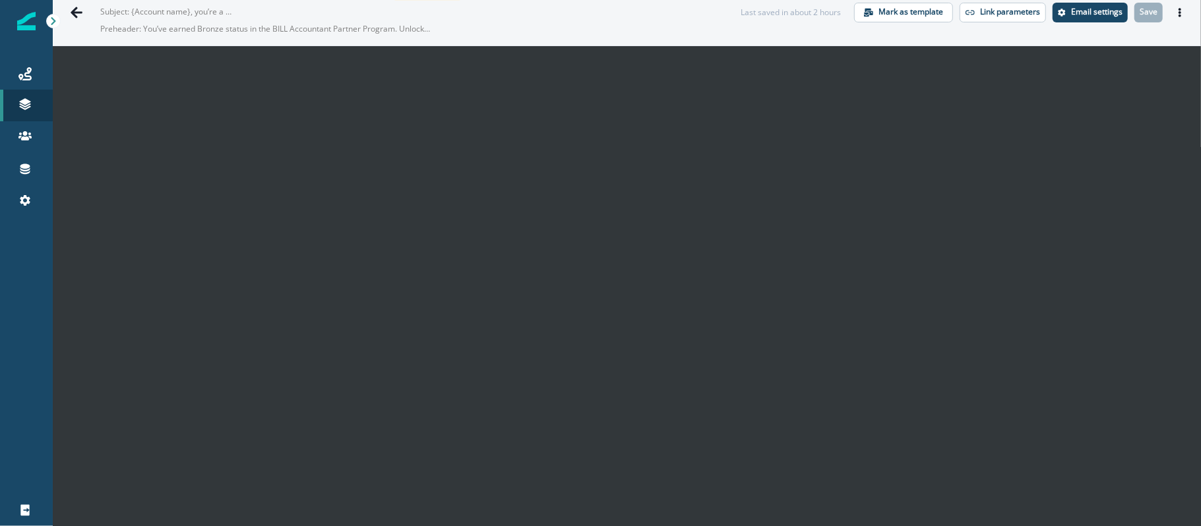
scroll to position [21, 0]
click at [1125, 16] on button "Actions" at bounding box center [1179, 13] width 21 height 20
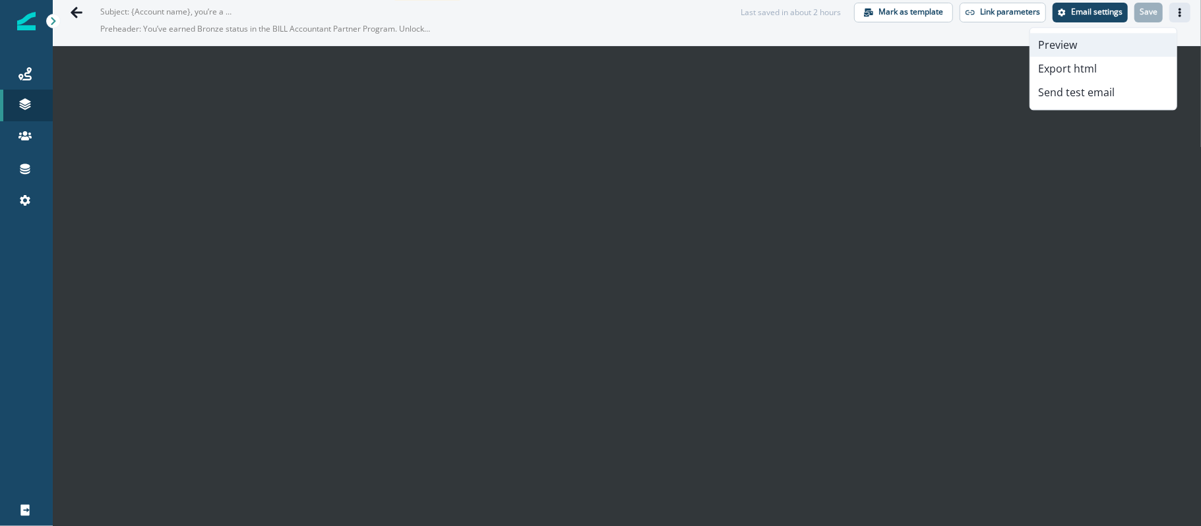
click at [1125, 44] on button "Preview" at bounding box center [1103, 45] width 146 height 24
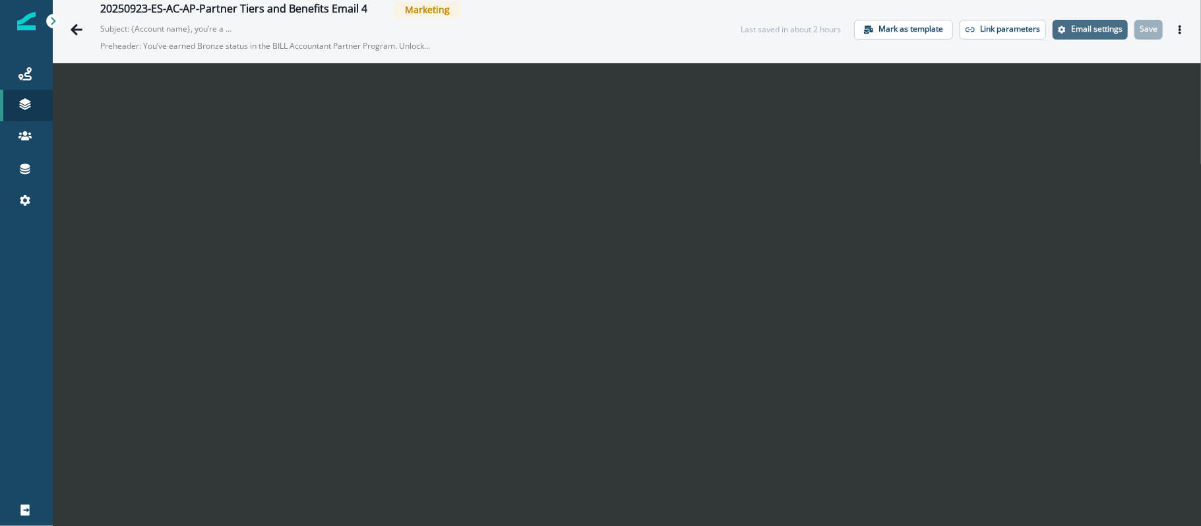
scroll to position [0, 0]
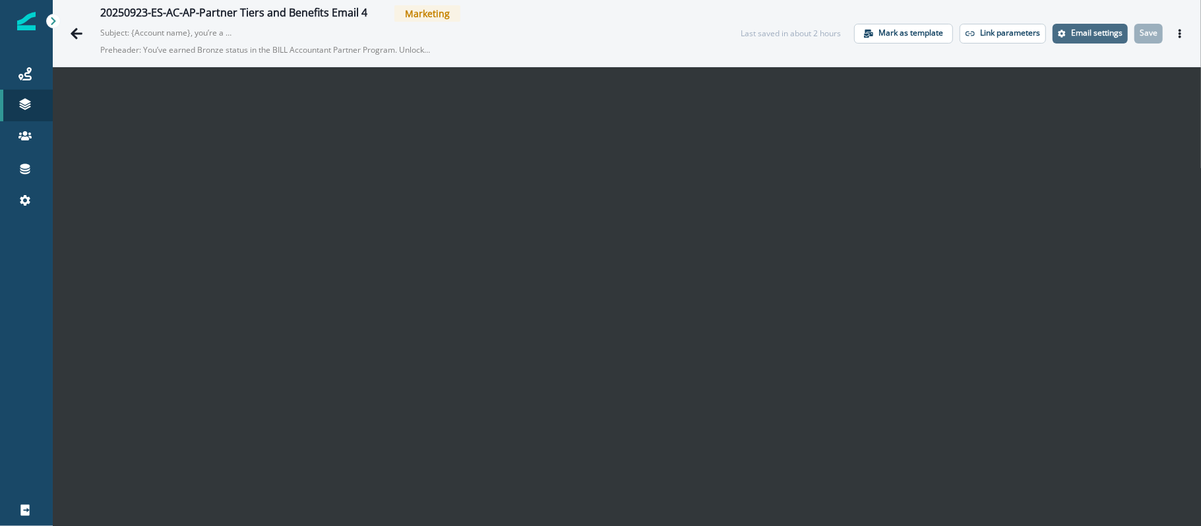
click at [1087, 29] on p "Email settings" at bounding box center [1096, 32] width 51 height 9
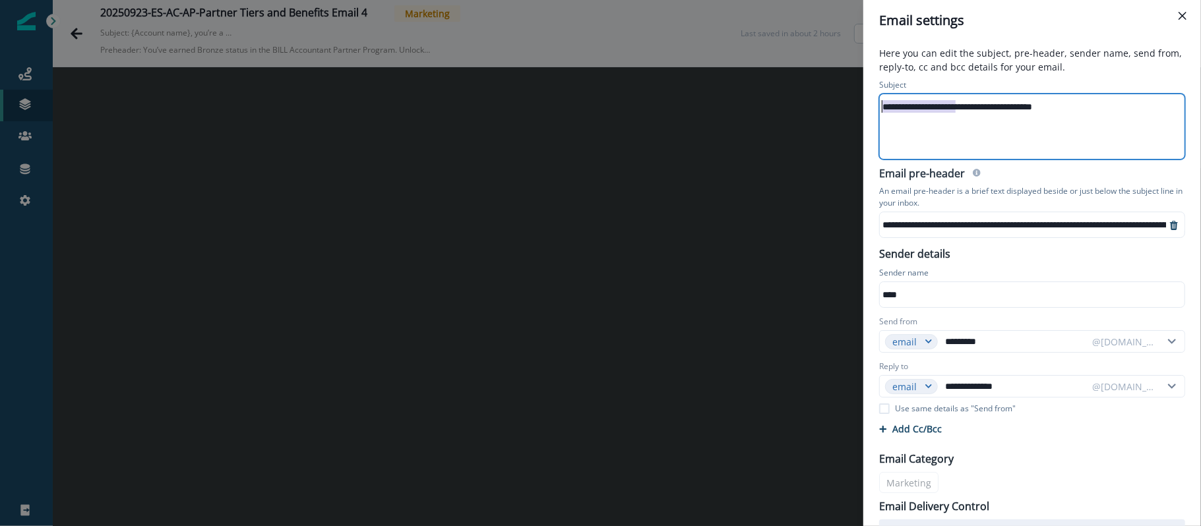
drag, startPoint x: 956, startPoint y: 107, endPoint x: 826, endPoint y: 107, distance: 129.3
click at [826, 107] on div "**********" at bounding box center [600, 263] width 1201 height 526
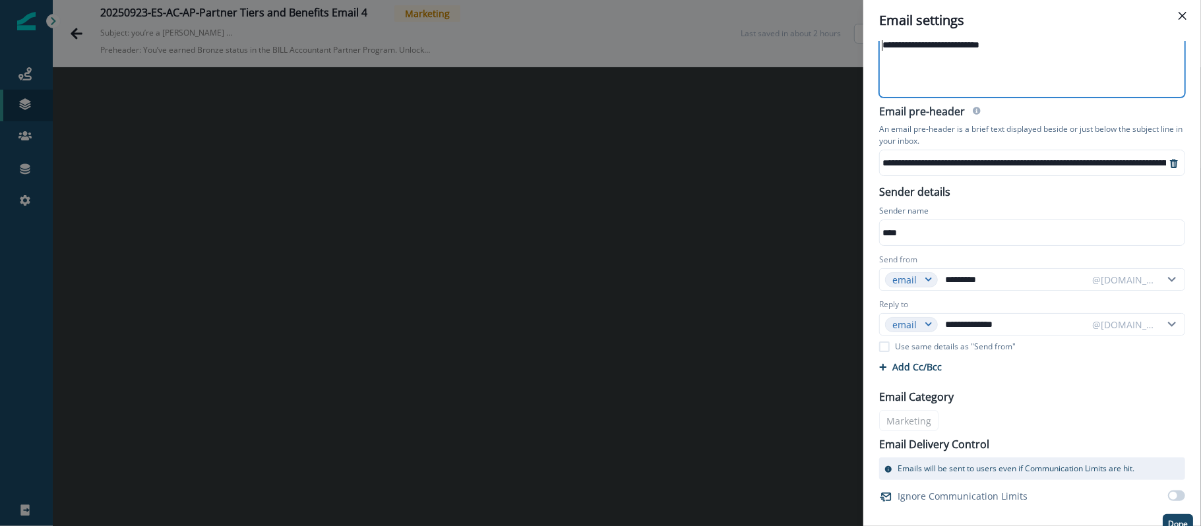
scroll to position [75, 0]
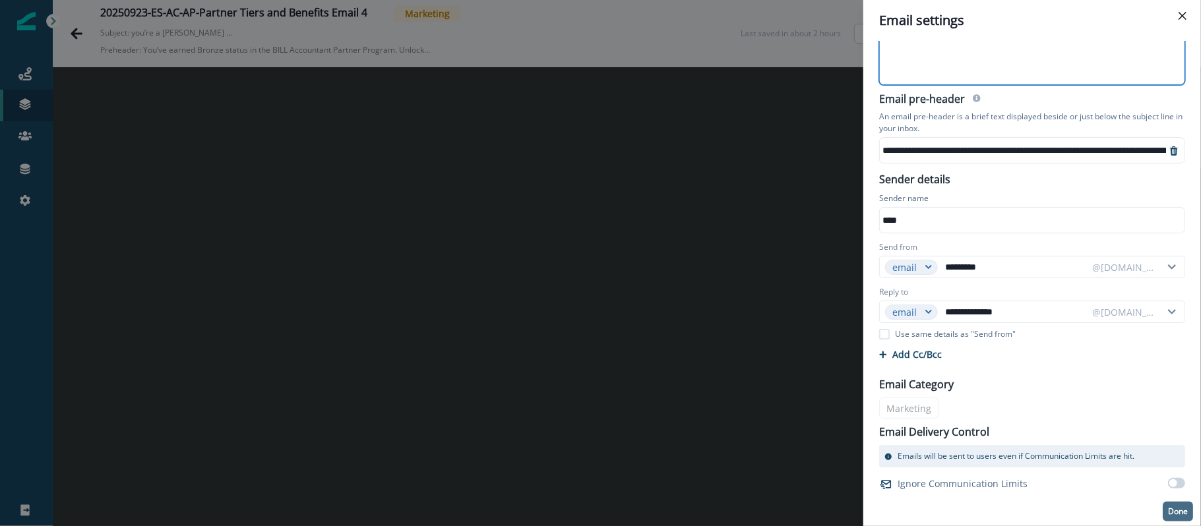
click at [1125, 493] on p "Done" at bounding box center [1178, 511] width 20 height 9
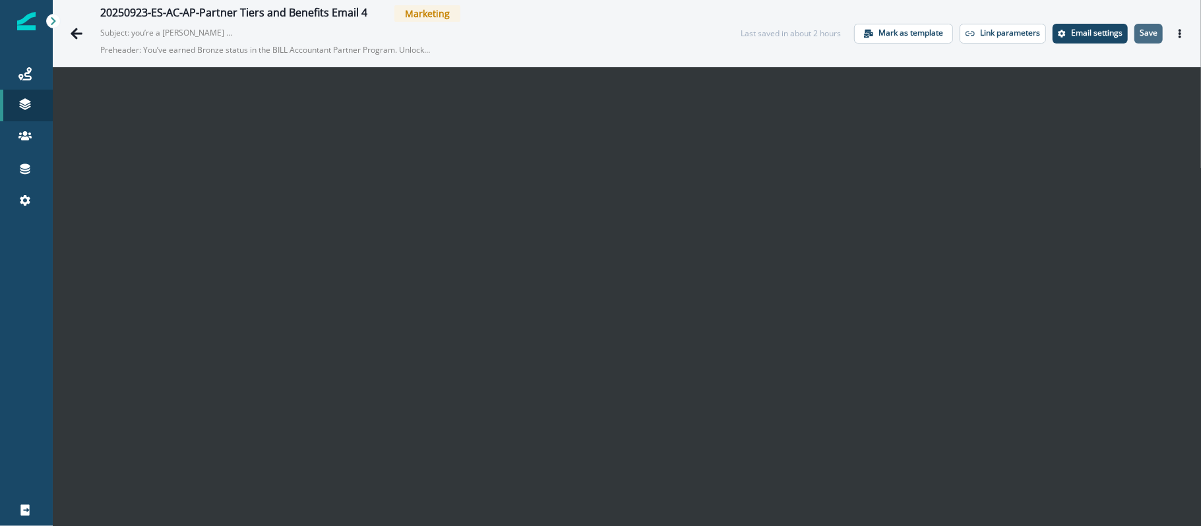
click at [1125, 32] on button "Save" at bounding box center [1148, 34] width 28 height 20
click at [1125, 35] on icon "Actions" at bounding box center [1179, 33] width 9 height 9
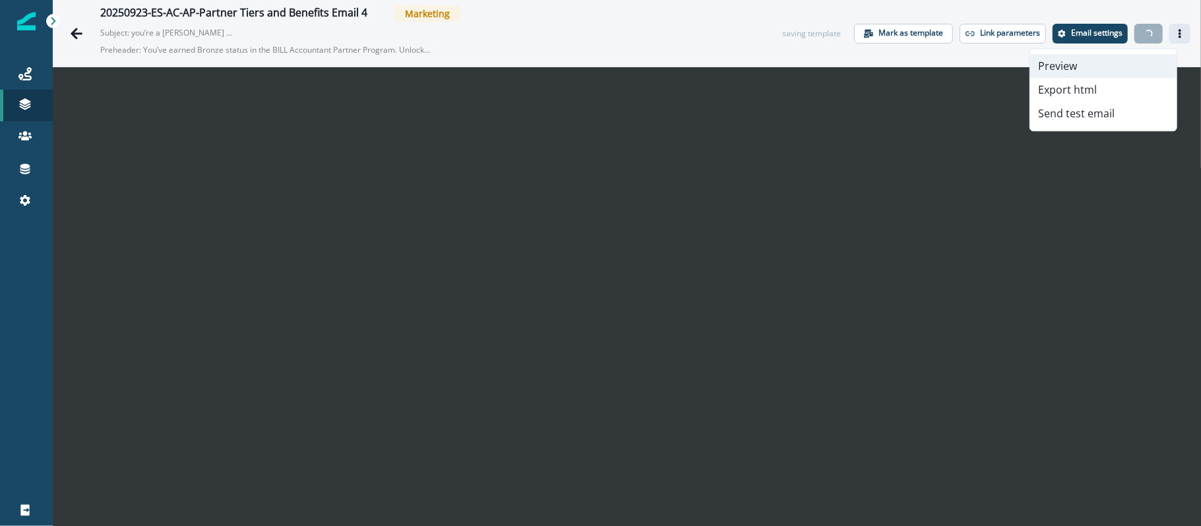
click at [1106, 65] on button "Preview" at bounding box center [1103, 66] width 146 height 24
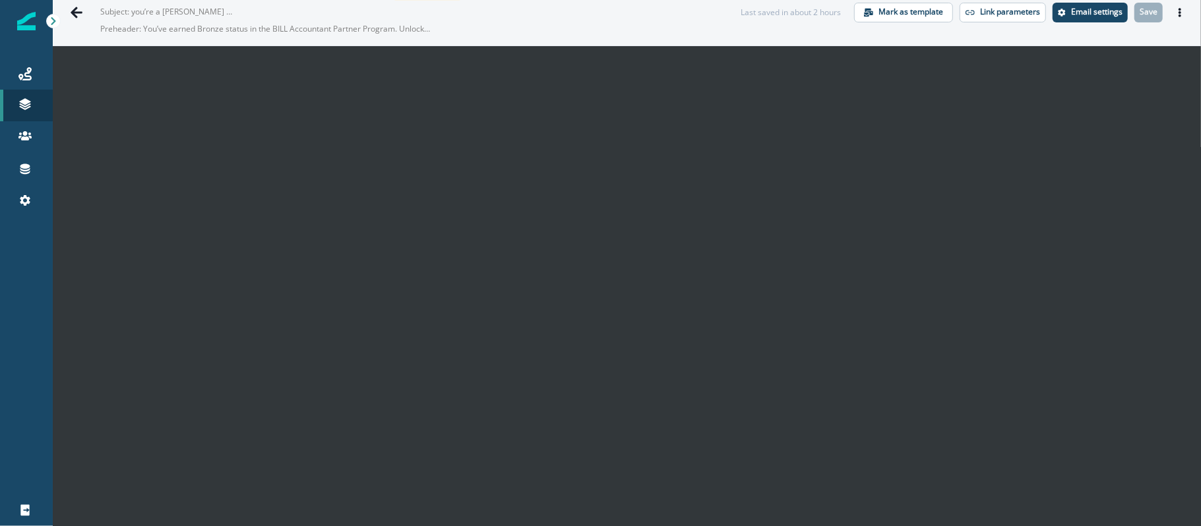
scroll to position [0, 0]
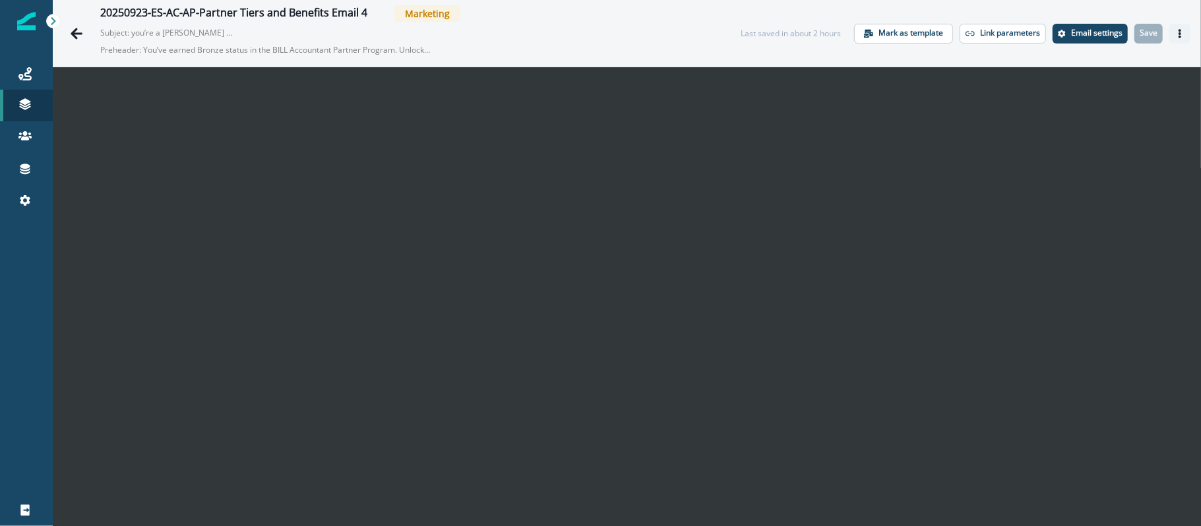
click at [1125, 37] on icon "Actions" at bounding box center [1179, 33] width 9 height 9
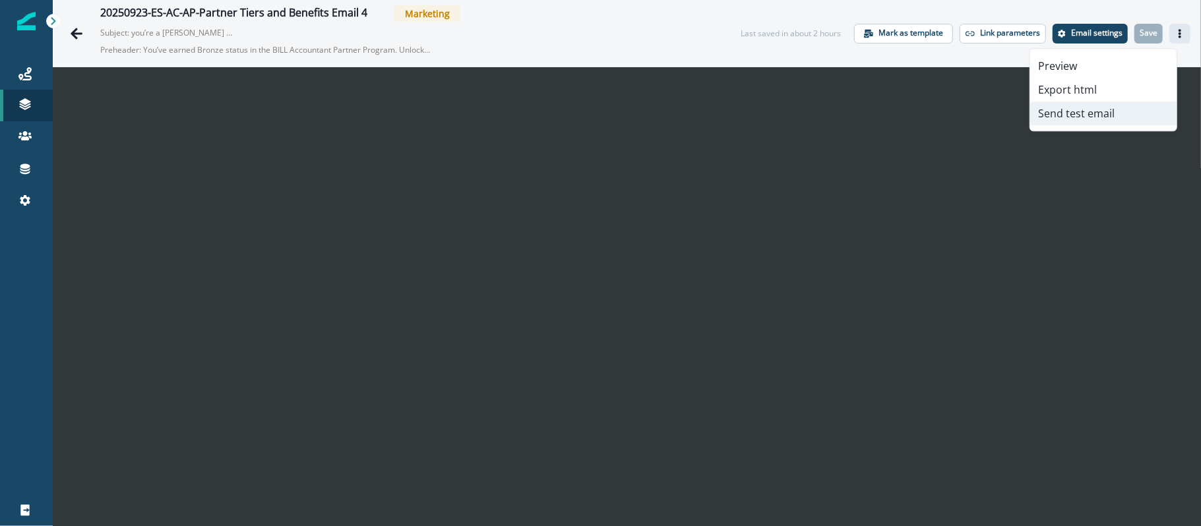
click at [1099, 106] on button "Send test email" at bounding box center [1103, 114] width 146 height 24
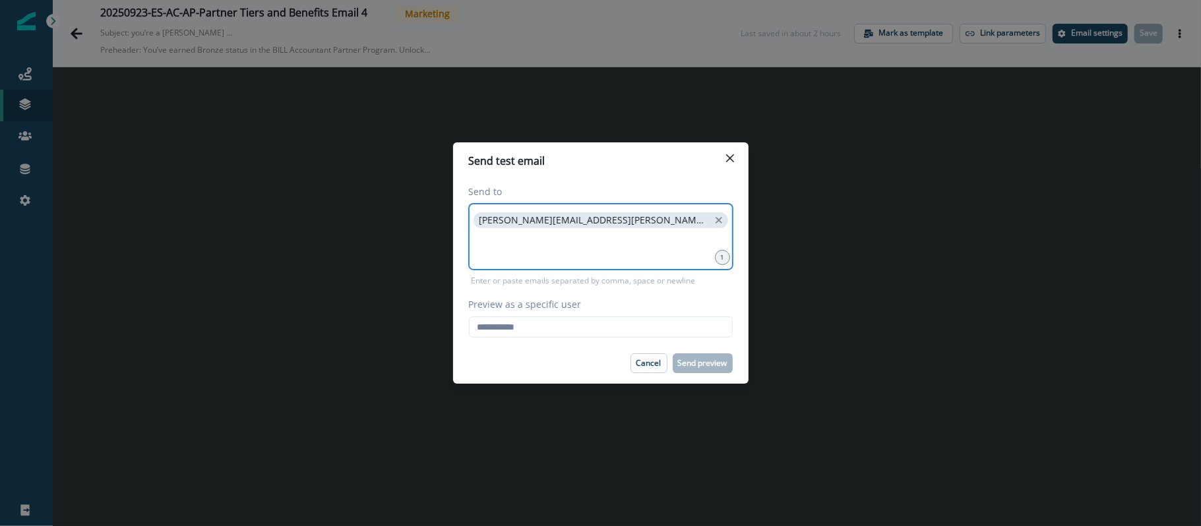
click at [617, 240] on input at bounding box center [601, 247] width 260 height 26
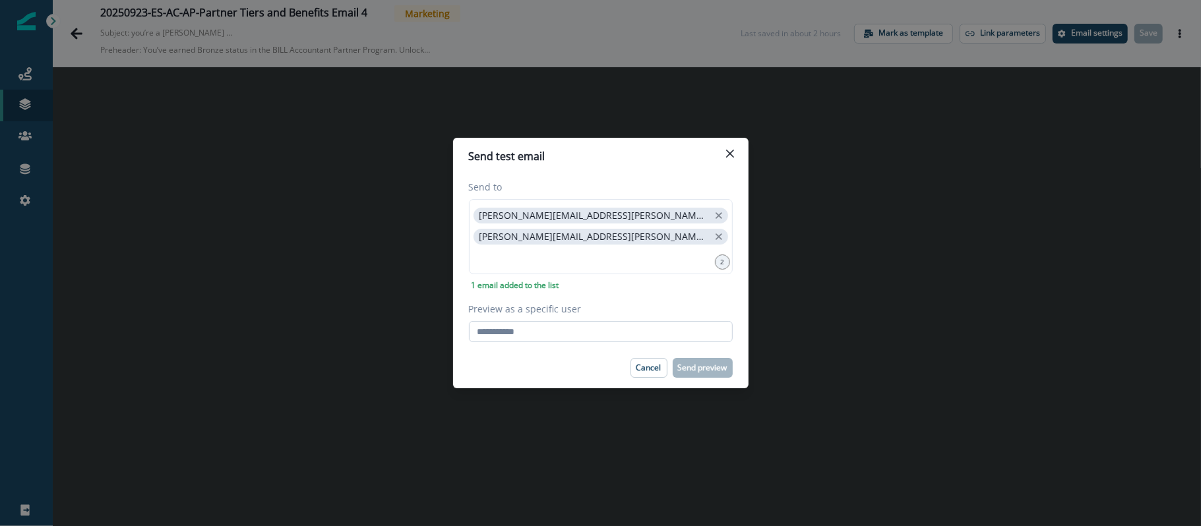
click at [552, 338] on input "Preview as a specific user" at bounding box center [601, 331] width 264 height 21
paste input "**********"
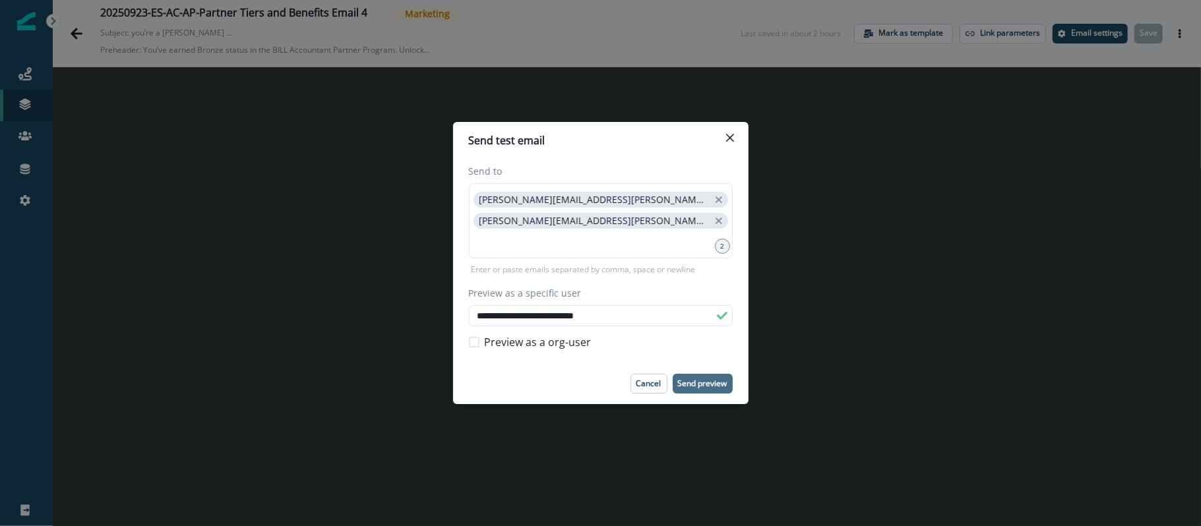
type input "**********"
click at [700, 383] on p "Send preview" at bounding box center [702, 383] width 49 height 9
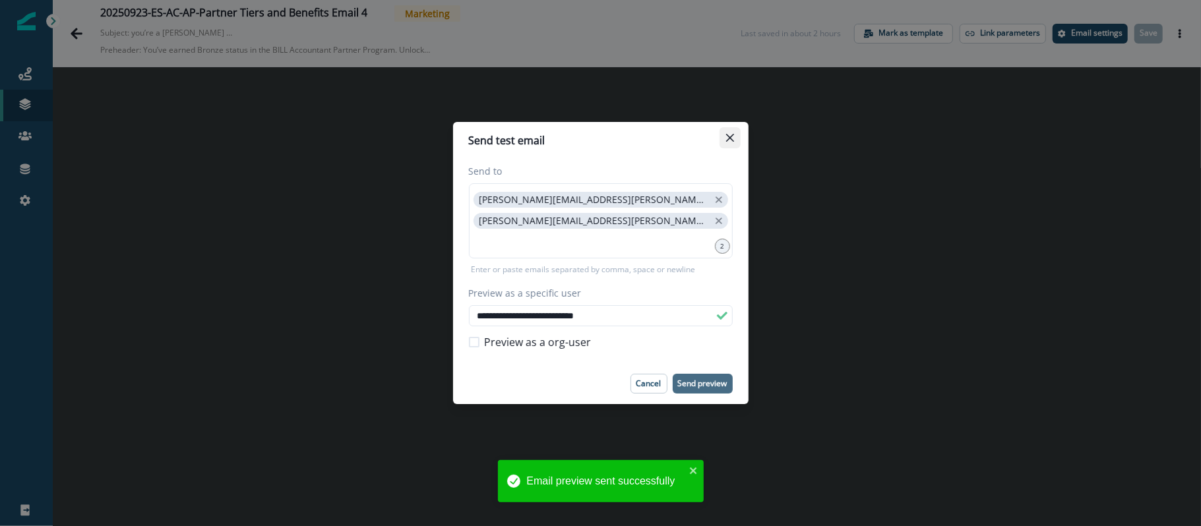
click at [727, 140] on icon "Close" at bounding box center [729, 138] width 8 height 8
